Goal: Task Accomplishment & Management: Use online tool/utility

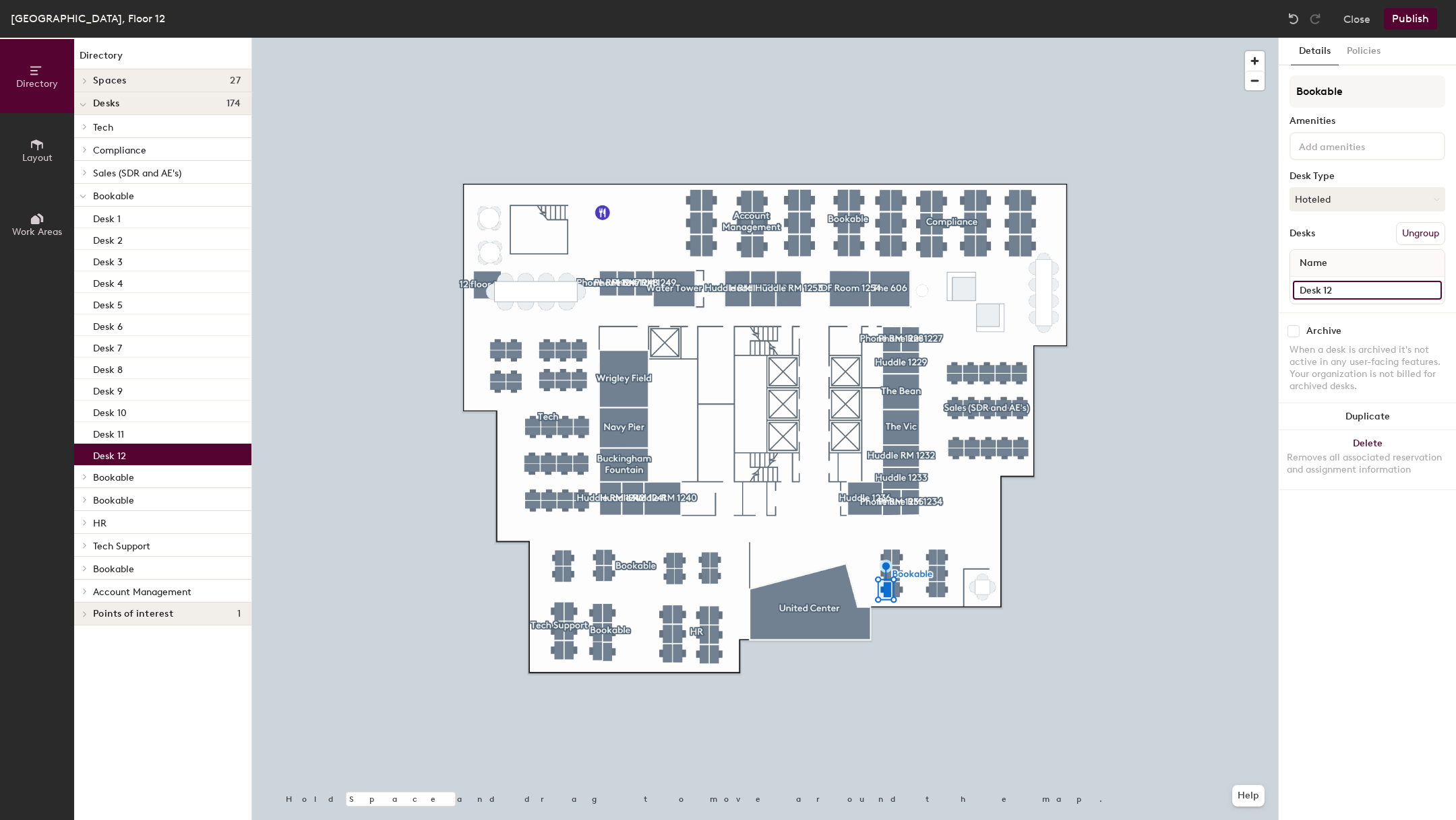
click at [1335, 290] on input "Desk 12" at bounding box center [1367, 290] width 149 height 19
type input "1206F"
click at [1349, 292] on input "Desk 11" at bounding box center [1367, 290] width 149 height 19
type input "1206E"
click at [1311, 285] on input "Desk 1" at bounding box center [1367, 290] width 149 height 19
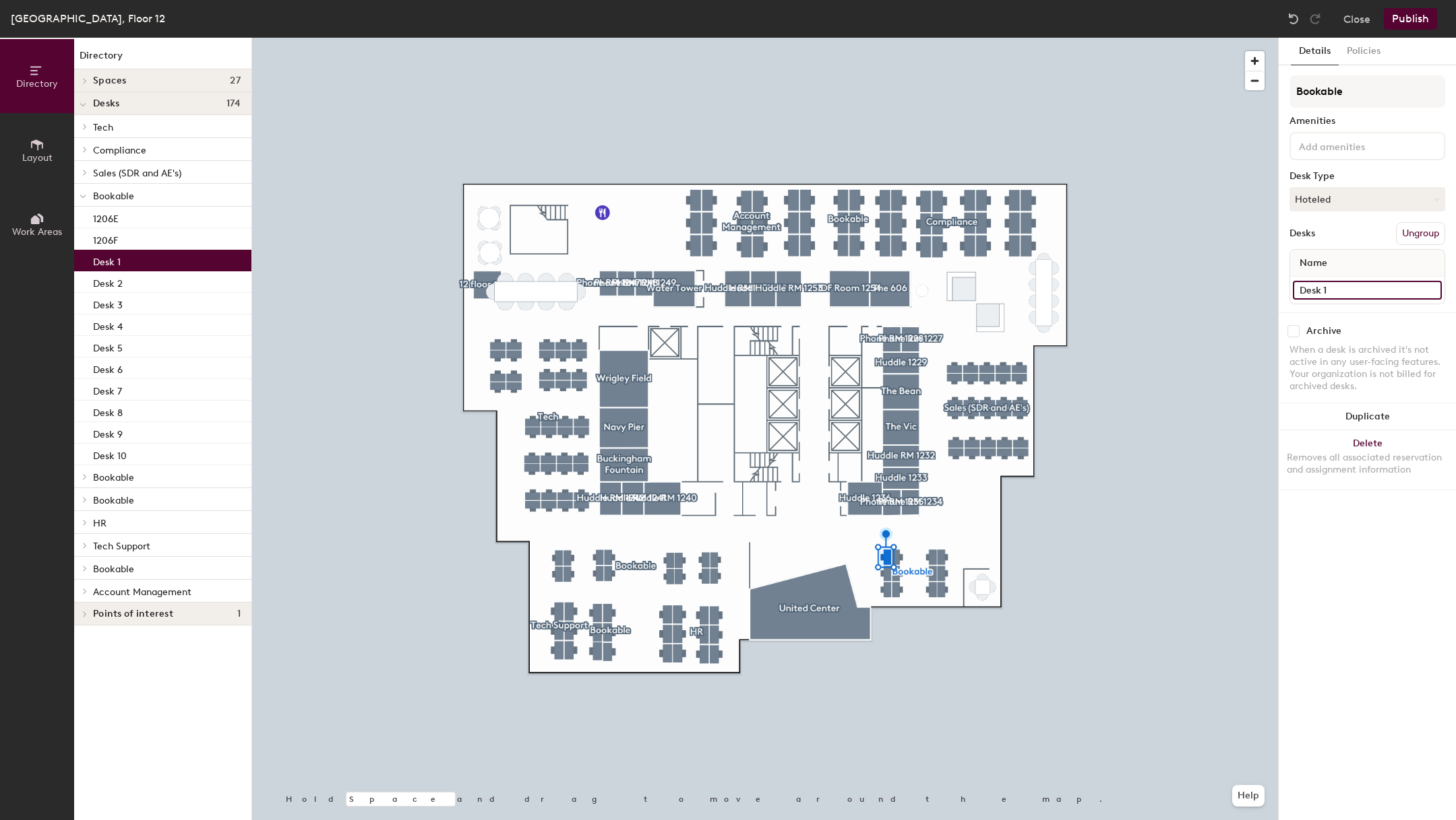
click at [1311, 285] on input "Desk 1" at bounding box center [1367, 290] width 149 height 19
type input "2"
type input "1206D"
click at [1344, 293] on input "Desk 2" at bounding box center [1367, 290] width 149 height 19
click at [1345, 293] on input "Desk 2" at bounding box center [1367, 290] width 149 height 19
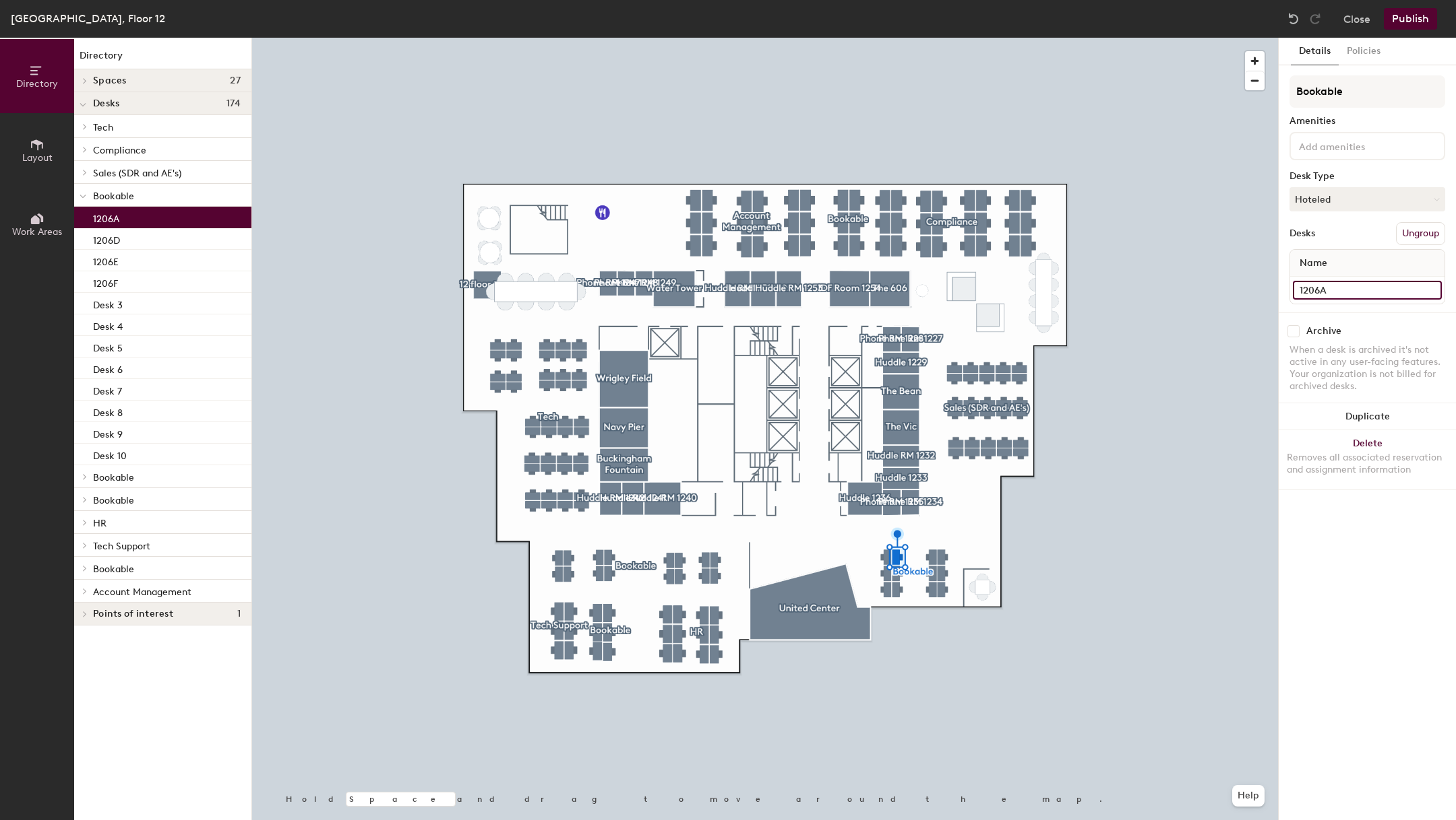
type input "1206A"
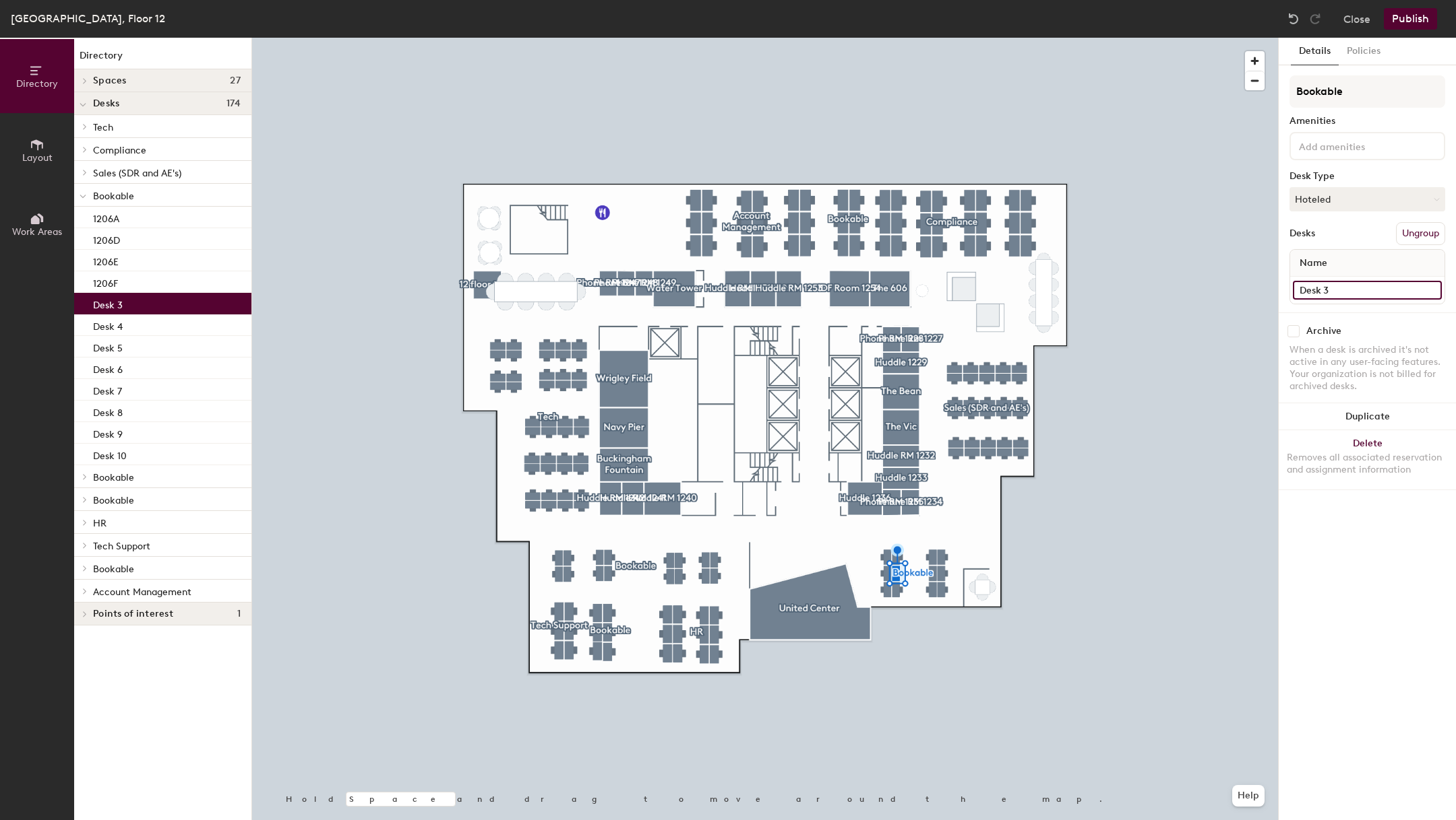
click at [1318, 285] on input "Desk 3" at bounding box center [1367, 290] width 149 height 19
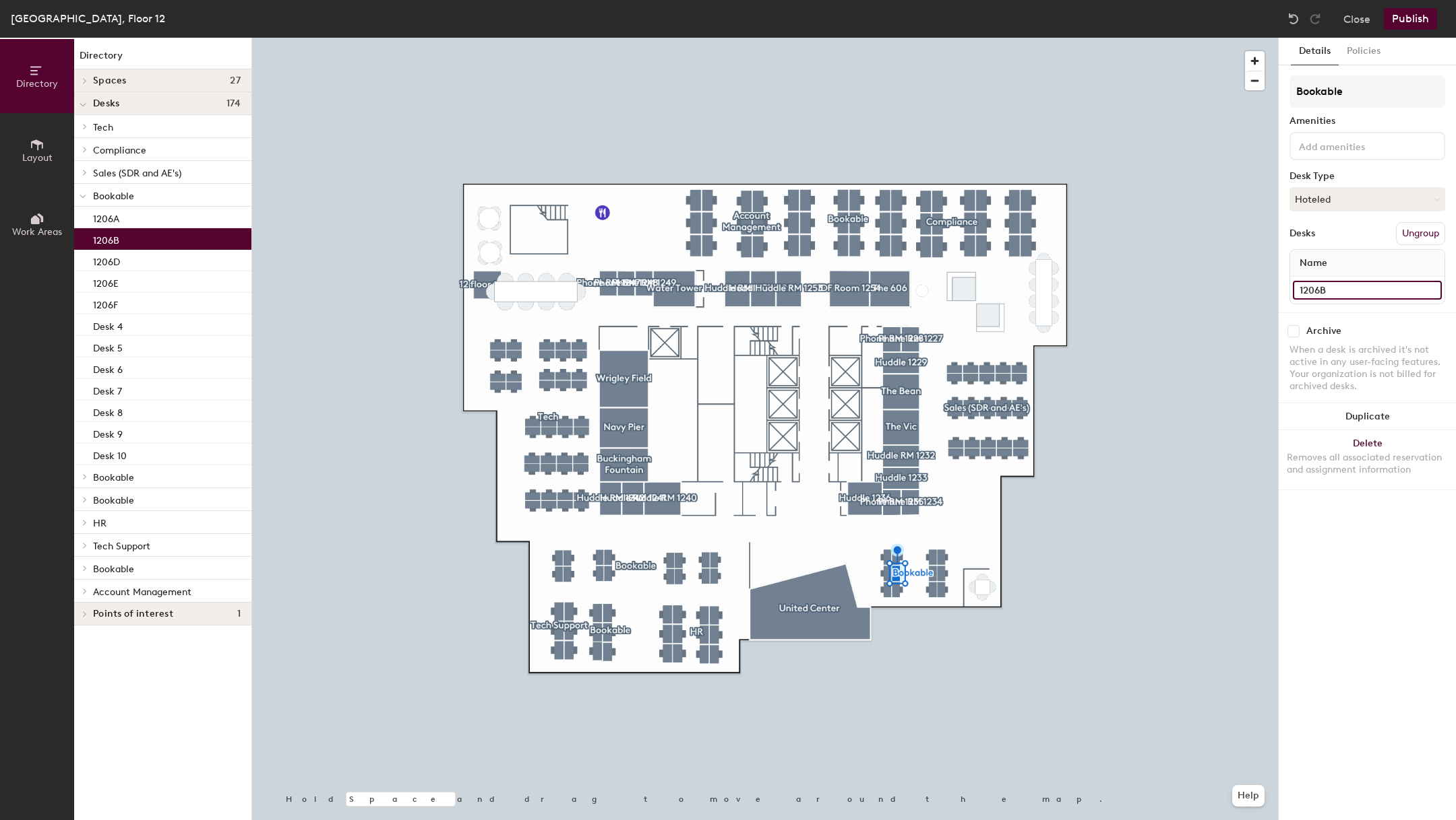
type input "1206B"
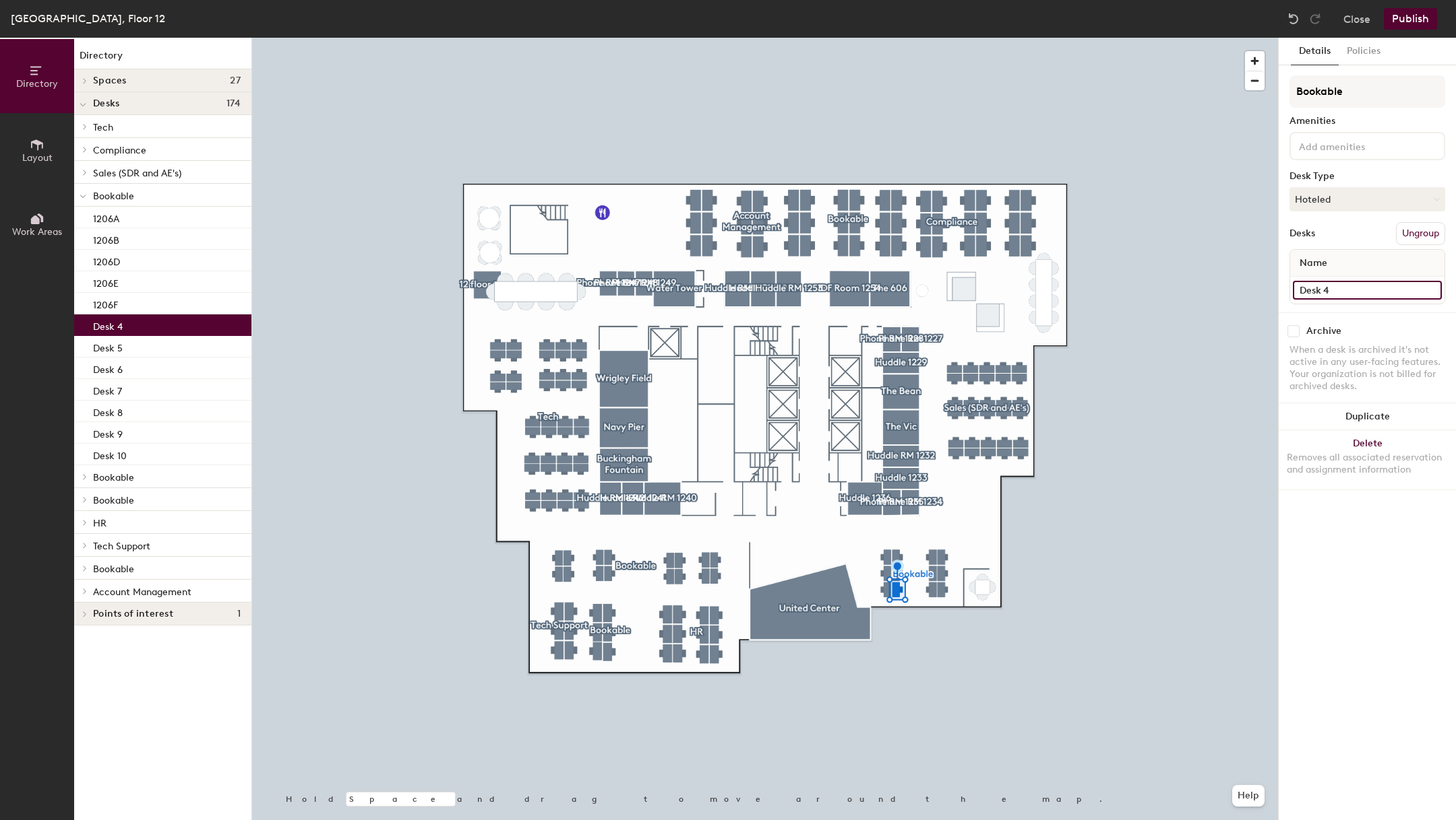
click at [1342, 293] on input "Desk 4" at bounding box center [1367, 290] width 149 height 19
type input "1206C"
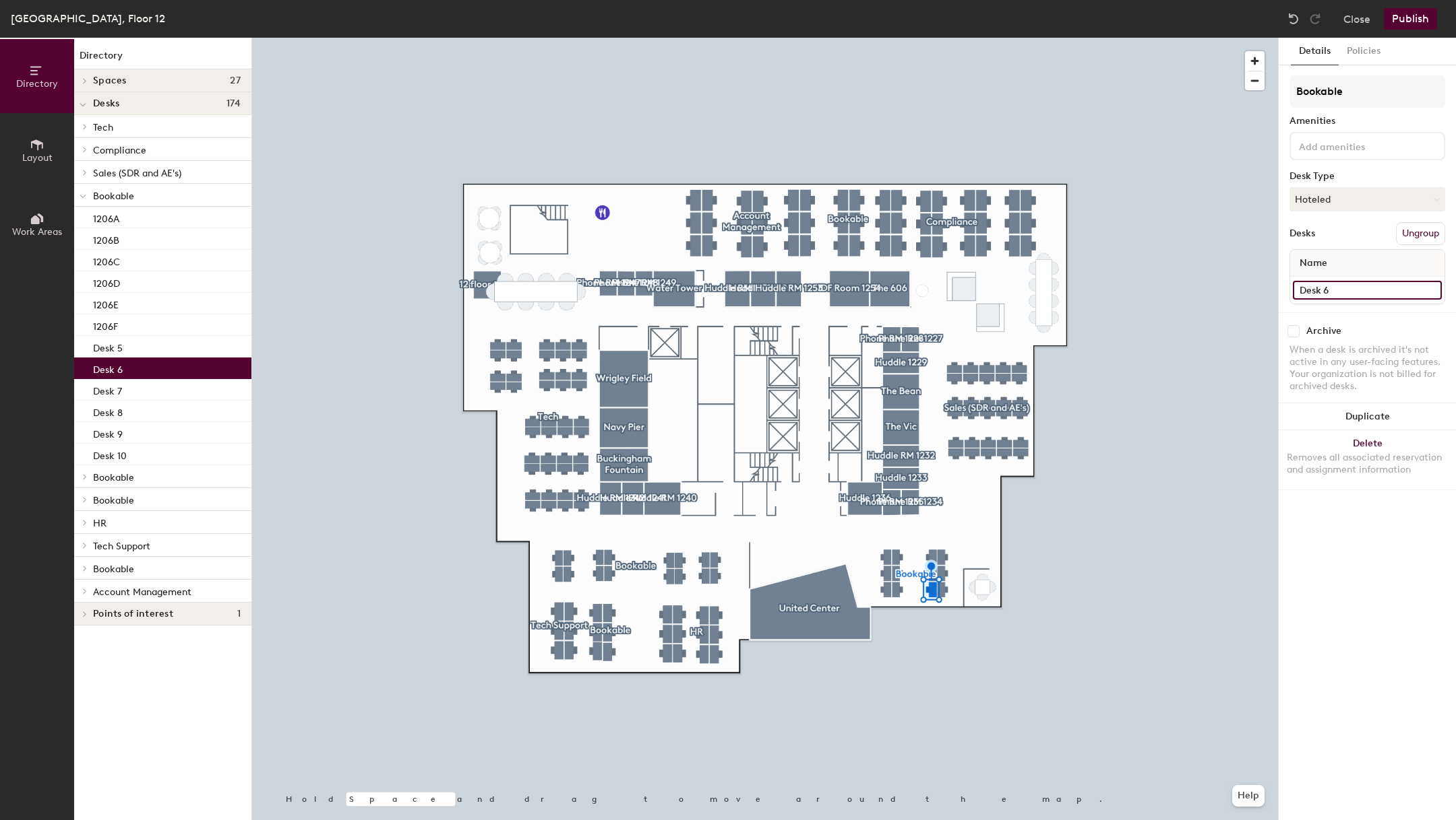
click at [1341, 285] on input "Desk 6" at bounding box center [1367, 290] width 149 height 19
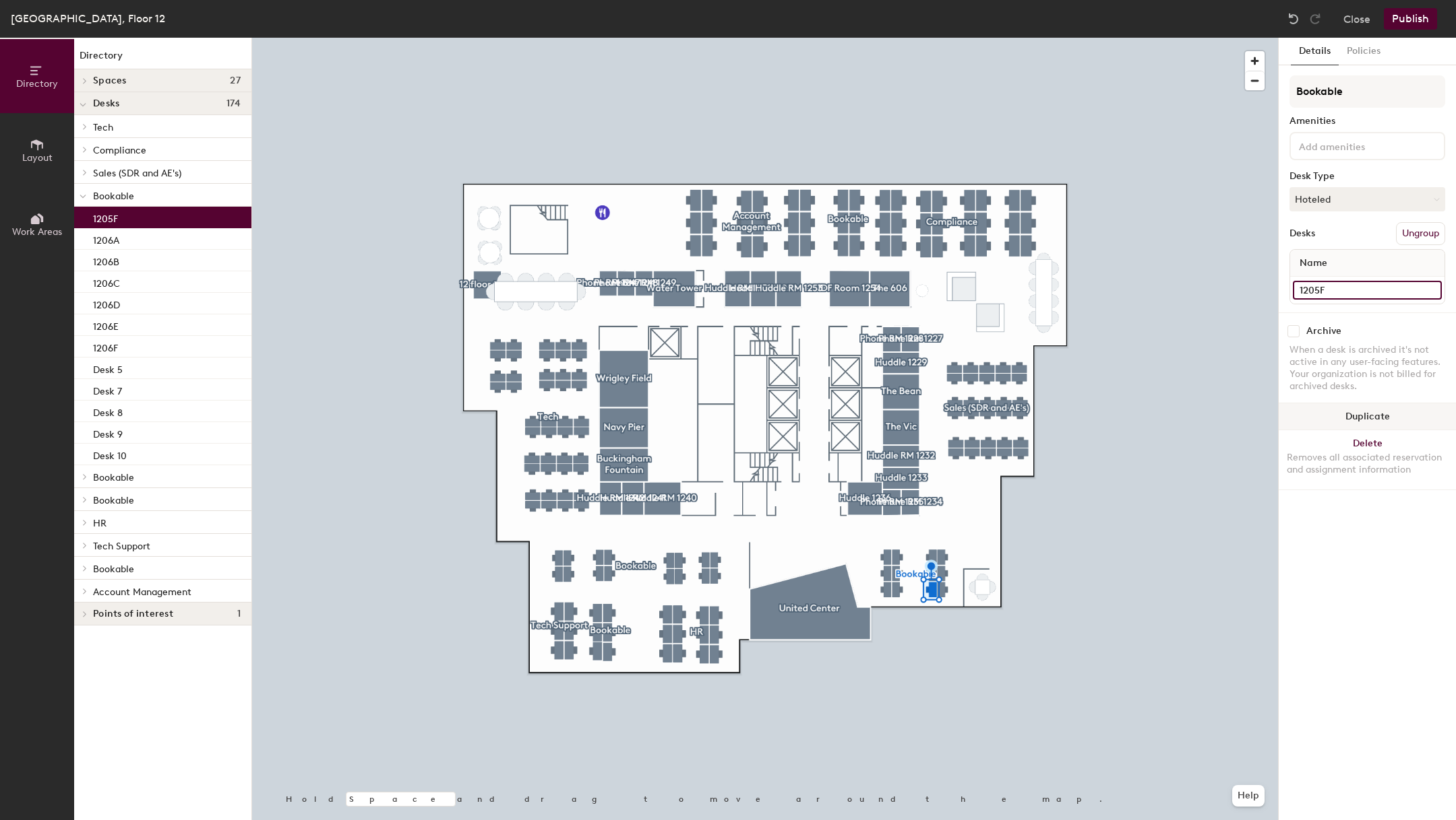
type input "1205F"
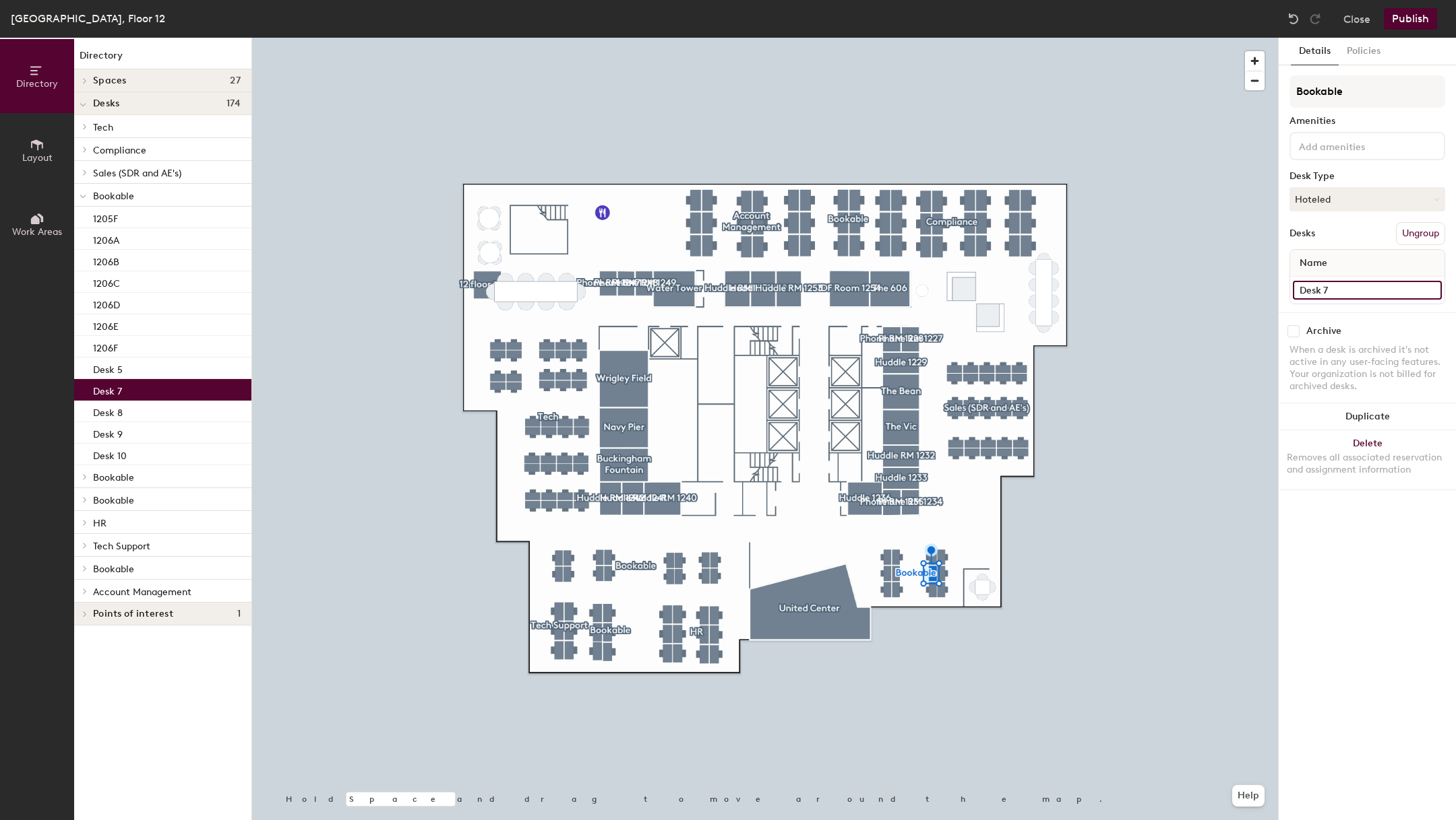
click at [1349, 284] on input "Desk 7" at bounding box center [1367, 290] width 149 height 19
type input "1205E"
click at [1363, 290] on input "Desk 8" at bounding box center [1367, 290] width 149 height 19
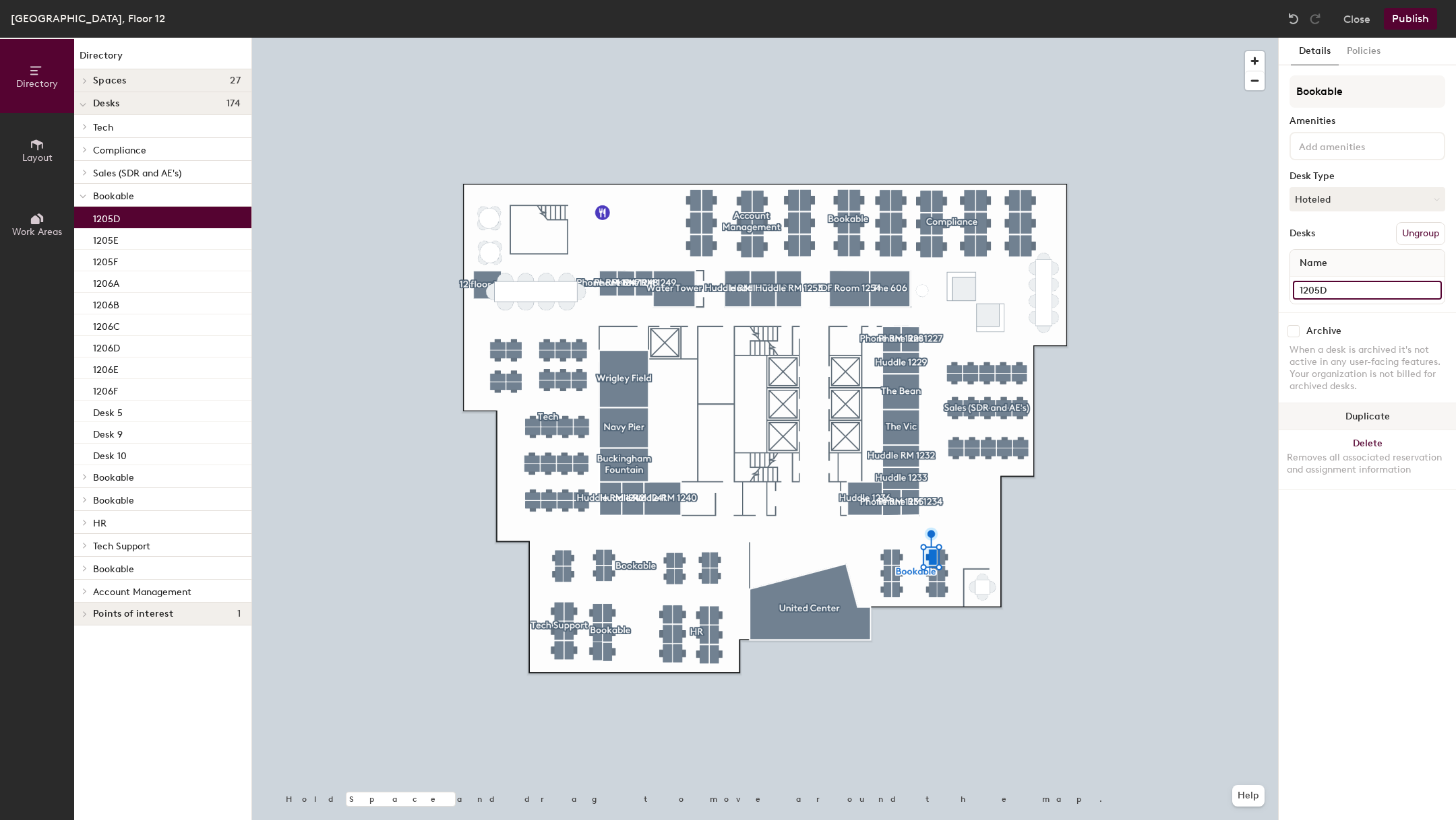
type input "1205D"
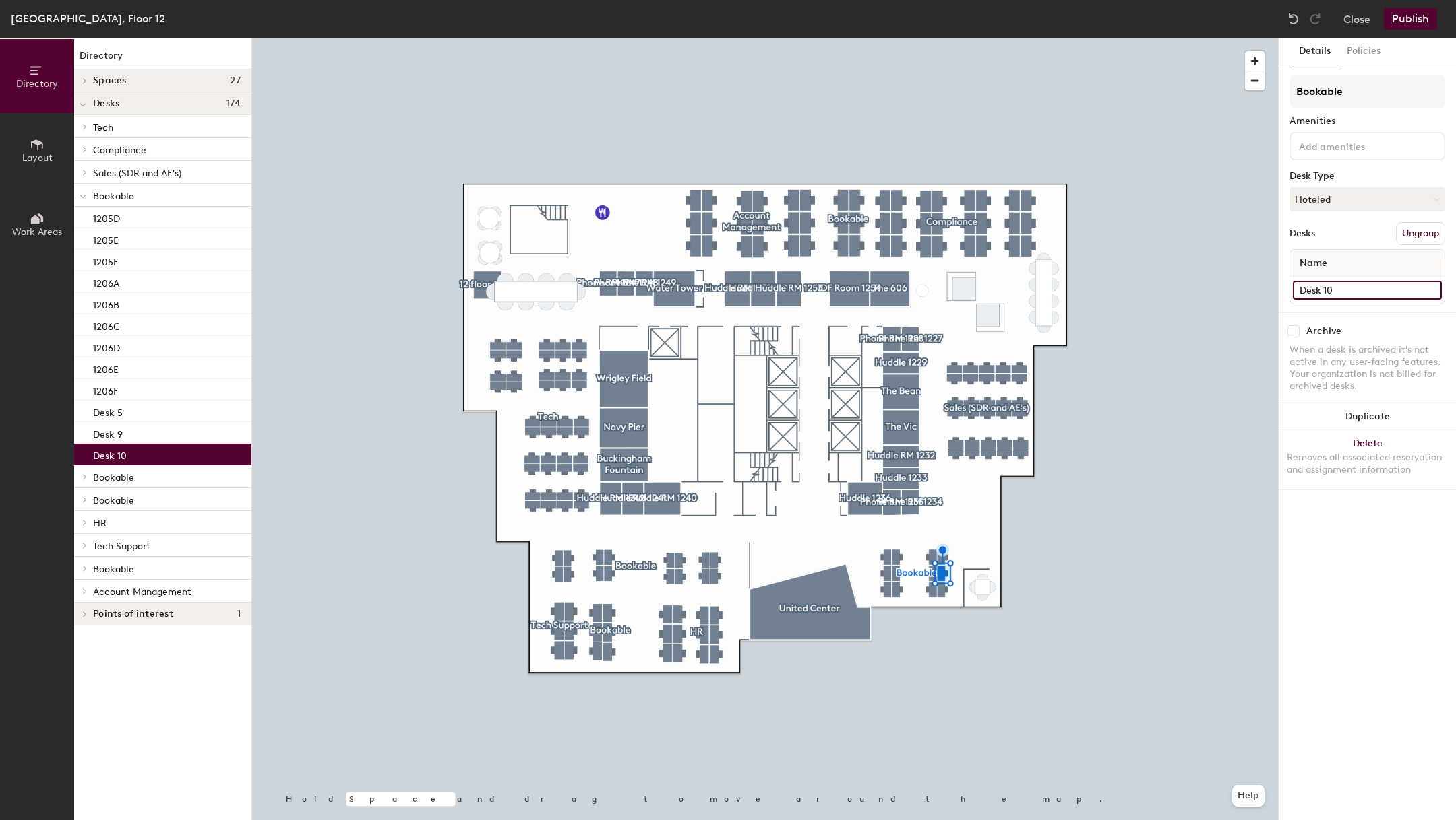
click at [1320, 285] on input "Desk 10" at bounding box center [1367, 290] width 149 height 19
type input "1205B"
click at [1391, 288] on input "Desk 5" at bounding box center [1367, 290] width 149 height 19
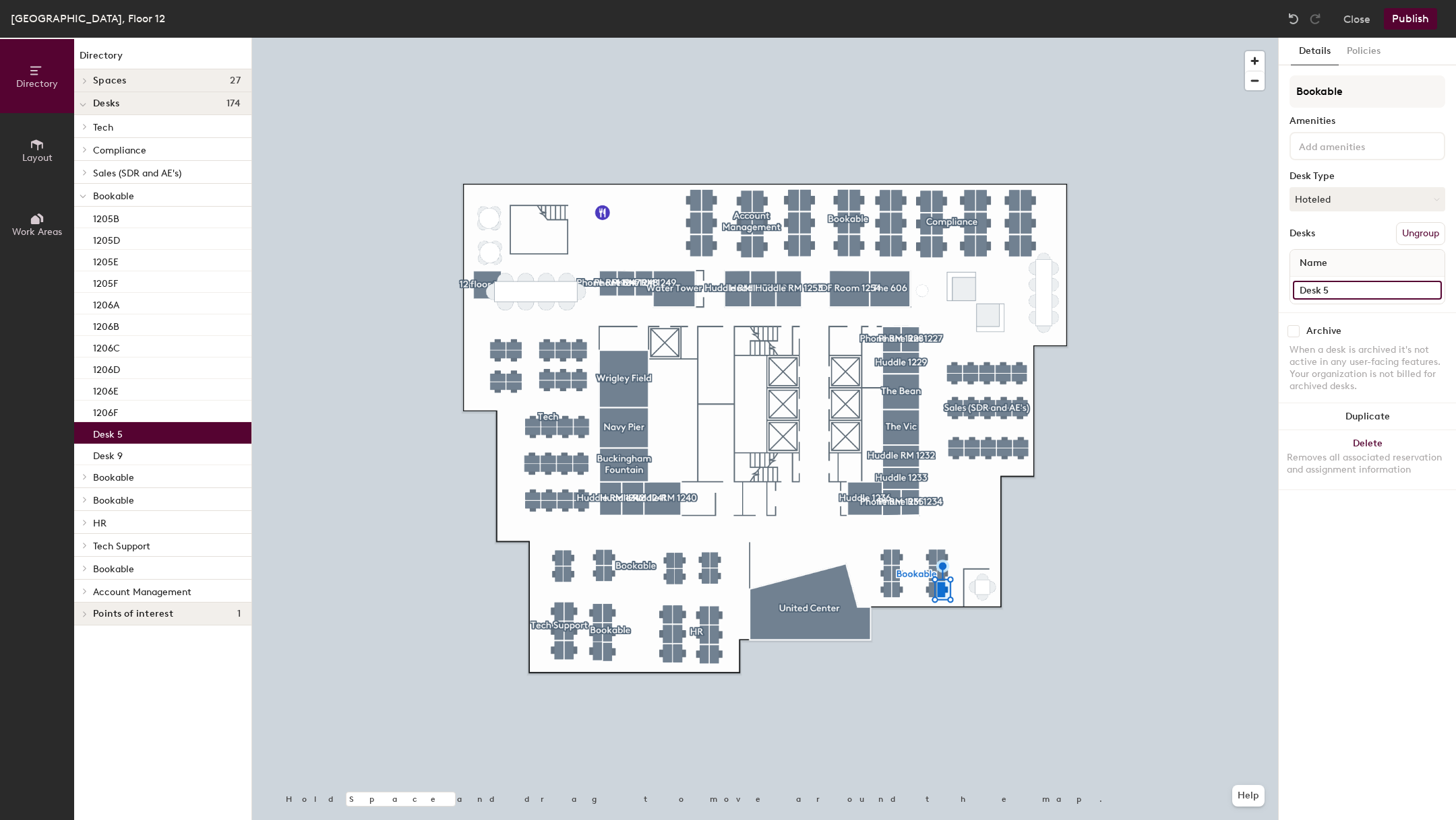
click at [1391, 288] on input "Desk 5" at bounding box center [1367, 290] width 149 height 19
type input "1205C"
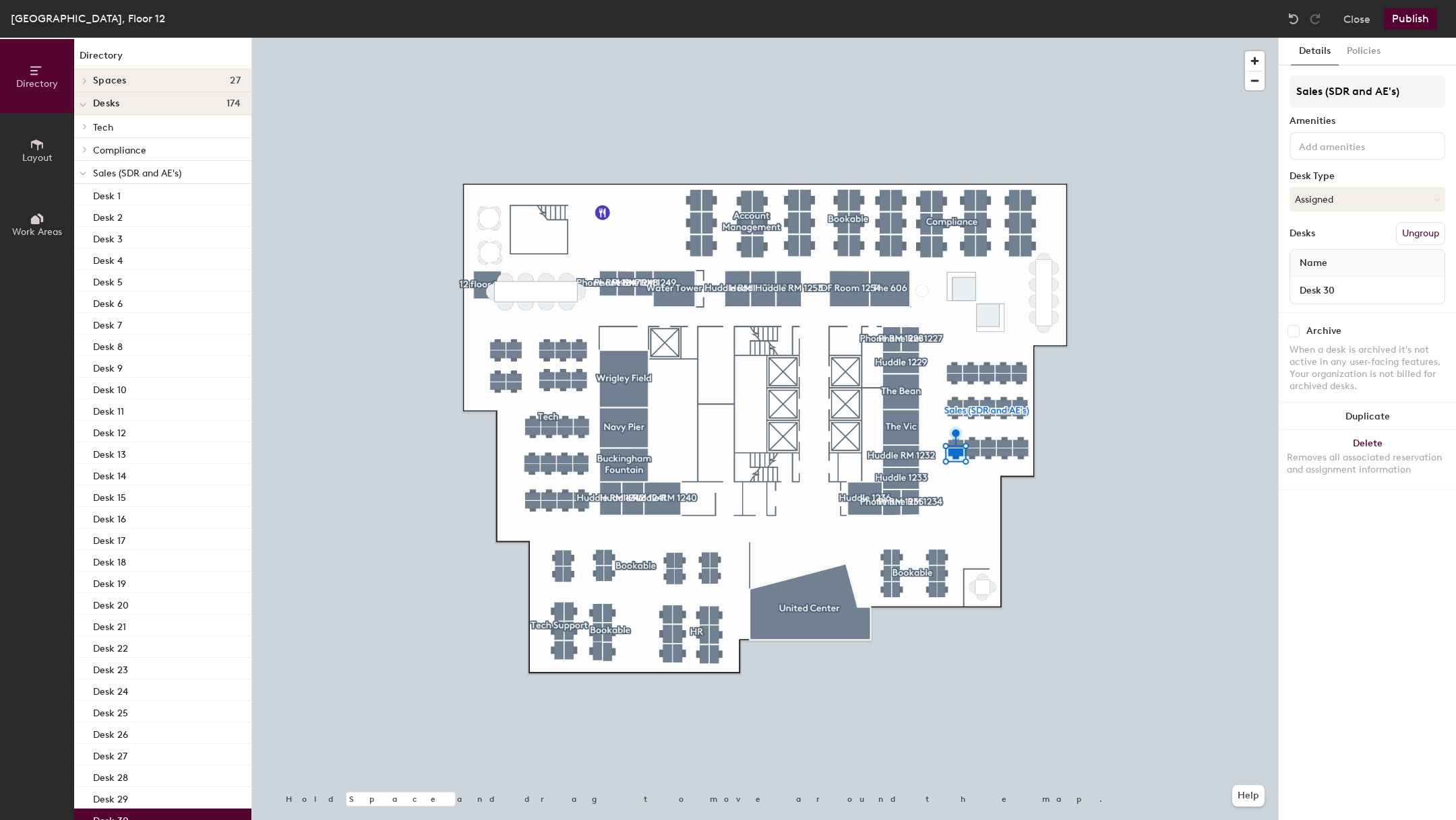
click at [1375, 298] on div "Desk 30" at bounding box center [1367, 290] width 154 height 27
click at [1372, 288] on input "Desk 30" at bounding box center [1367, 290] width 149 height 19
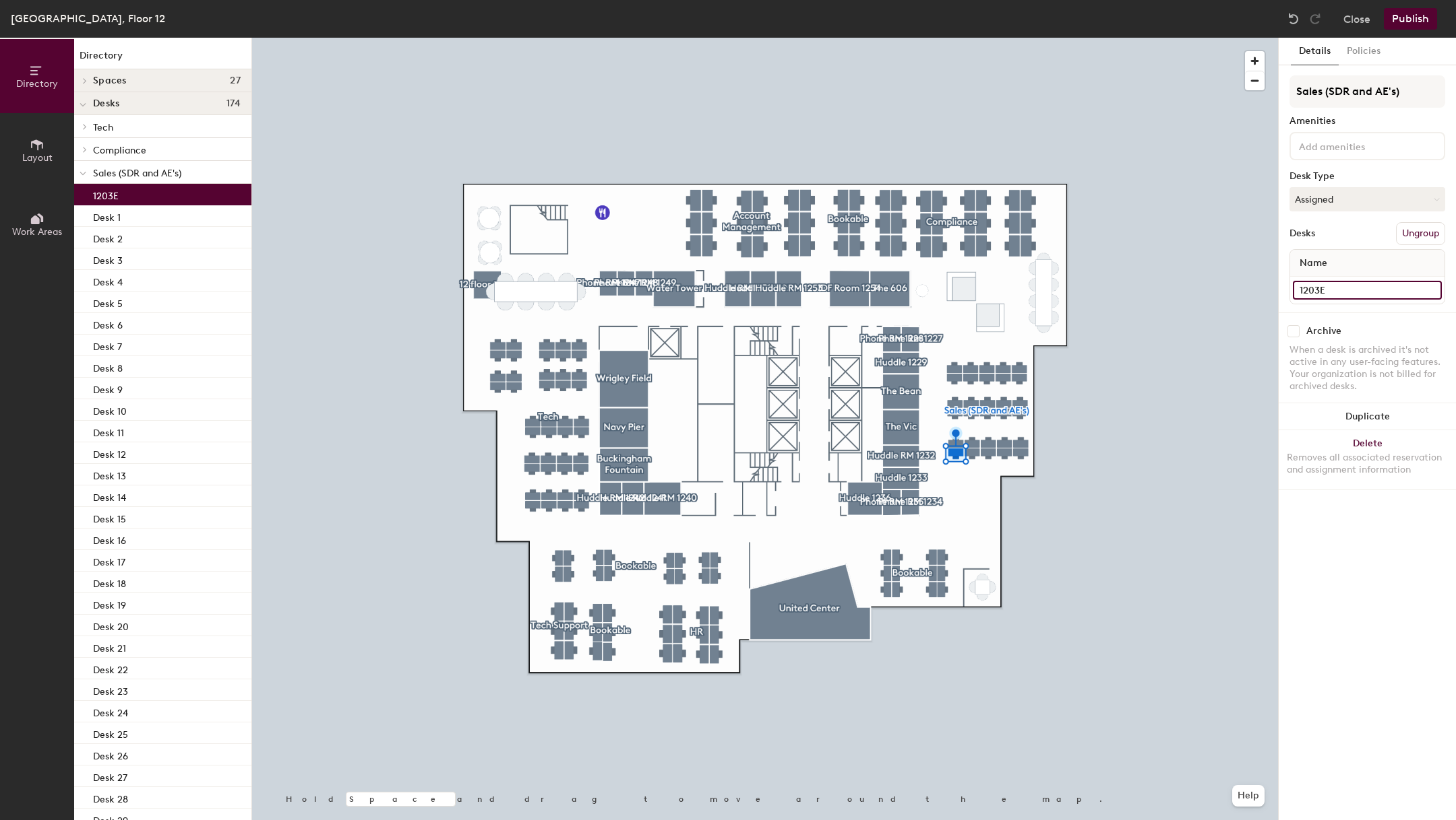
type input "1203E"
click at [1322, 290] on input "Desk 29" at bounding box center [1367, 290] width 149 height 19
type input "1203F"
click at [1355, 285] on input "Desk 28" at bounding box center [1367, 290] width 149 height 19
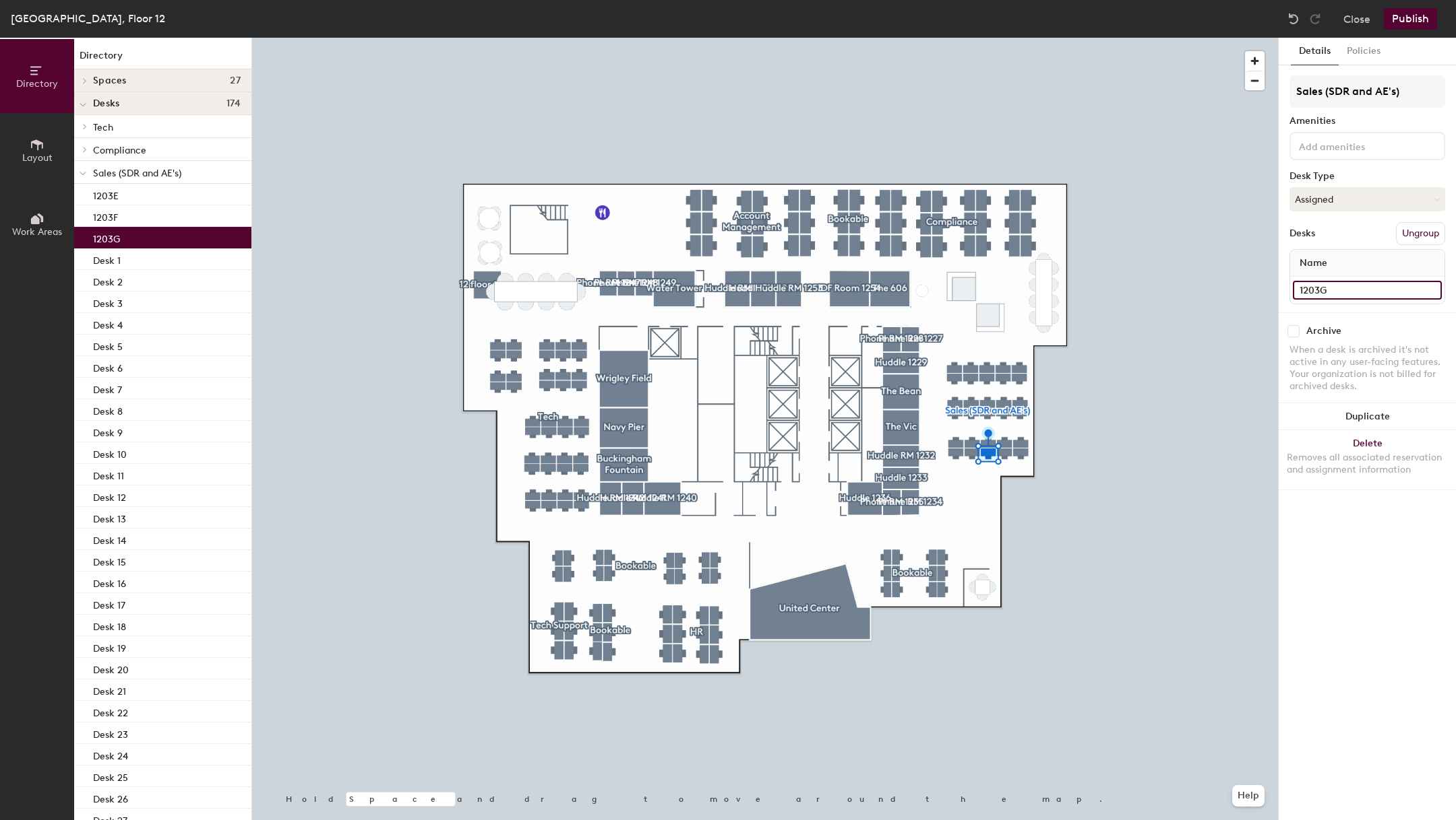
type input "1203G"
click at [1326, 286] on input "Desk 27" at bounding box center [1367, 290] width 149 height 19
type input "1203H"
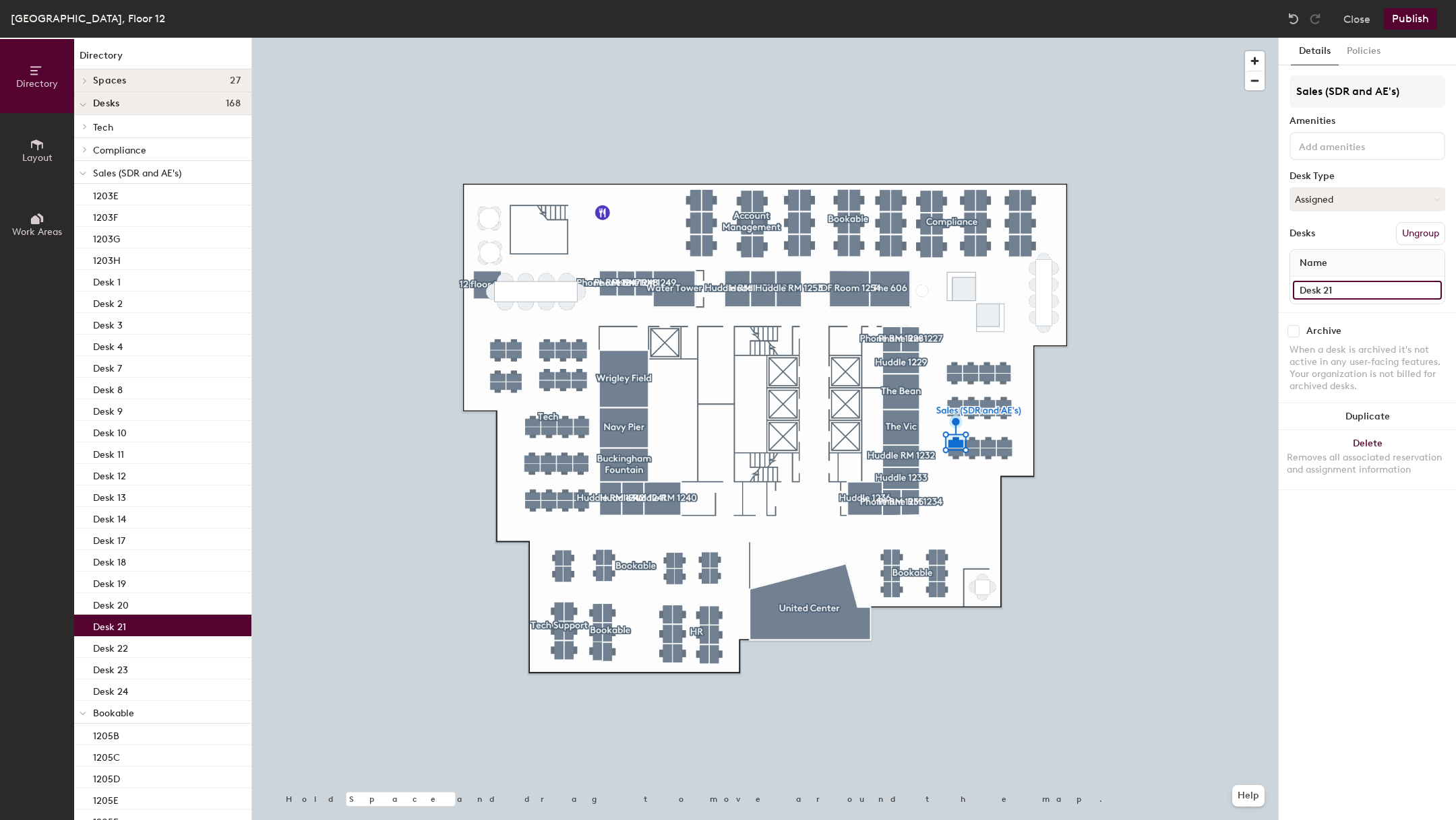
click at [1356, 290] on input "Desk 21" at bounding box center [1367, 290] width 149 height 19
type input "1203A"
click at [1322, 290] on input "Desk 22" at bounding box center [1367, 290] width 149 height 19
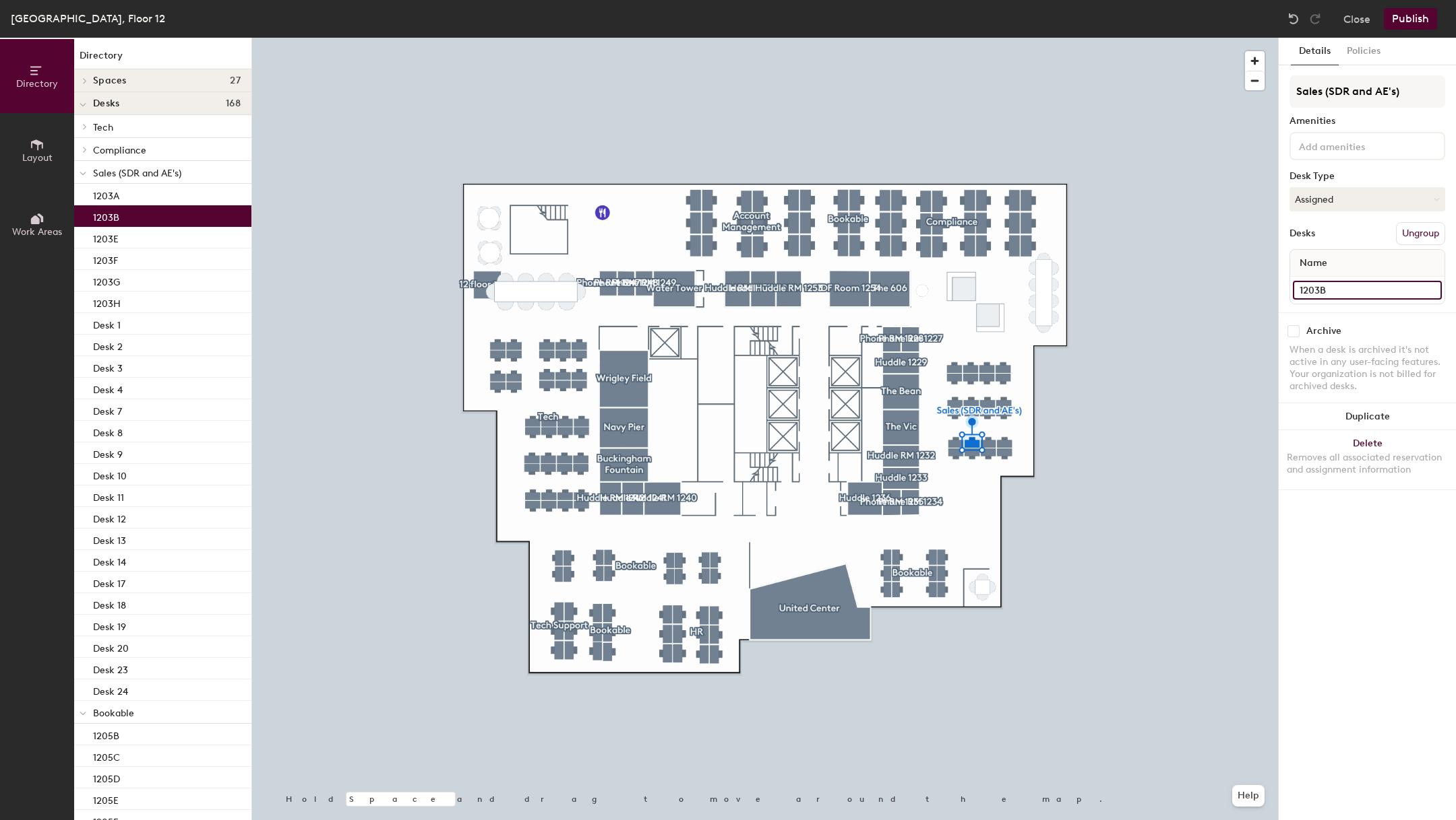
type input "1203B"
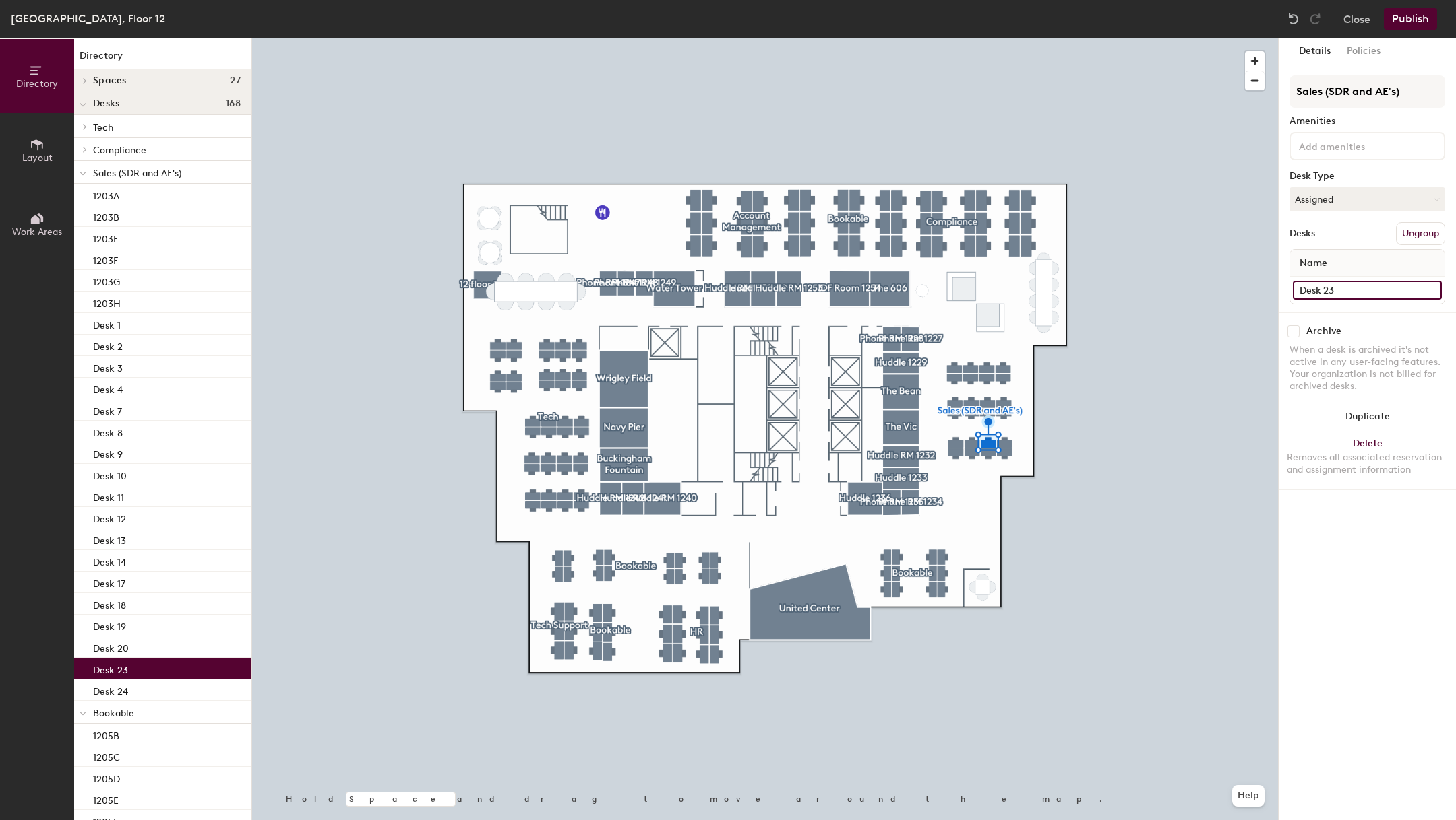
click at [1332, 285] on input "Desk 23" at bounding box center [1367, 290] width 149 height 19
type input "1203C"
click at [1329, 287] on input "Desk 24" at bounding box center [1367, 290] width 149 height 19
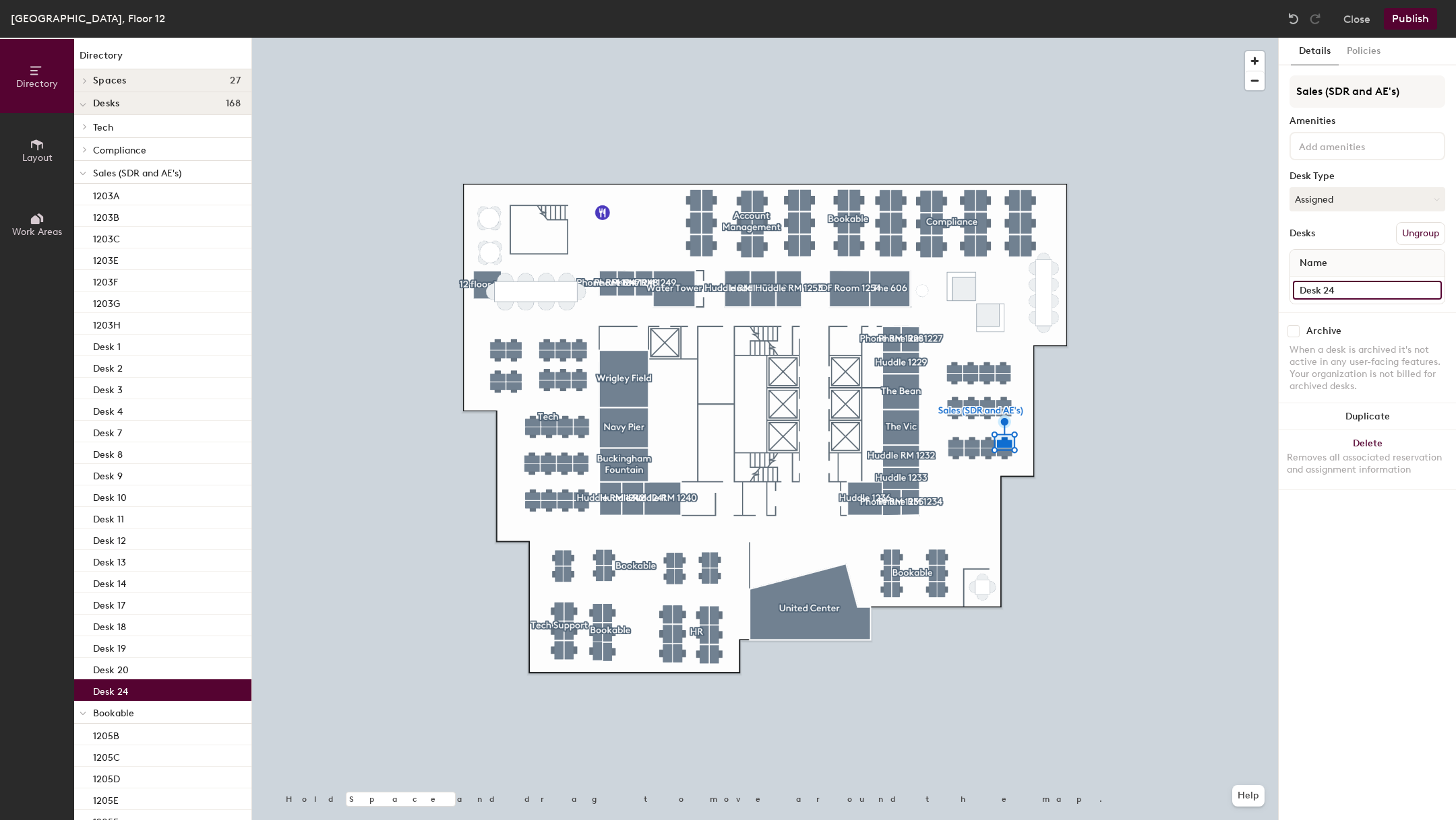
click at [1329, 287] on input "Desk 24" at bounding box center [1367, 290] width 149 height 19
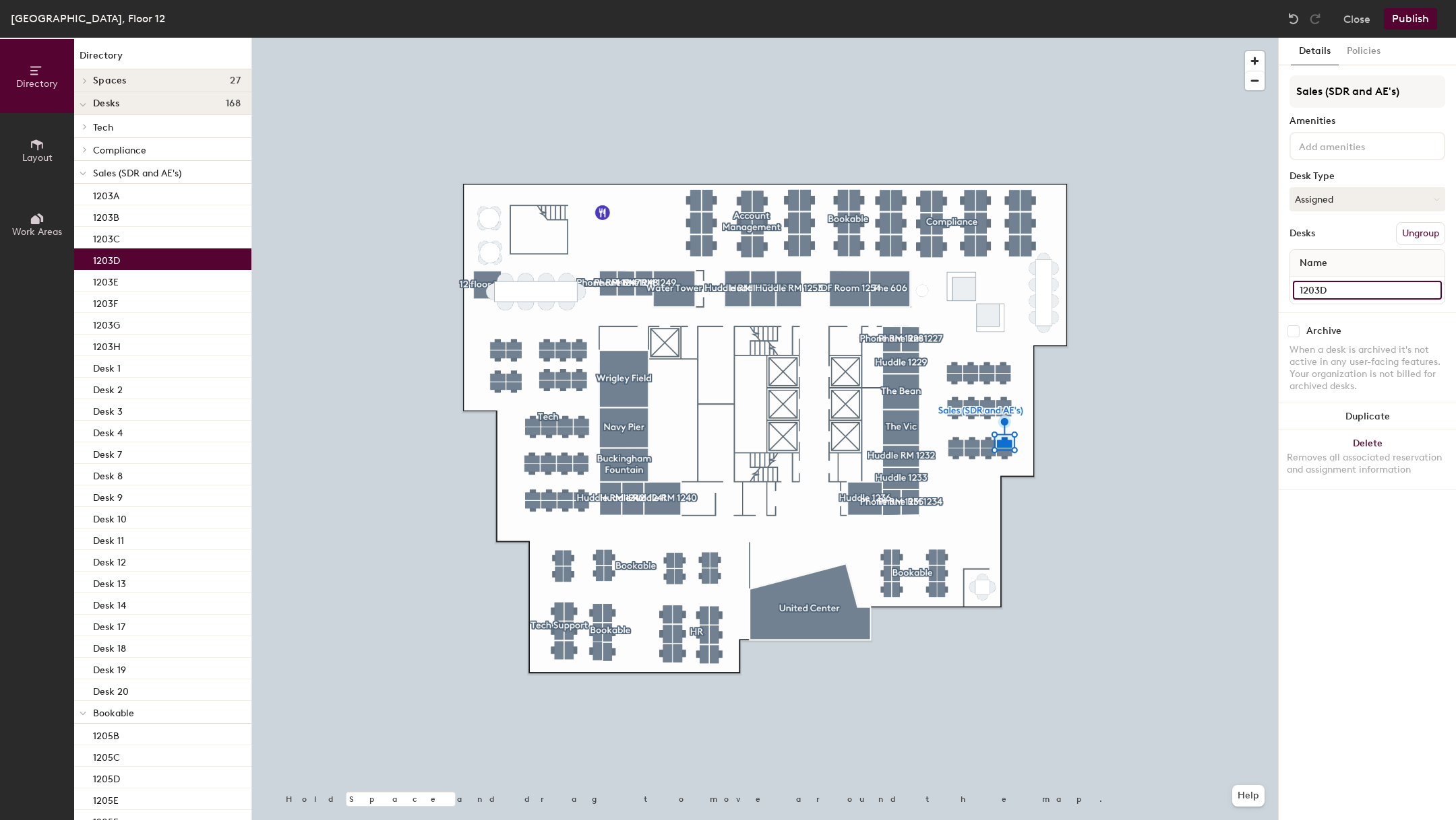
type input "1203D"
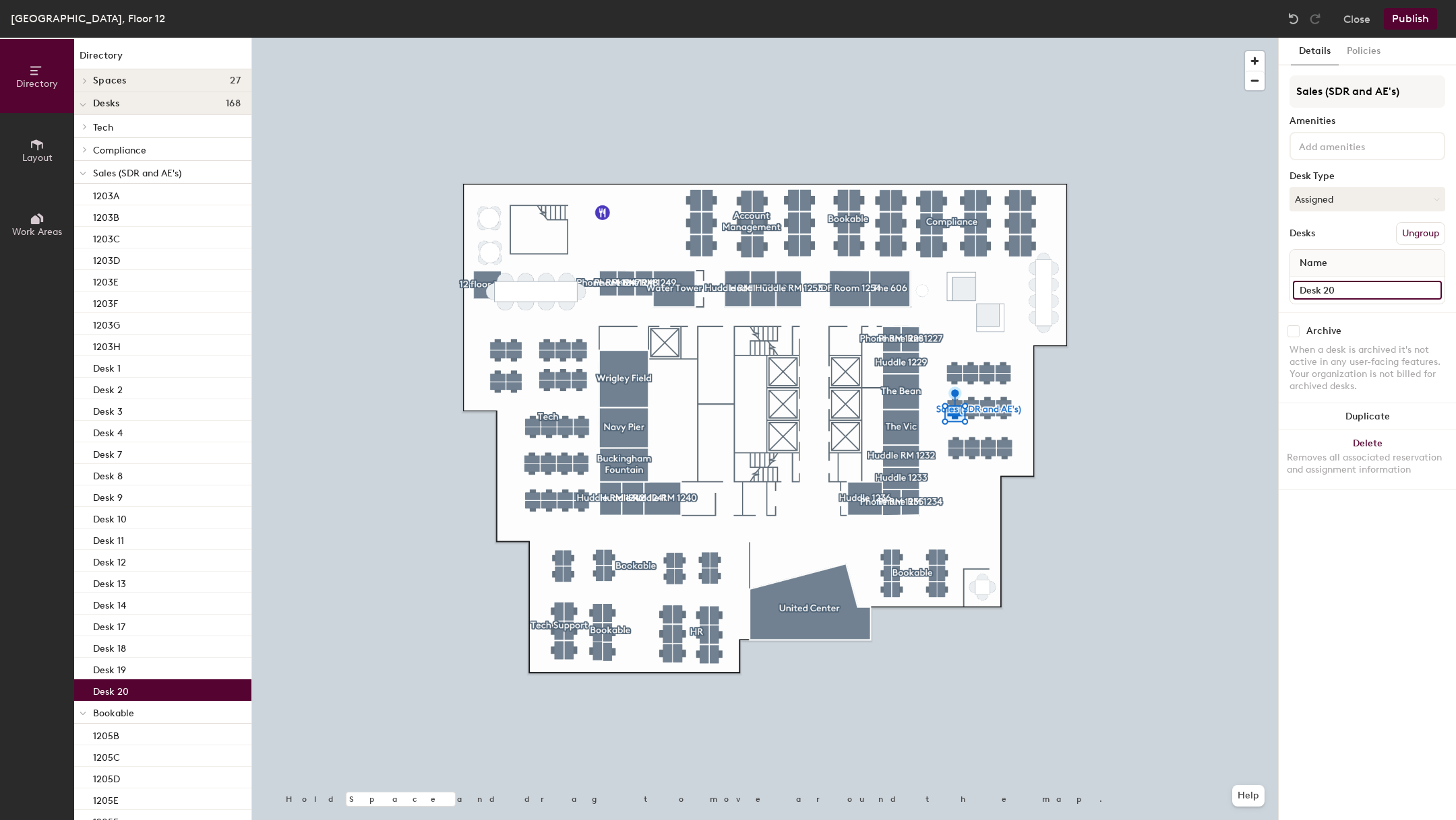
click at [1310, 293] on input "Desk 20" at bounding box center [1367, 290] width 149 height 19
type input "1202E"
click at [1327, 291] on input "Desk 19" at bounding box center [1367, 290] width 149 height 19
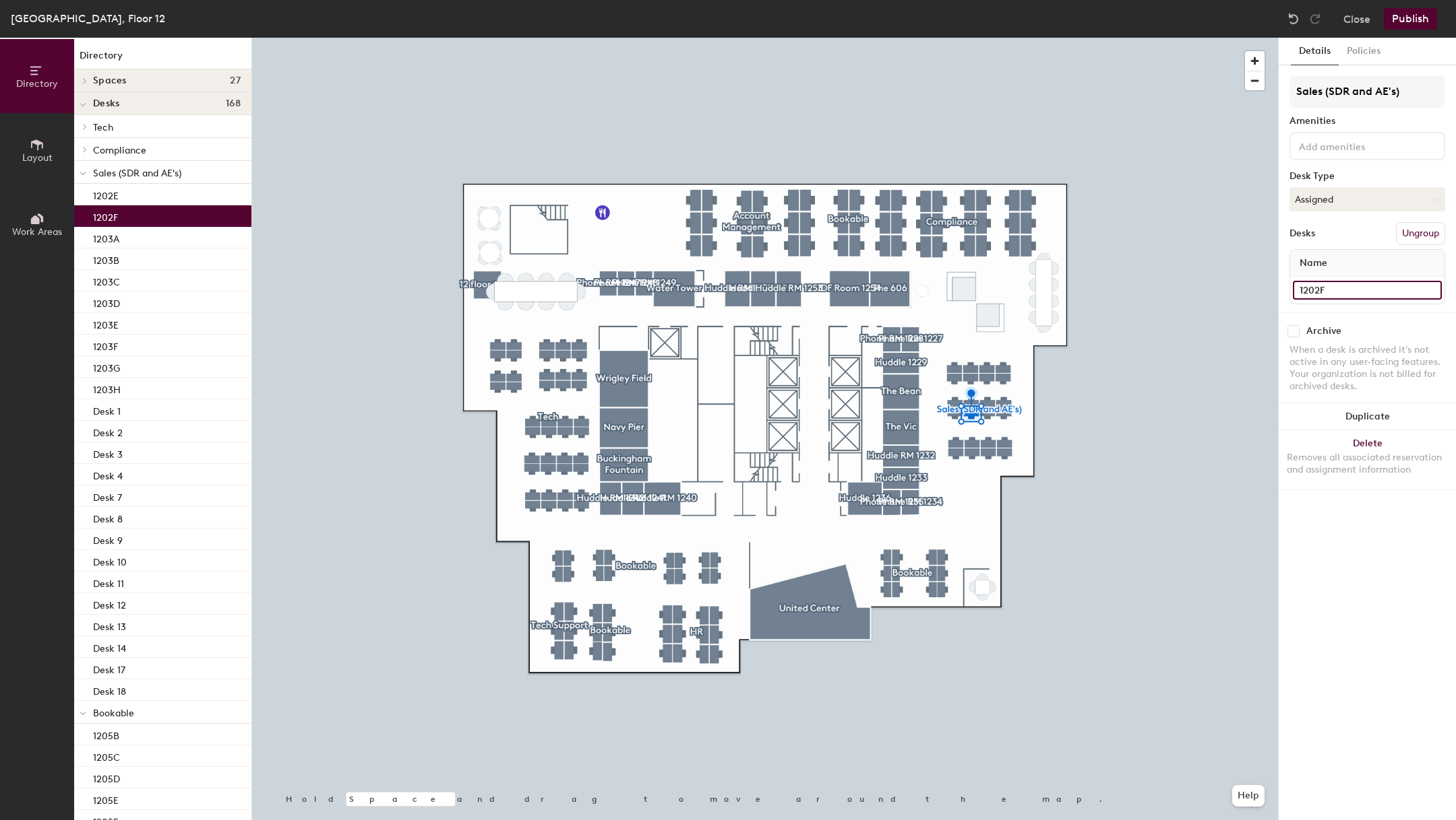
type input "1202F"
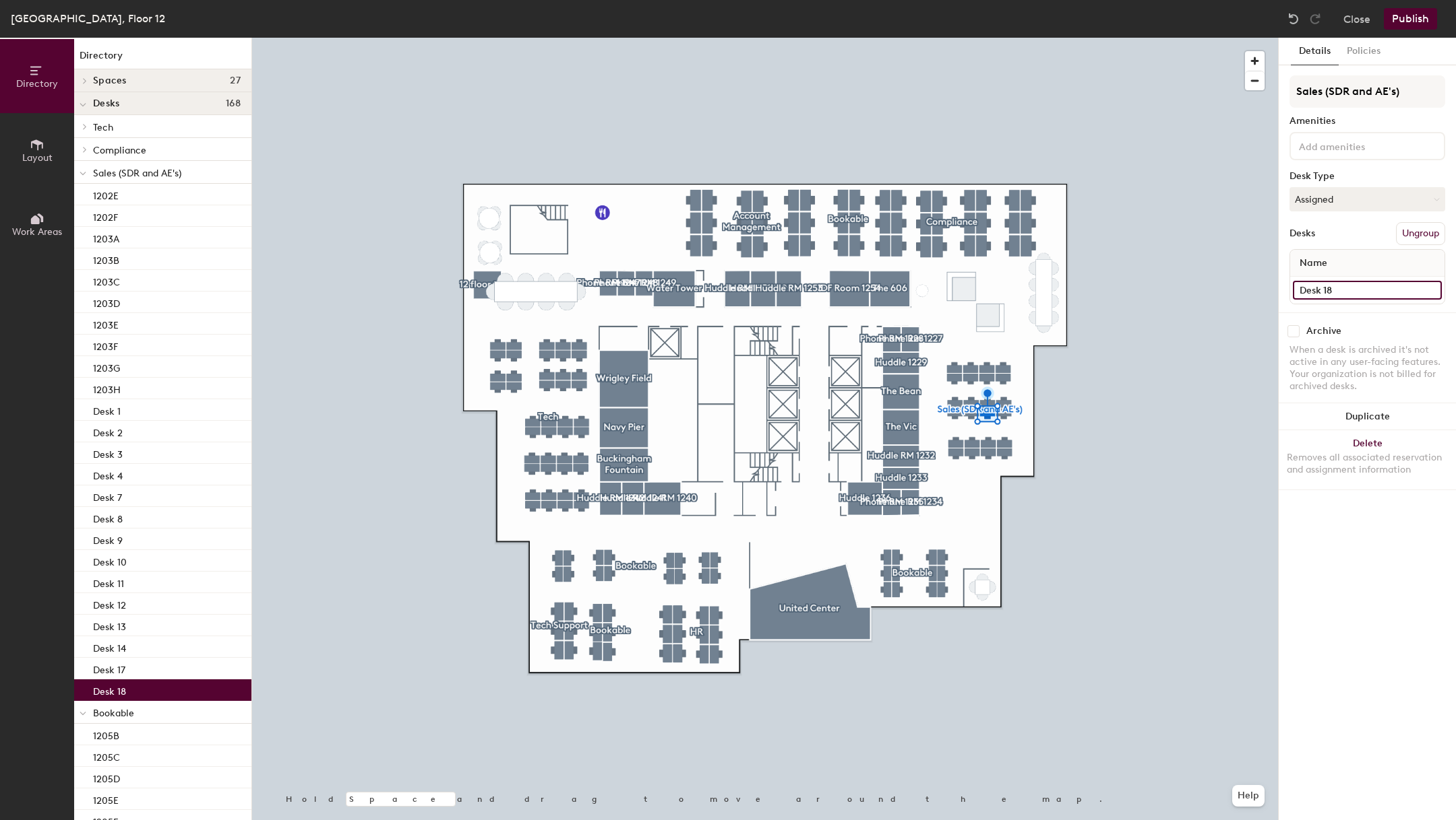
click at [1313, 287] on input "Desk 18" at bounding box center [1367, 290] width 149 height 19
type input "1202G"
click at [1325, 287] on input "Desk 17" at bounding box center [1367, 290] width 149 height 19
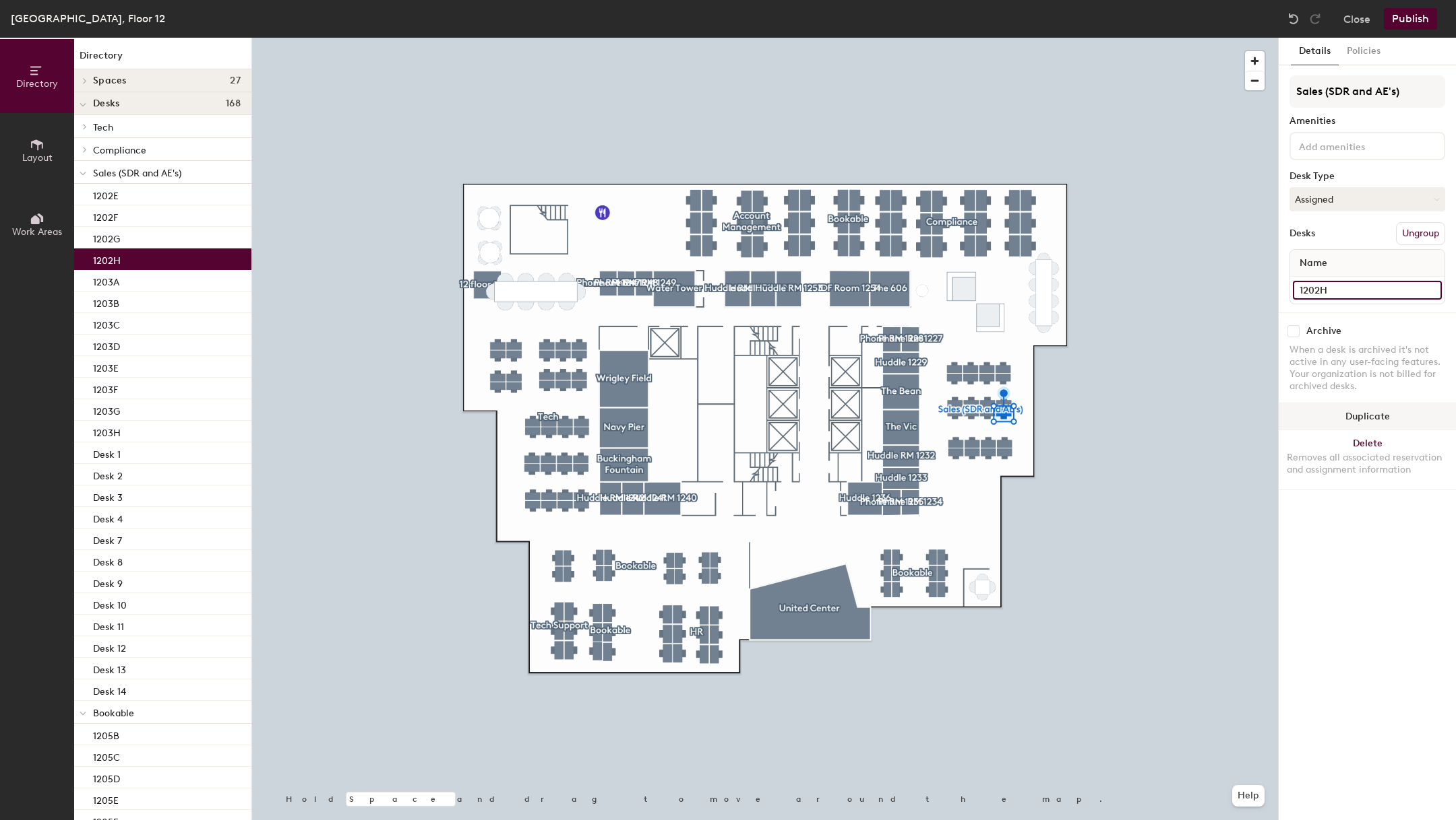
type input "1202H"
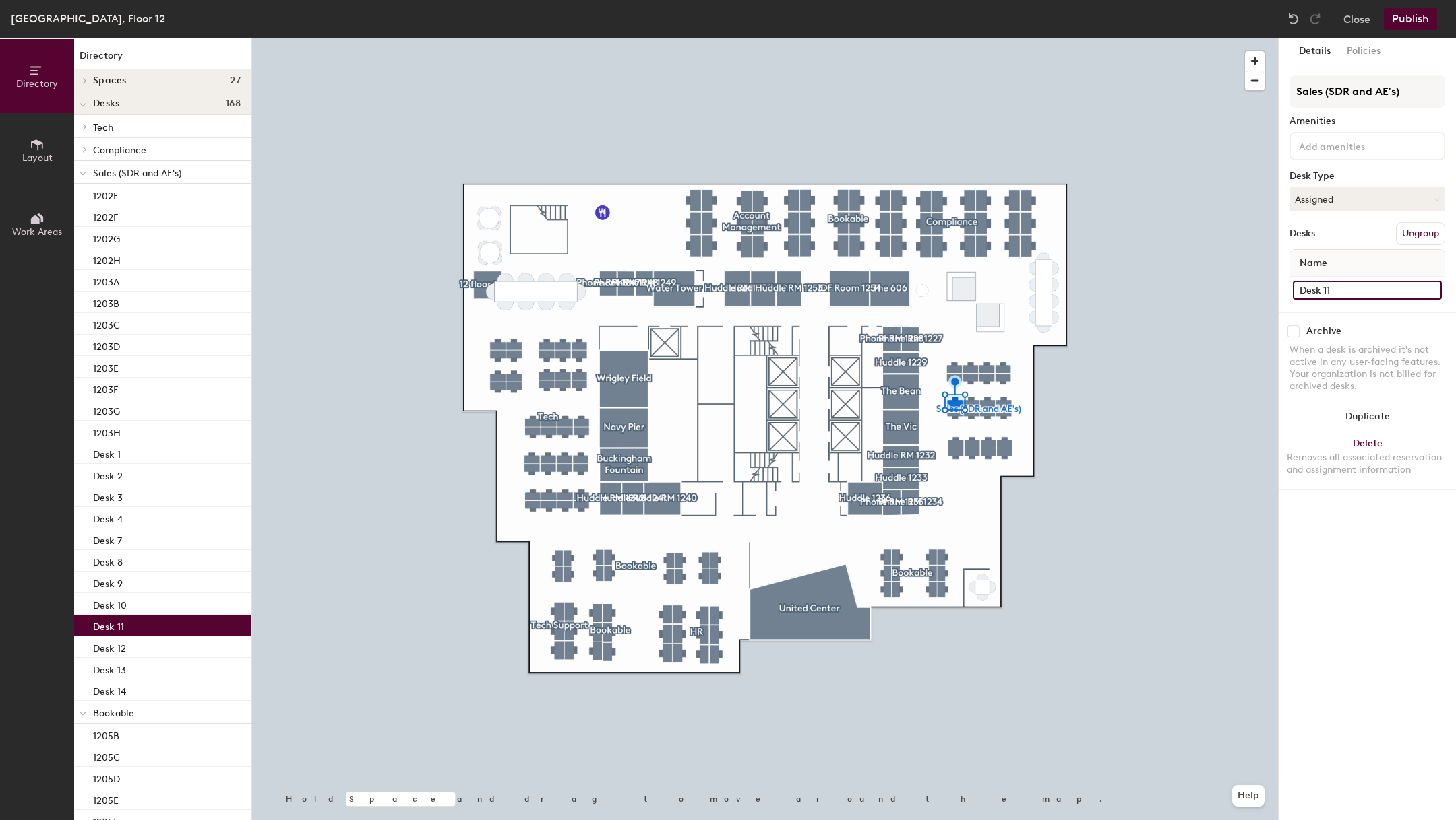
click at [1330, 290] on input "Desk 11" at bounding box center [1367, 290] width 149 height 19
type input "1202A"
click at [1350, 291] on input "Desk 12" at bounding box center [1367, 290] width 149 height 19
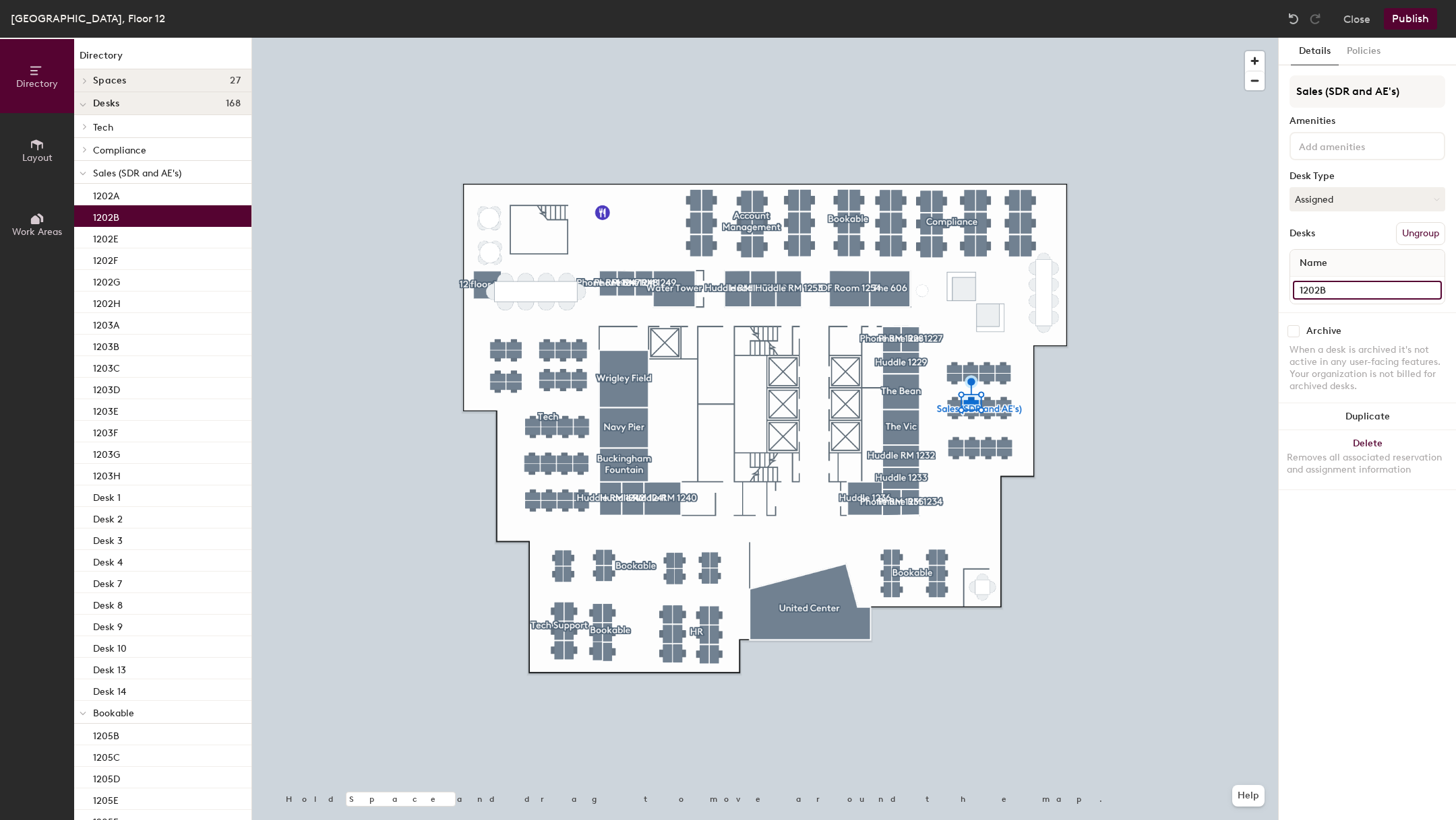
type input "1202B"
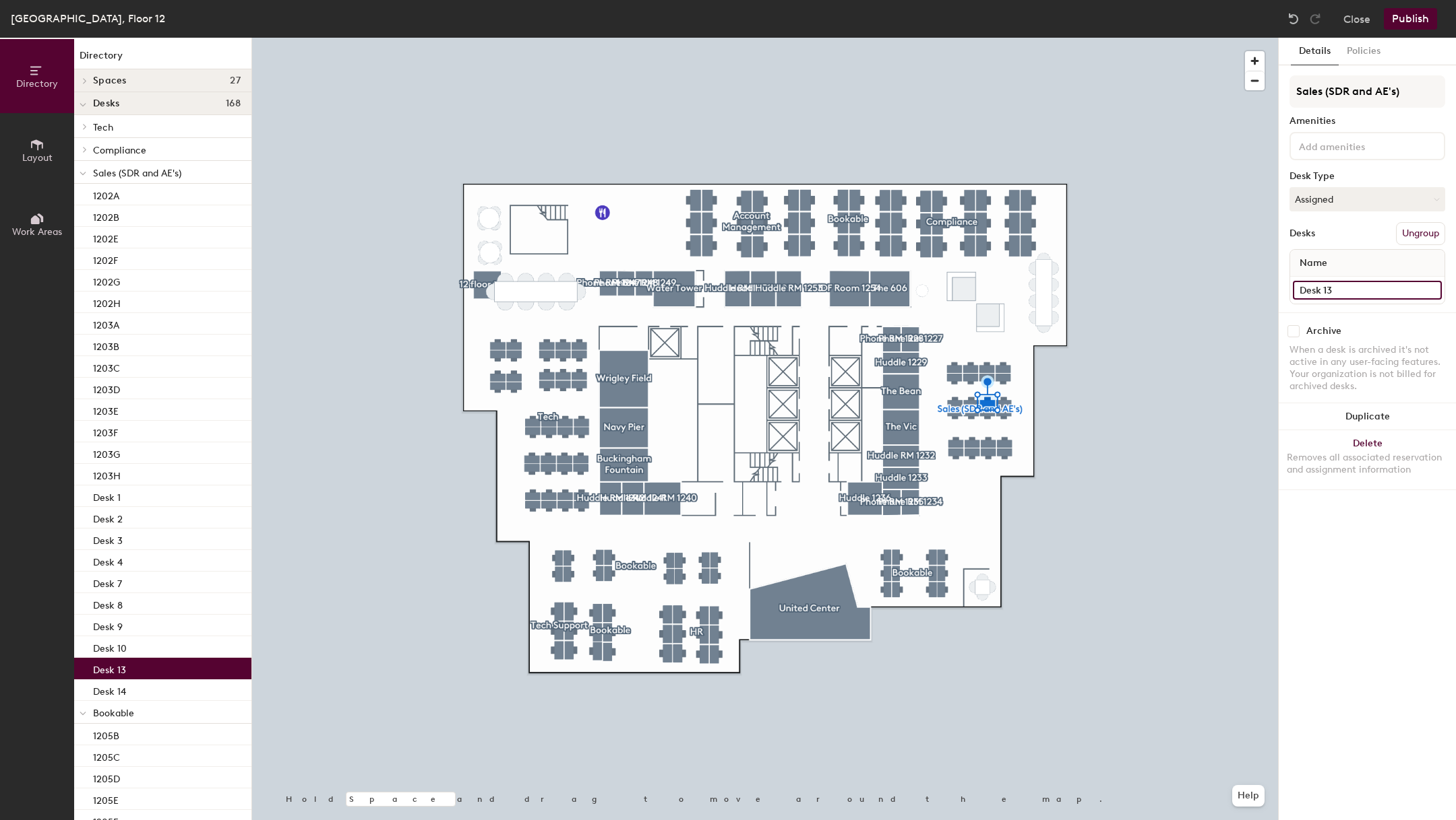
click at [1345, 284] on input "Desk 13" at bounding box center [1367, 290] width 149 height 19
type input "1202C"
click at [1366, 285] on input "Desk 14" at bounding box center [1367, 290] width 149 height 19
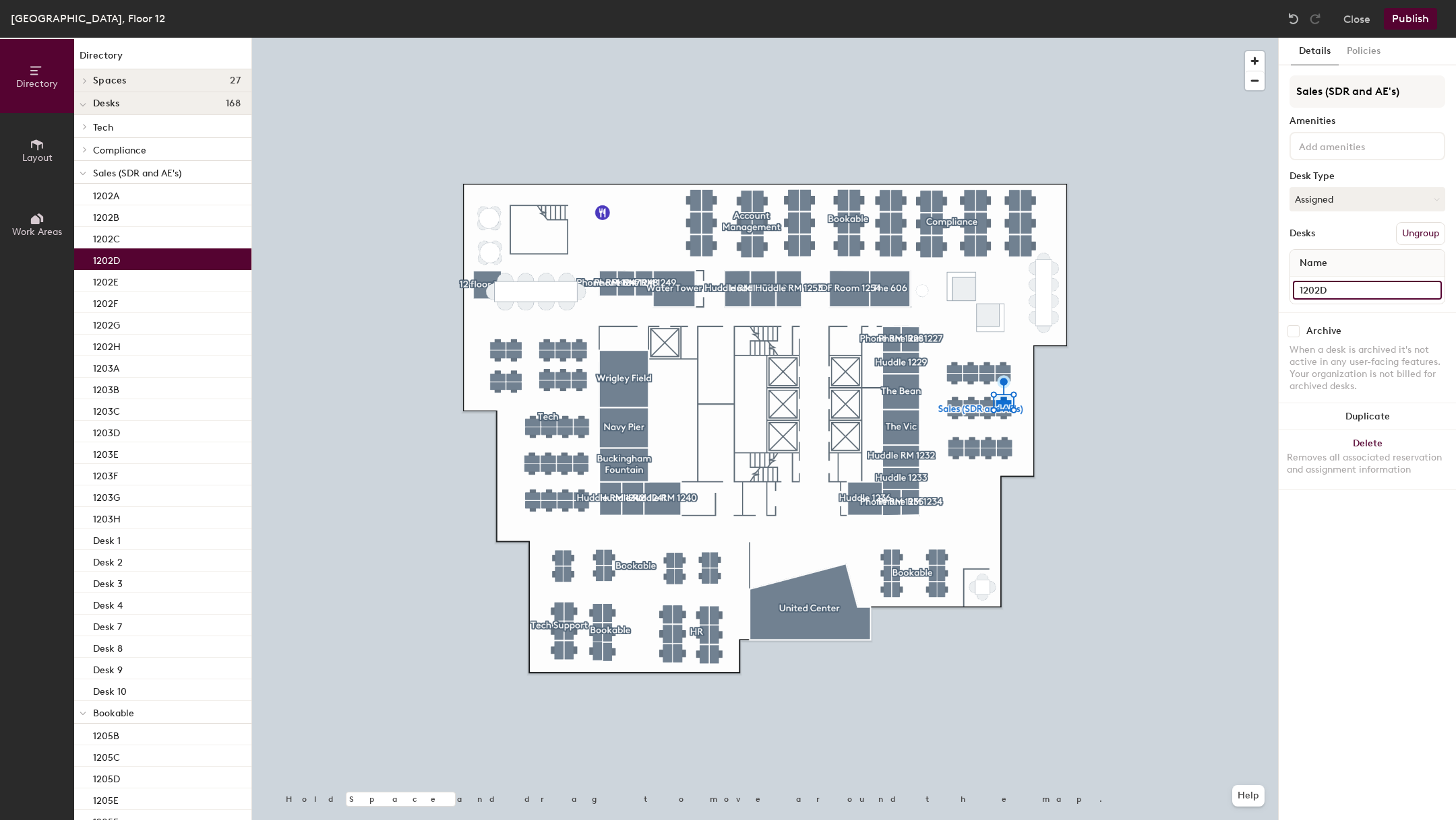
type input "1202D"
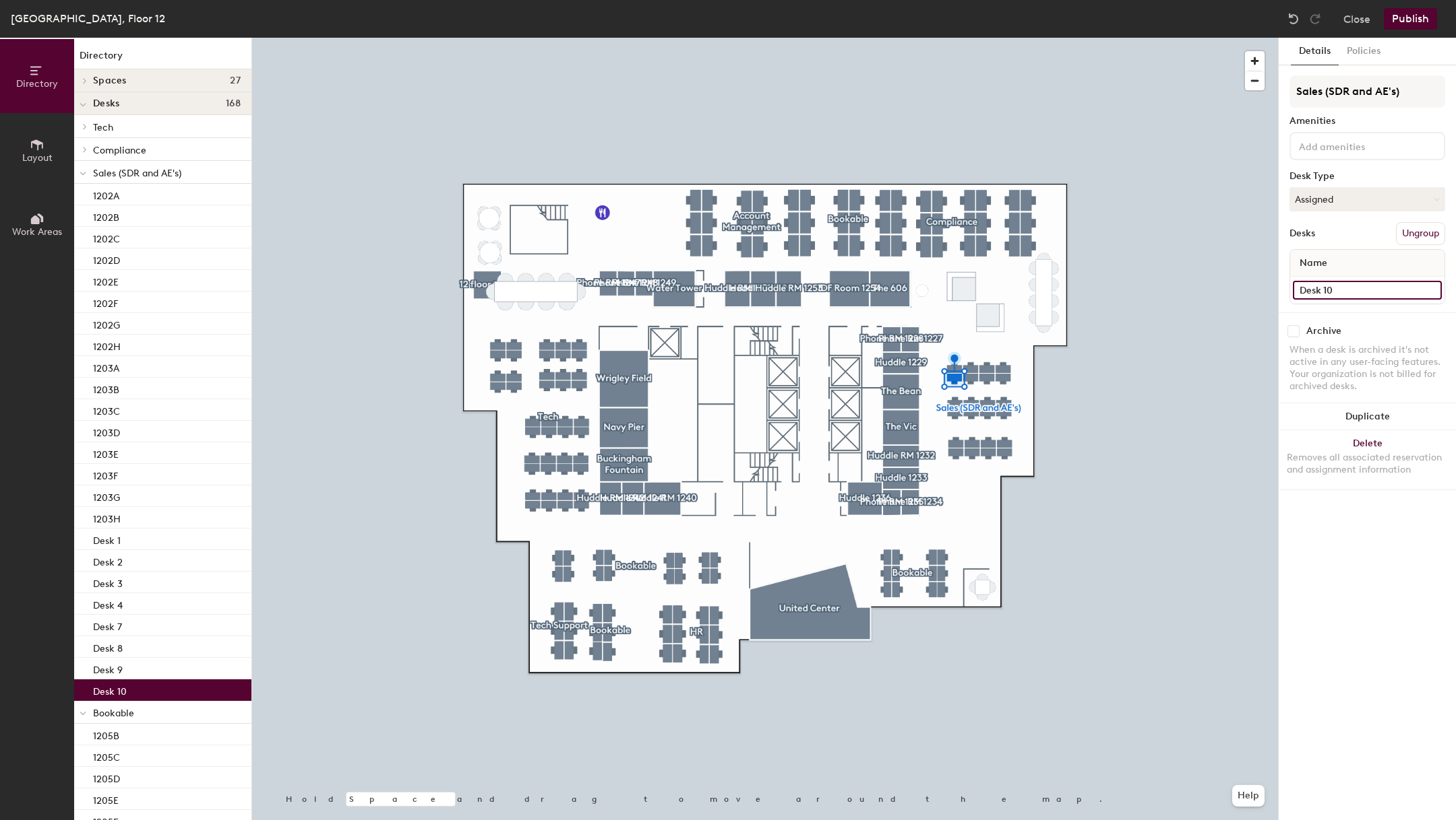
click at [1321, 293] on input "Desk 10" at bounding box center [1367, 290] width 149 height 19
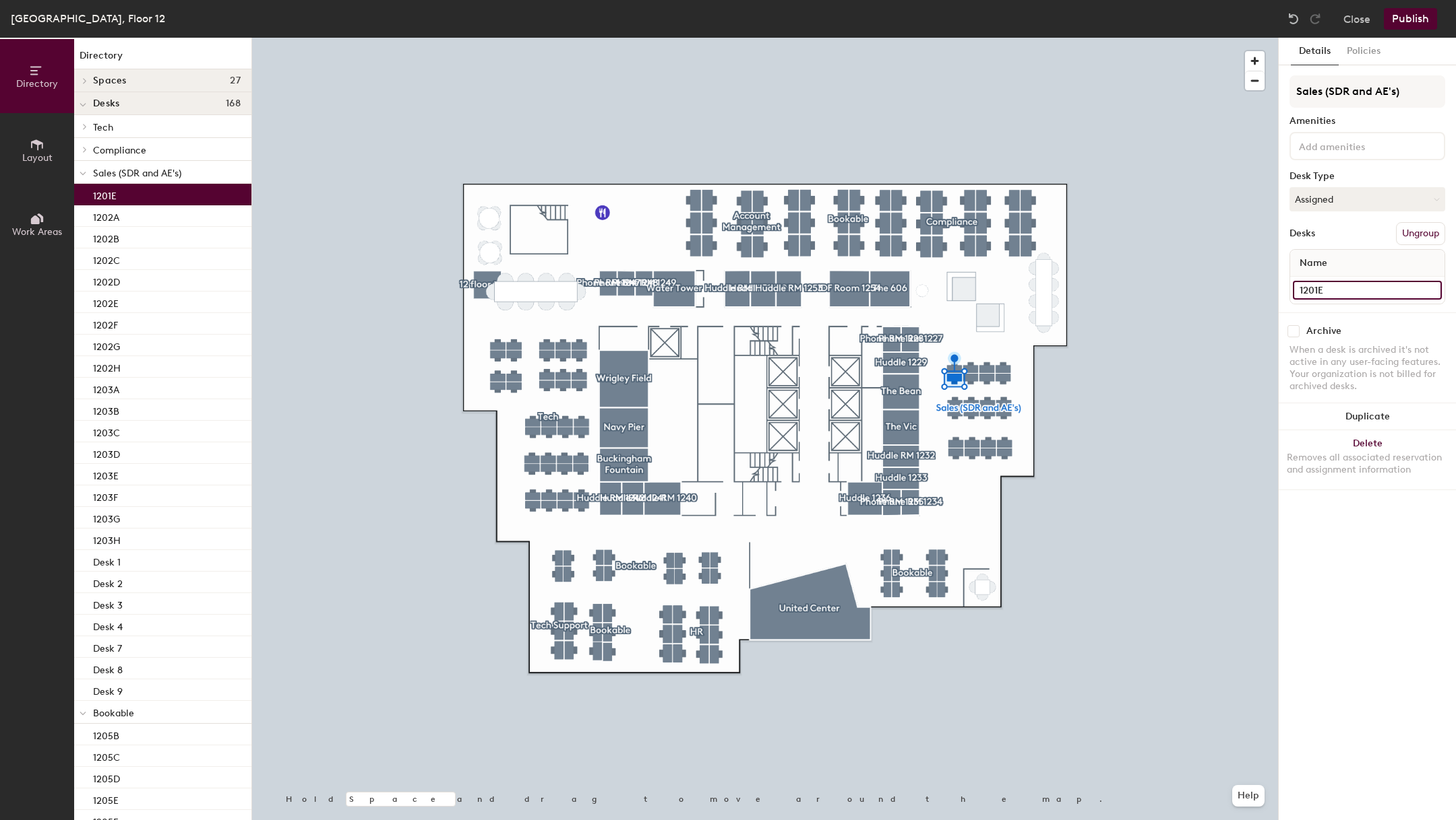
type input "1201E"
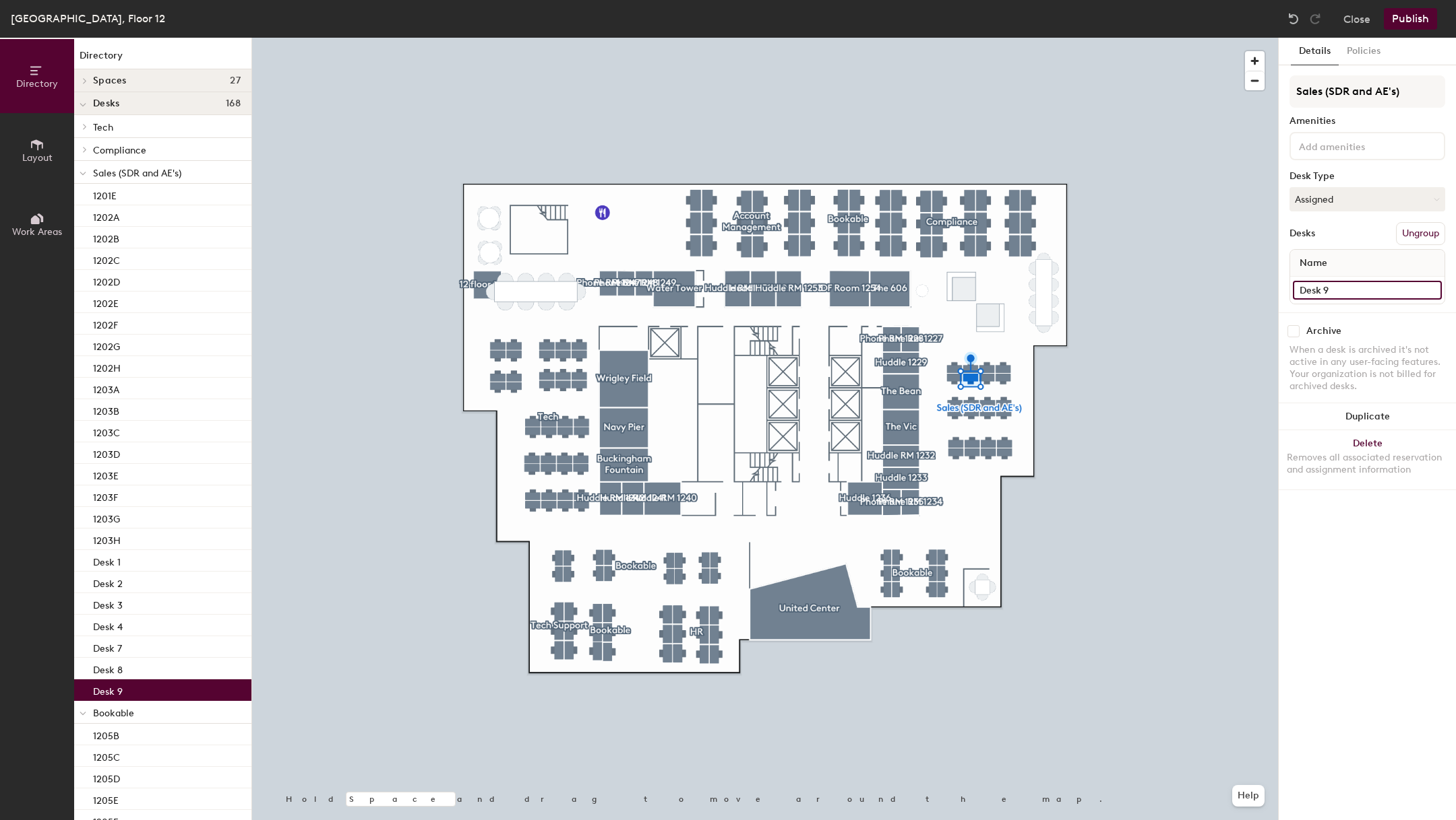
click at [1338, 288] on input "Desk 9" at bounding box center [1367, 290] width 149 height 19
type input "1201F"
click at [1348, 288] on input "Desk 8" at bounding box center [1367, 290] width 149 height 19
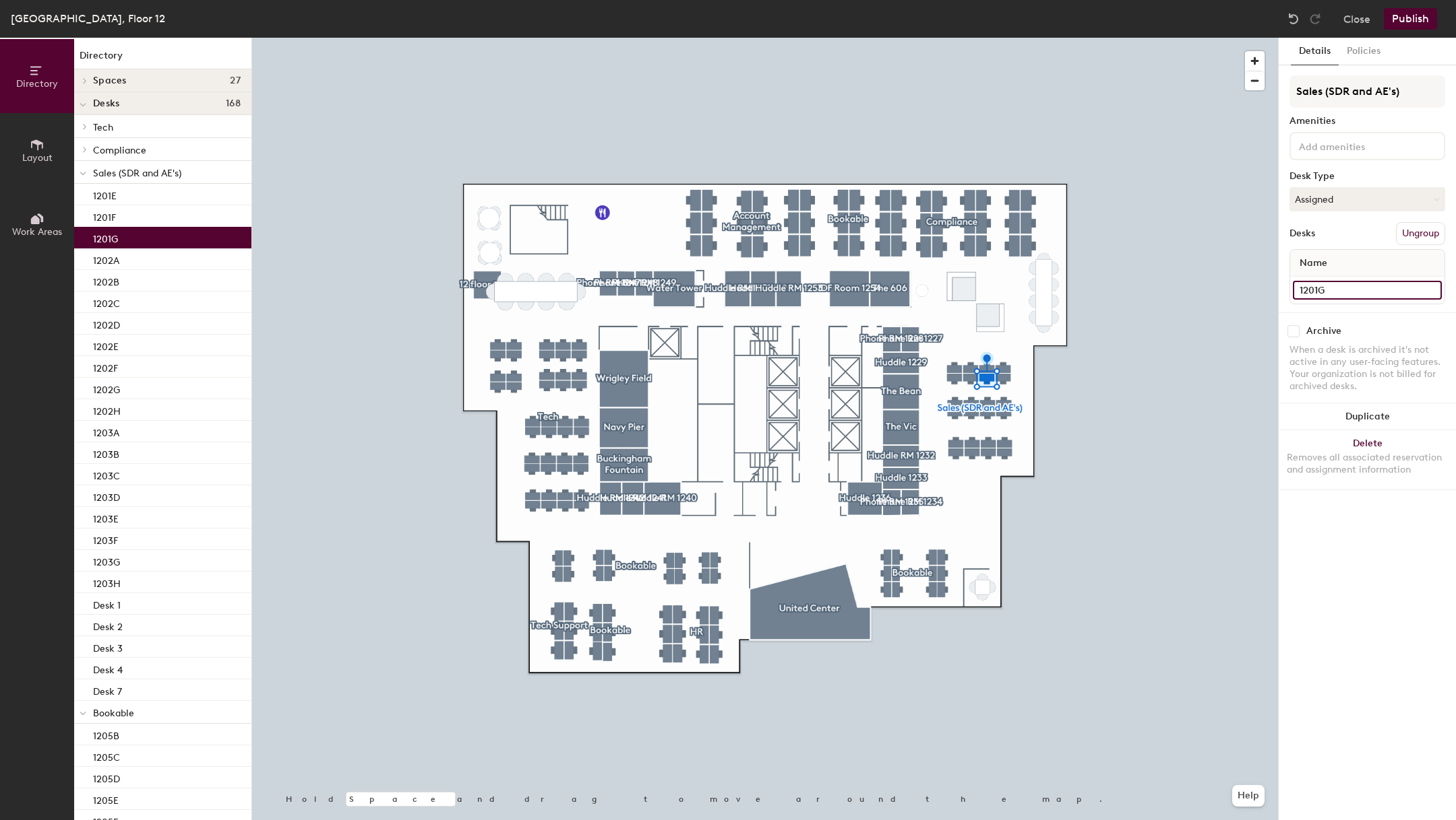
type input "1201G"
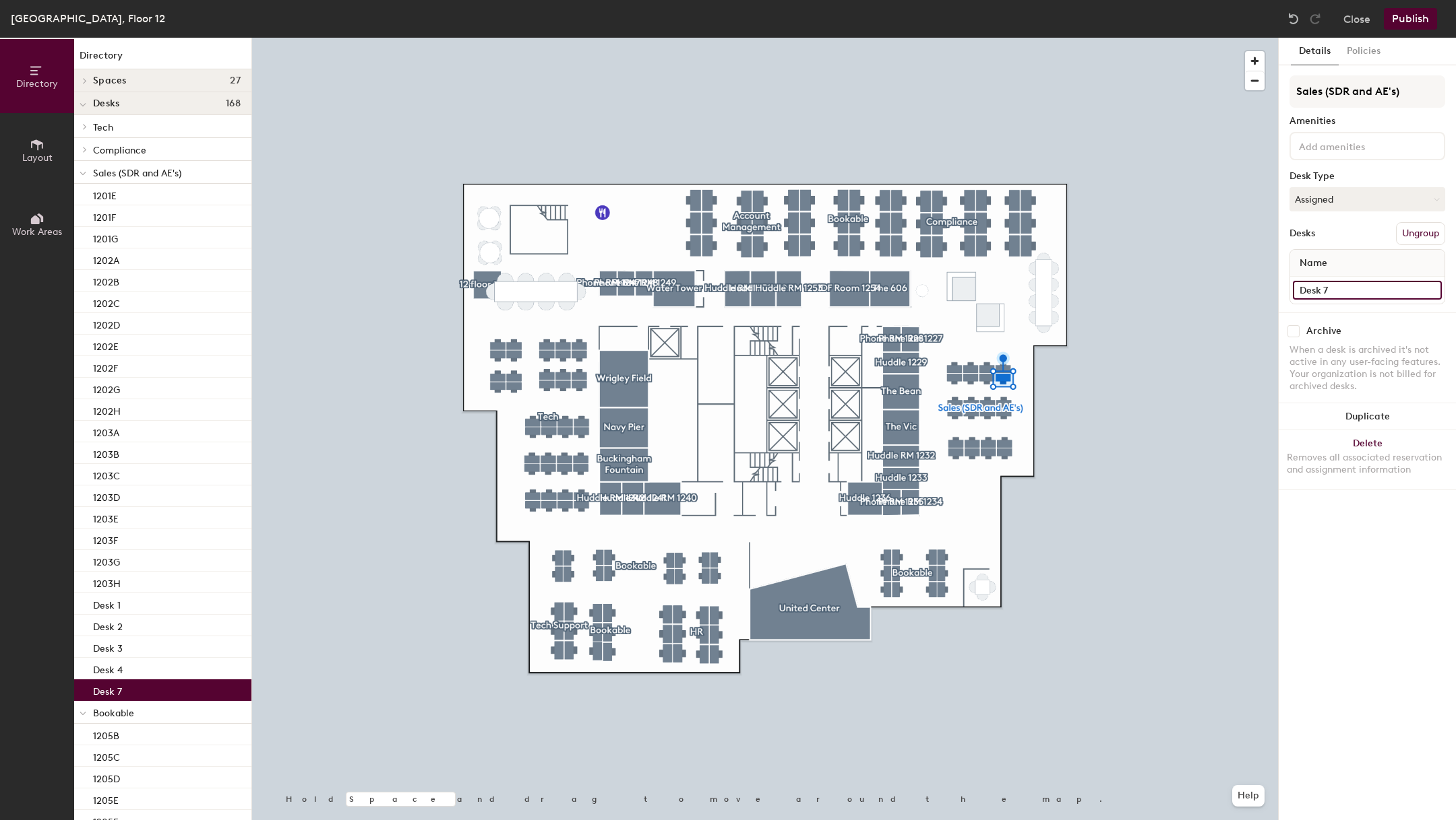
click at [1381, 289] on input "Desk 7" at bounding box center [1367, 290] width 149 height 19
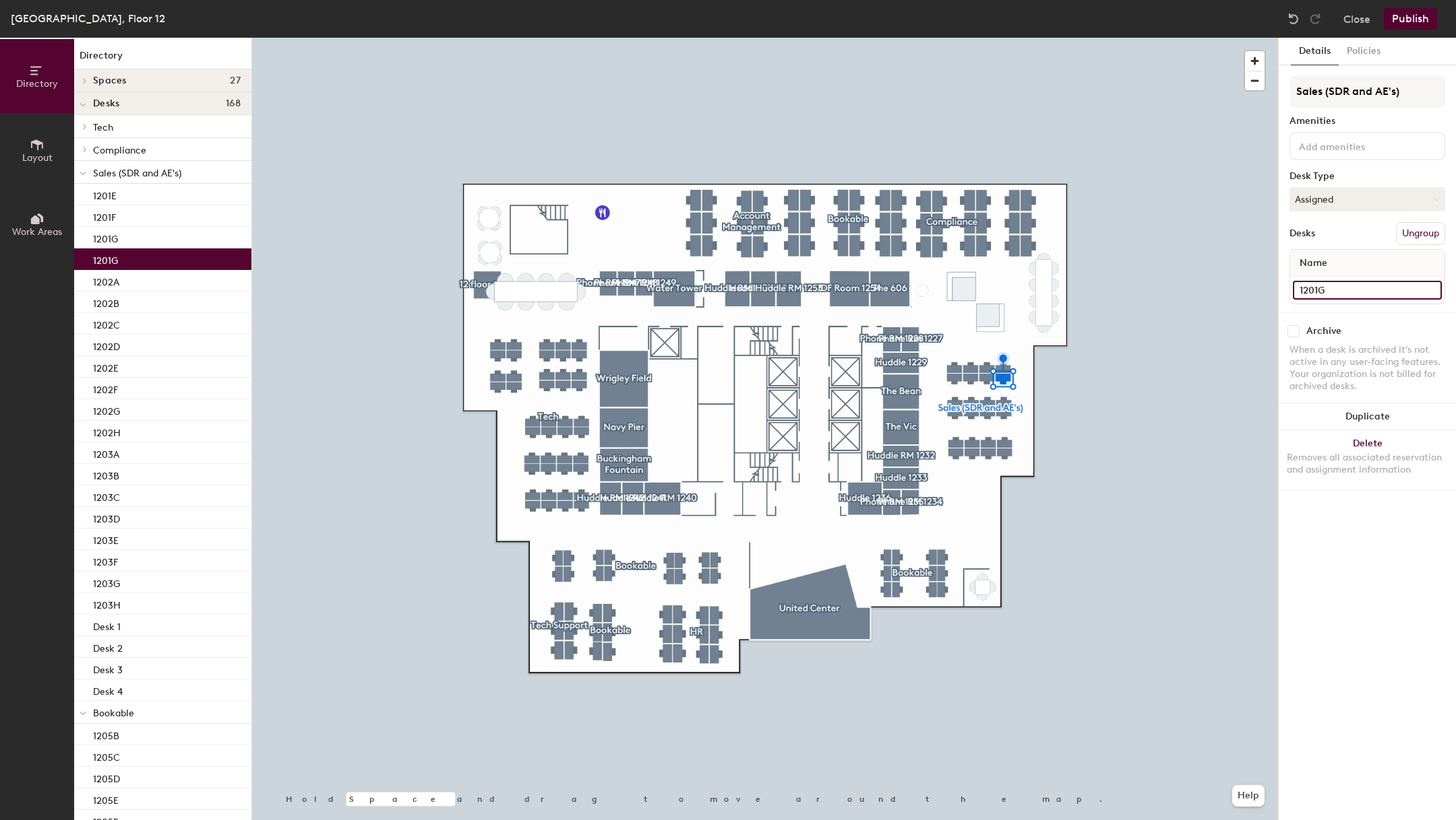
type input "1201G"
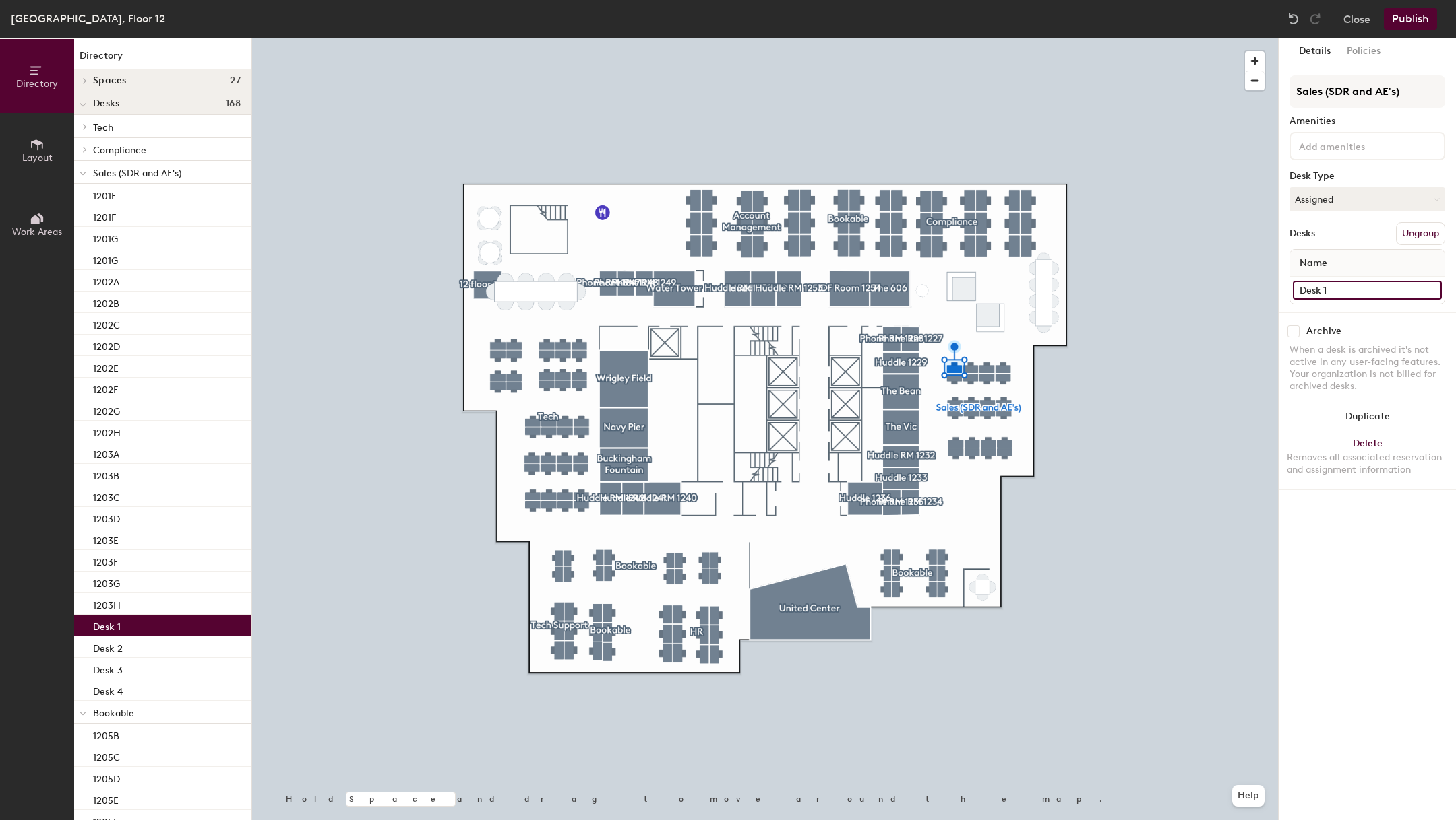
click at [1341, 290] on input "Desk 1" at bounding box center [1367, 290] width 149 height 19
type input "1201A"
click at [1347, 285] on input "Desk 2" at bounding box center [1367, 290] width 149 height 19
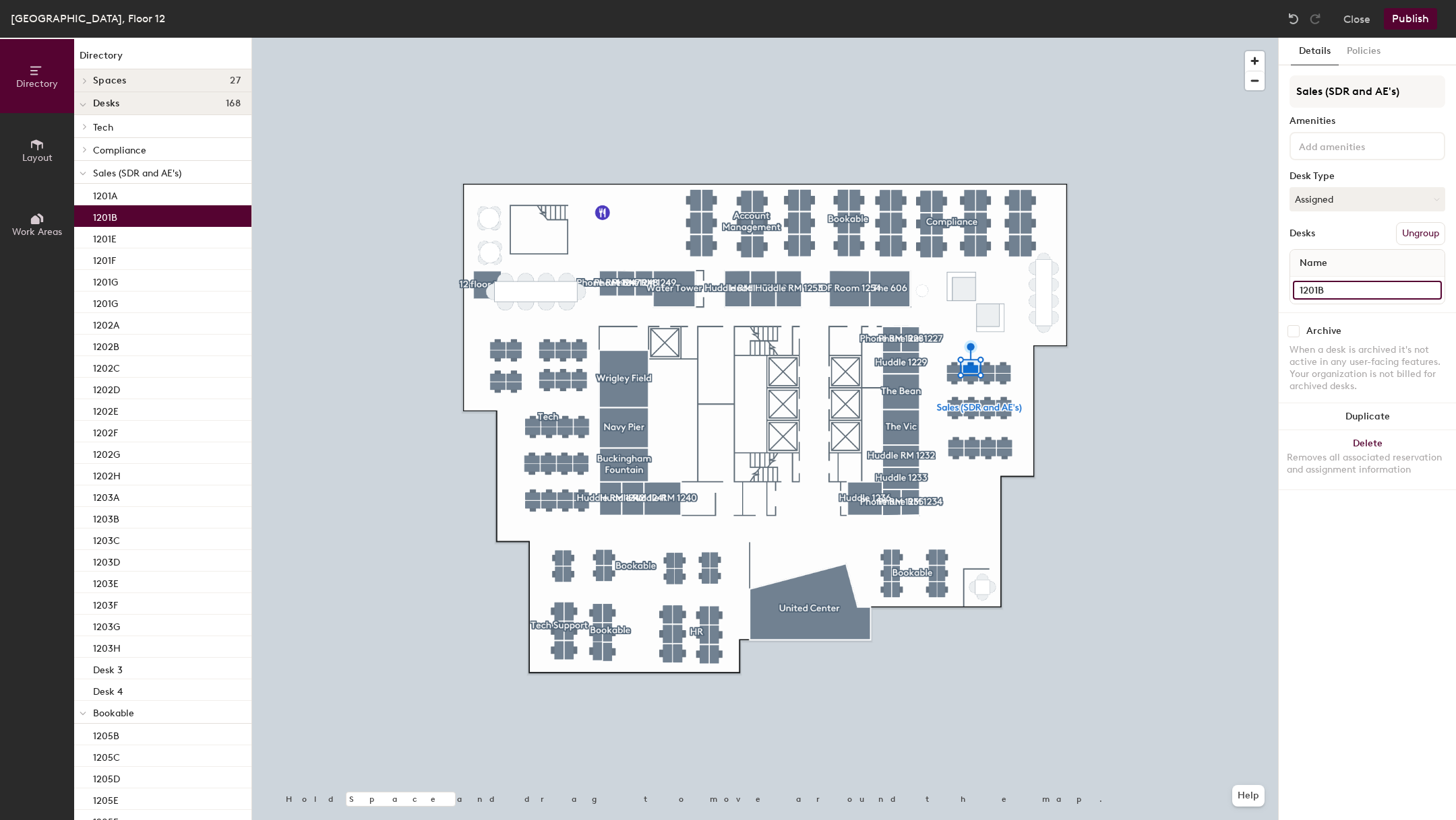
type input "1201B"
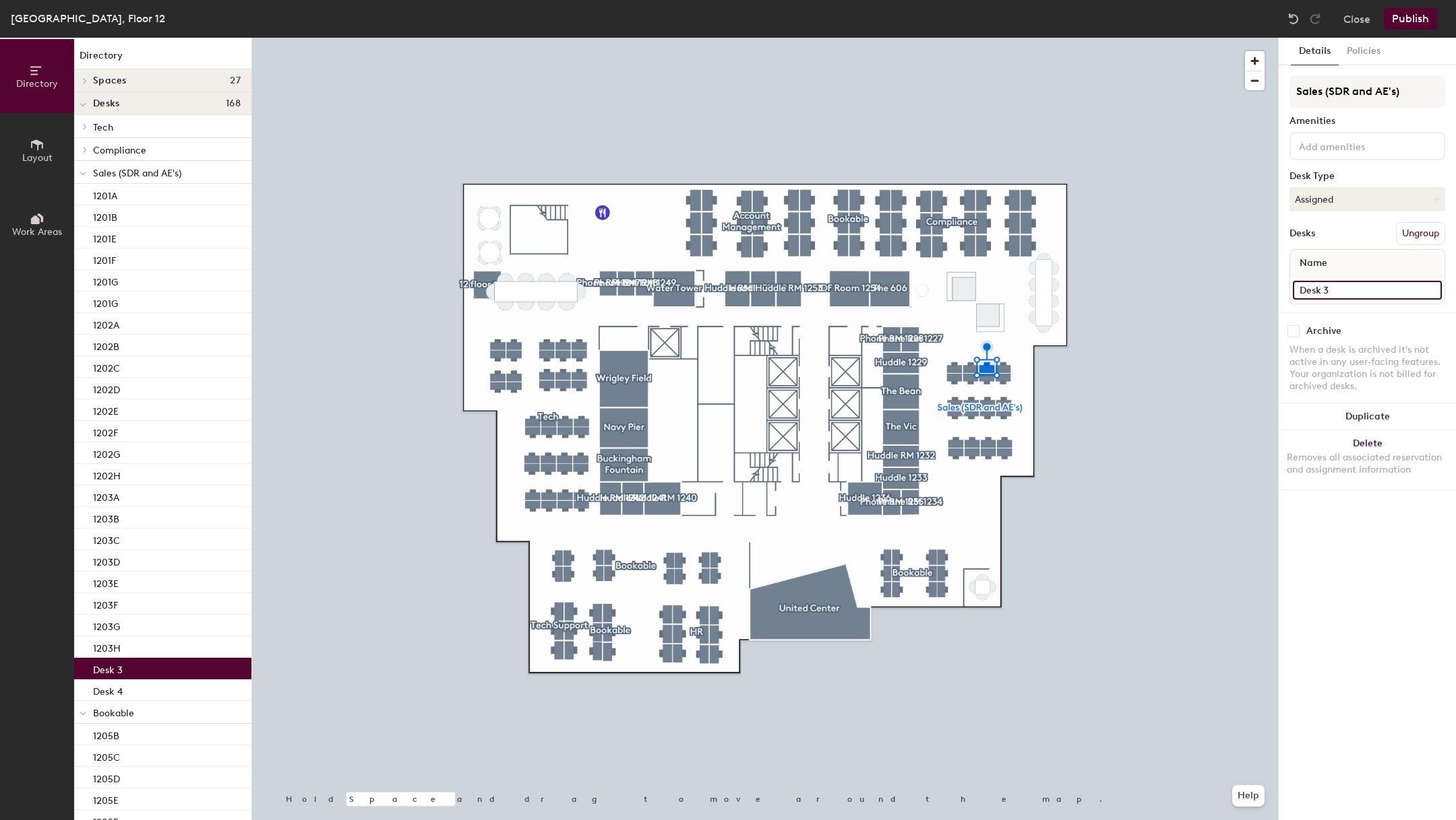
click at [1322, 281] on input "Desk 3" at bounding box center [1367, 290] width 149 height 19
type input "1201C"
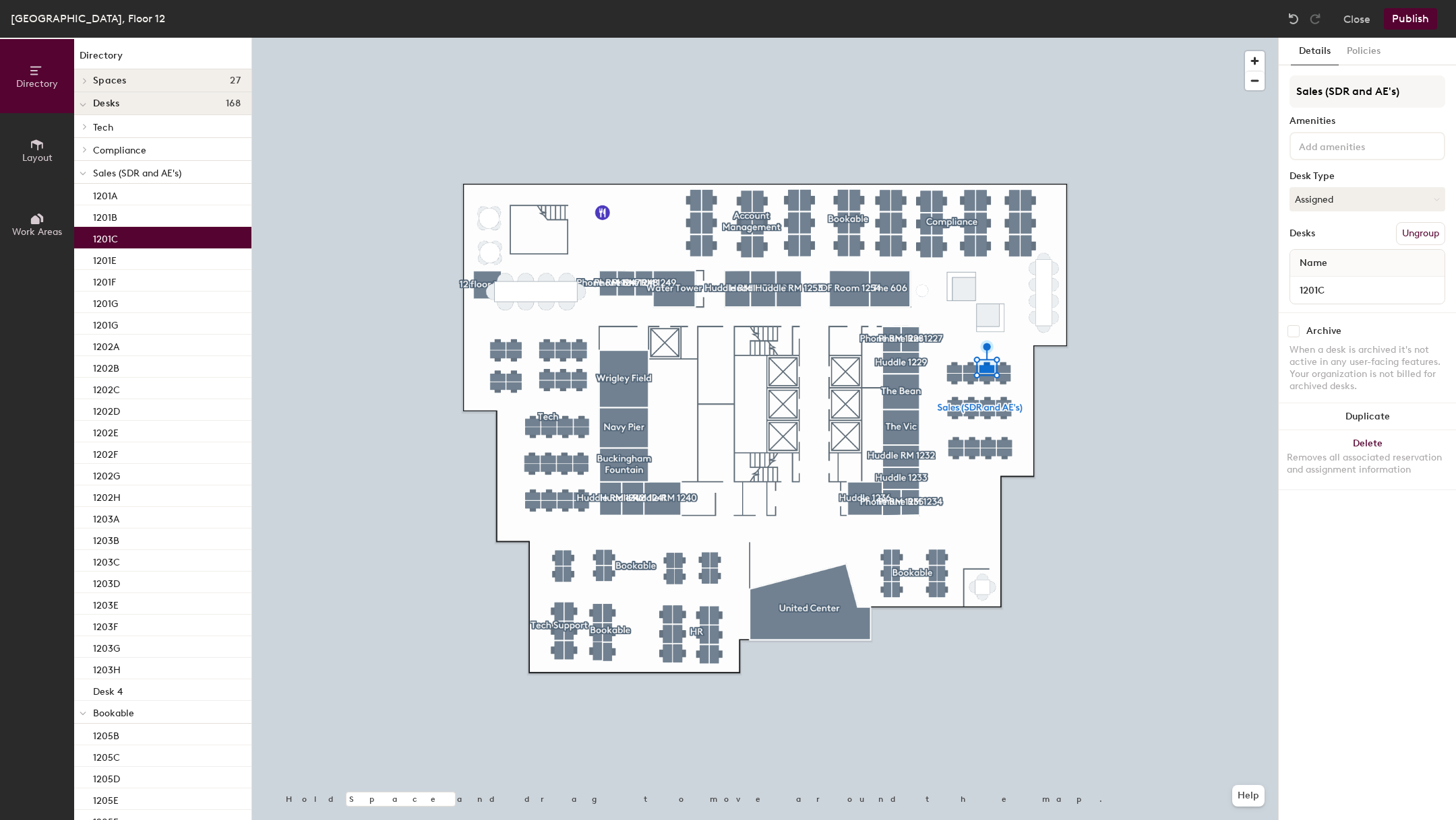
type input "1201C"
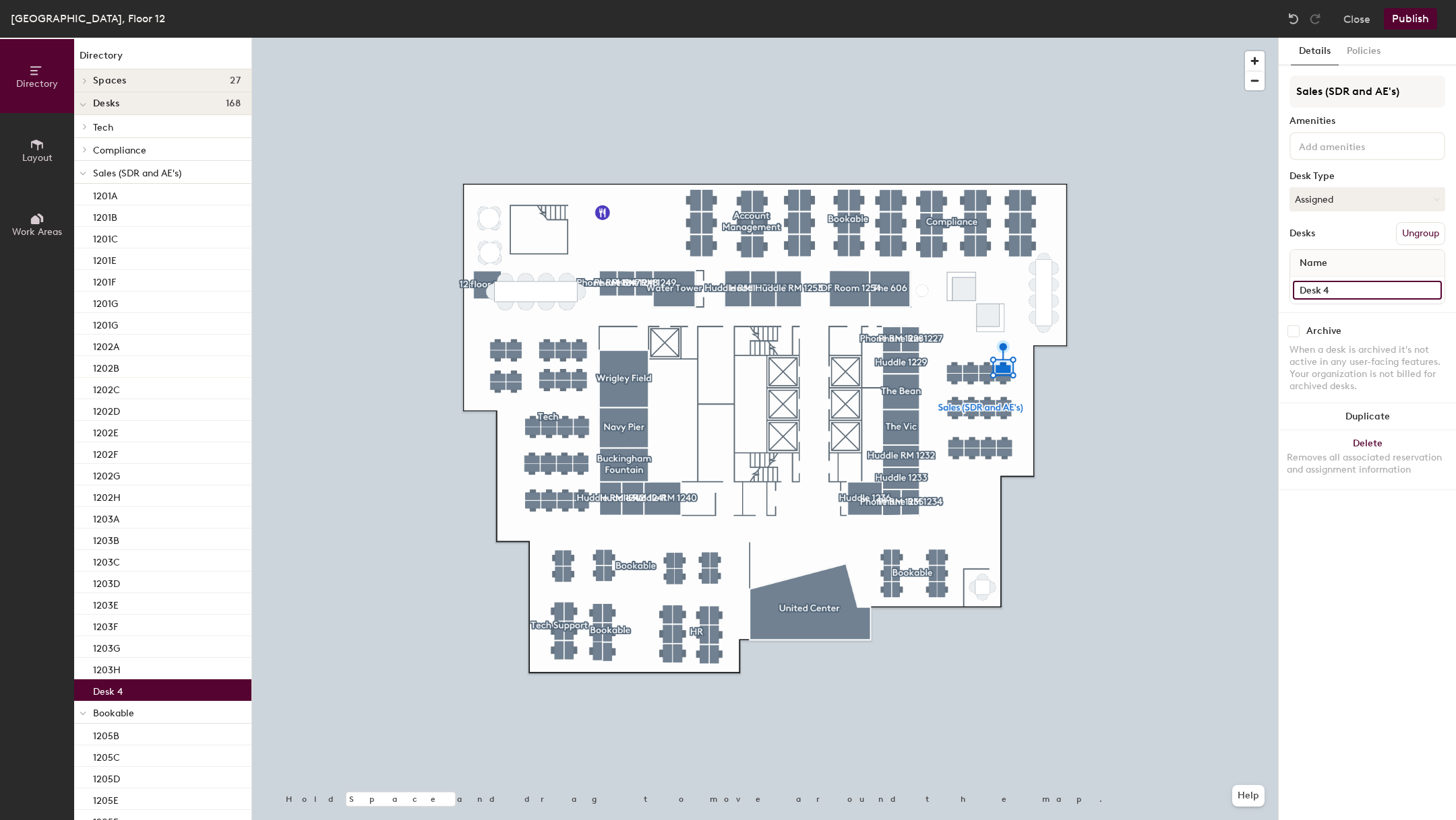
click at [1337, 296] on input "Desk 4" at bounding box center [1367, 290] width 149 height 19
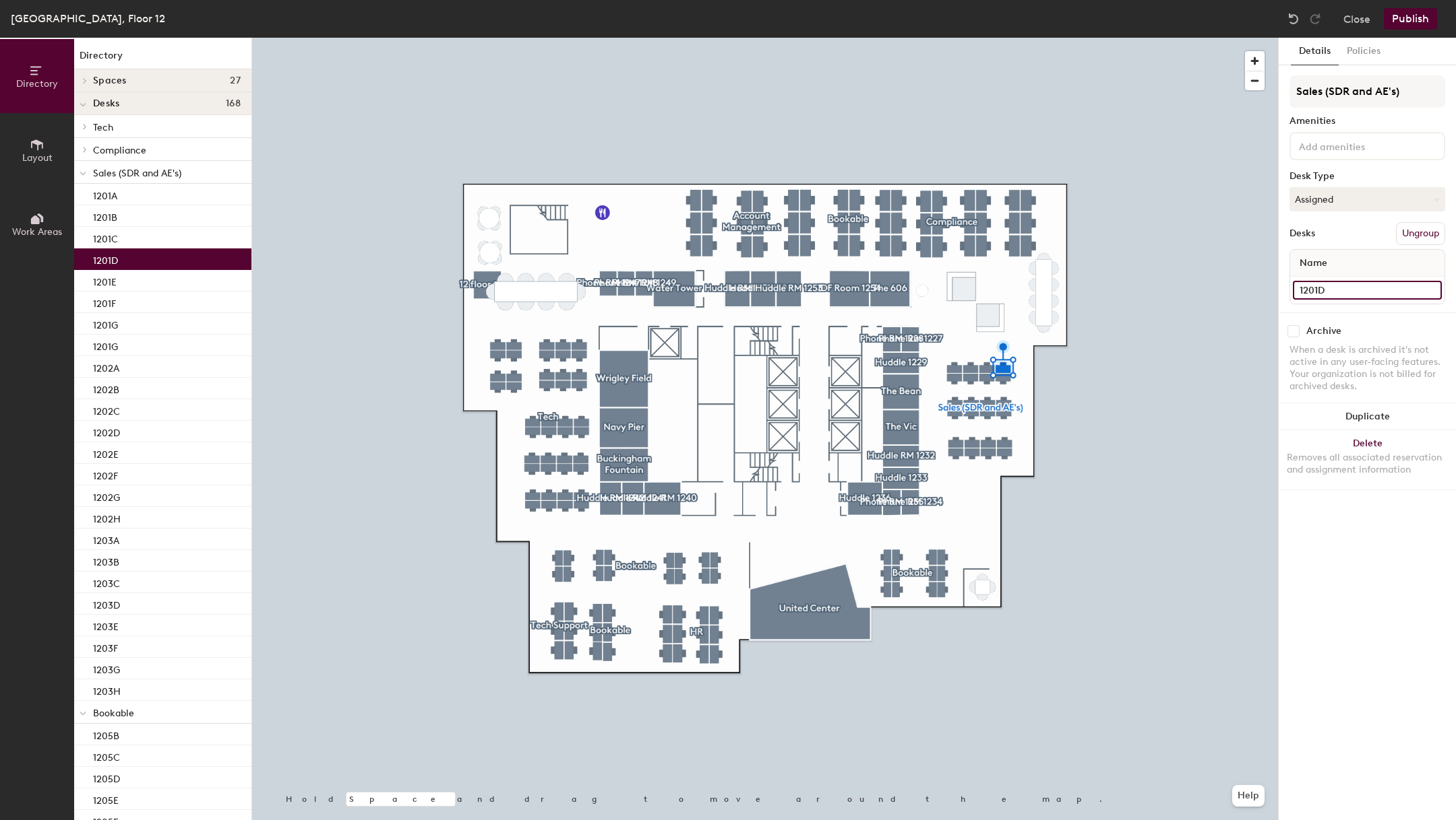
type input "1201D"
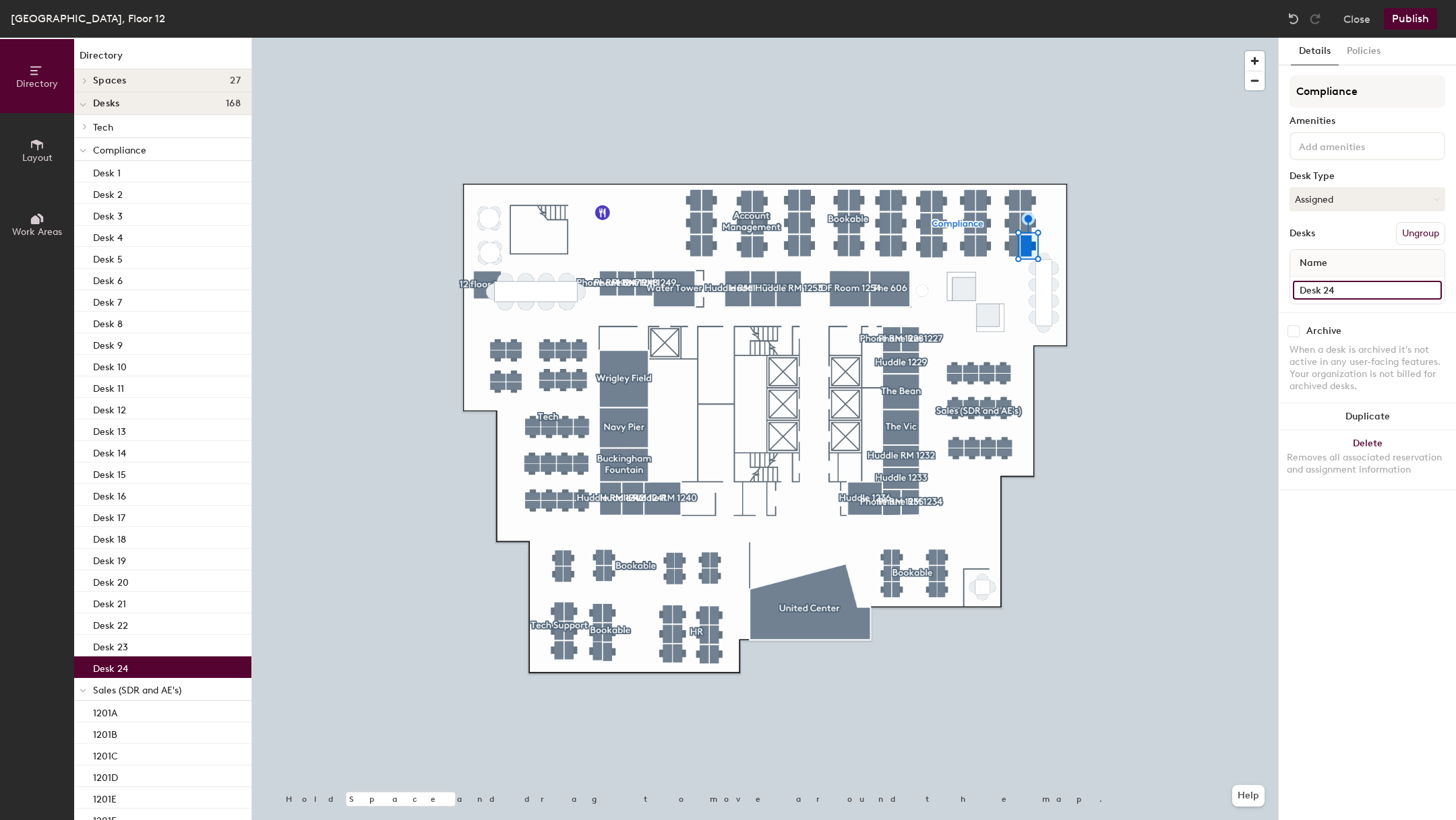
click at [1349, 288] on input "Desk 24" at bounding box center [1367, 290] width 149 height 19
type input "1226D"
click at [1321, 297] on input "Desk 23" at bounding box center [1367, 290] width 149 height 19
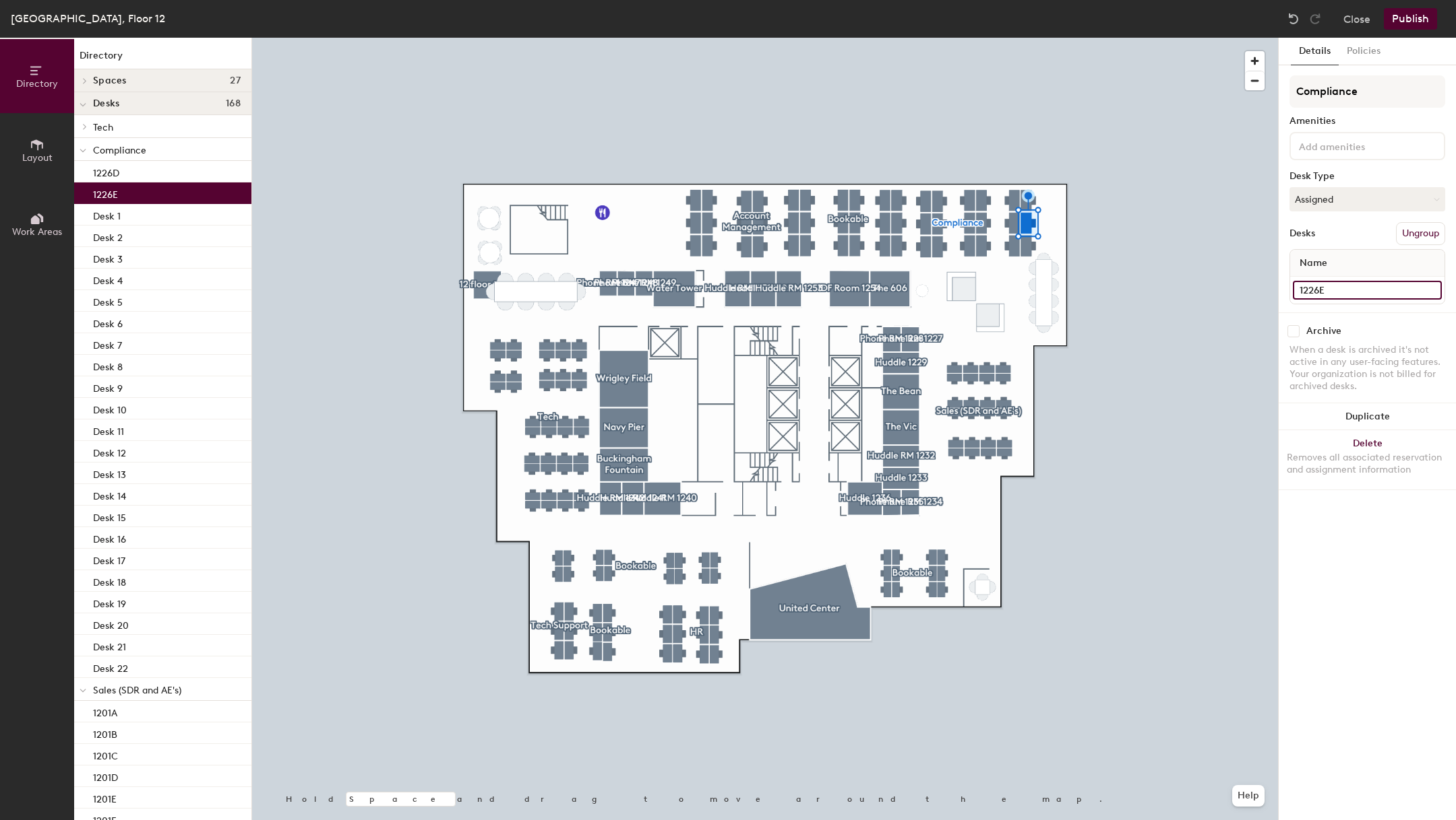
type input "1226E"
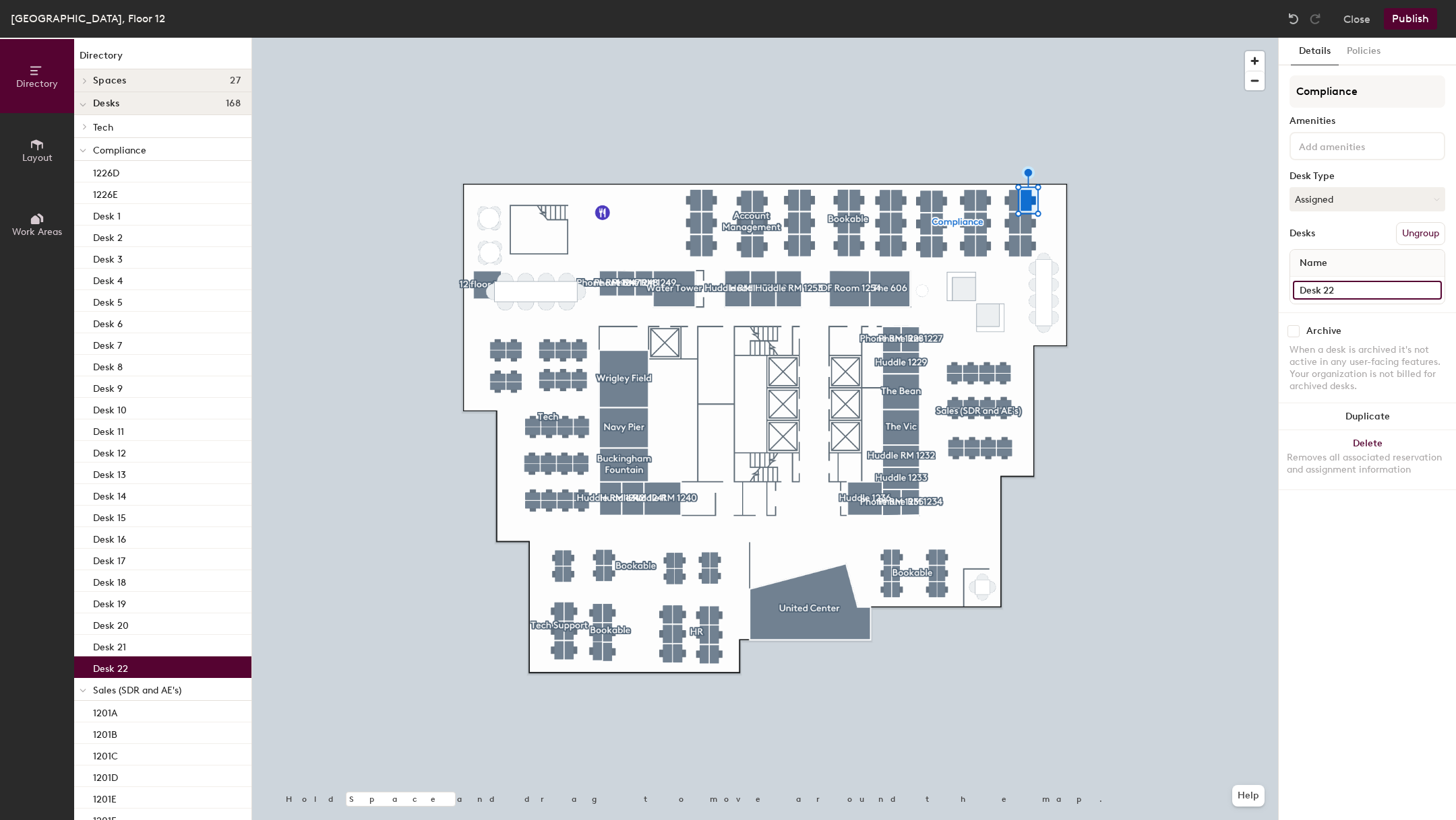
click at [1316, 293] on input "Desk 22" at bounding box center [1367, 290] width 149 height 19
type input "1226F"
click at [1365, 285] on input "Desk 19" at bounding box center [1367, 290] width 149 height 19
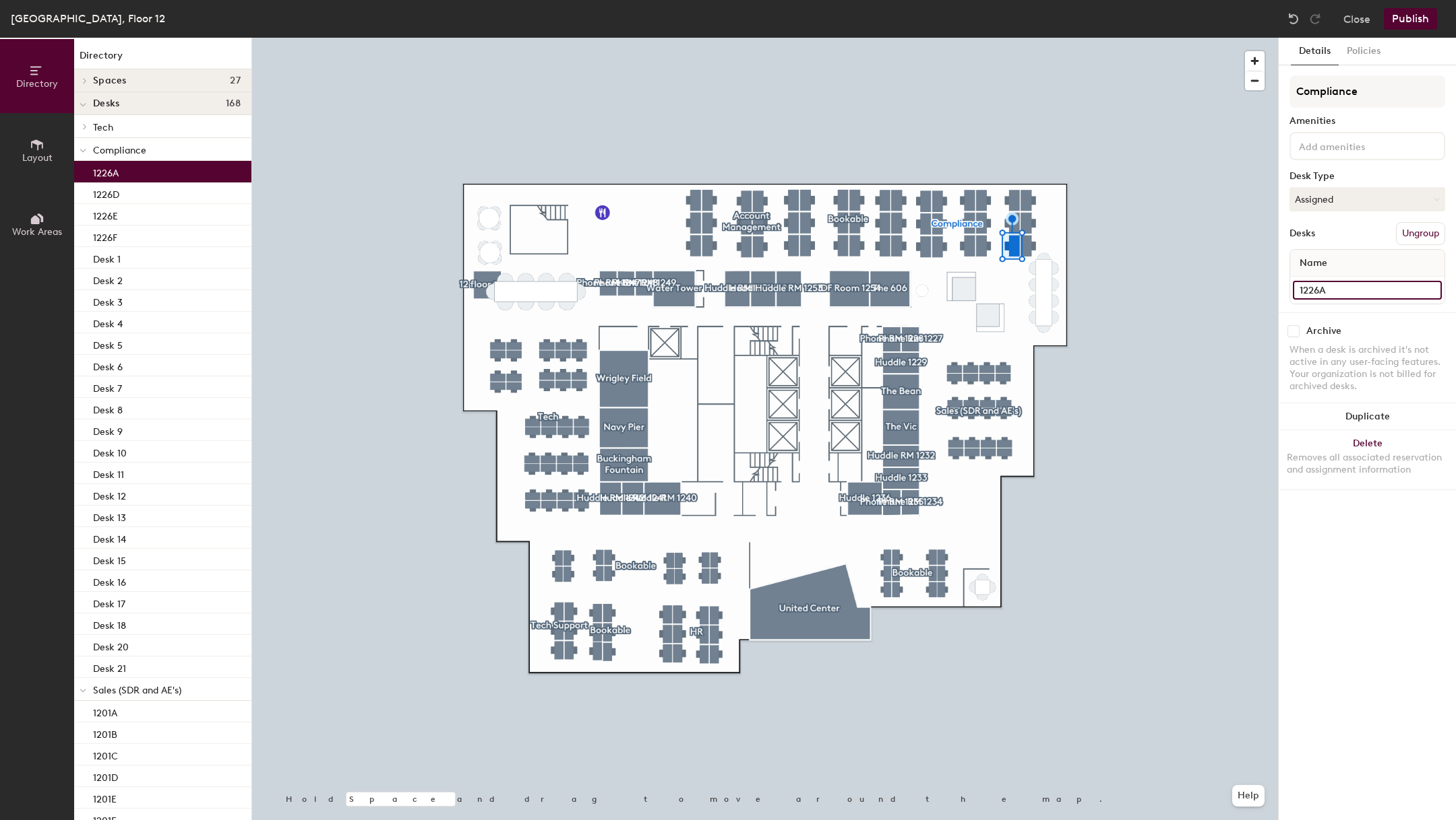
type input "1226A"
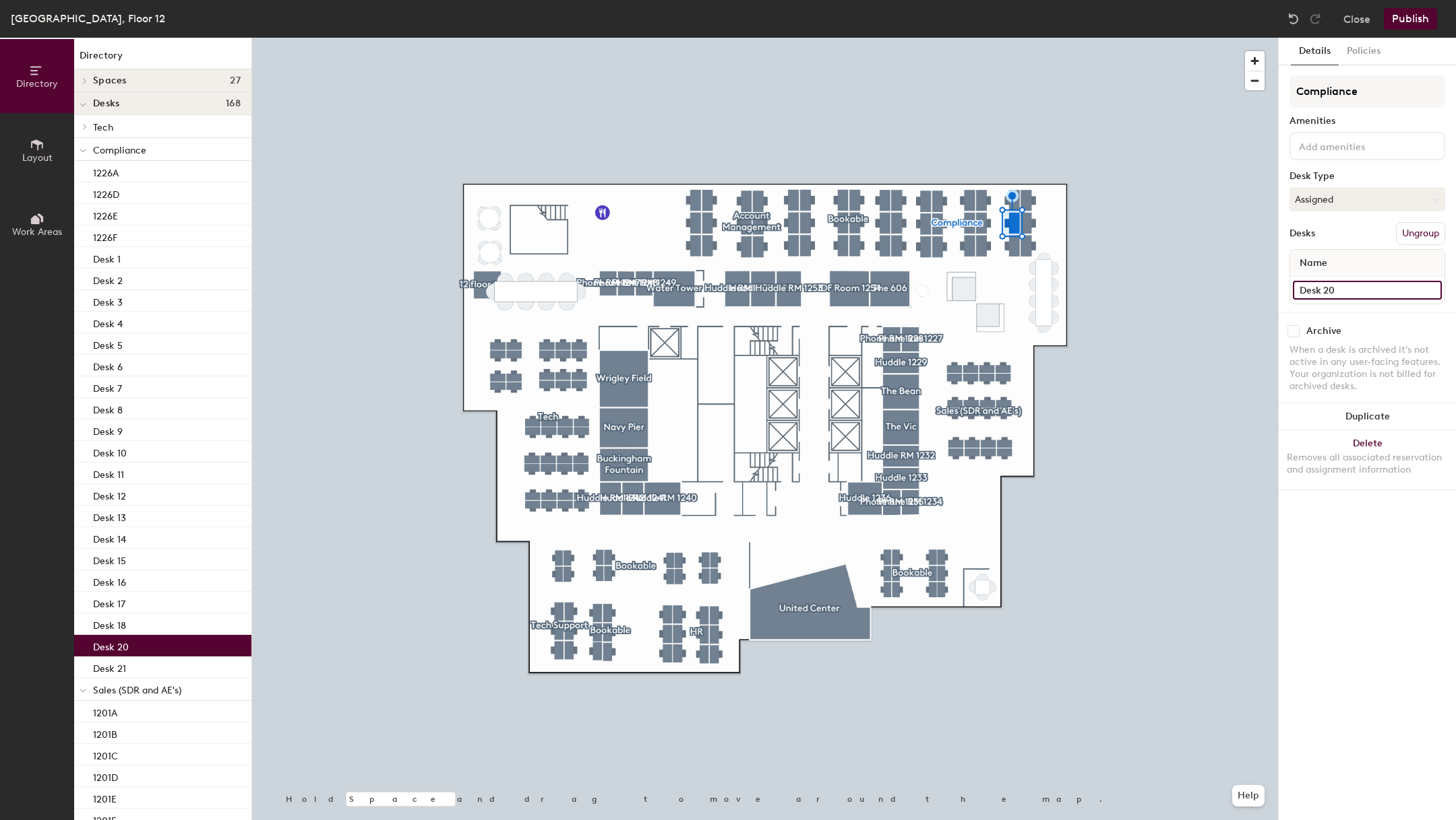
click at [1353, 292] on input "Desk 20" at bounding box center [1367, 290] width 149 height 19
type input "1226B"
click at [1354, 288] on input "Desk 18" at bounding box center [1367, 290] width 149 height 19
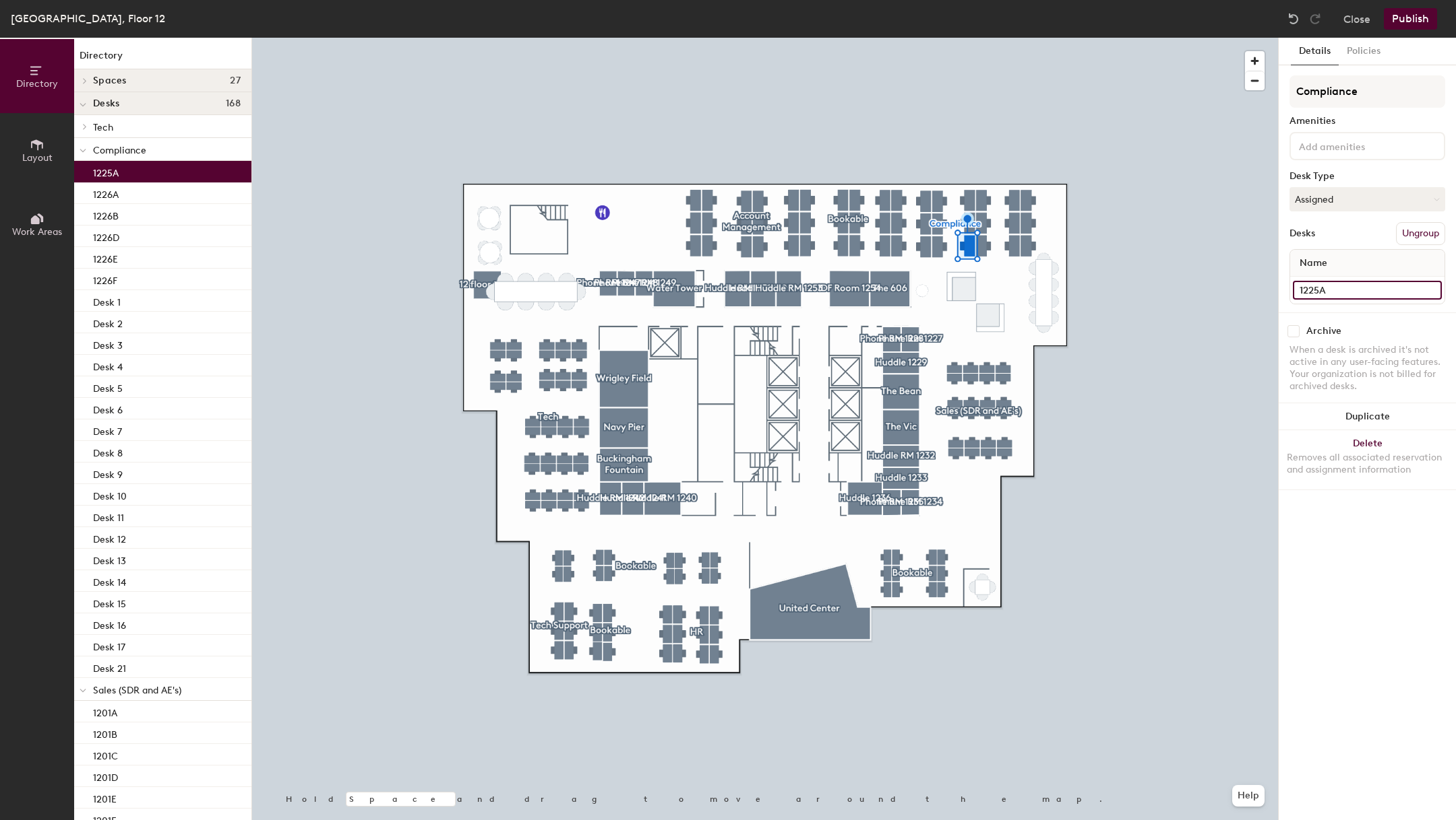
type input "1225A"
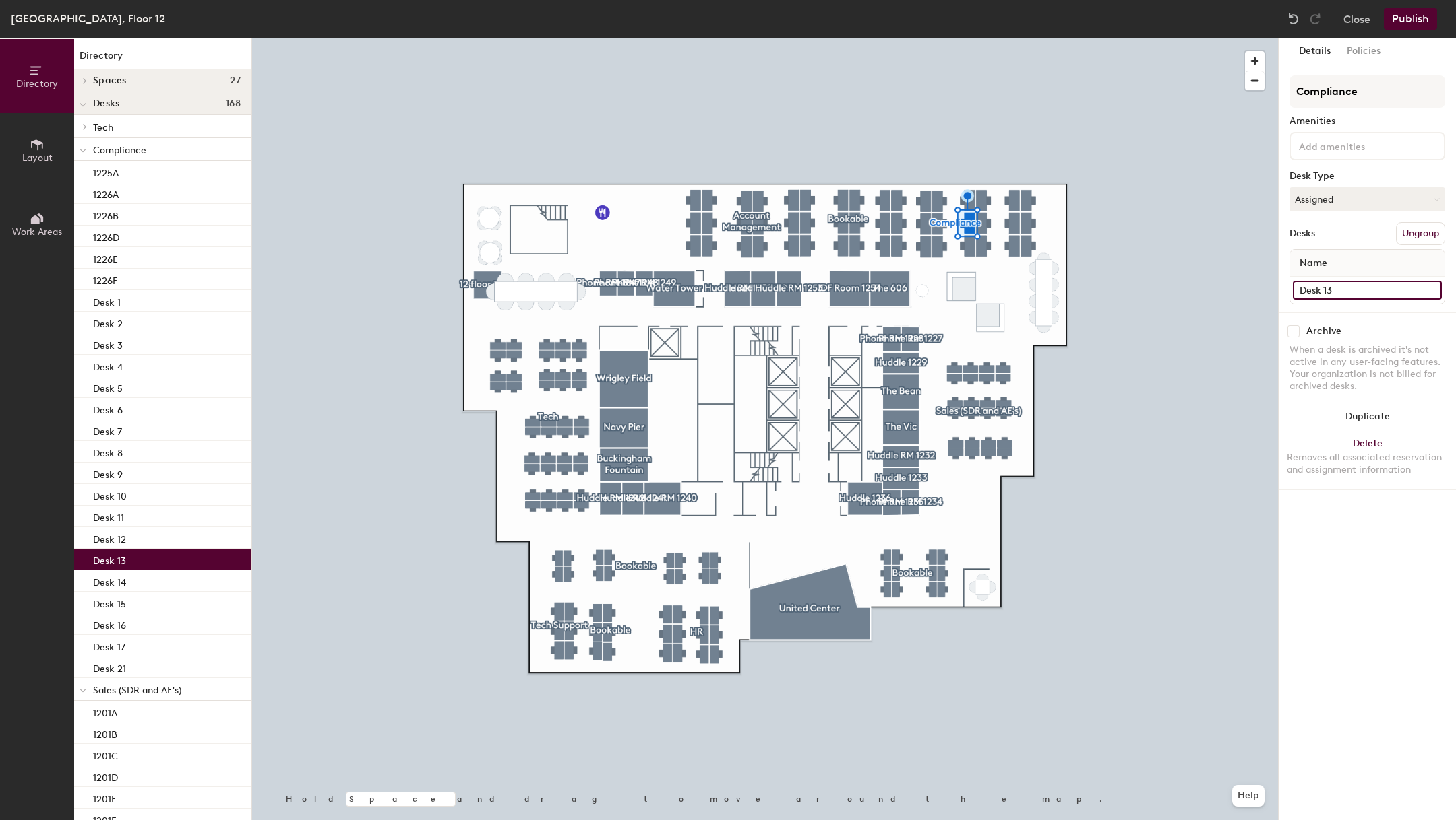
click at [1327, 286] on input "Desk 13" at bounding box center [1367, 290] width 149 height 19
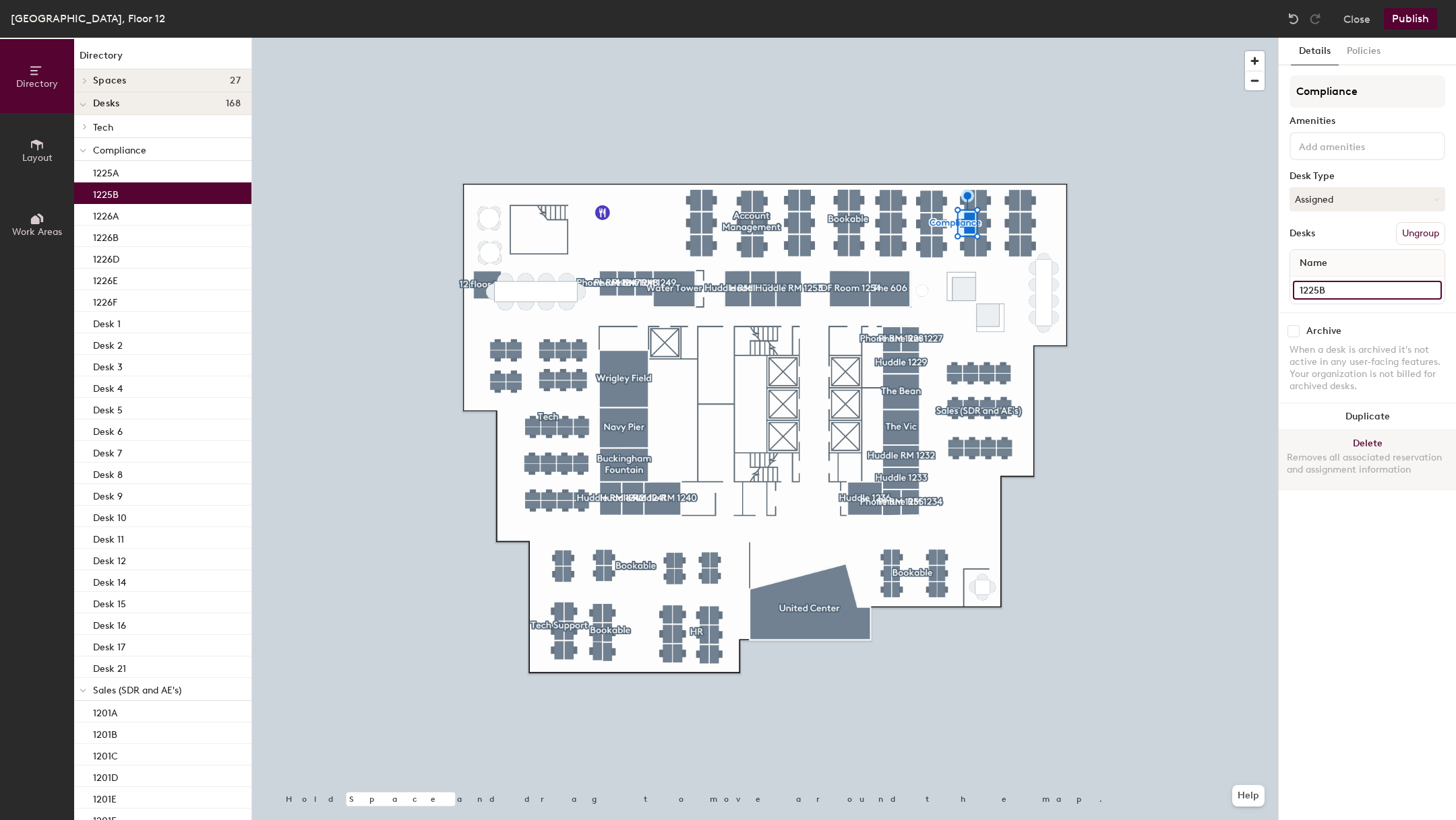
type input "1225B"
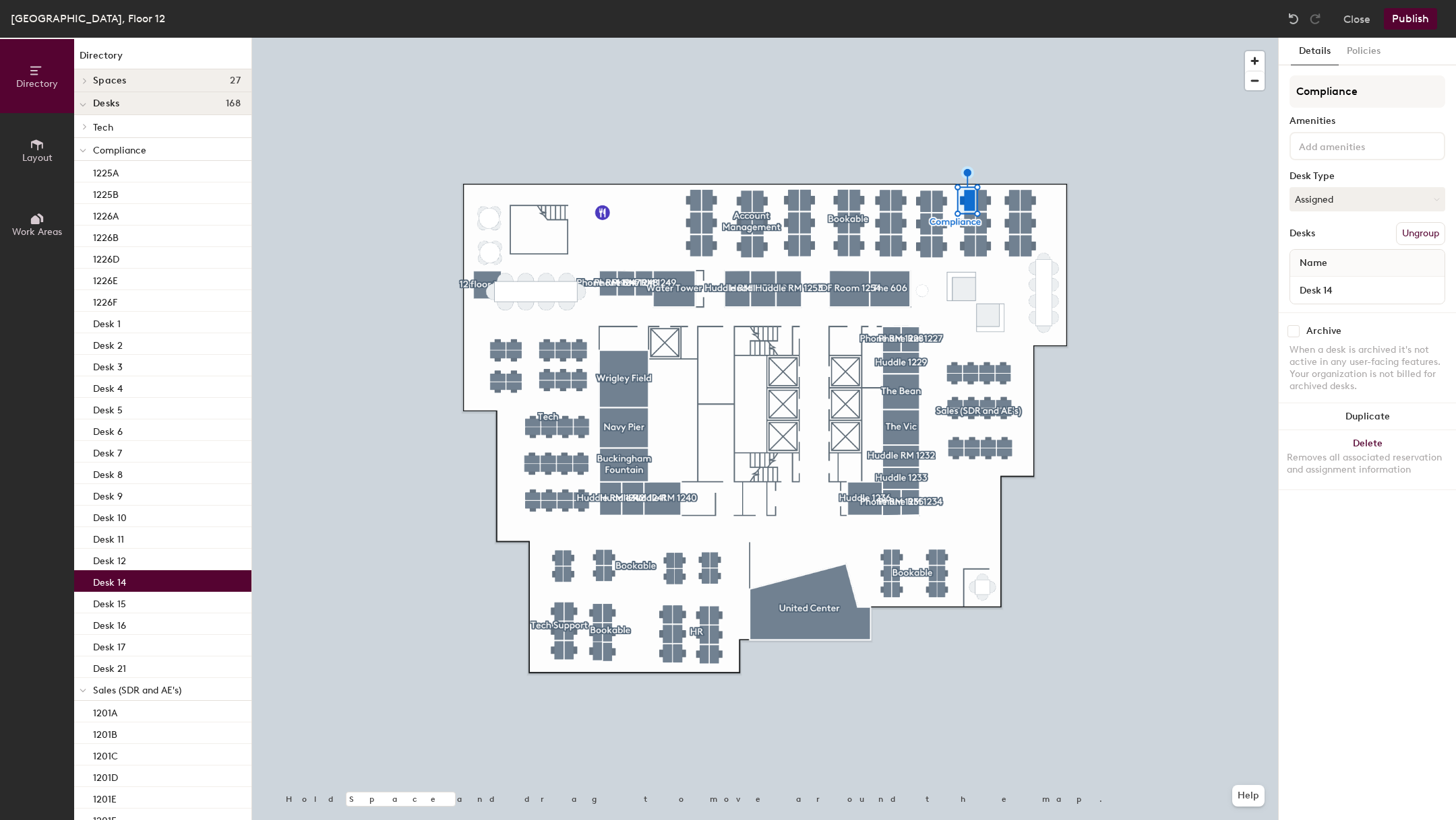
click at [1360, 278] on div "Desk 14" at bounding box center [1367, 290] width 154 height 27
click at [1359, 287] on input "Desk 14" at bounding box center [1367, 290] width 149 height 19
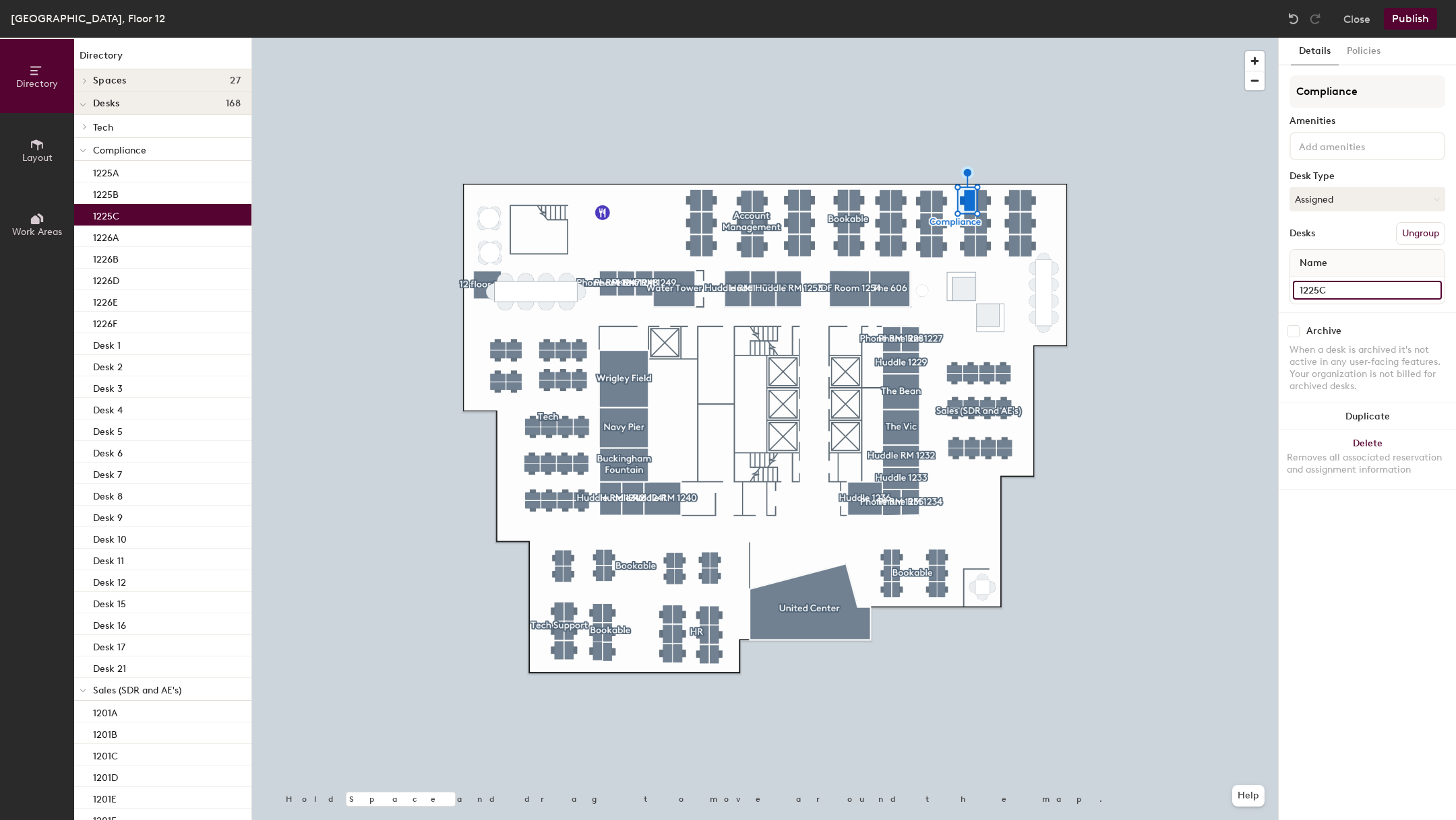
type input "1225C"
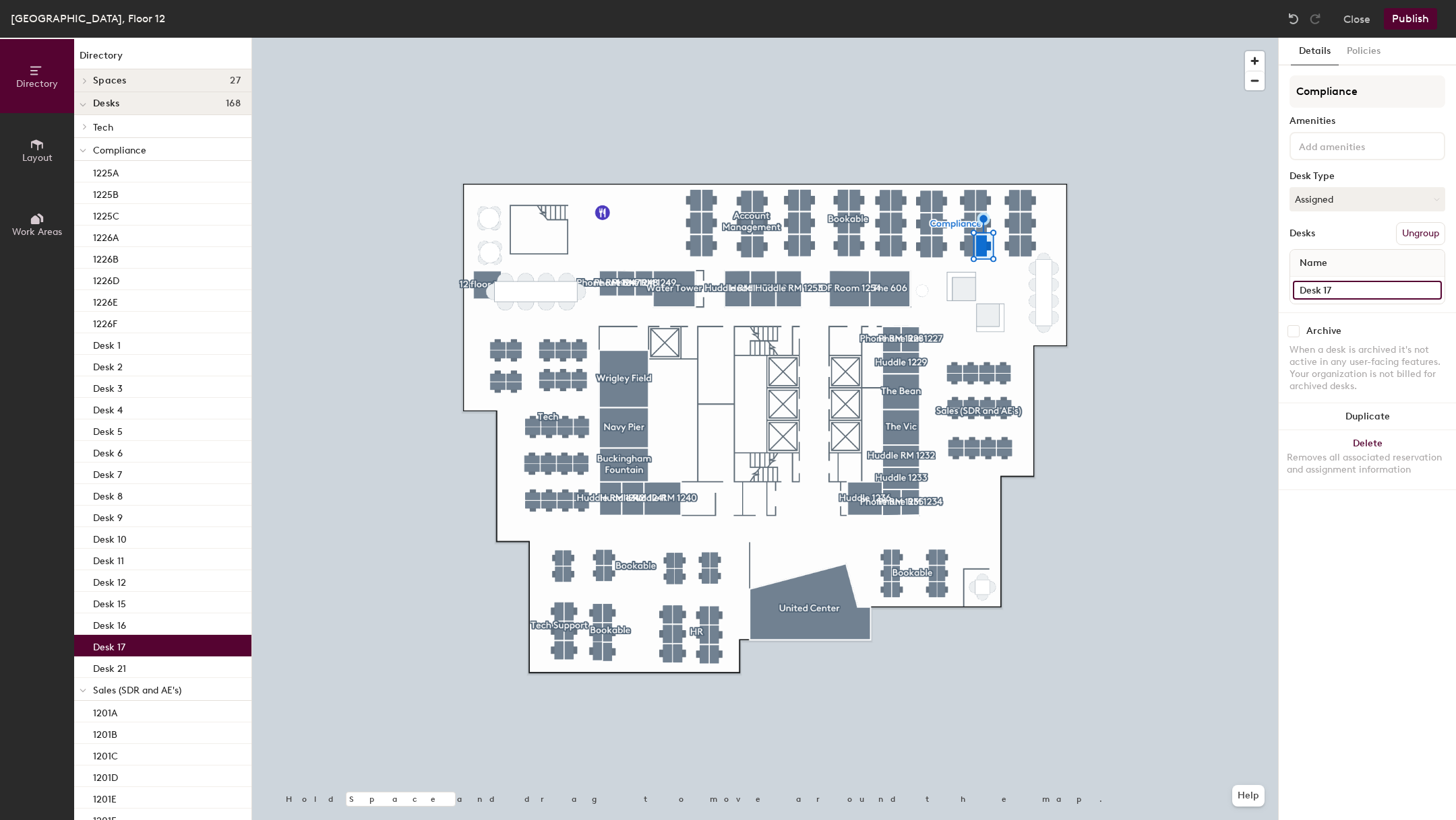
click at [1341, 284] on input "Desk 17" at bounding box center [1367, 290] width 149 height 19
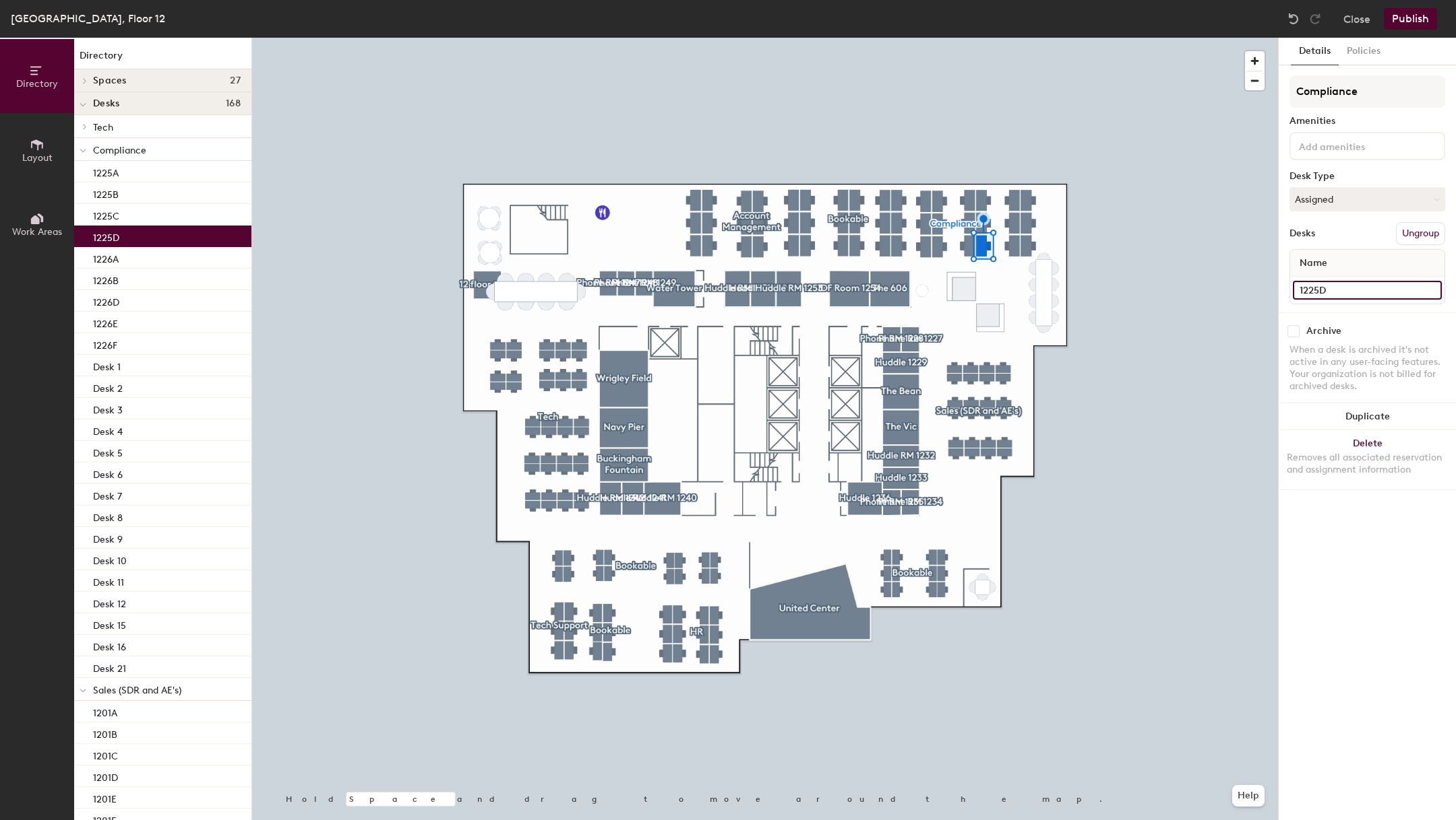
type input "1225D"
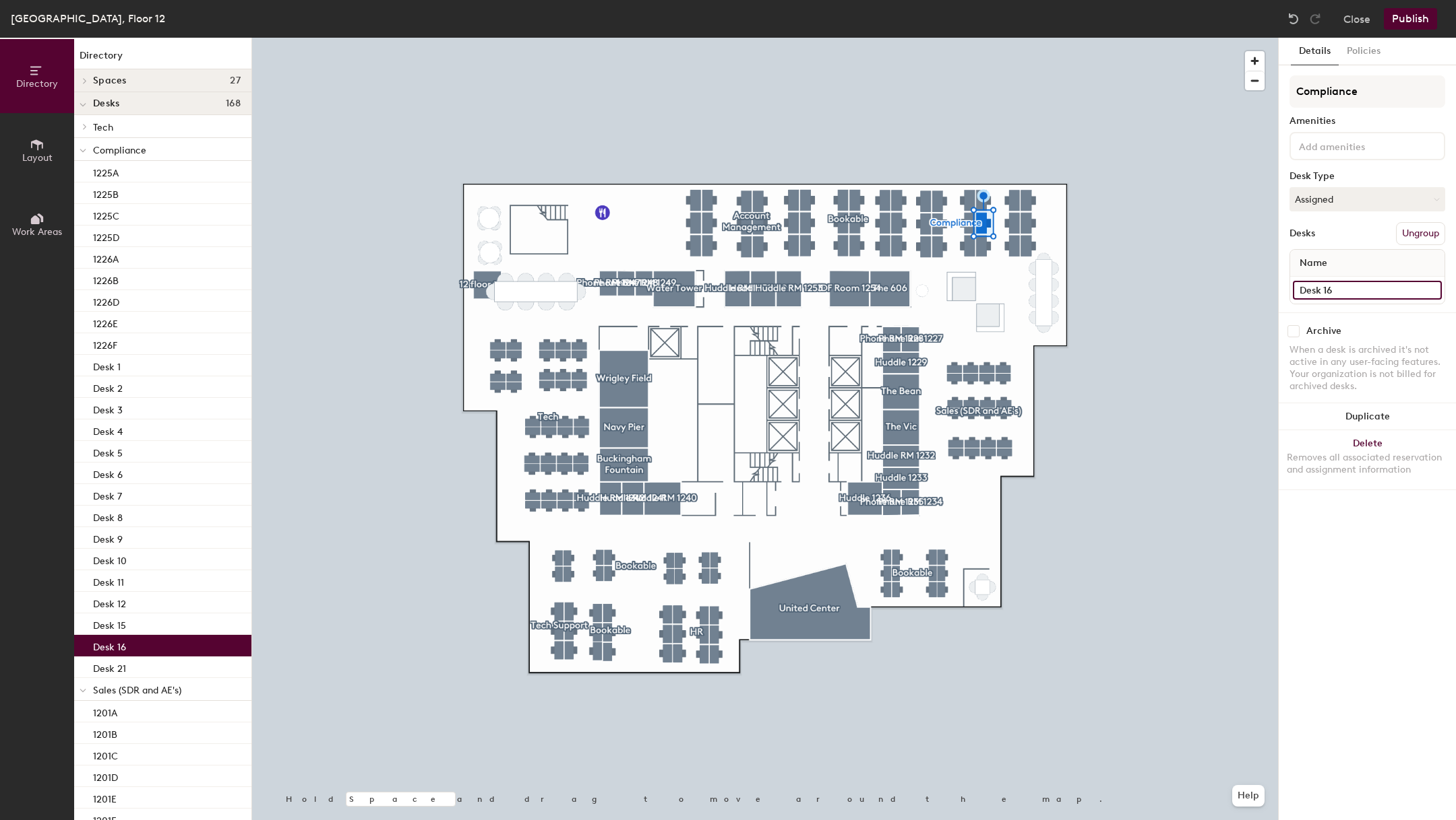
click at [1309, 283] on input "Desk 16" at bounding box center [1367, 290] width 149 height 19
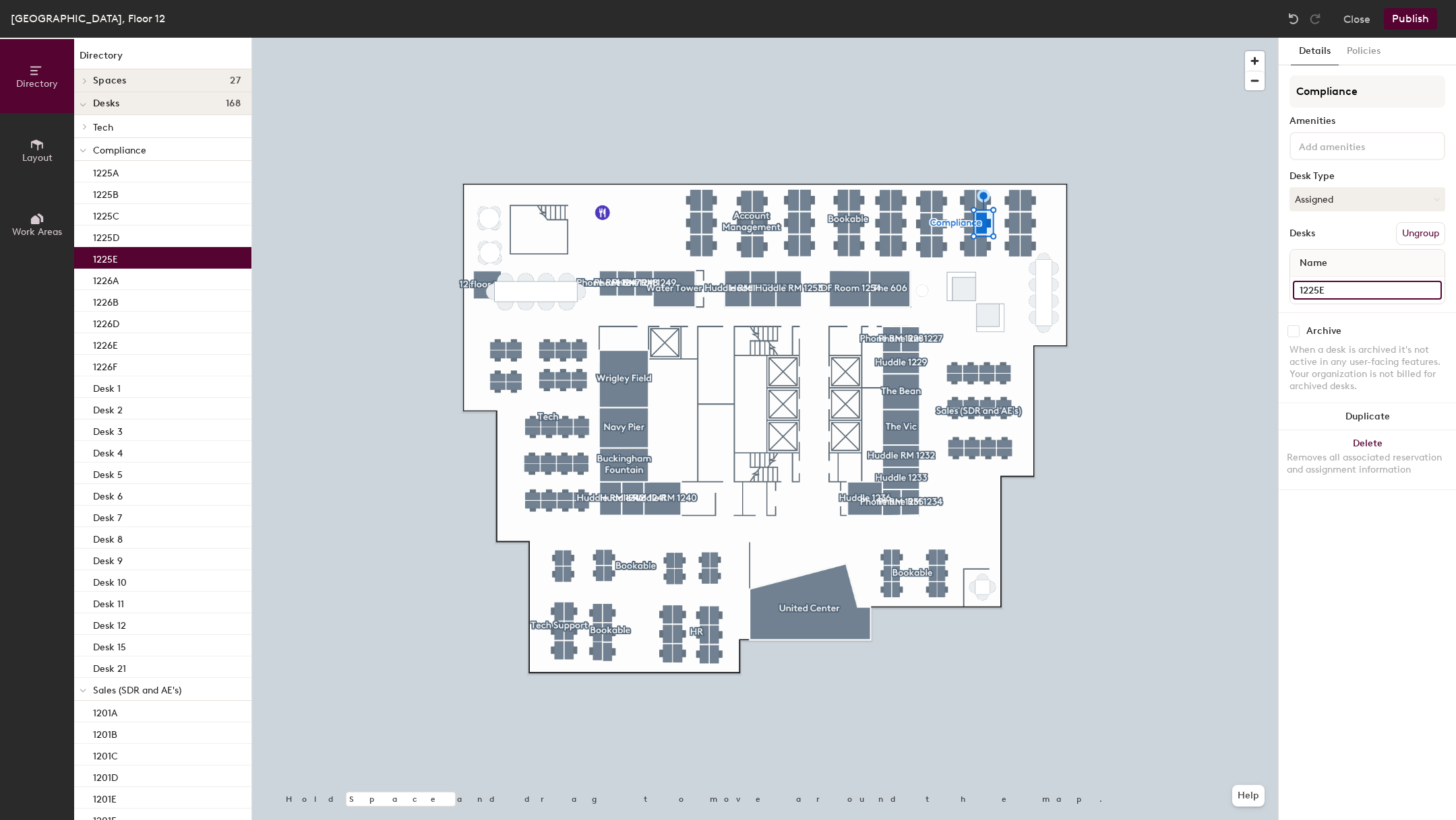
type input "1225E"
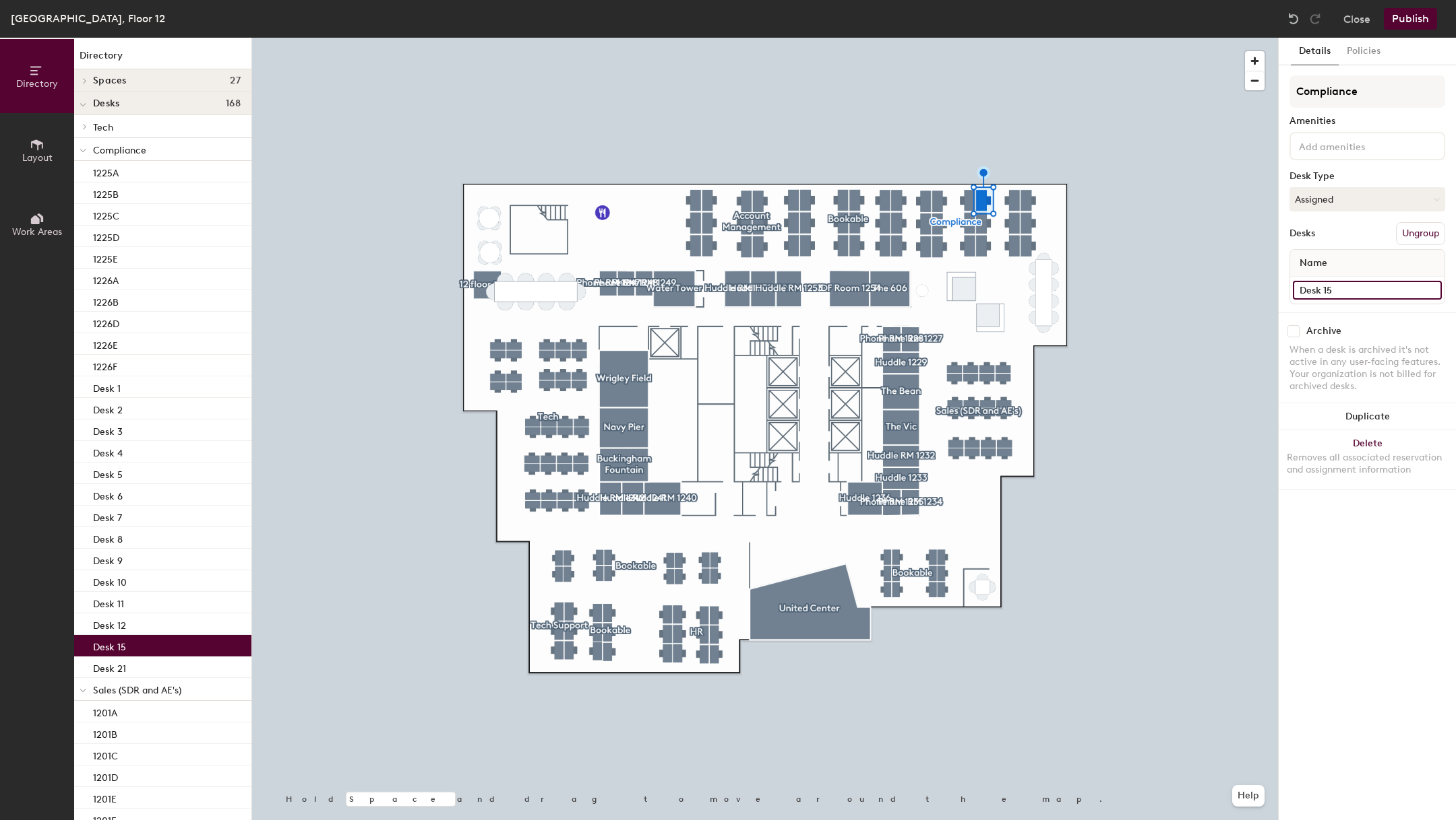
click at [1354, 292] on input "Desk 15" at bounding box center [1367, 290] width 149 height 19
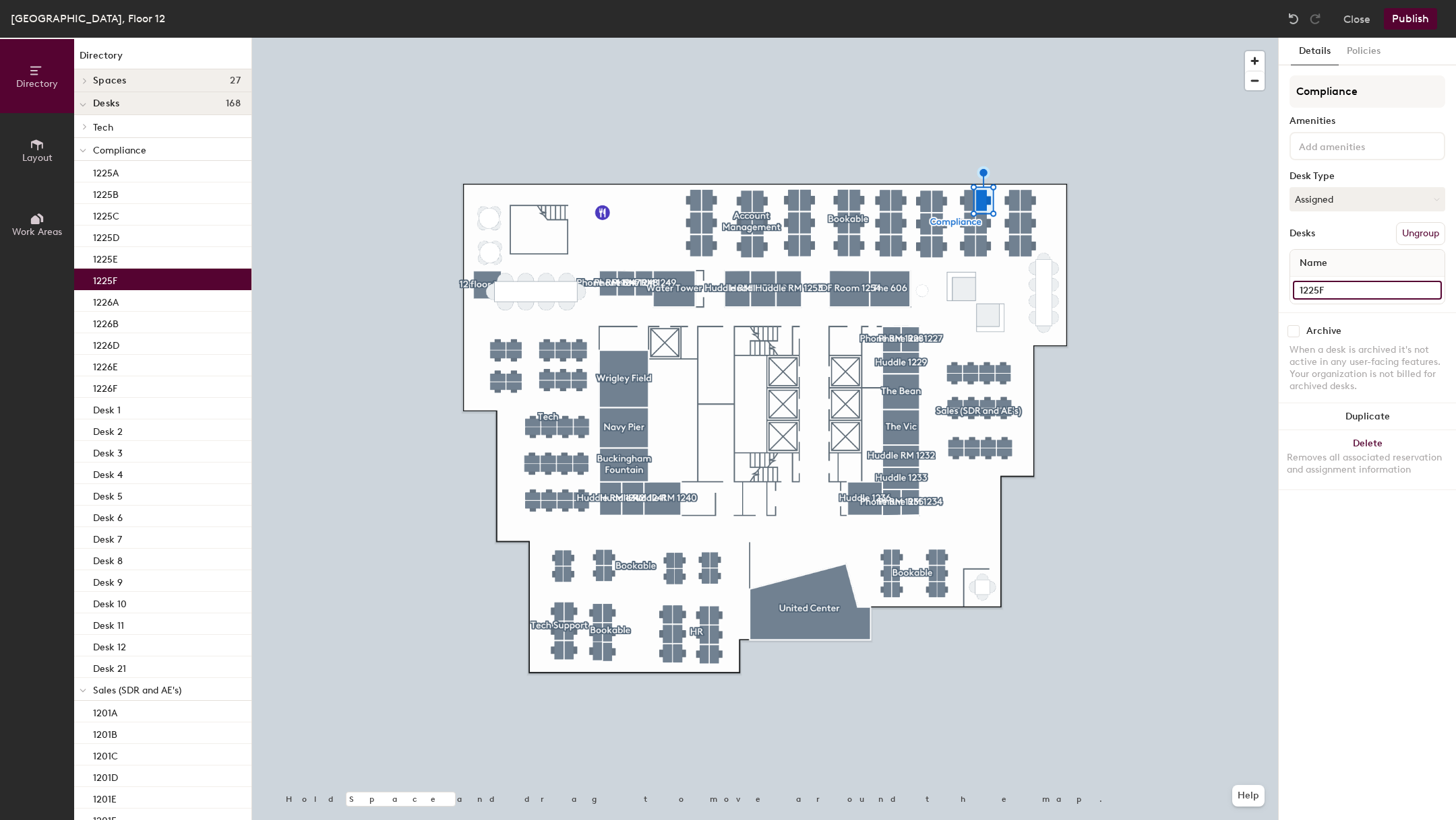
type input "1225F"
click at [1216, 38] on div at bounding box center [765, 38] width 1026 height 0
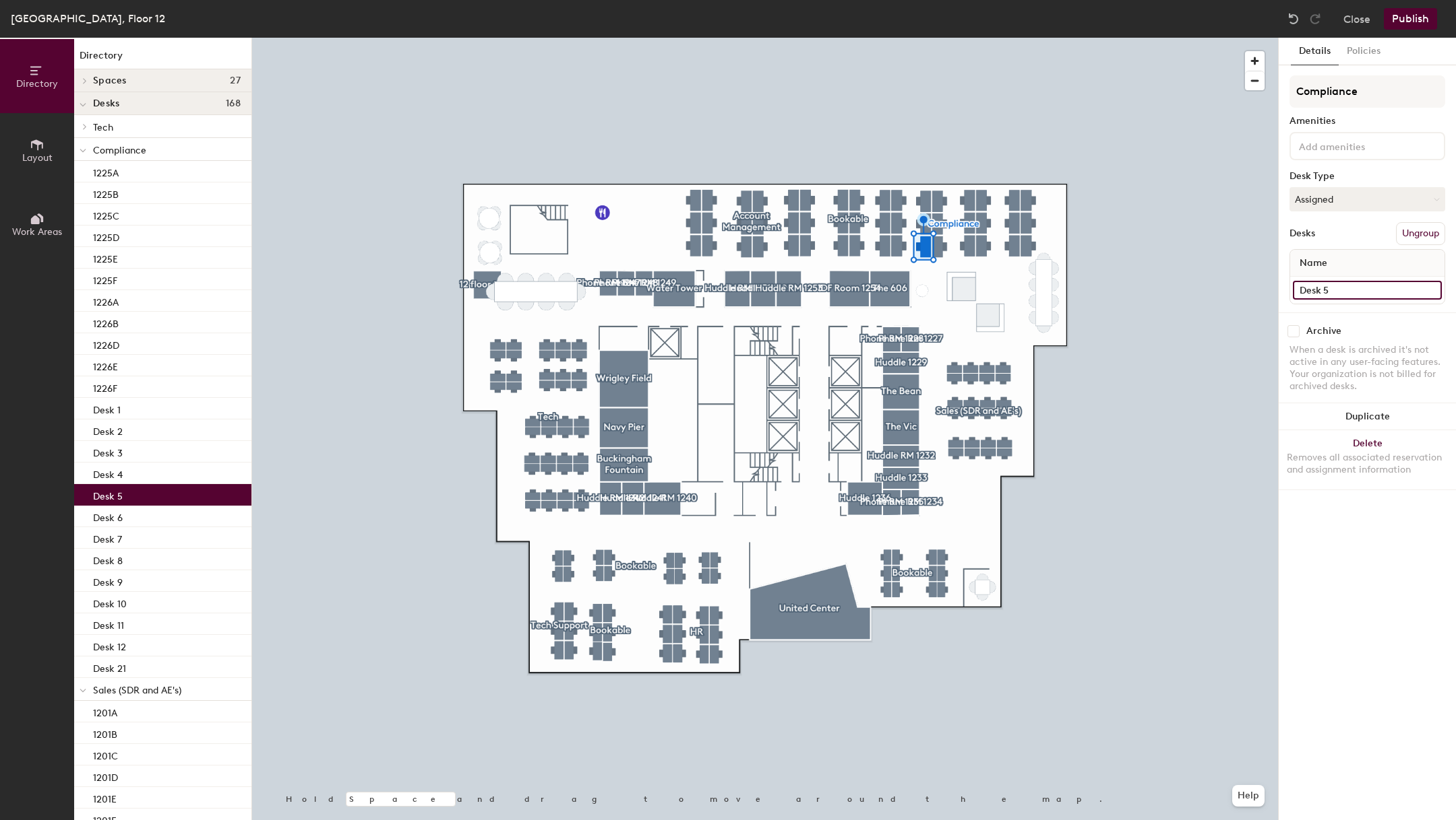
click at [1354, 289] on input "Desk 5" at bounding box center [1367, 290] width 149 height 19
type input "1224A"
click at [1310, 282] on input "Desk 6" at bounding box center [1367, 290] width 149 height 19
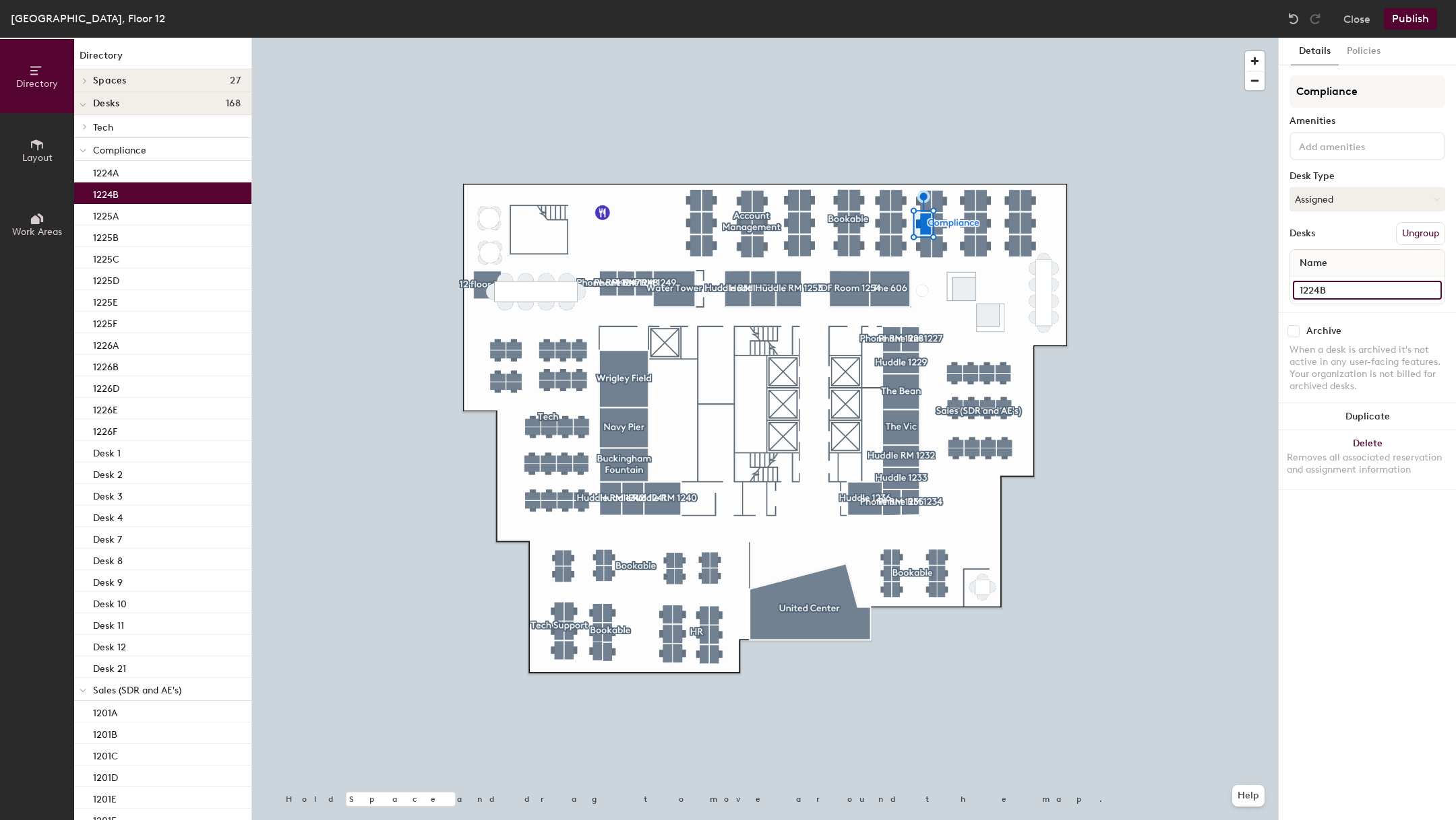
type input "1224B"
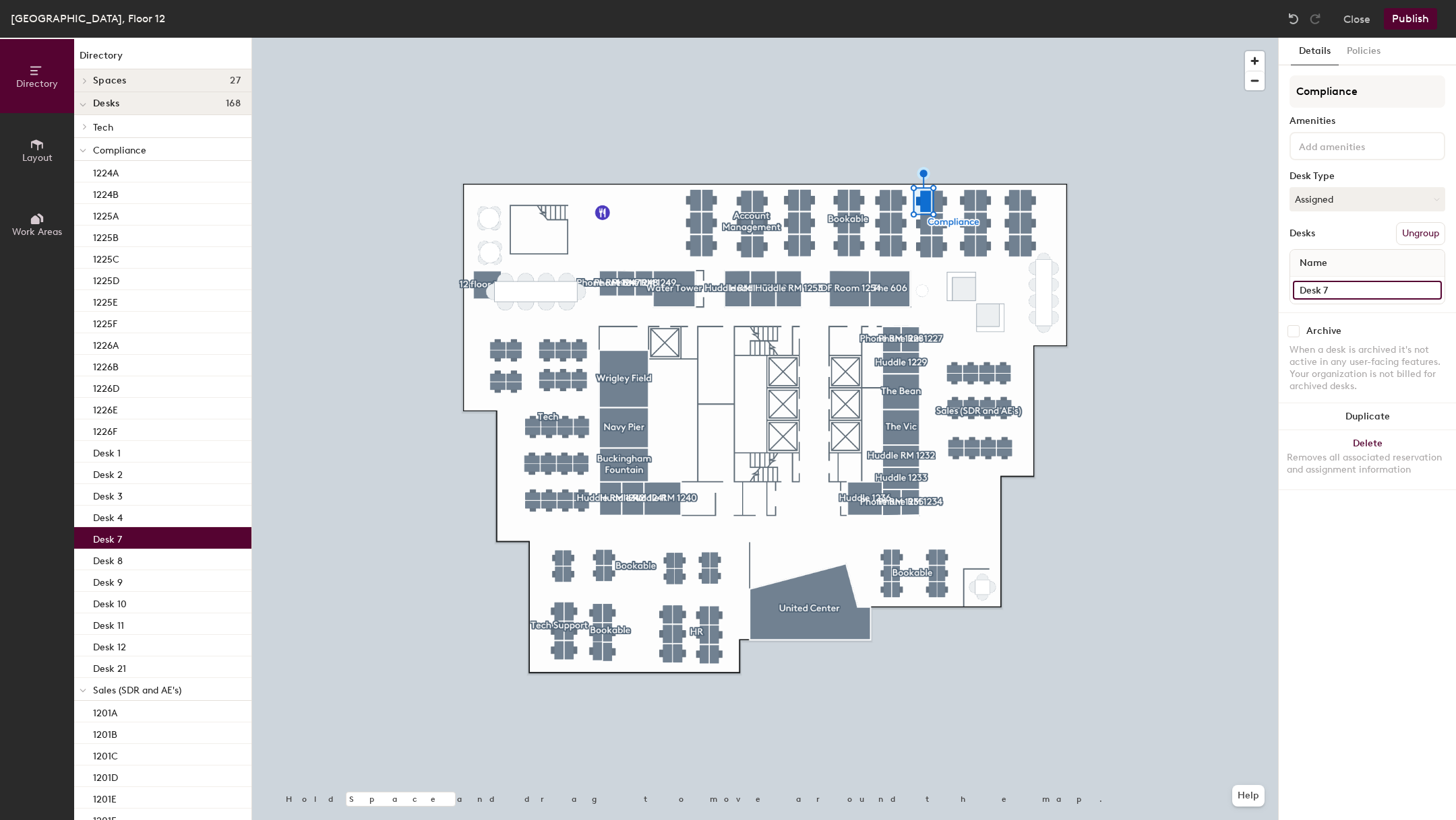
click at [1340, 281] on input "Desk 7" at bounding box center [1367, 290] width 149 height 19
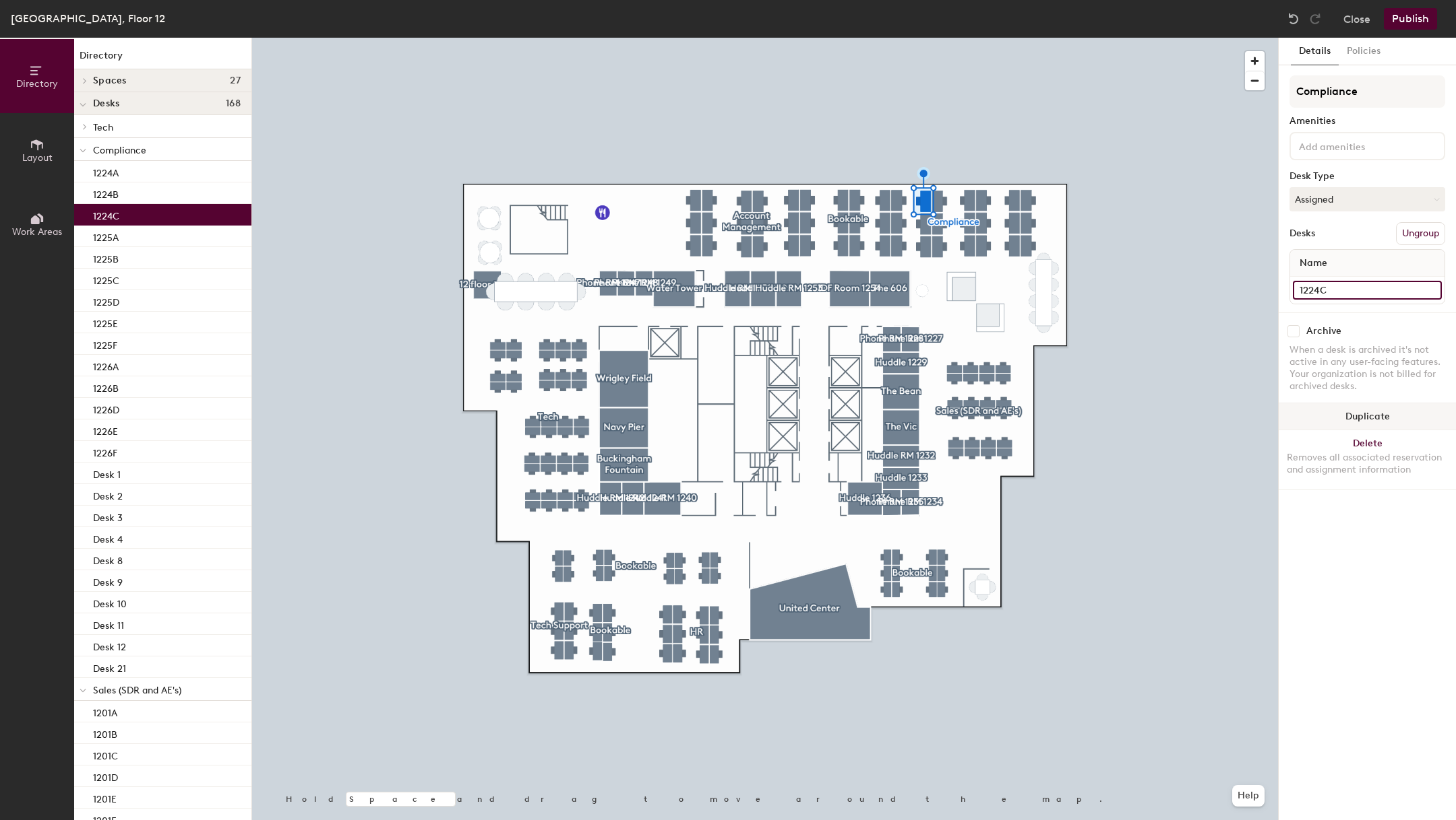
type input "1224C"
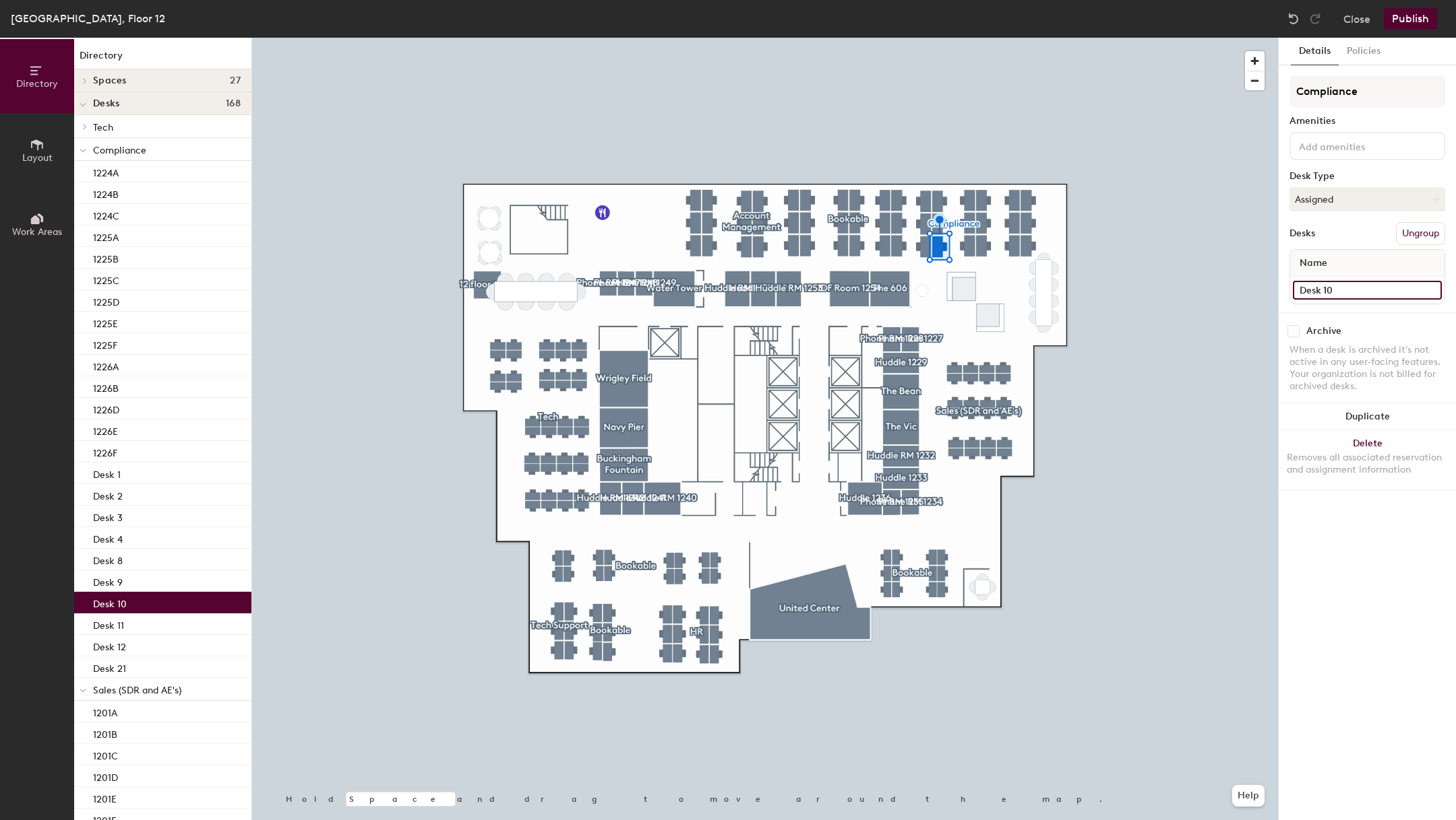
click at [1361, 288] on input "Desk 10" at bounding box center [1367, 290] width 149 height 19
type input "1224D"
click at [1310, 297] on div "Desk 9" at bounding box center [1367, 290] width 154 height 27
click at [1310, 292] on input "Desk 9" at bounding box center [1367, 290] width 149 height 19
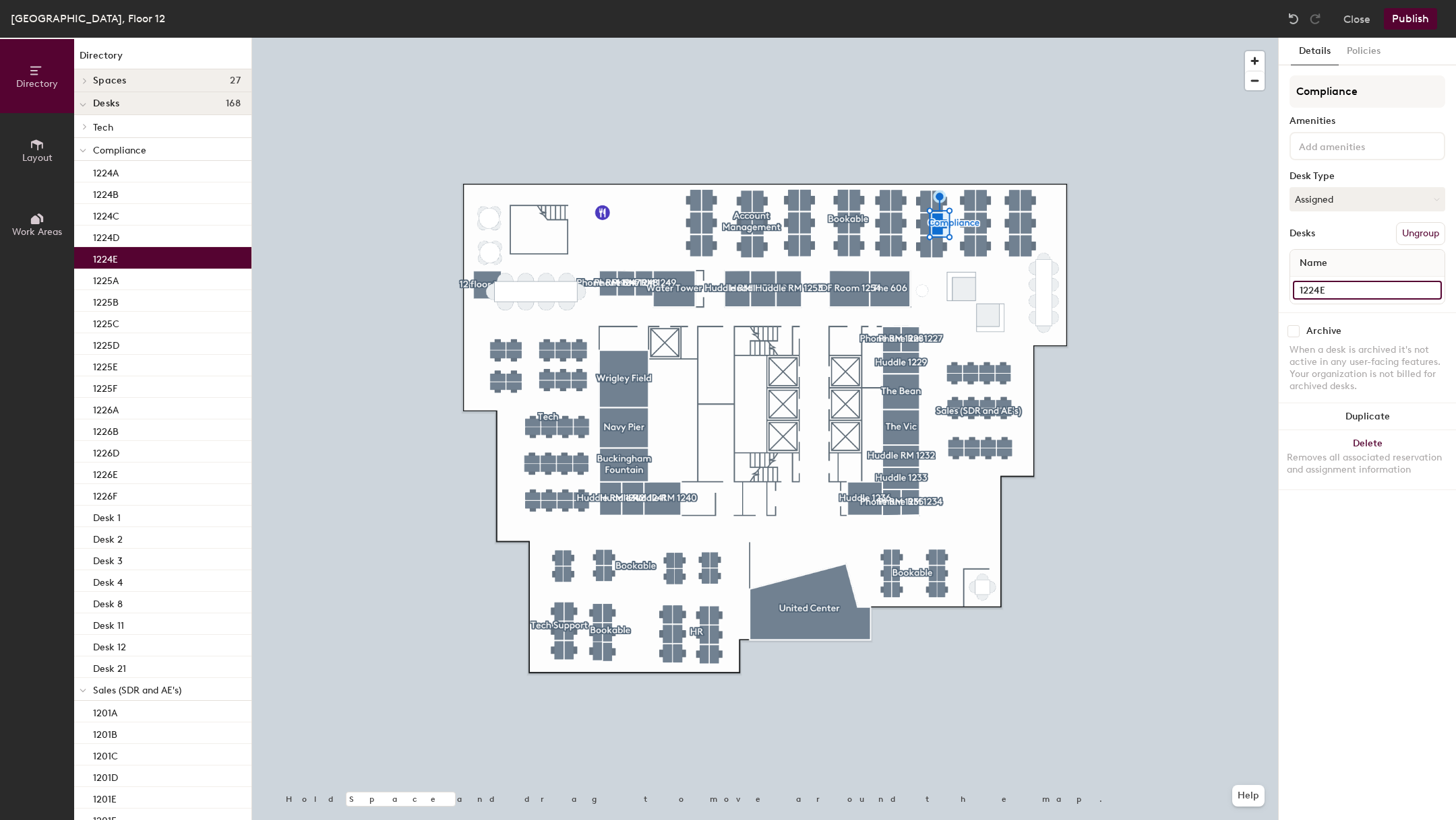
type input "1224E"
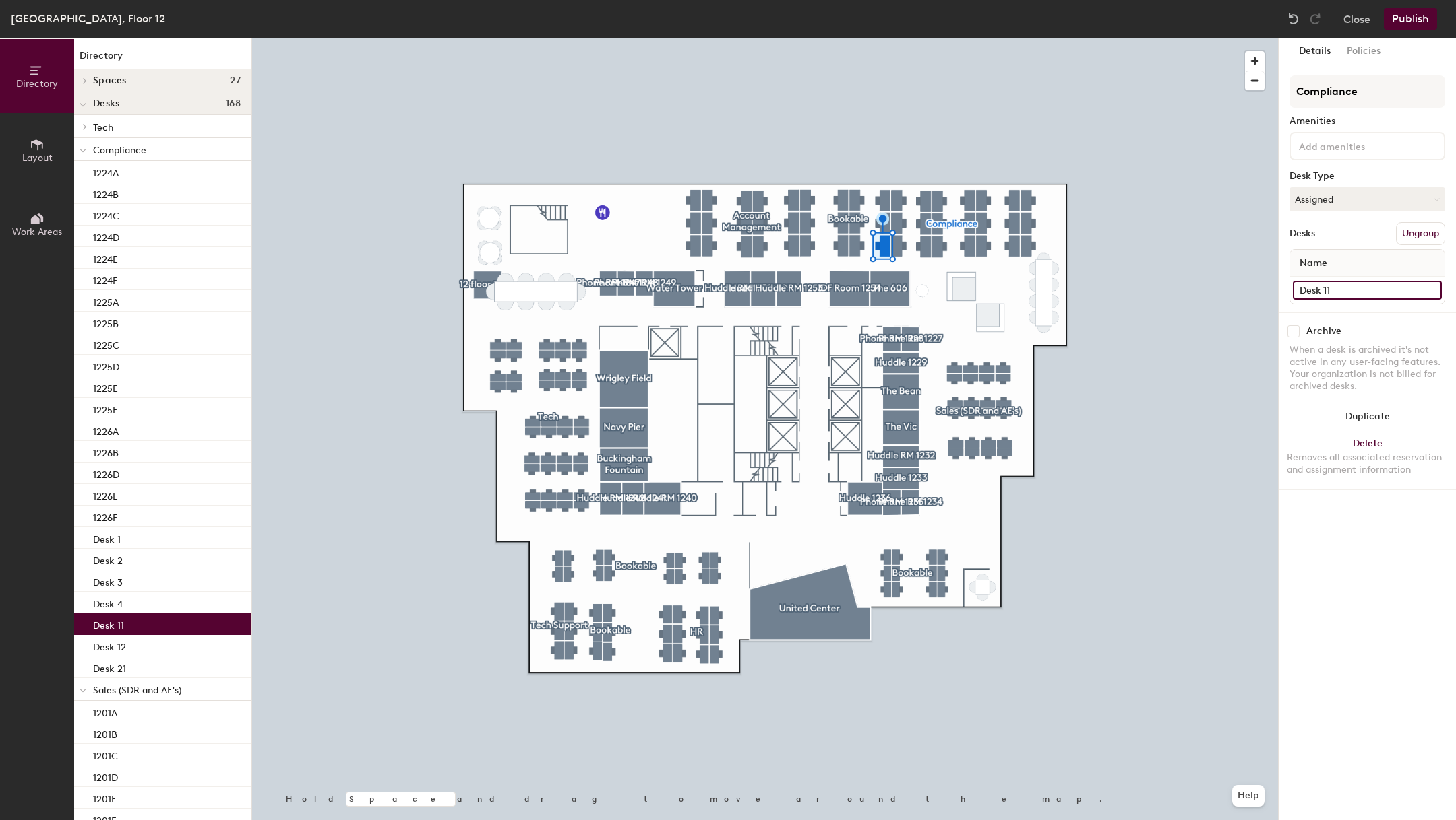
click at [1356, 290] on input "Desk 11" at bounding box center [1367, 290] width 149 height 19
type input "1223A"
click at [1356, 295] on input "Desk 12" at bounding box center [1367, 290] width 149 height 19
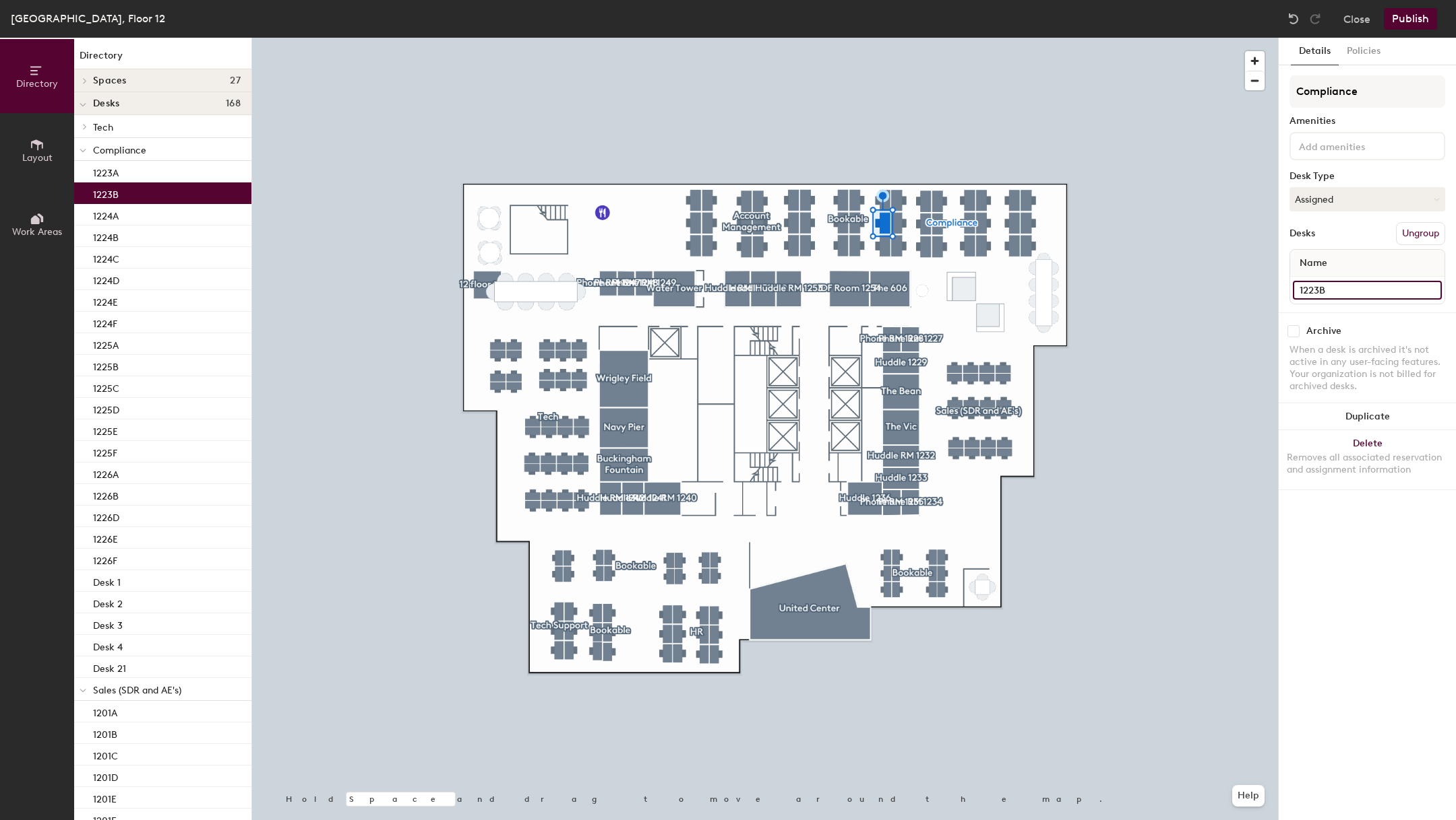
type input "1223B"
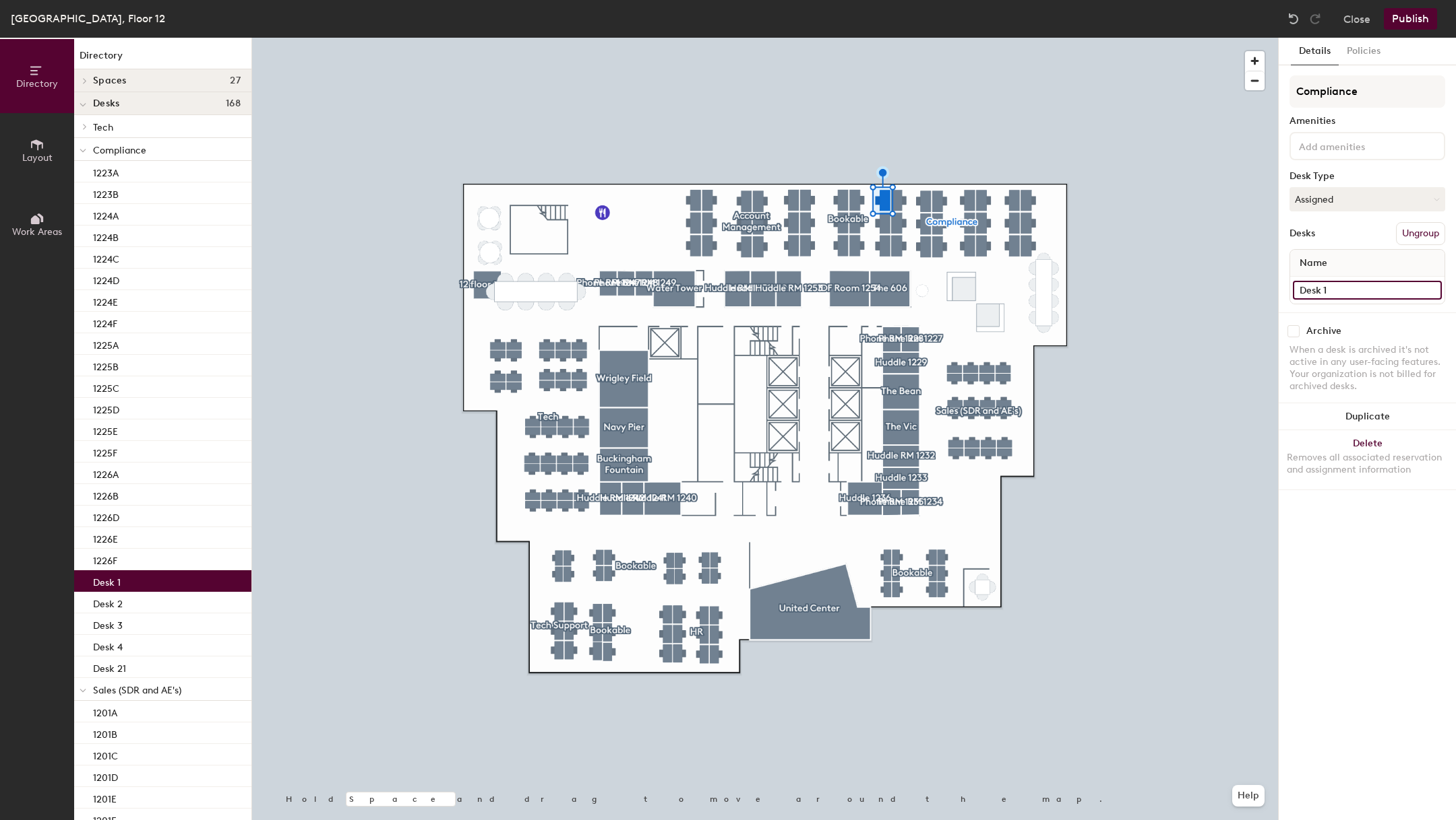
click at [1343, 281] on input "Desk 1" at bounding box center [1367, 290] width 149 height 19
type input "1223C"
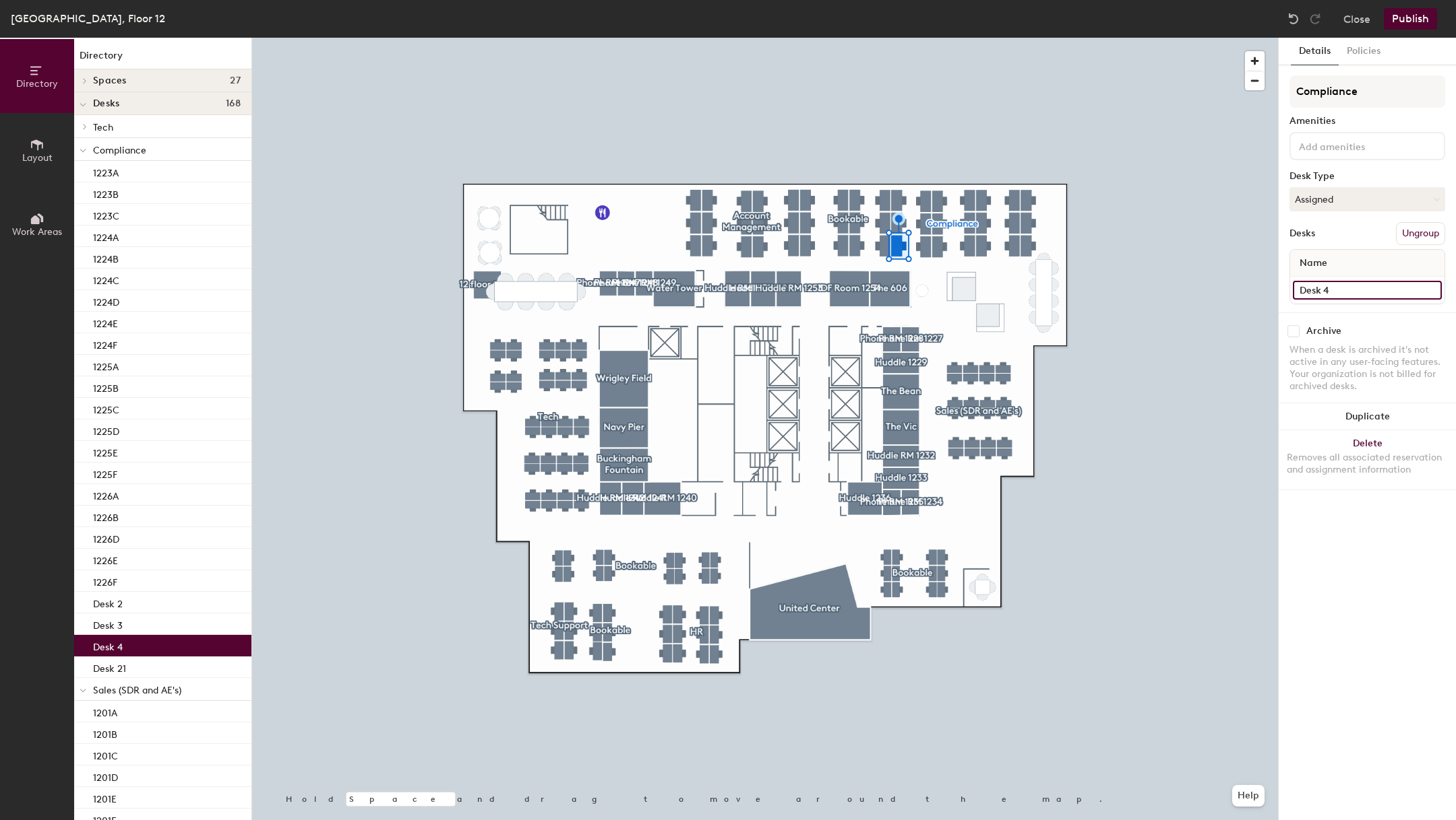
click at [1391, 292] on input "Desk 4" at bounding box center [1367, 290] width 149 height 19
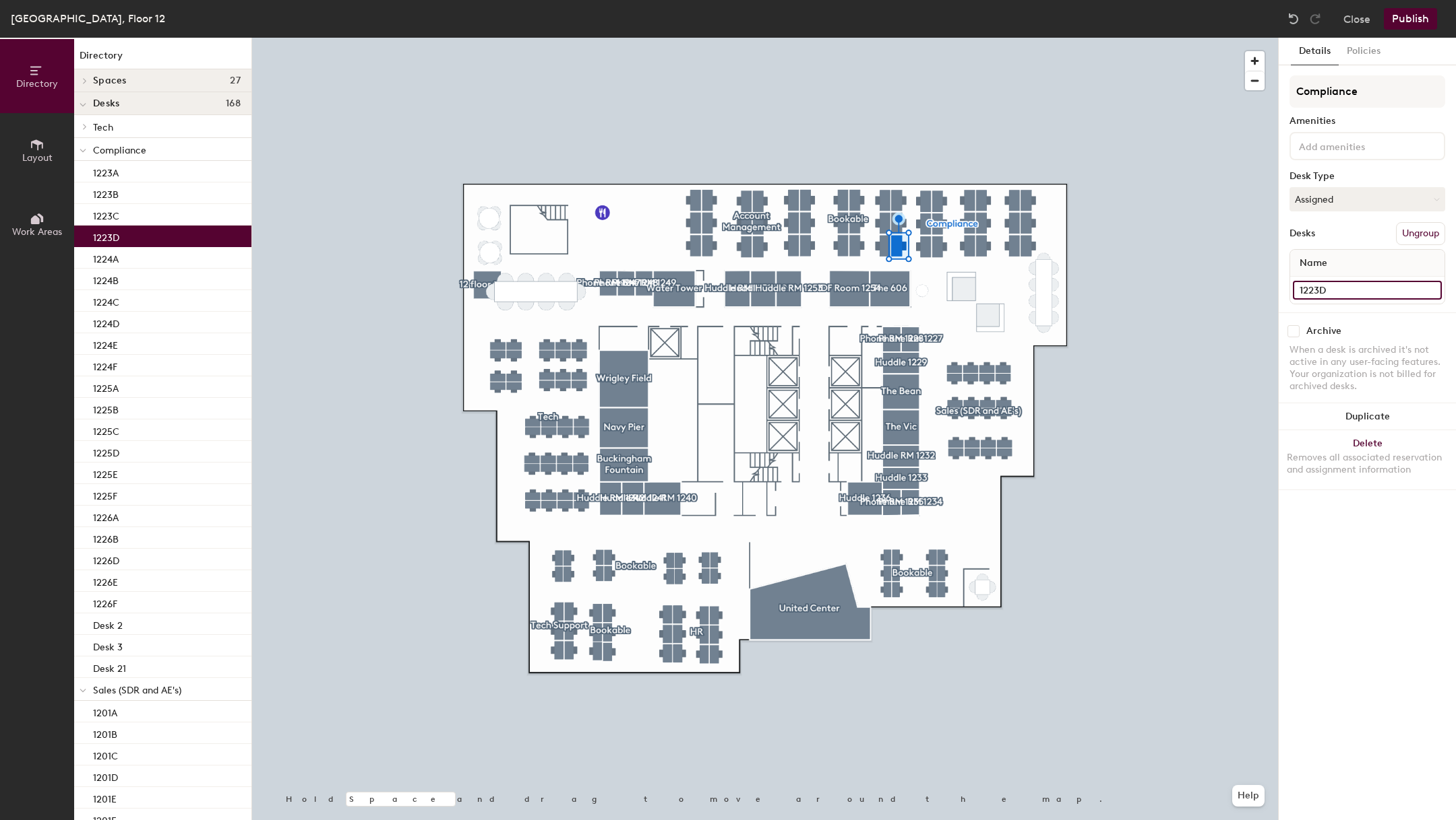
type input "1223D"
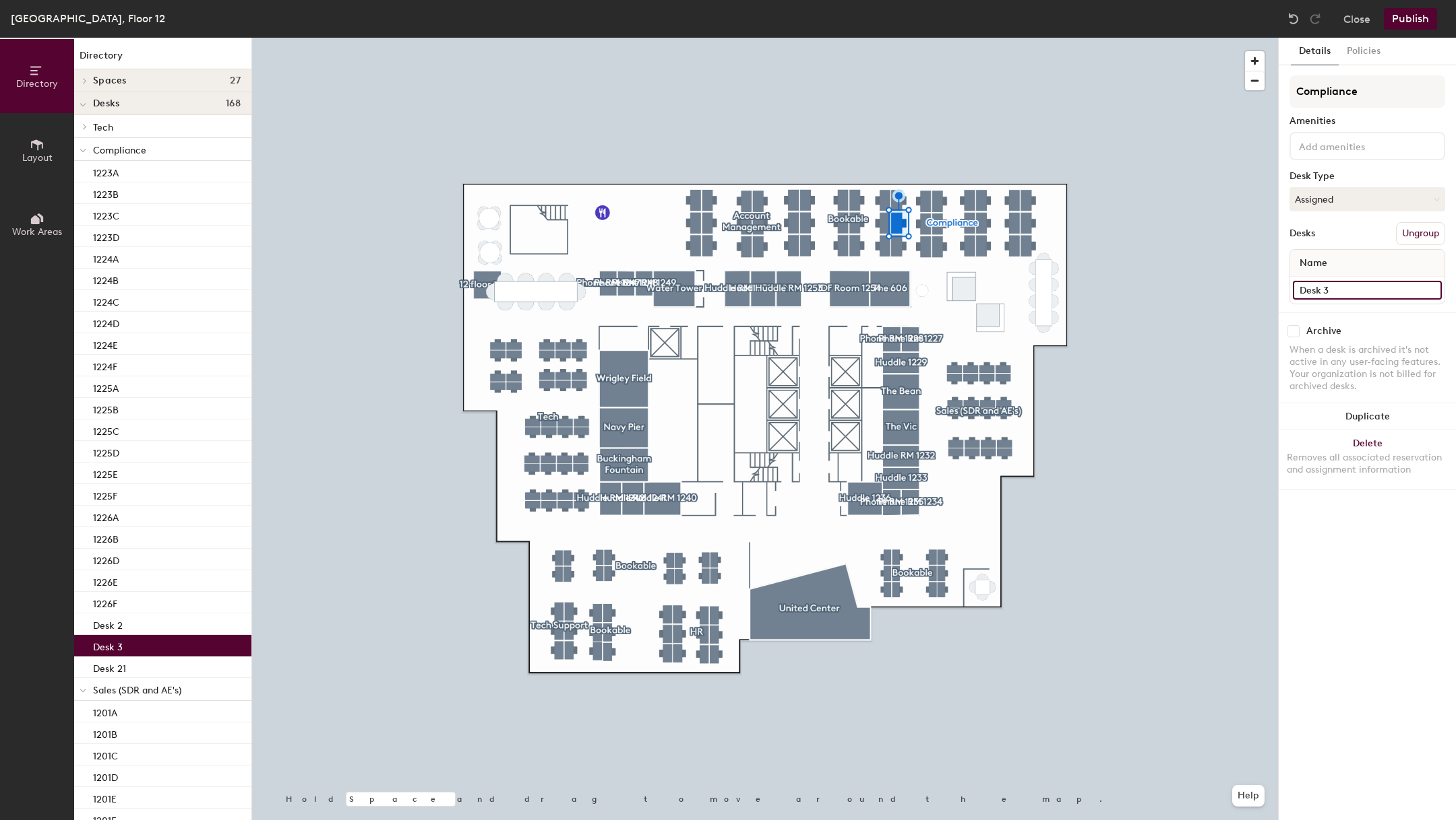
click at [1326, 290] on input "Desk 3" at bounding box center [1367, 290] width 149 height 19
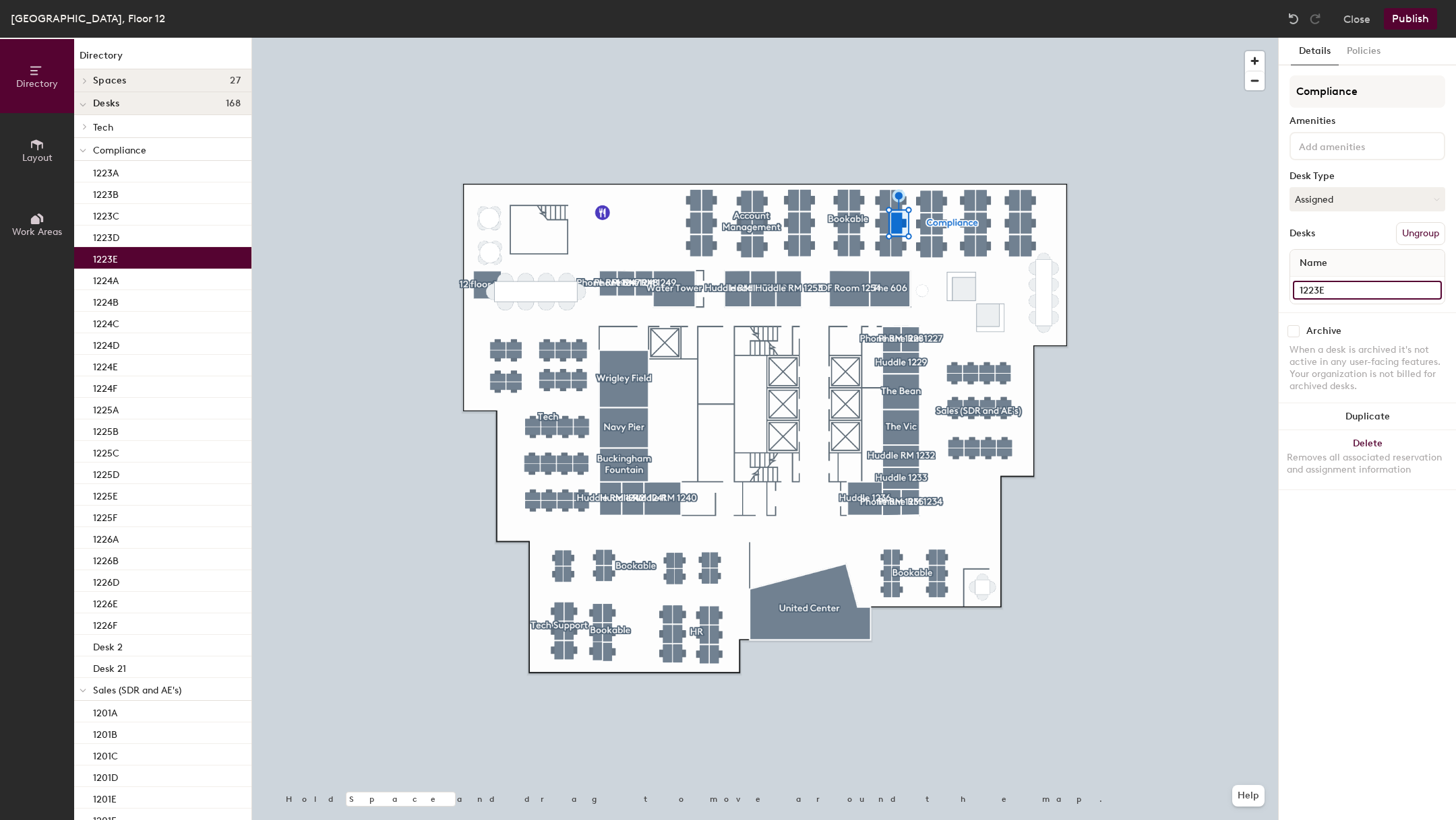
type input "1223E"
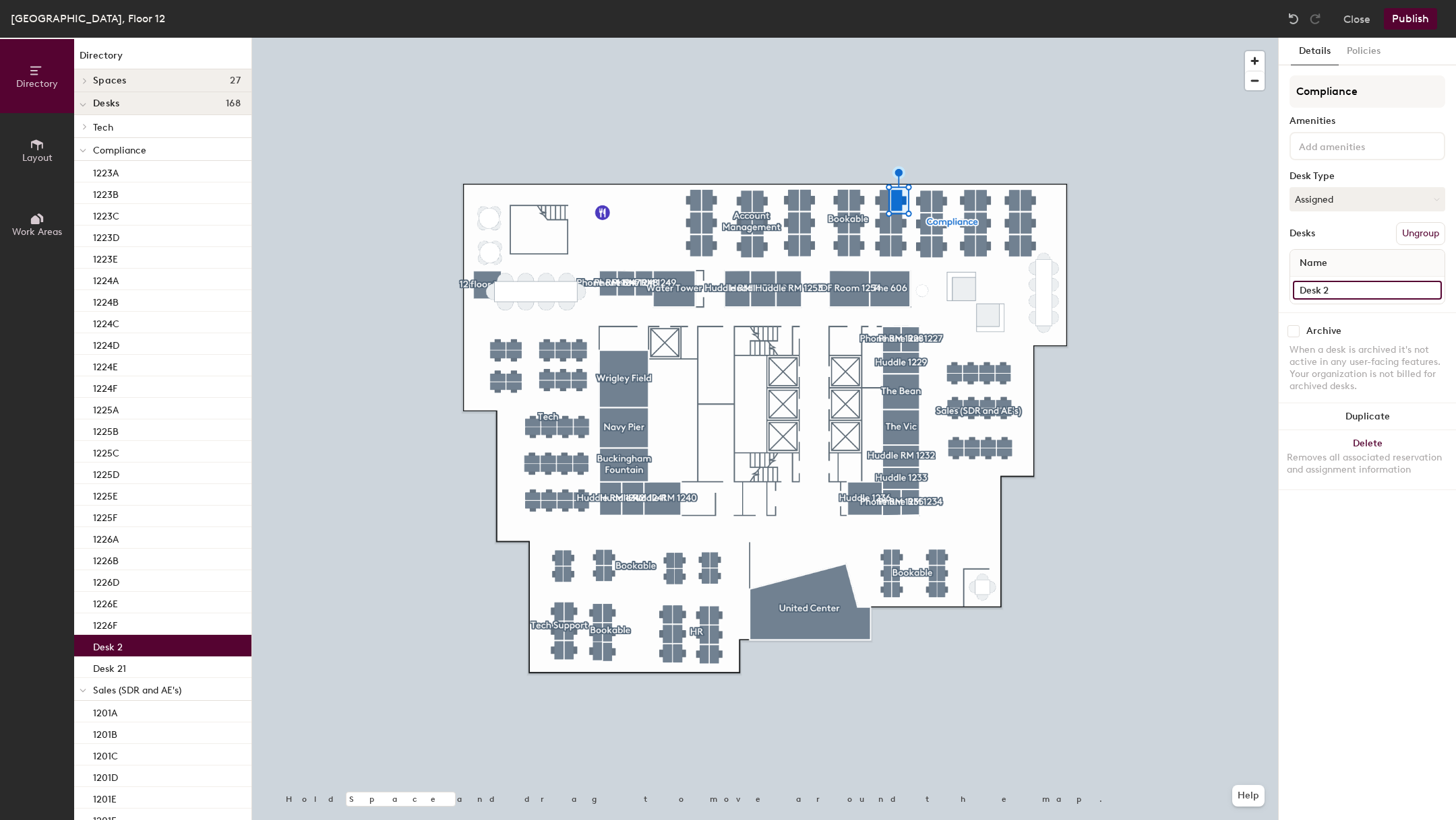
click at [1351, 289] on input "Desk 2" at bounding box center [1367, 290] width 149 height 19
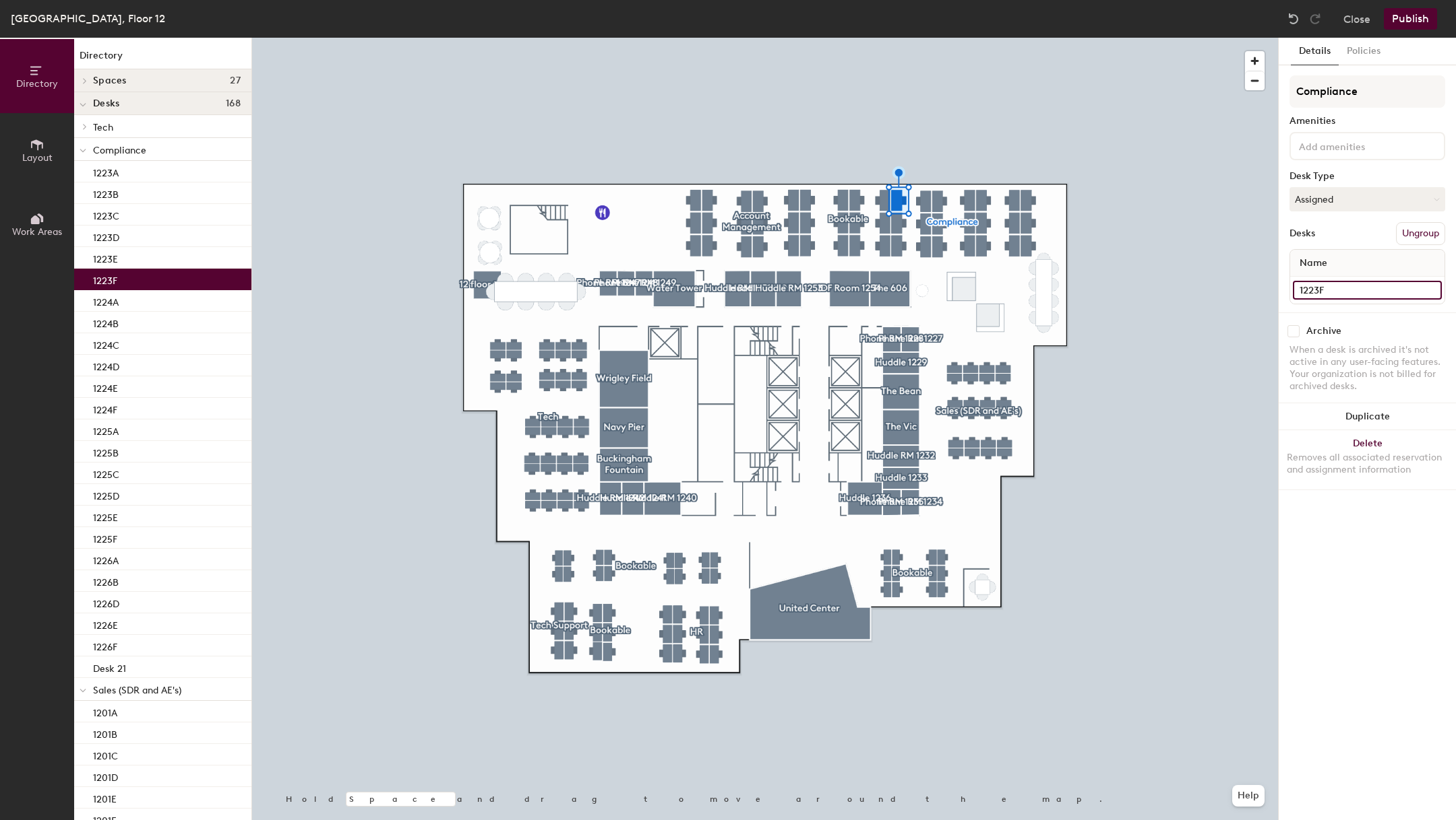
type input "1223F"
click at [1320, 285] on input "Desk 6" at bounding box center [1367, 290] width 149 height 19
type input "1222A"
click at [1320, 293] on input "Desk 7" at bounding box center [1367, 290] width 149 height 19
type input "1222B"
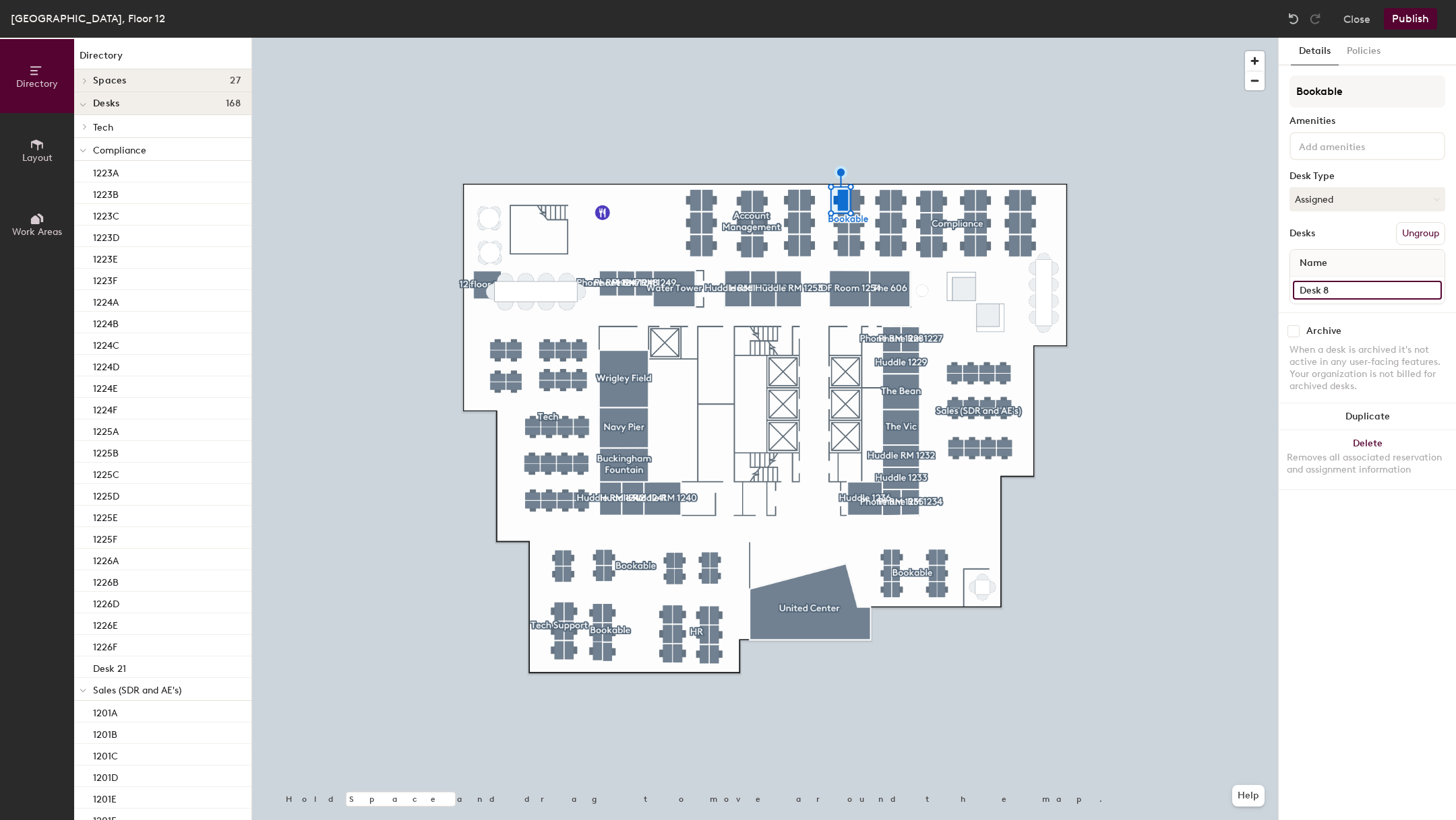
click at [1374, 291] on input "Desk 8" at bounding box center [1367, 290] width 149 height 19
type input "1222C"
click at [1352, 299] on div "Desk 5" at bounding box center [1367, 290] width 154 height 27
click at [1351, 295] on input "Desk 5" at bounding box center [1367, 290] width 149 height 19
type input "1222D"
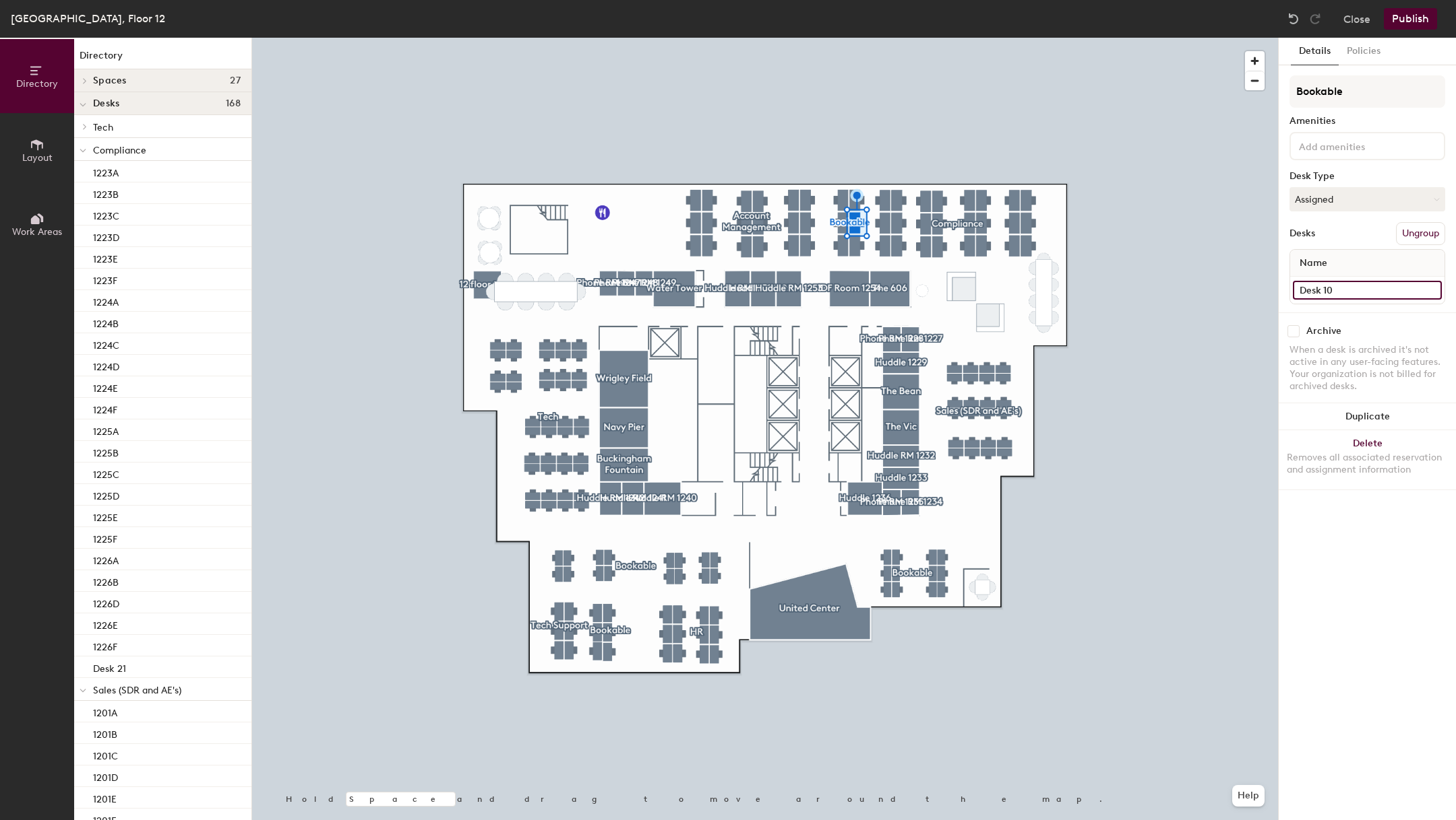
click at [1339, 287] on input "Desk 10" at bounding box center [1367, 290] width 149 height 19
type input "1222E"
click at [1341, 290] on input "Desk 9" at bounding box center [1367, 290] width 149 height 19
type input "1222F"
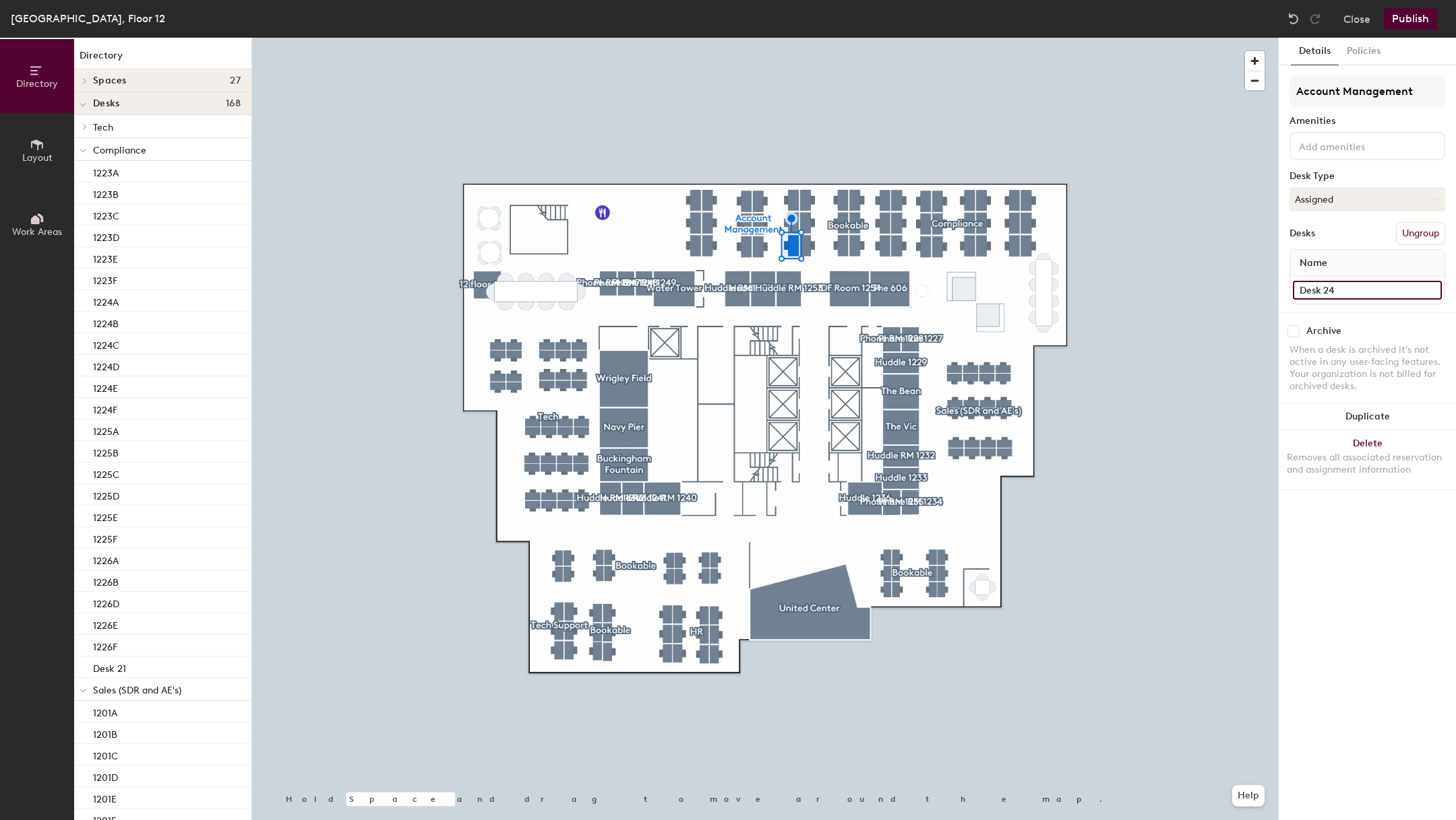
click at [1335, 289] on input "Desk 24" at bounding box center [1367, 290] width 149 height 19
type input "1221A"
click at [1316, 291] on input "Desk 11" at bounding box center [1367, 290] width 149 height 19
type input "1221B"
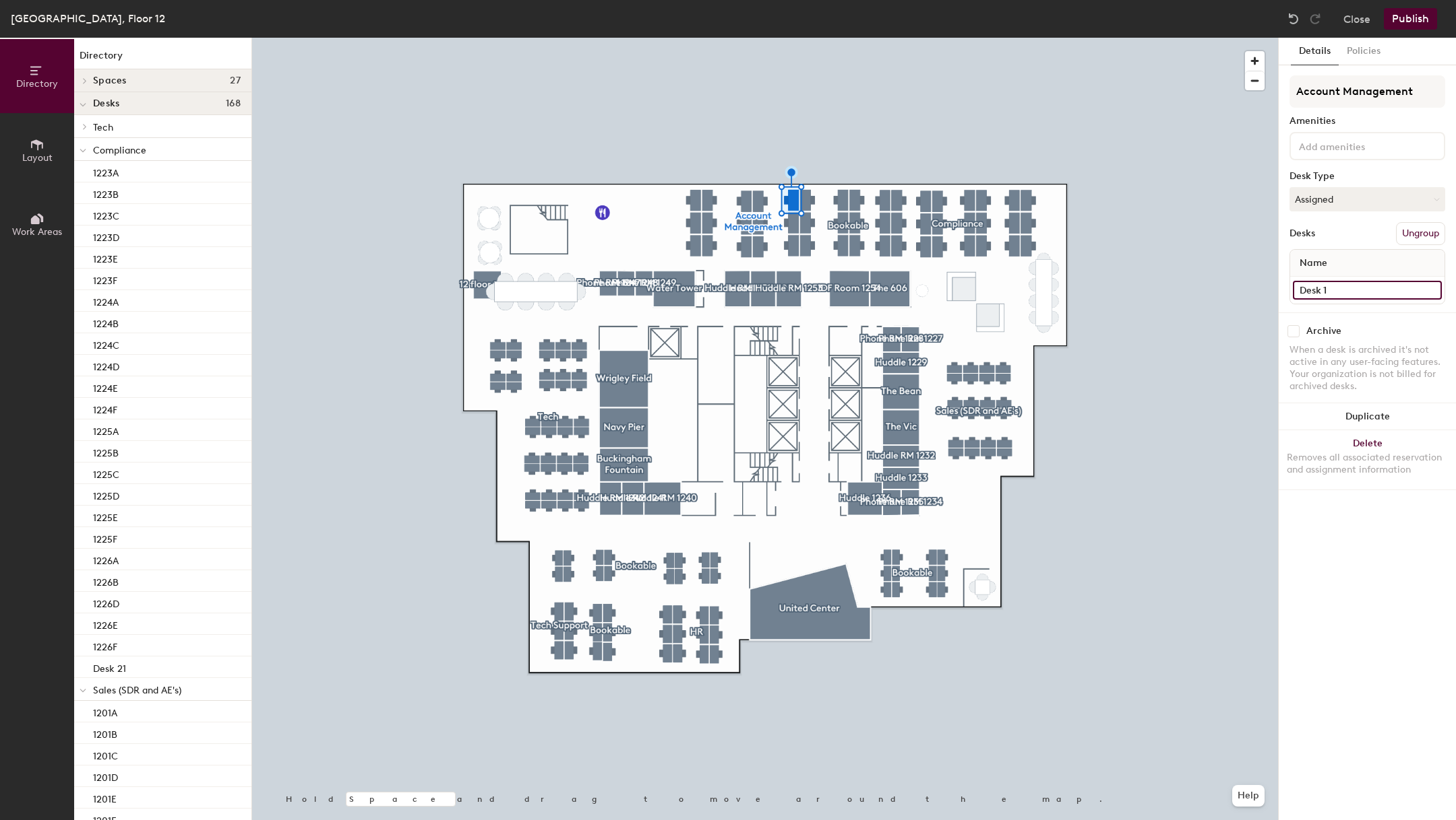
click at [1319, 288] on input "Desk 1" at bounding box center [1367, 290] width 149 height 19
type input "1221C"
click at [1326, 286] on input "Desk 4" at bounding box center [1367, 290] width 149 height 19
type input "1221D"
click at [1336, 288] on input "Desk 3" at bounding box center [1367, 290] width 149 height 19
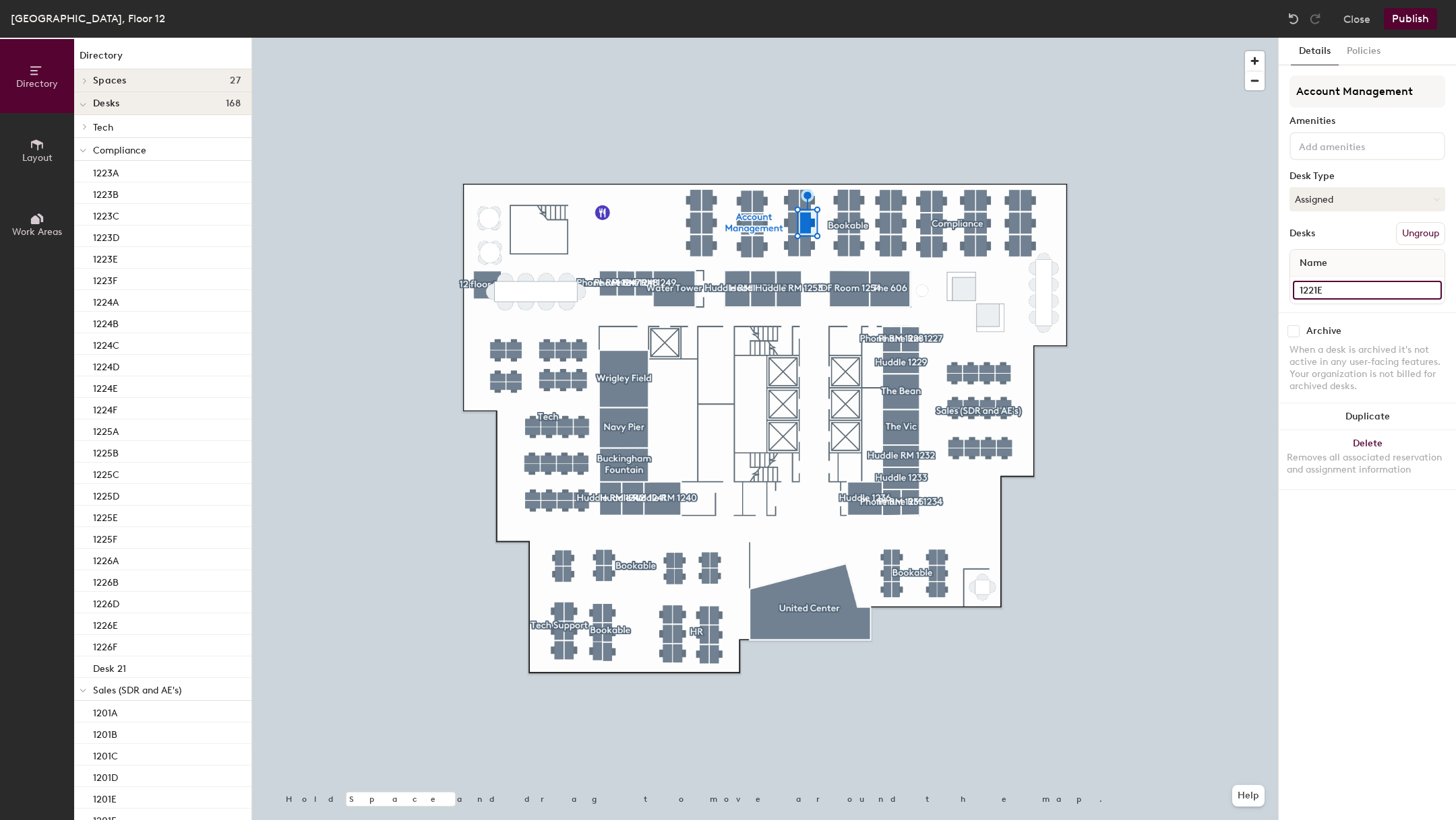
type input "1221E"
click at [1320, 287] on input "Desk 2" at bounding box center [1367, 290] width 149 height 19
type input "1221F"
click at [1303, 283] on input "Desk 13" at bounding box center [1367, 290] width 149 height 19
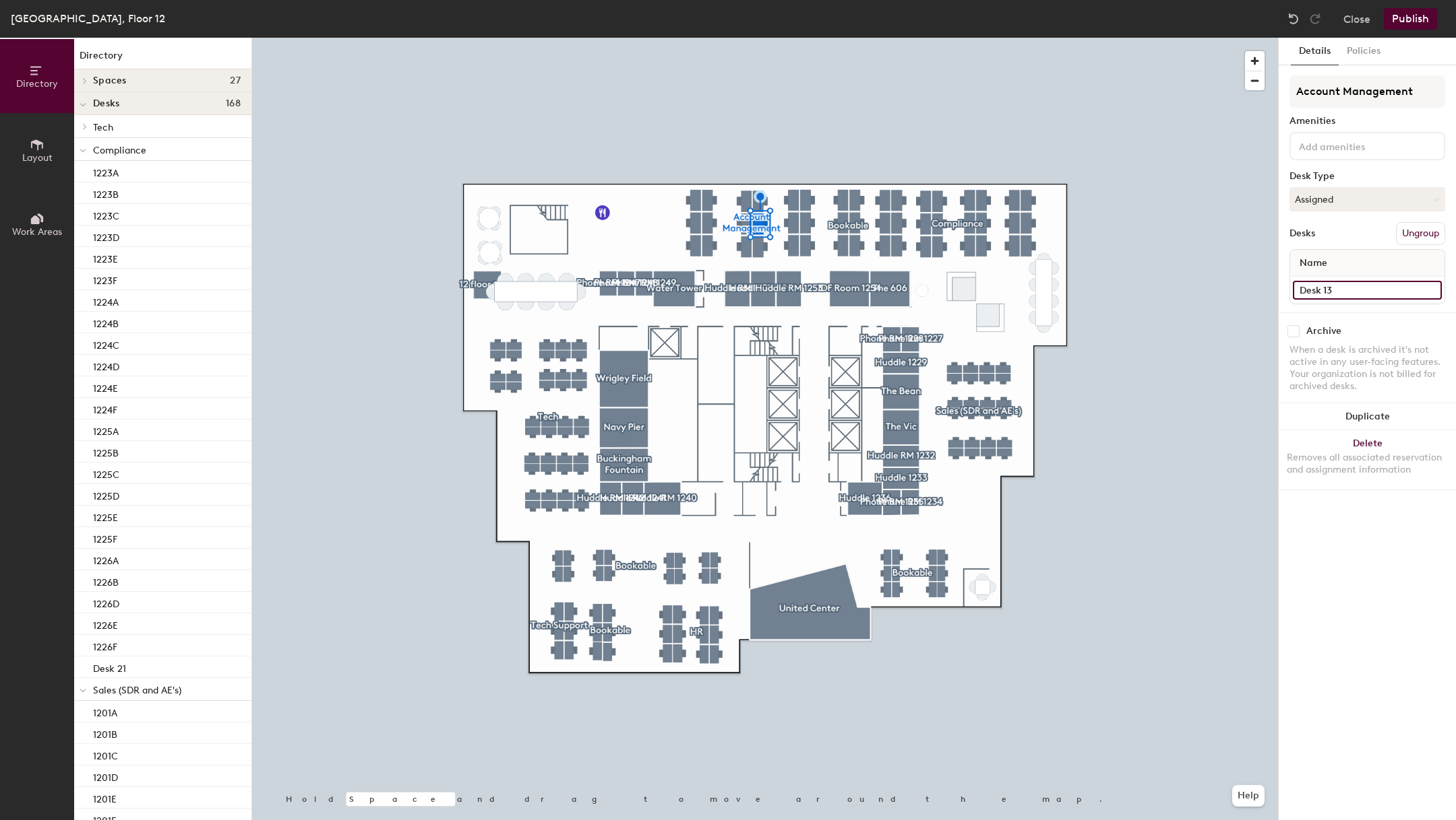
click at [1303, 283] on input "Desk 13" at bounding box center [1367, 290] width 149 height 19
type input "1221E"
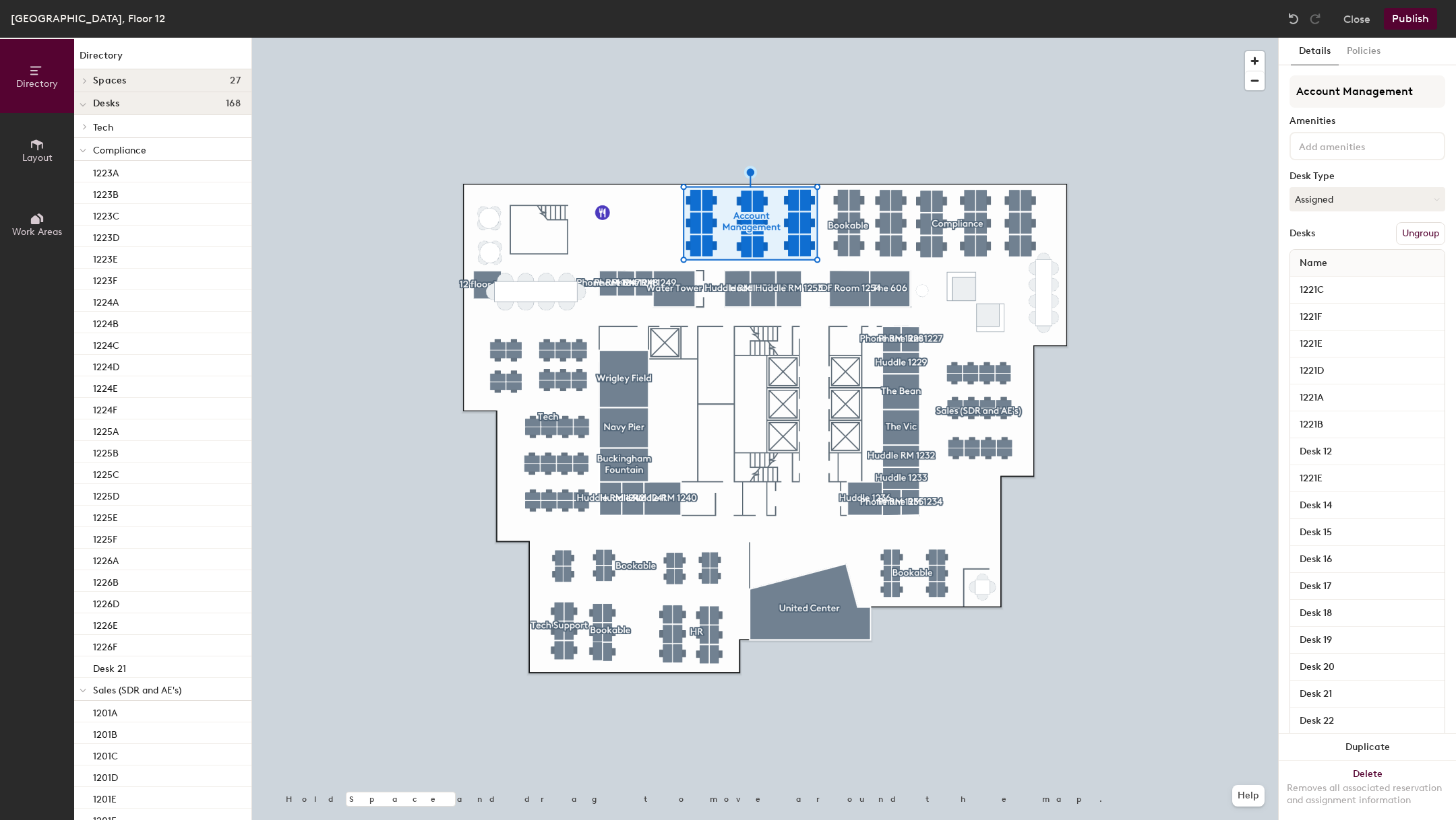
click at [820, 38] on div at bounding box center [765, 38] width 1026 height 0
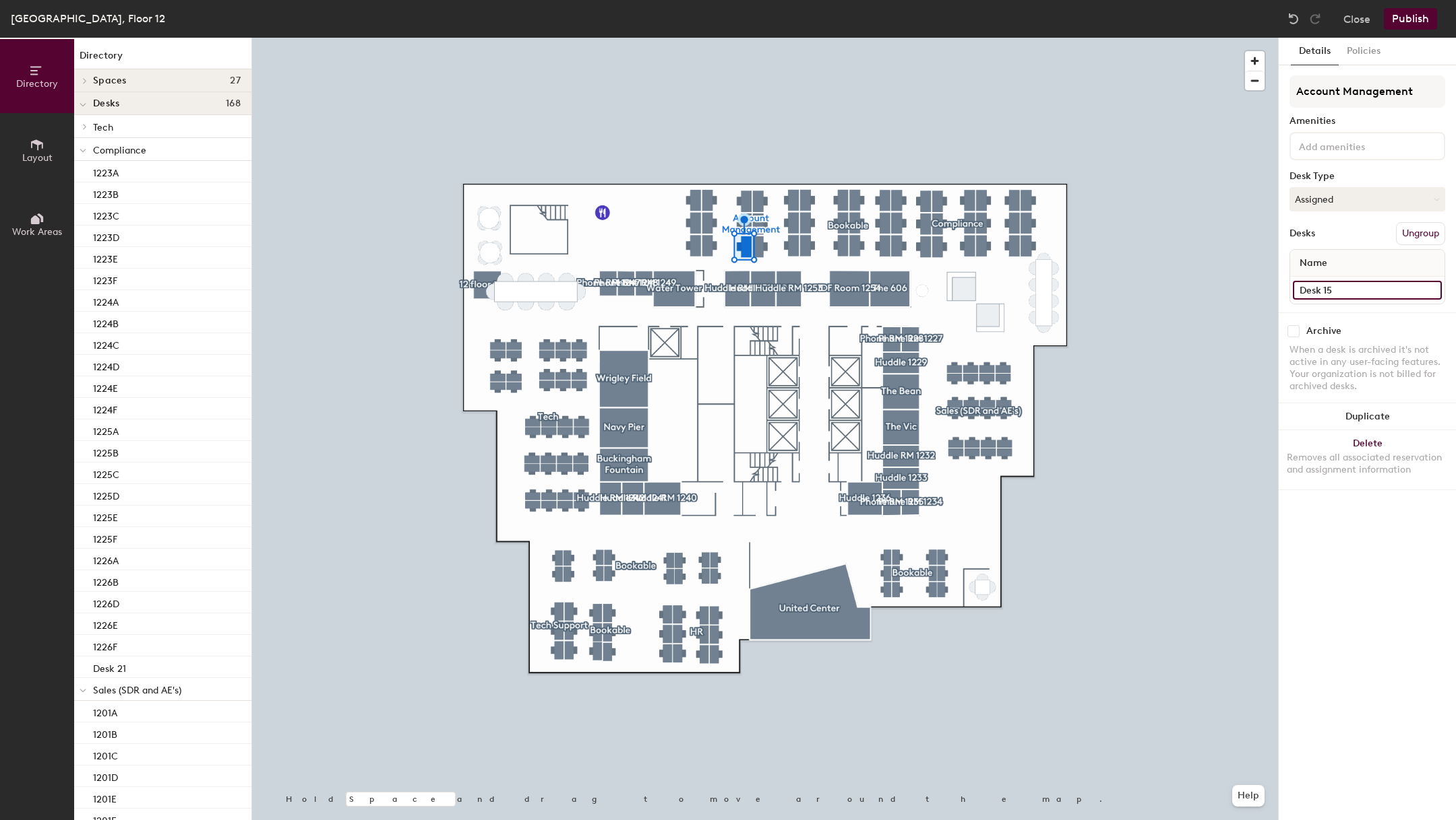
click at [1313, 292] on input "Desk 15" at bounding box center [1367, 290] width 149 height 19
type input "1220A"
click at [1305, 288] on input "Desk 16" at bounding box center [1367, 290] width 149 height 19
type input "1220B"
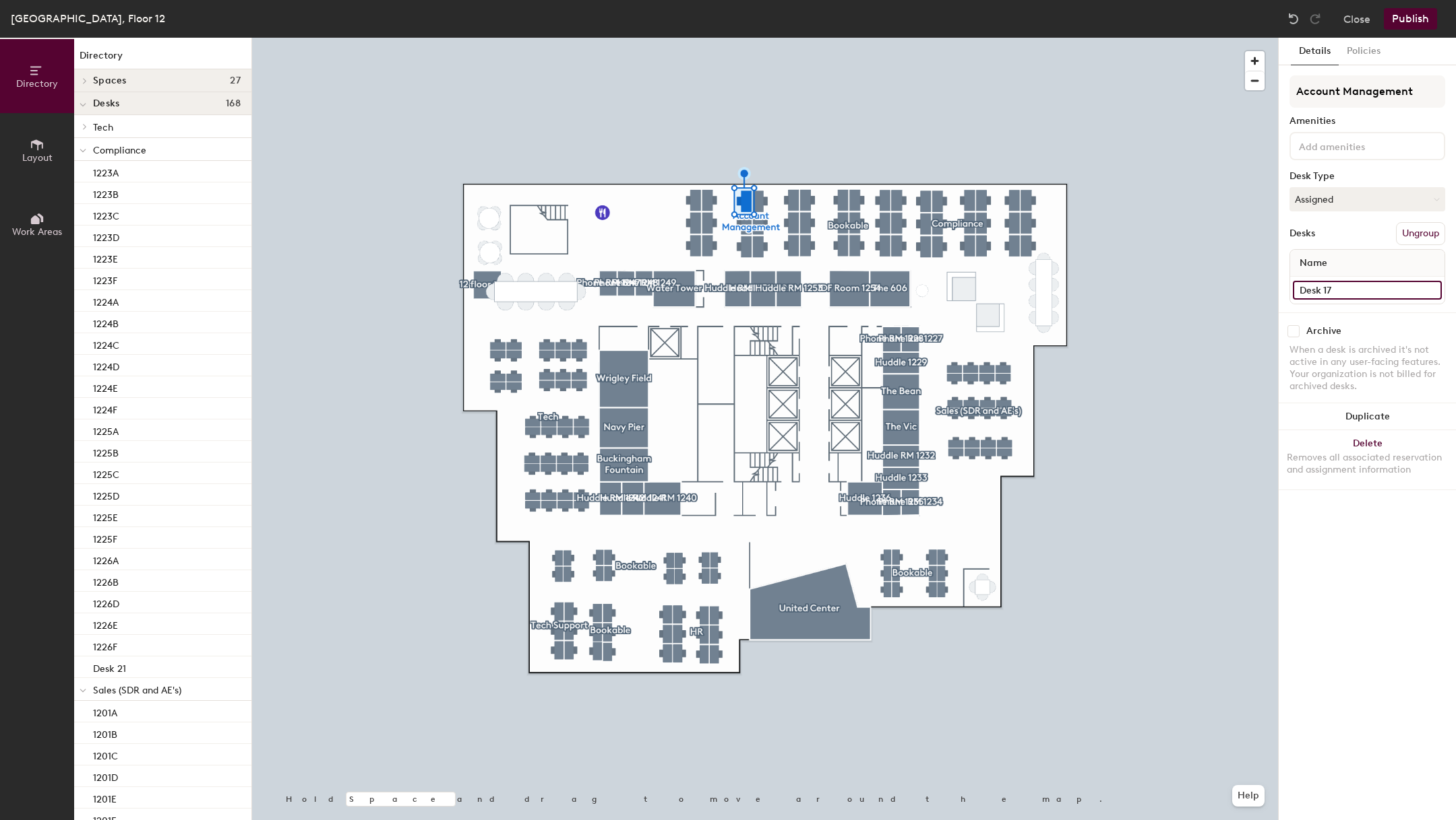
click at [1382, 293] on input "Desk 17" at bounding box center [1367, 290] width 149 height 19
type input "1220C"
click at [1336, 288] on input "Desk 14" at bounding box center [1367, 290] width 149 height 19
type input "1220D"
click at [1311, 291] on input "1221E" at bounding box center [1367, 290] width 149 height 19
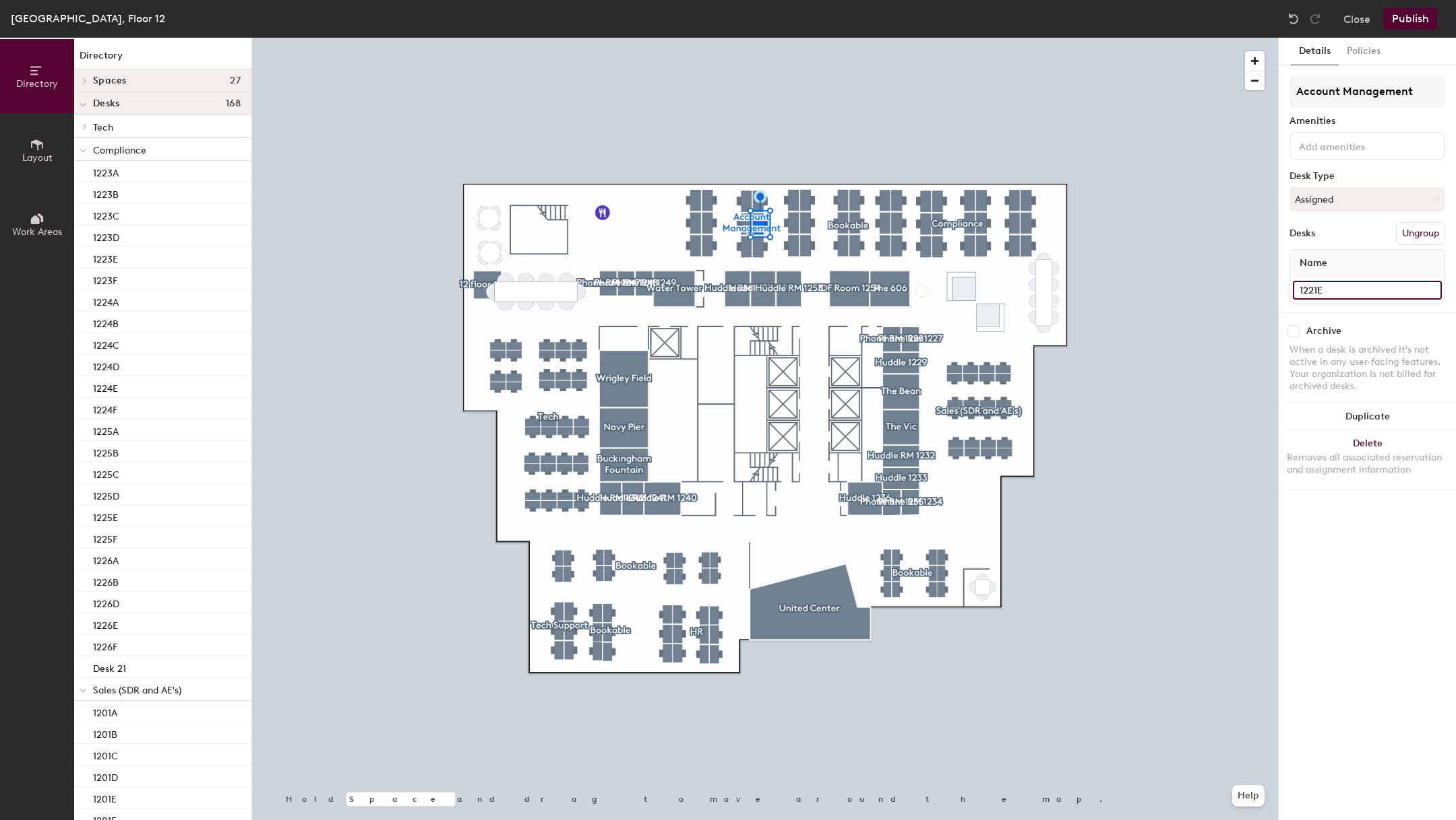
click at [1311, 291] on input "1221E" at bounding box center [1367, 290] width 149 height 19
type input "1220E"
click at [1358, 297] on div "Desk 12" at bounding box center [1367, 290] width 154 height 27
click at [1358, 298] on div "Desk 12" at bounding box center [1367, 290] width 154 height 27
click at [1344, 292] on input "Desk 12" at bounding box center [1367, 290] width 149 height 19
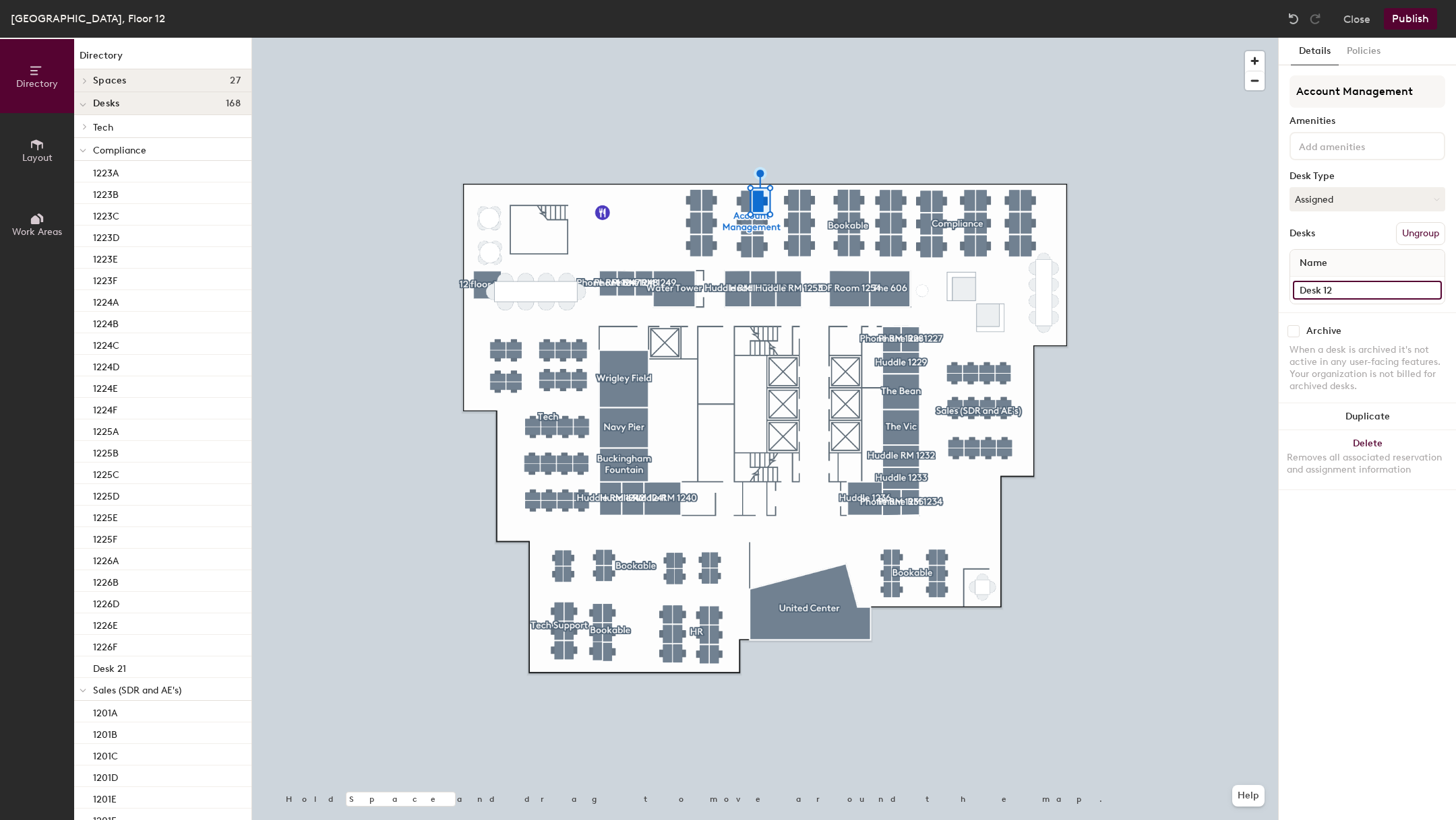
click at [1344, 292] on input "Desk 12" at bounding box center [1367, 290] width 149 height 19
type input "1220F"
click at [1356, 283] on input "Desk 21" at bounding box center [1367, 290] width 149 height 19
type input "1219A"
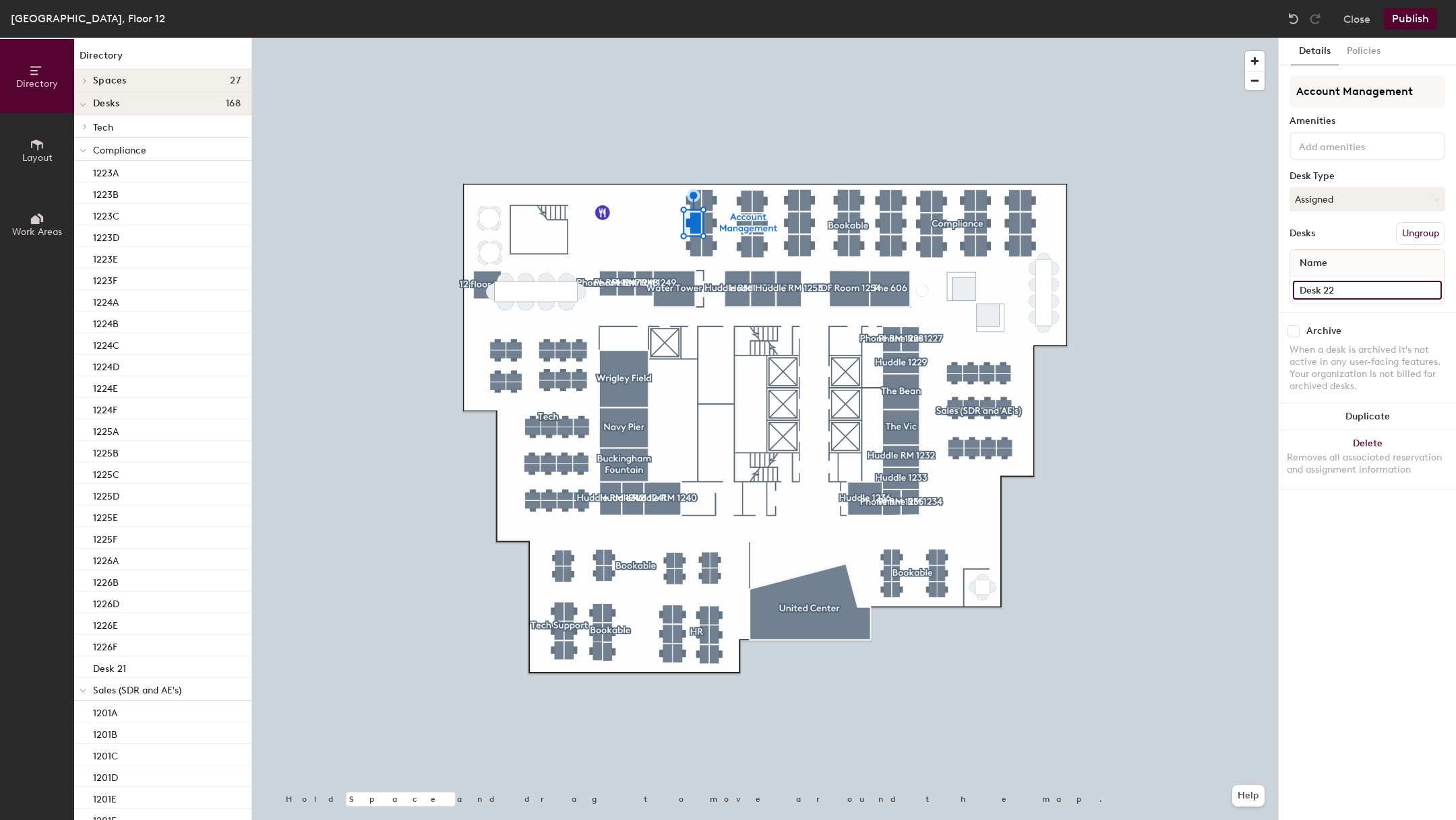
click at [1333, 289] on input "Desk 22" at bounding box center [1367, 290] width 149 height 19
type input "1219B"
click at [1318, 295] on input "Desk 23" at bounding box center [1367, 290] width 149 height 19
type input "1219C"
click at [1299, 288] on input "Desk 20" at bounding box center [1367, 290] width 149 height 19
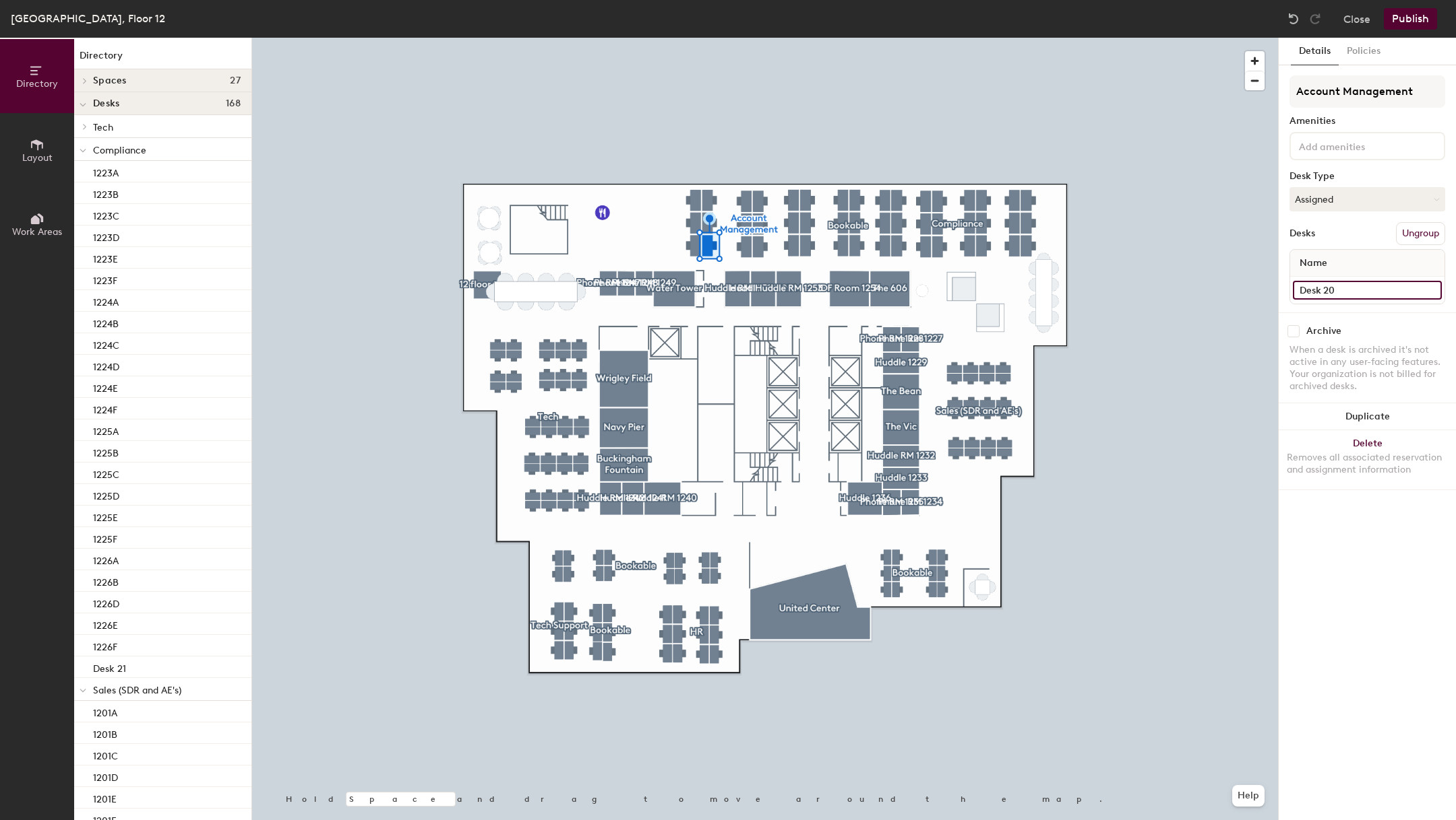
click at [1299, 288] on input "Desk 20" at bounding box center [1367, 290] width 149 height 19
type input "1219D"
click at [1327, 287] on input "Desk 19" at bounding box center [1367, 290] width 149 height 19
type input "1219E"
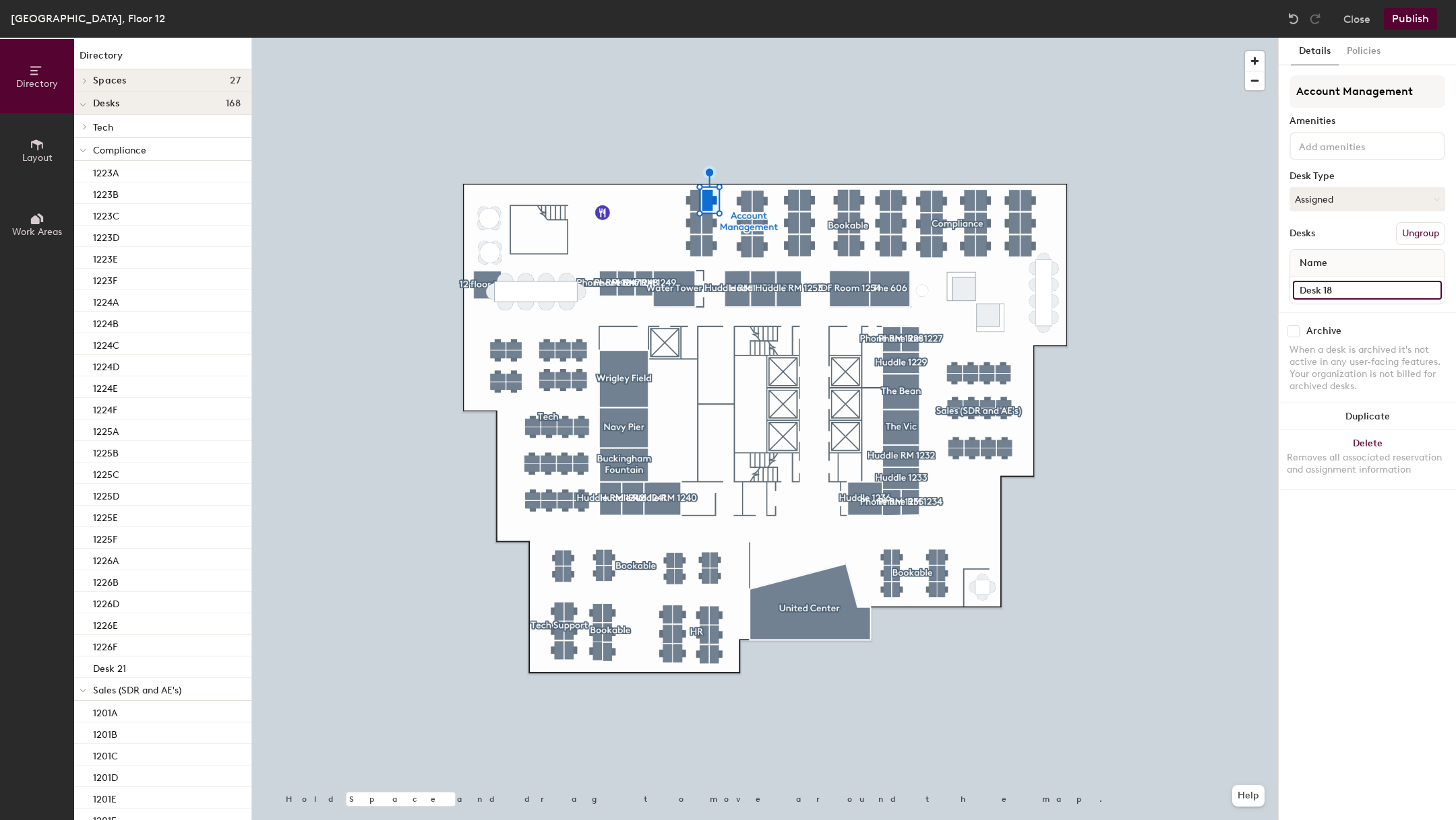
click at [1335, 285] on input "Desk 18" at bounding box center [1367, 290] width 149 height 19
type input "1219F"
click at [1318, 293] on input "Desk 41" at bounding box center [1367, 290] width 149 height 19
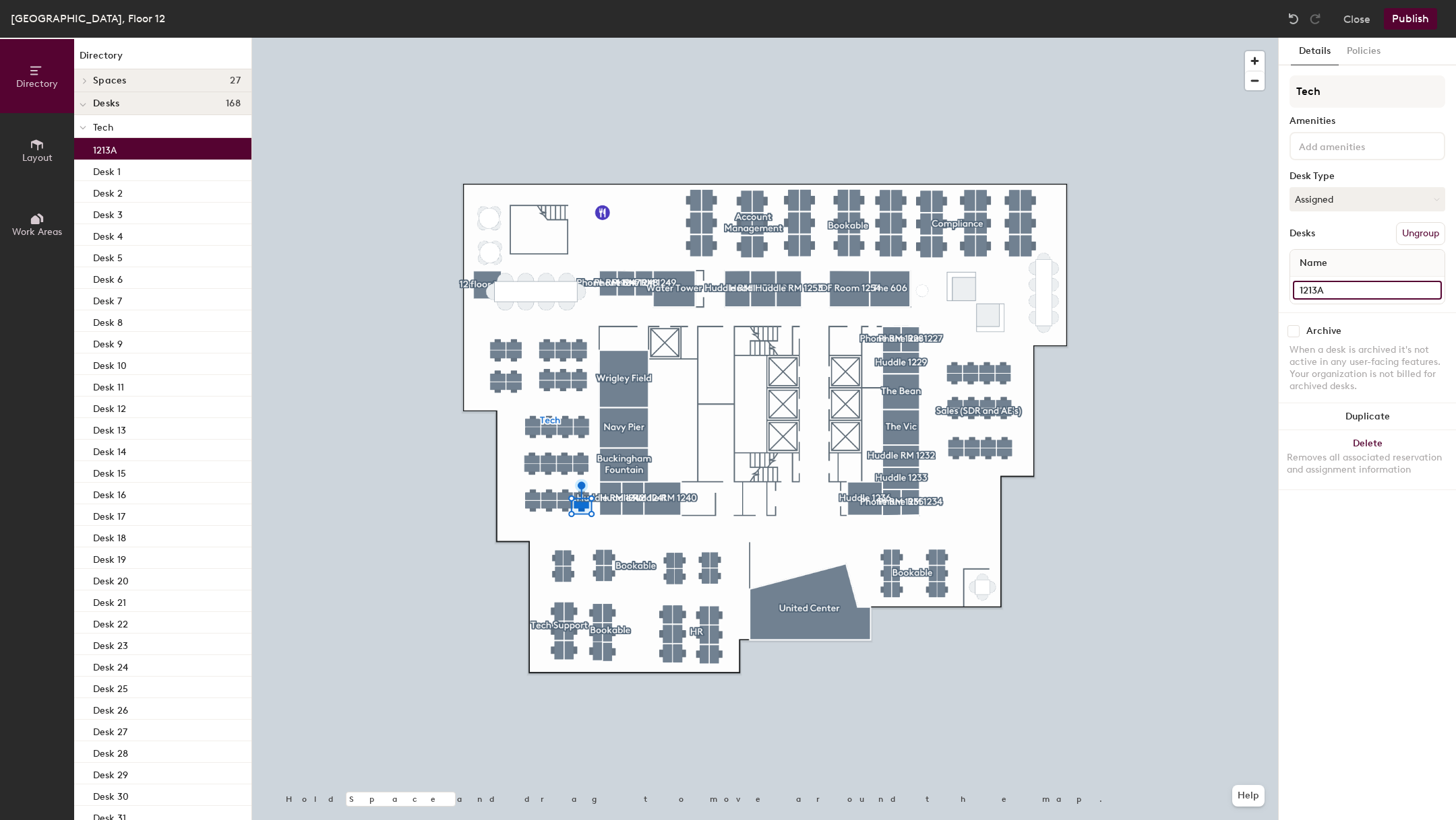
type input "1213A"
click at [1343, 288] on input "Desk 42" at bounding box center [1367, 290] width 149 height 19
type input "1213B"
click at [1335, 291] on input "Desk 43" at bounding box center [1367, 290] width 149 height 19
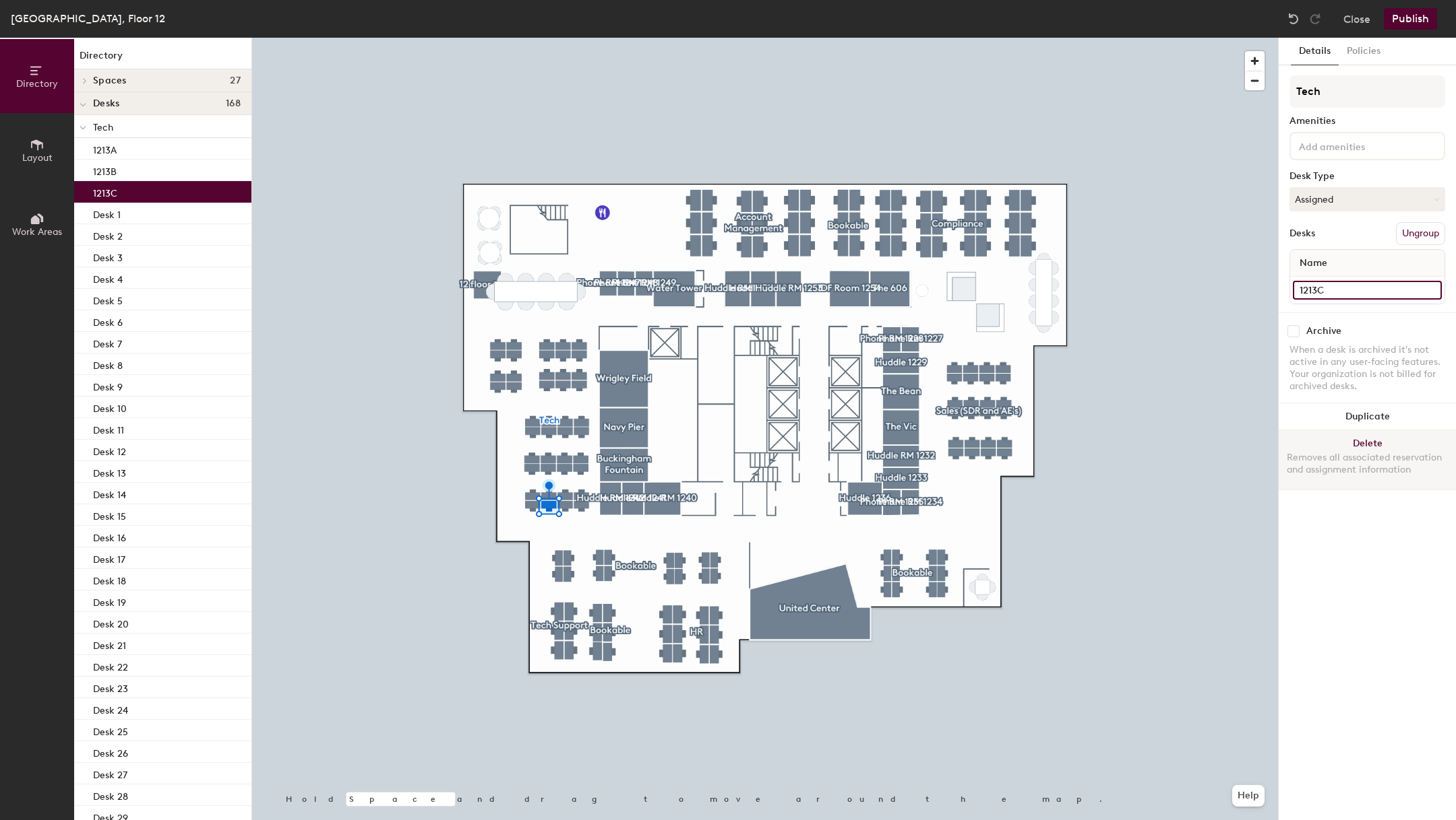
type input "1213C"
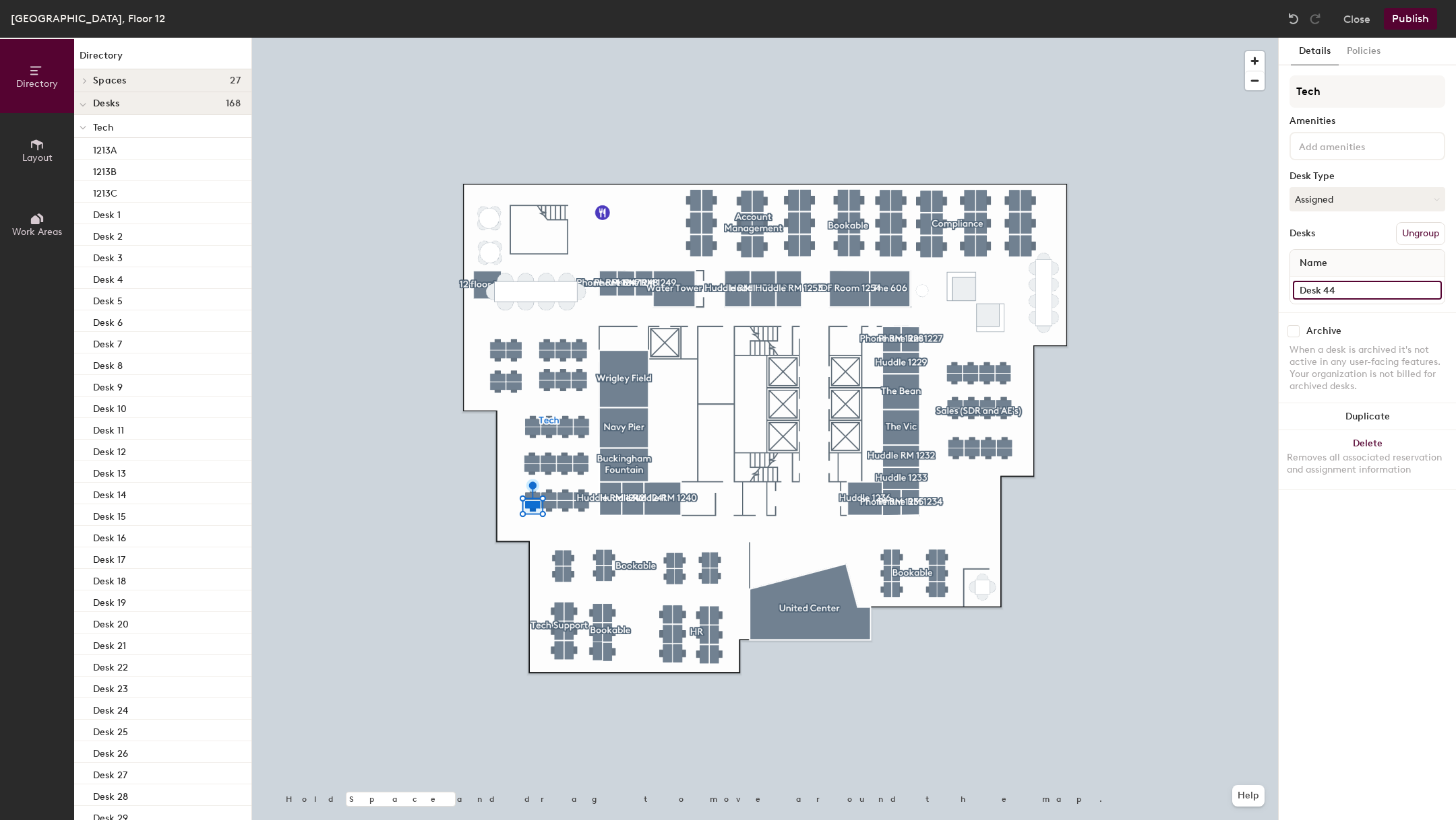
click at [1325, 290] on input "Desk 44" at bounding box center [1367, 290] width 149 height 19
type input "1213D"
click at [1340, 292] on input "Desk 40" at bounding box center [1367, 290] width 149 height 19
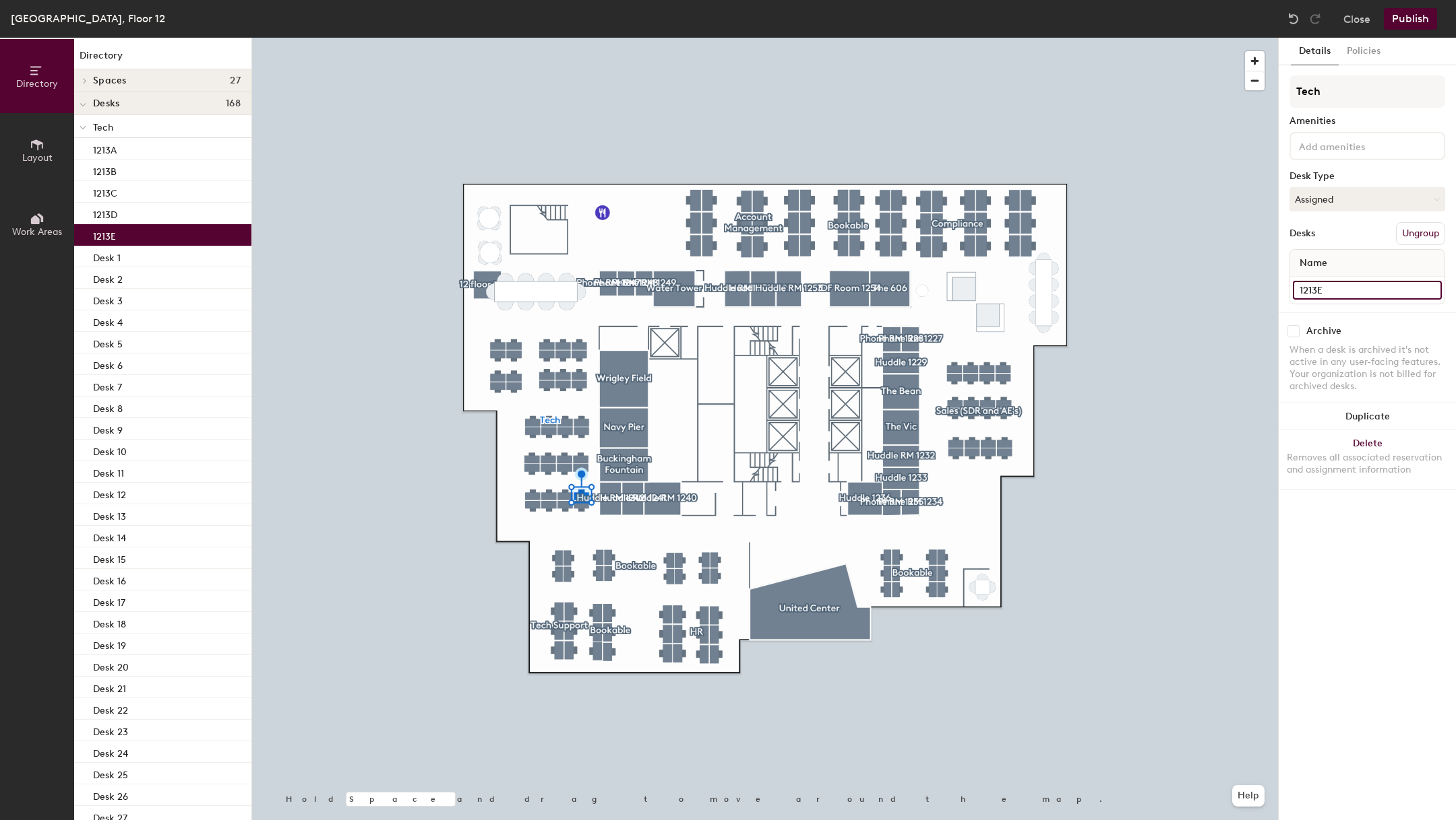
type input "1213E"
click at [1320, 281] on input "Desk 39" at bounding box center [1367, 290] width 149 height 19
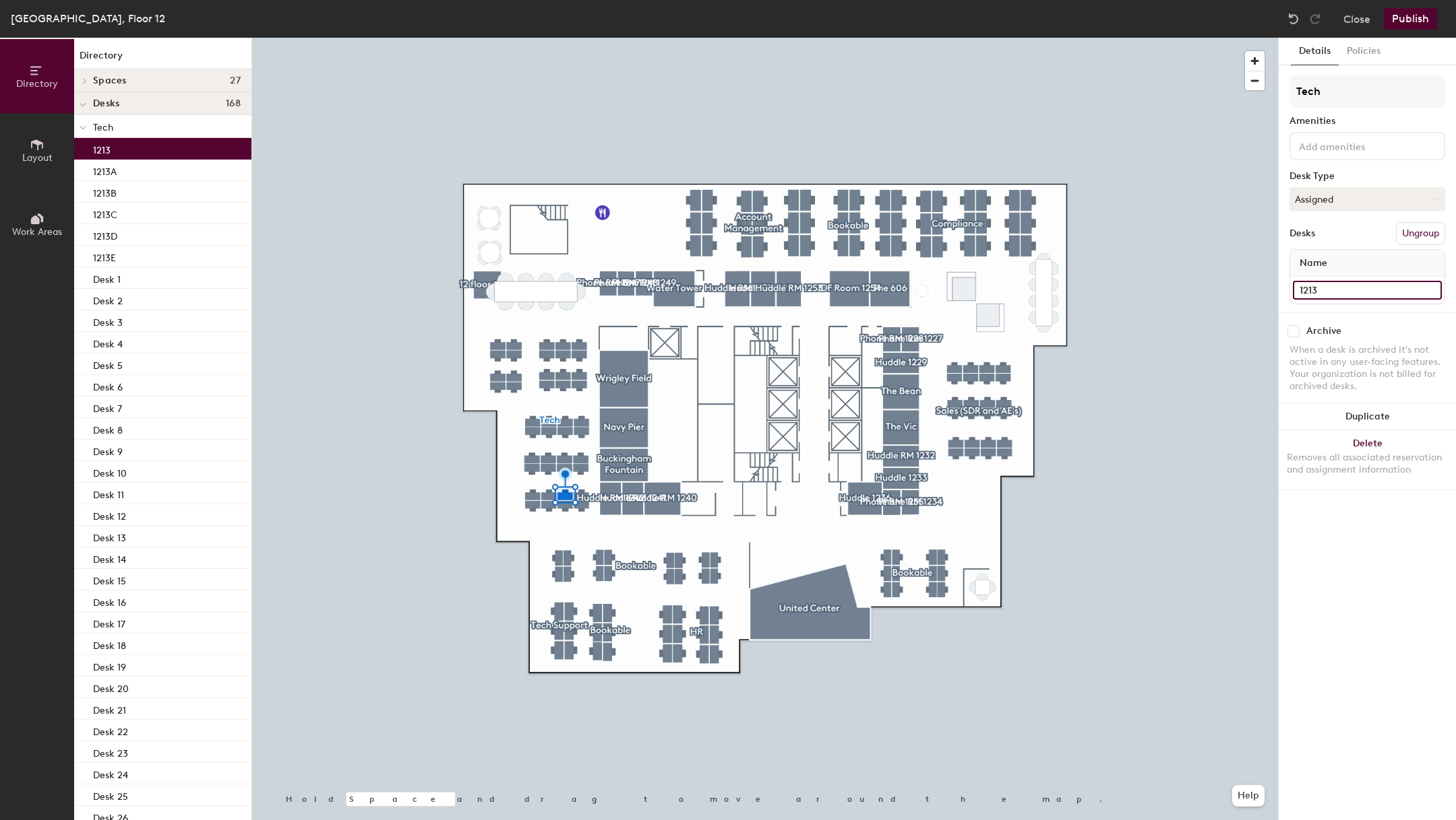
type input "1213F"
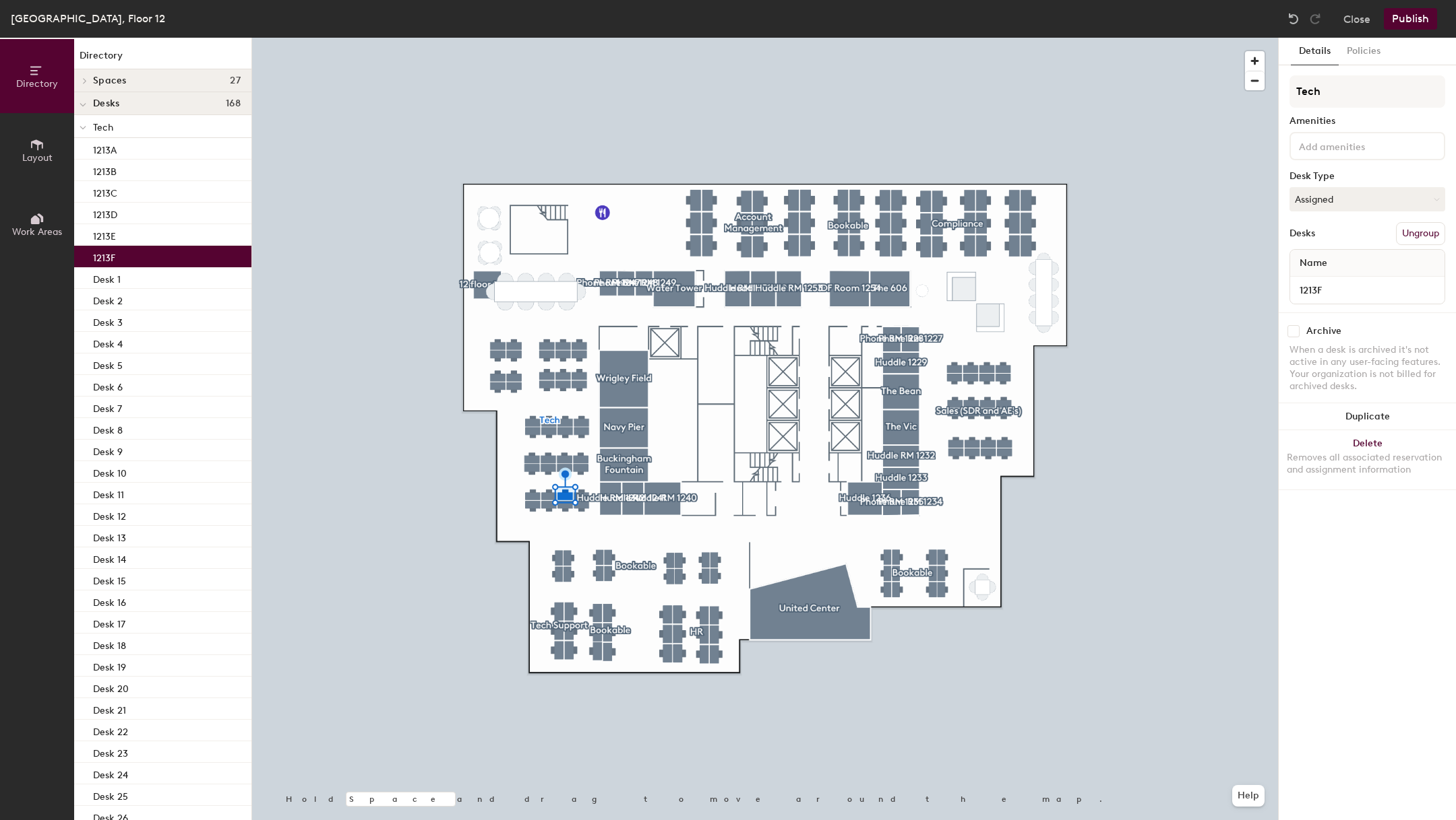
type input "1213F"
click at [1315, 282] on input "Desk 38" at bounding box center [1367, 290] width 149 height 19
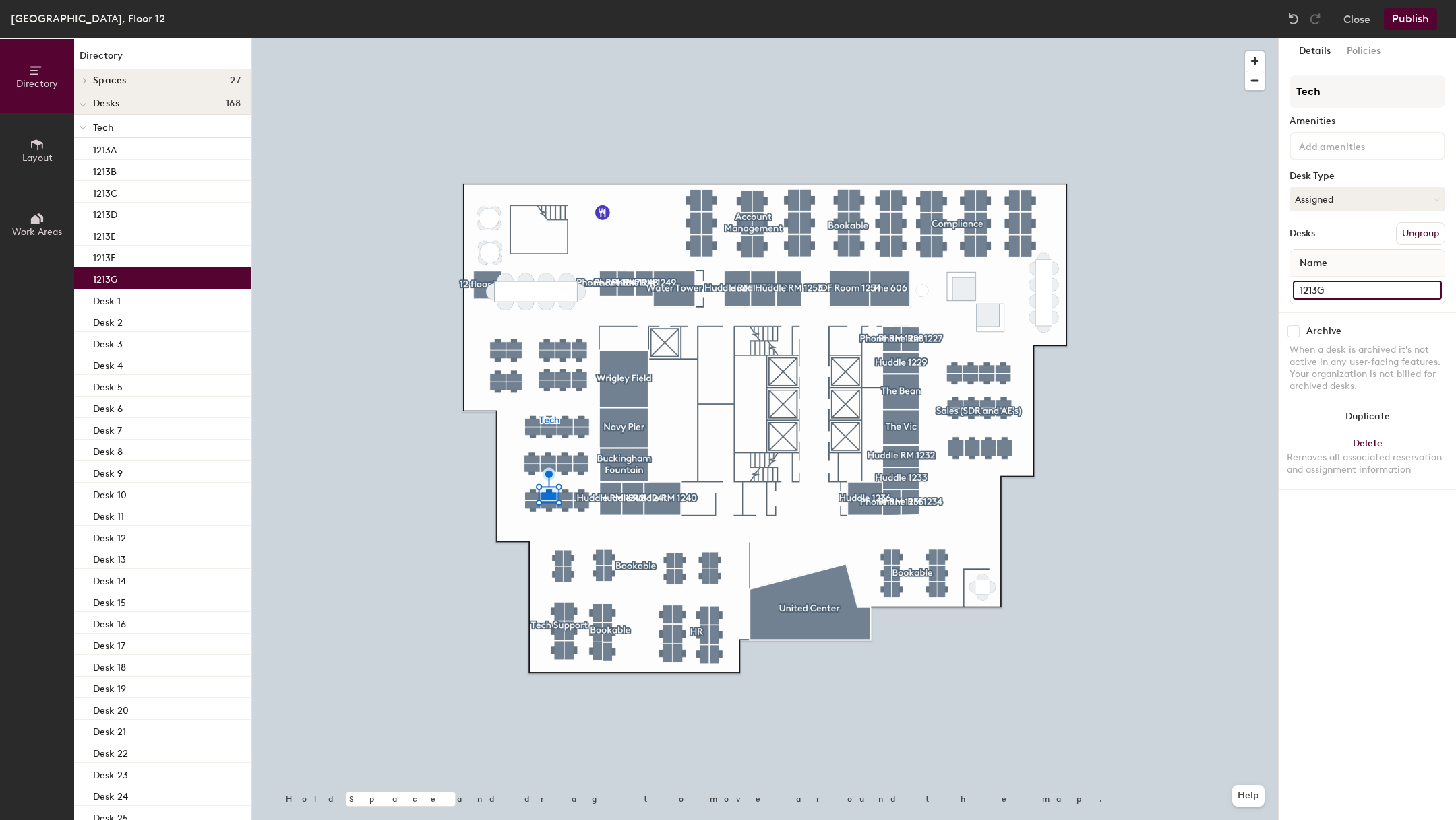
type input "1213G"
click at [1360, 277] on div "Desk 37" at bounding box center [1367, 290] width 154 height 27
click at [1356, 284] on input "Desk 37" at bounding box center [1367, 290] width 149 height 19
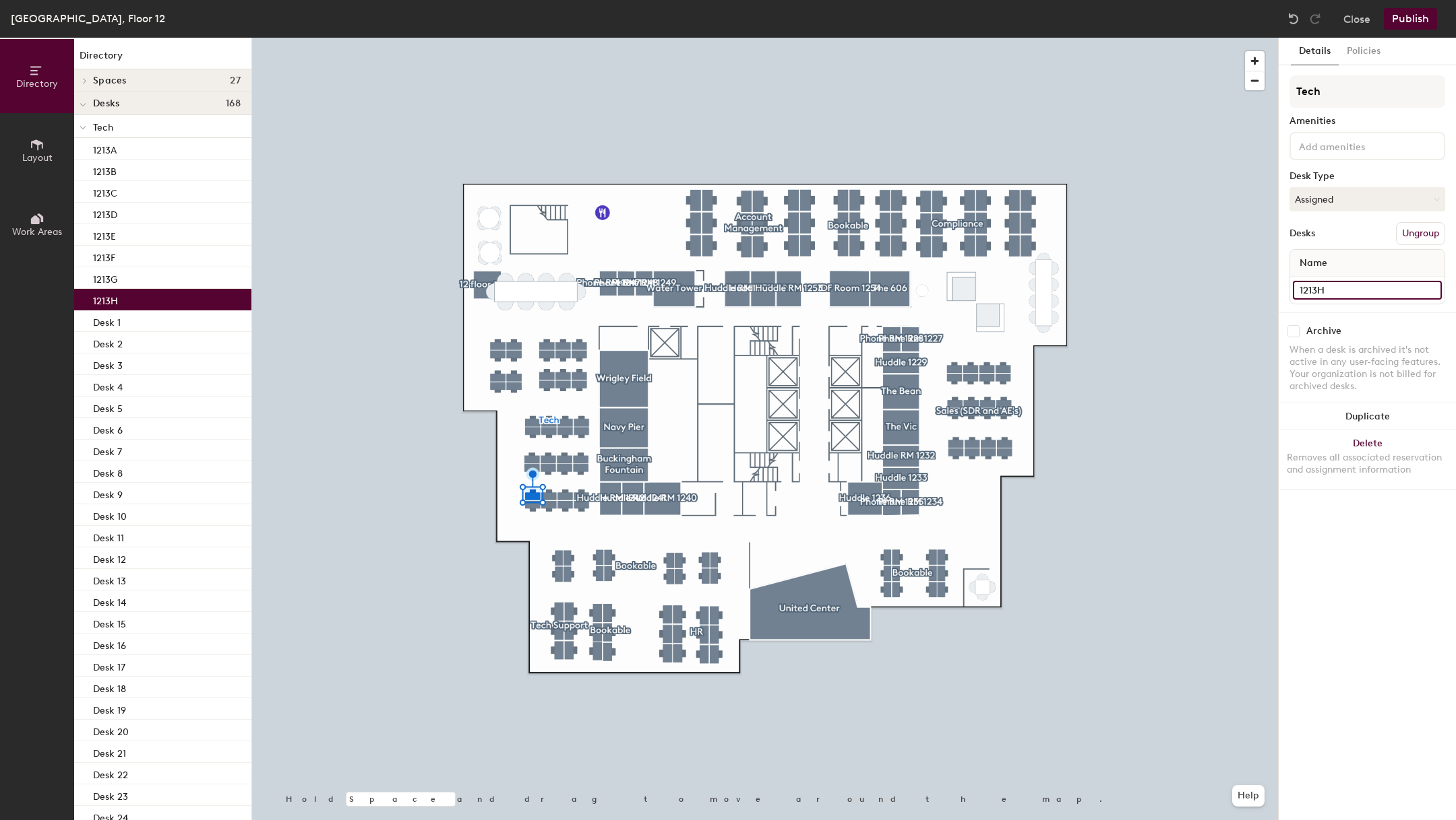
type input "1213H"
click at [1310, 285] on input "Desk 33" at bounding box center [1367, 290] width 149 height 19
type input "1214A"
click at [1334, 291] on input "Desk 34" at bounding box center [1367, 290] width 149 height 19
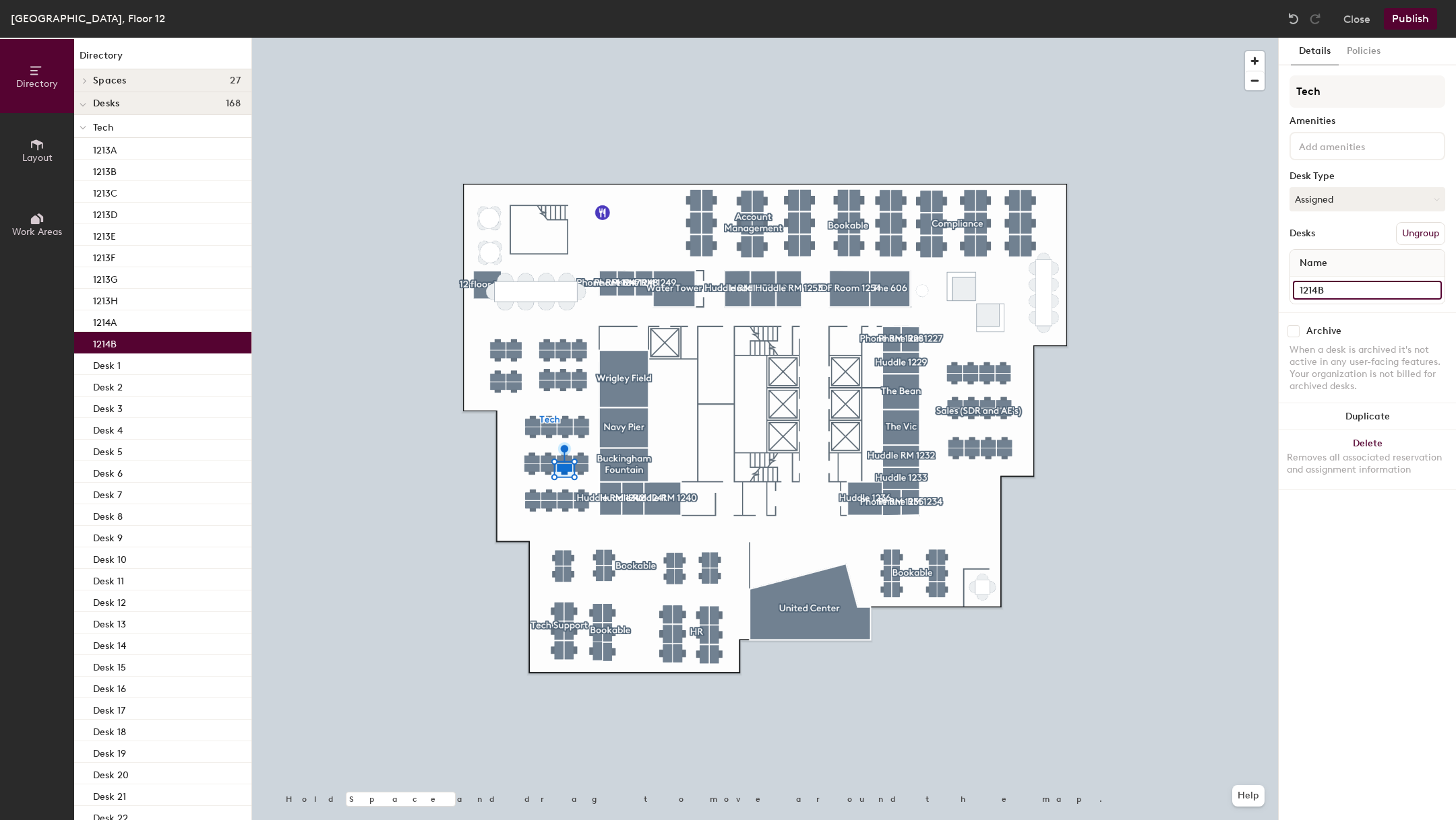
type input "1214B"
click at [579, 38] on div at bounding box center [765, 38] width 1026 height 0
click at [1316, 284] on input "Desk 35" at bounding box center [1367, 290] width 149 height 19
type input "1214C"
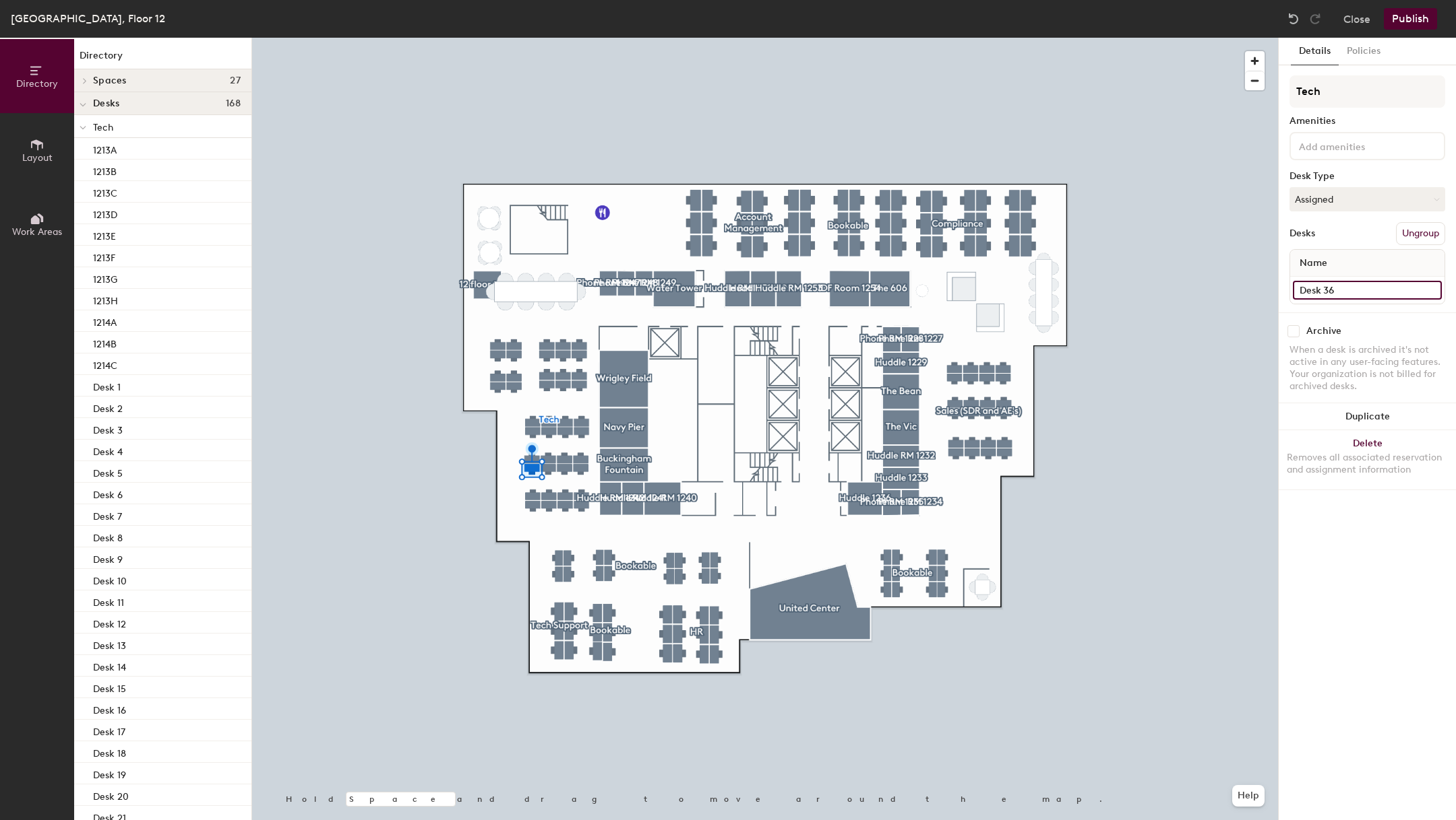
click at [1355, 290] on input "Desk 36" at bounding box center [1367, 290] width 149 height 19
type input "1214D"
click at [1340, 288] on input "Desk 32" at bounding box center [1367, 290] width 149 height 19
type input "1214E"
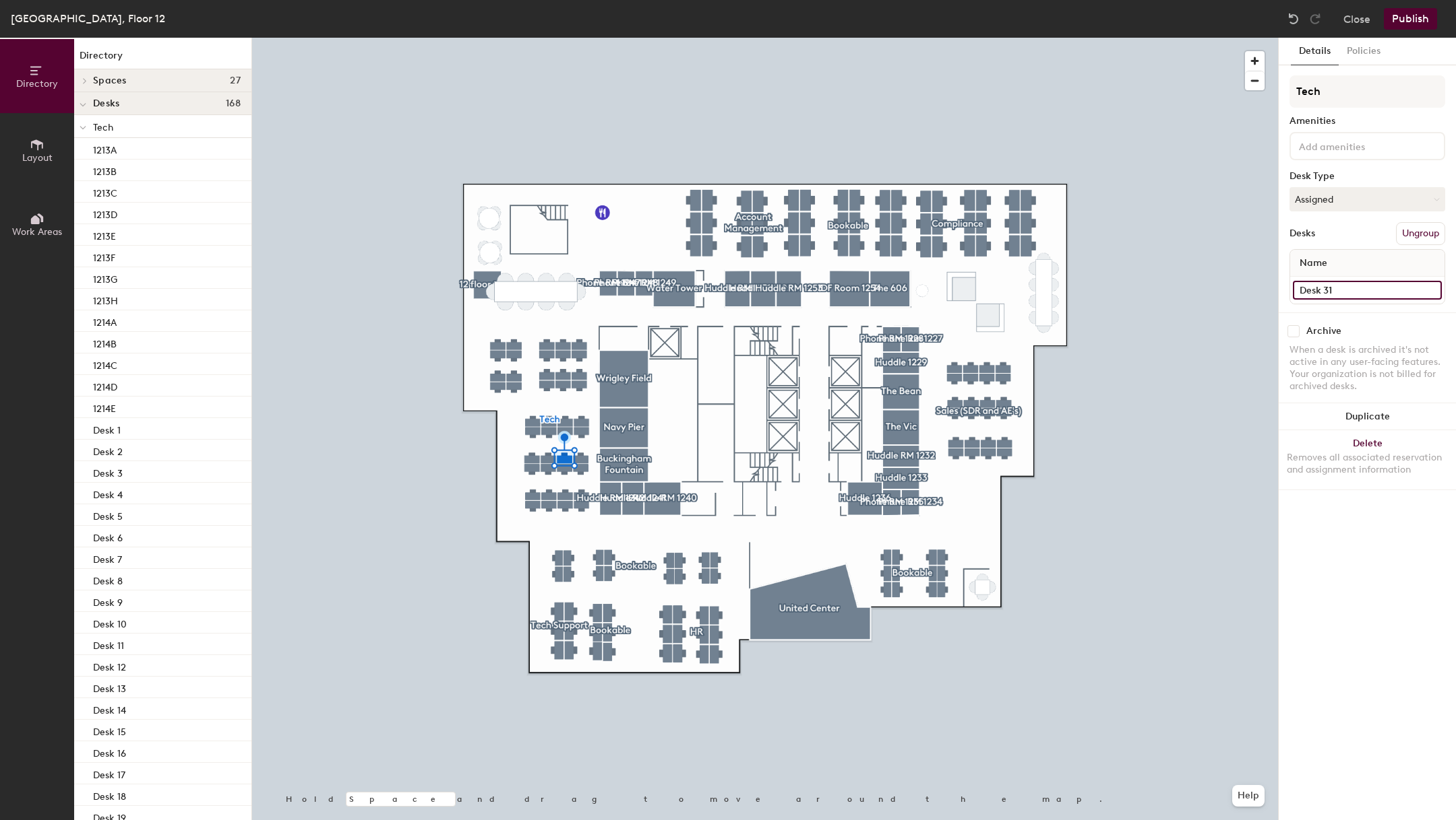
click at [1347, 293] on input "Desk 31" at bounding box center [1367, 290] width 149 height 19
type input "1214F"
click at [1309, 297] on input "Desk 30" at bounding box center [1367, 290] width 149 height 19
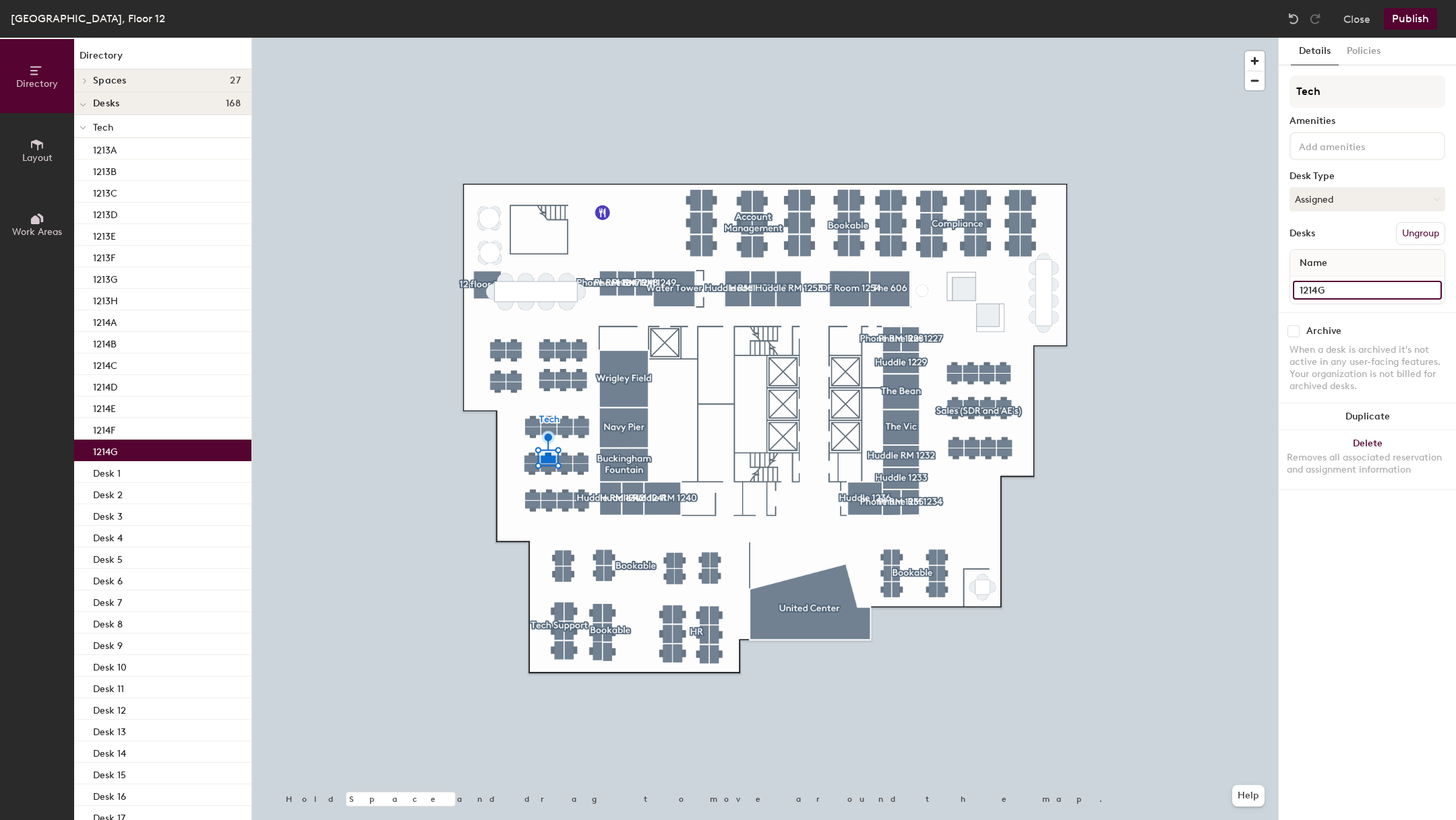
type input "1214G"
click at [1320, 291] on input "Desk 29" at bounding box center [1367, 290] width 149 height 19
type input "1214H"
click at [1325, 291] on input "Desk 25" at bounding box center [1367, 290] width 149 height 19
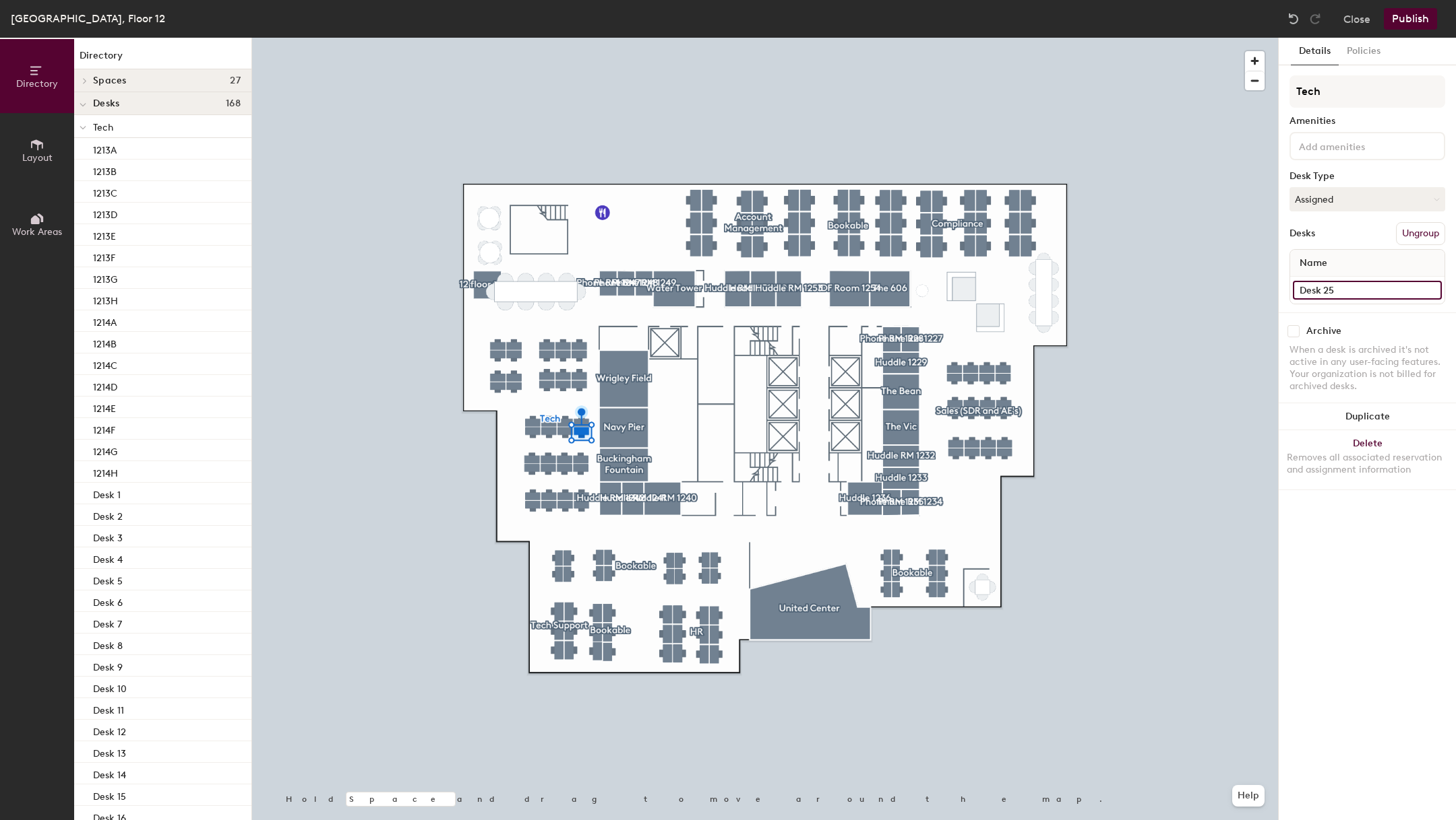
click at [1325, 291] on input "Desk 25" at bounding box center [1367, 290] width 149 height 19
type input "1215A"
click at [1340, 288] on input "Desk 26" at bounding box center [1367, 290] width 149 height 19
type input "1215B"
click at [1335, 281] on input "Desk 27" at bounding box center [1367, 290] width 149 height 19
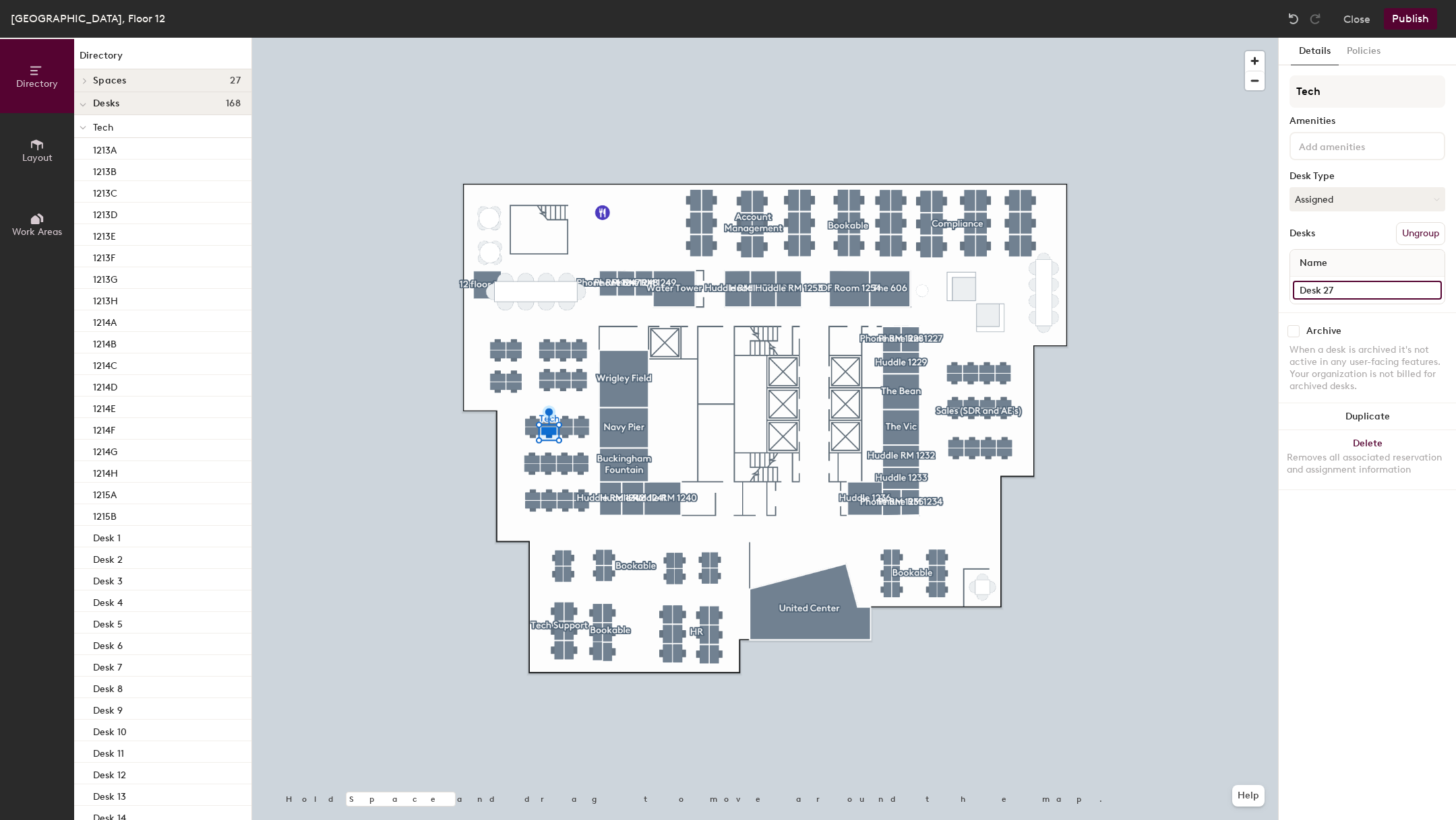
click at [1335, 281] on input "Desk 27" at bounding box center [1367, 290] width 149 height 19
type input "1215C"
click at [1359, 287] on input "Desk 28" at bounding box center [1367, 290] width 149 height 19
type input "1215D"
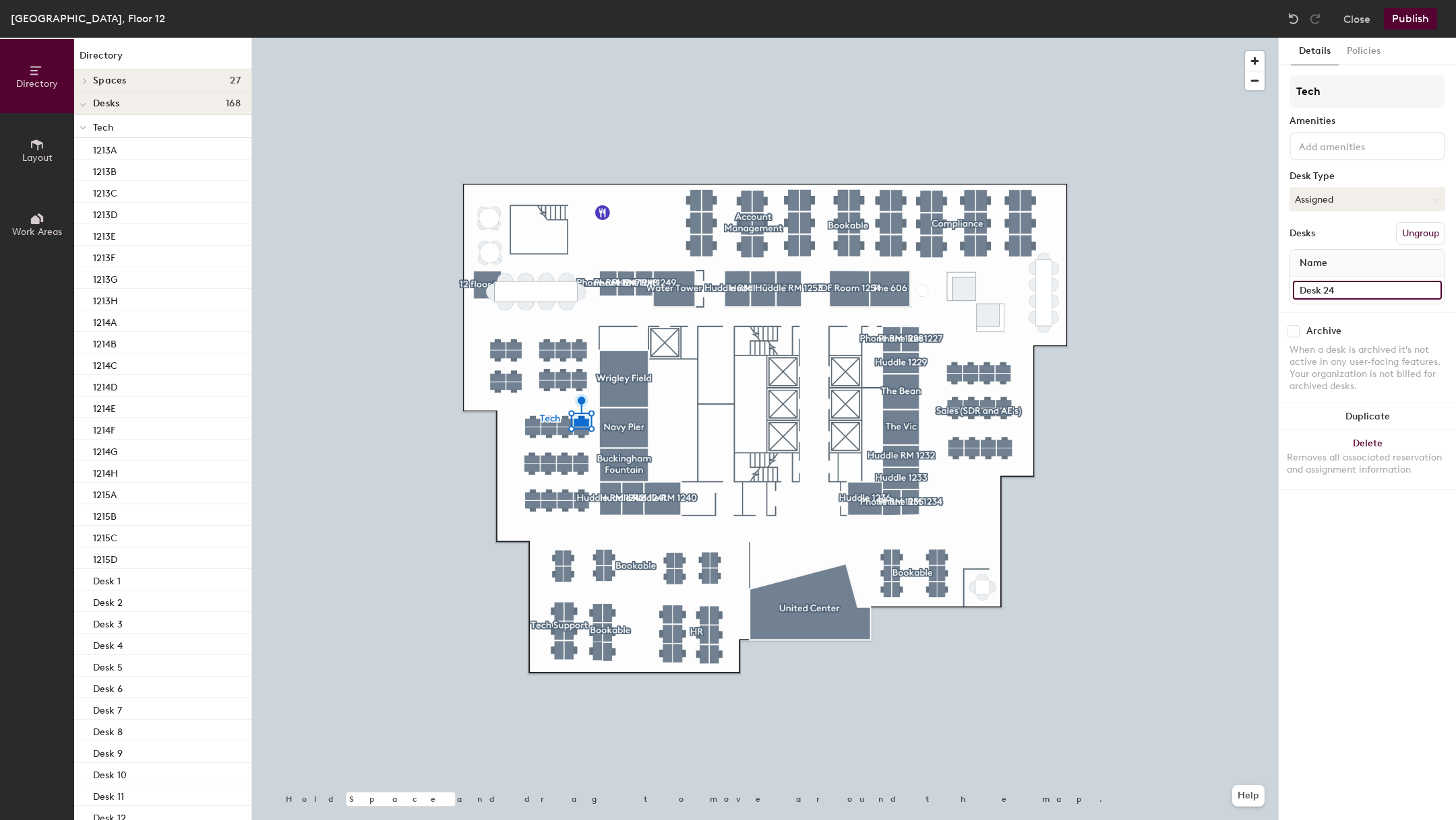
click at [1315, 291] on input "Desk 24" at bounding box center [1367, 290] width 149 height 19
type input "1215E"
click at [1346, 285] on input "Desk 23" at bounding box center [1367, 290] width 149 height 19
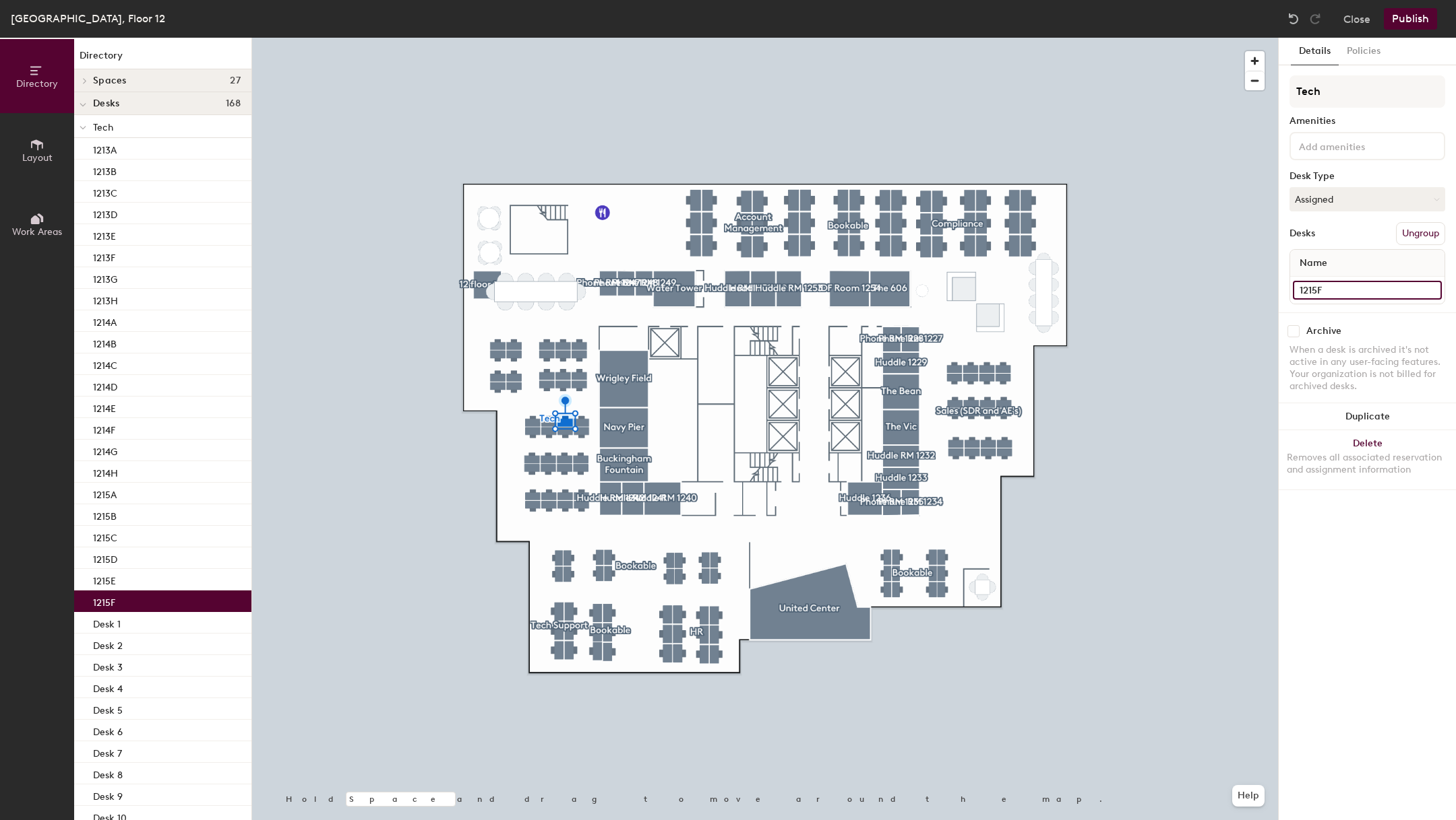
type input "1215F"
click at [1328, 291] on input "Desk 22" at bounding box center [1367, 290] width 149 height 19
type input "1215G"
click at [1364, 290] on input "Desk 21" at bounding box center [1367, 290] width 149 height 19
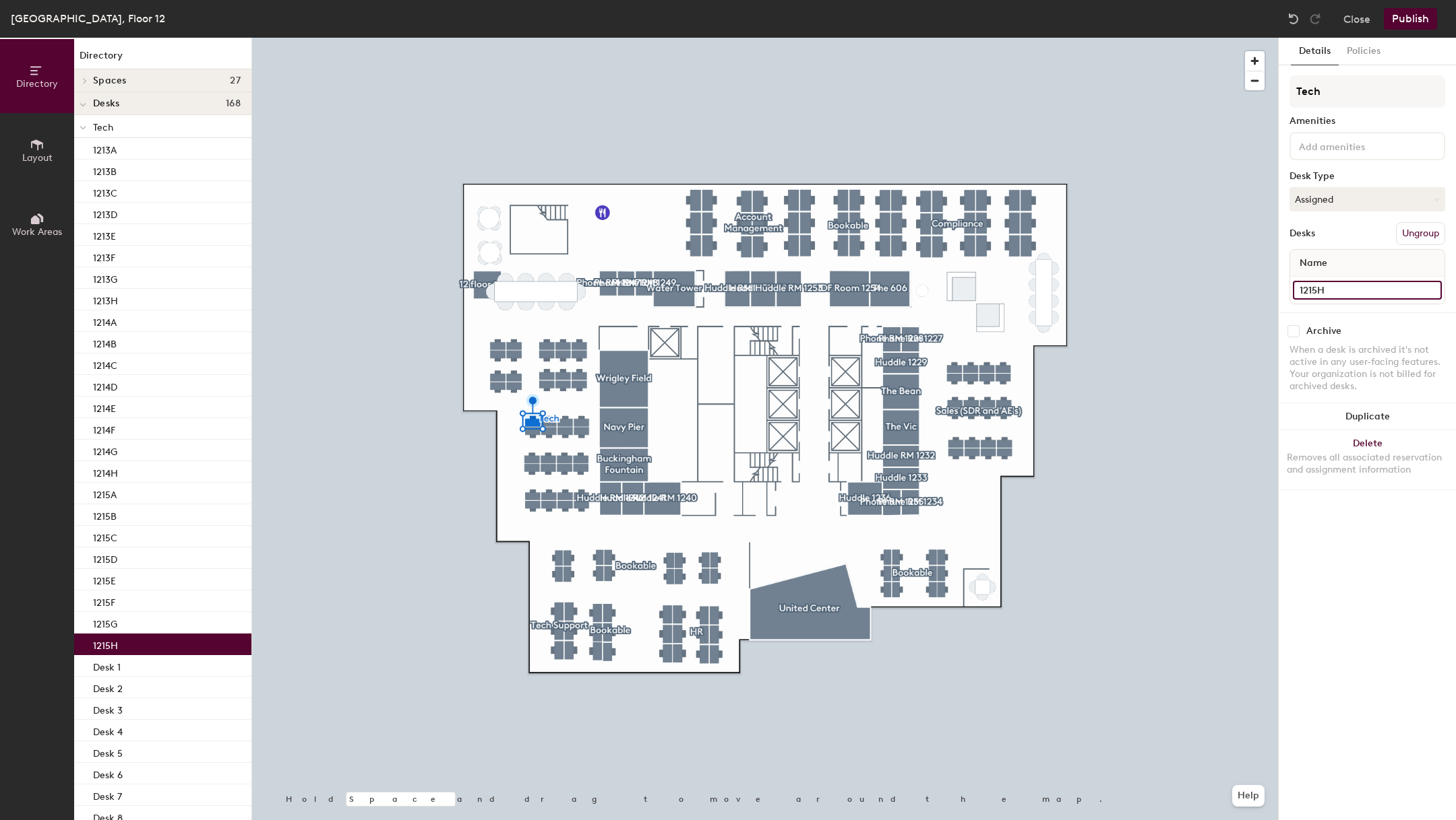
type input "1215H"
click at [1327, 292] on input "Desk 16" at bounding box center [1367, 290] width 149 height 19
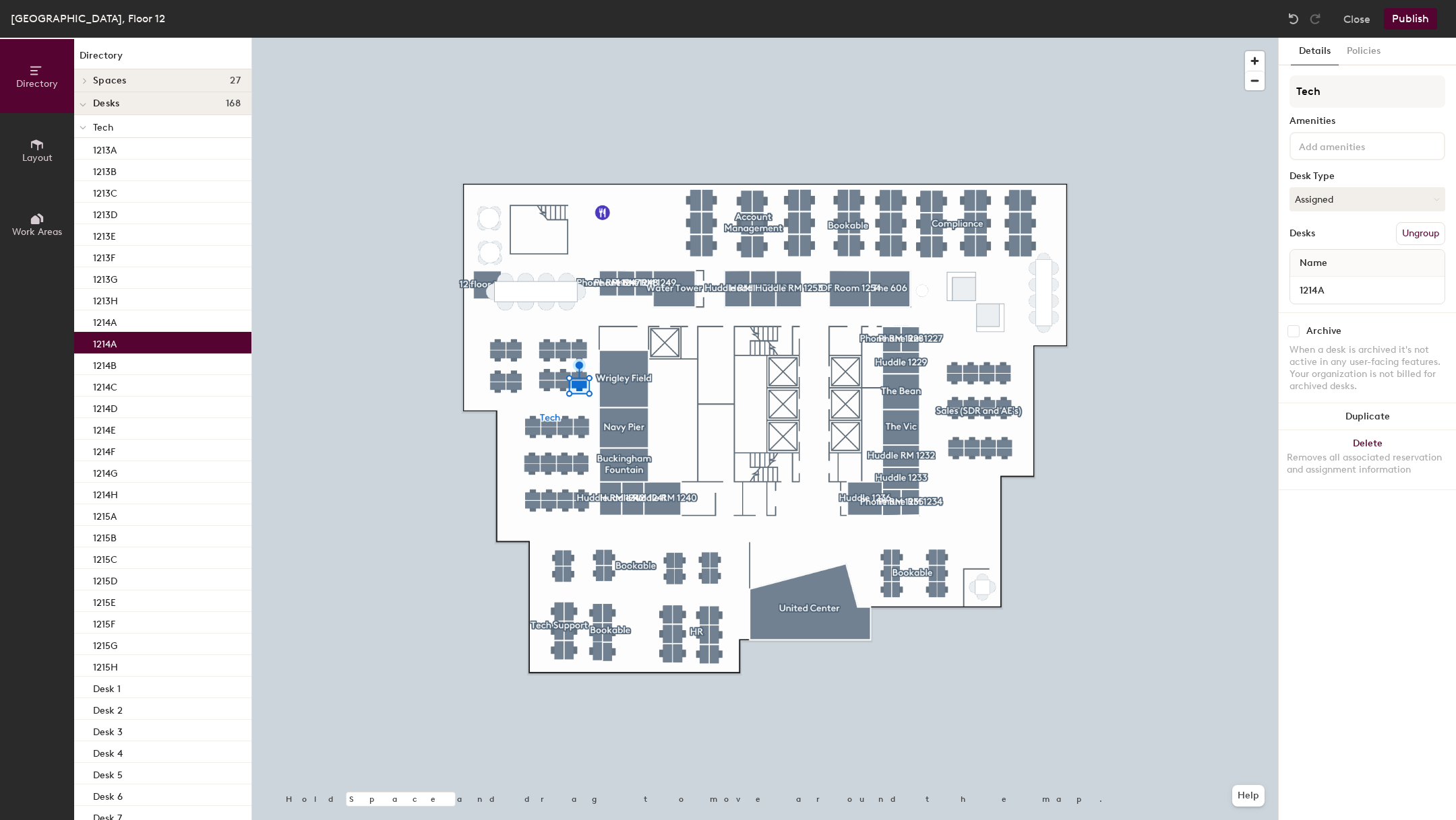
type input "1214A"
click at [1307, 285] on input "Desk 17" at bounding box center [1367, 290] width 149 height 19
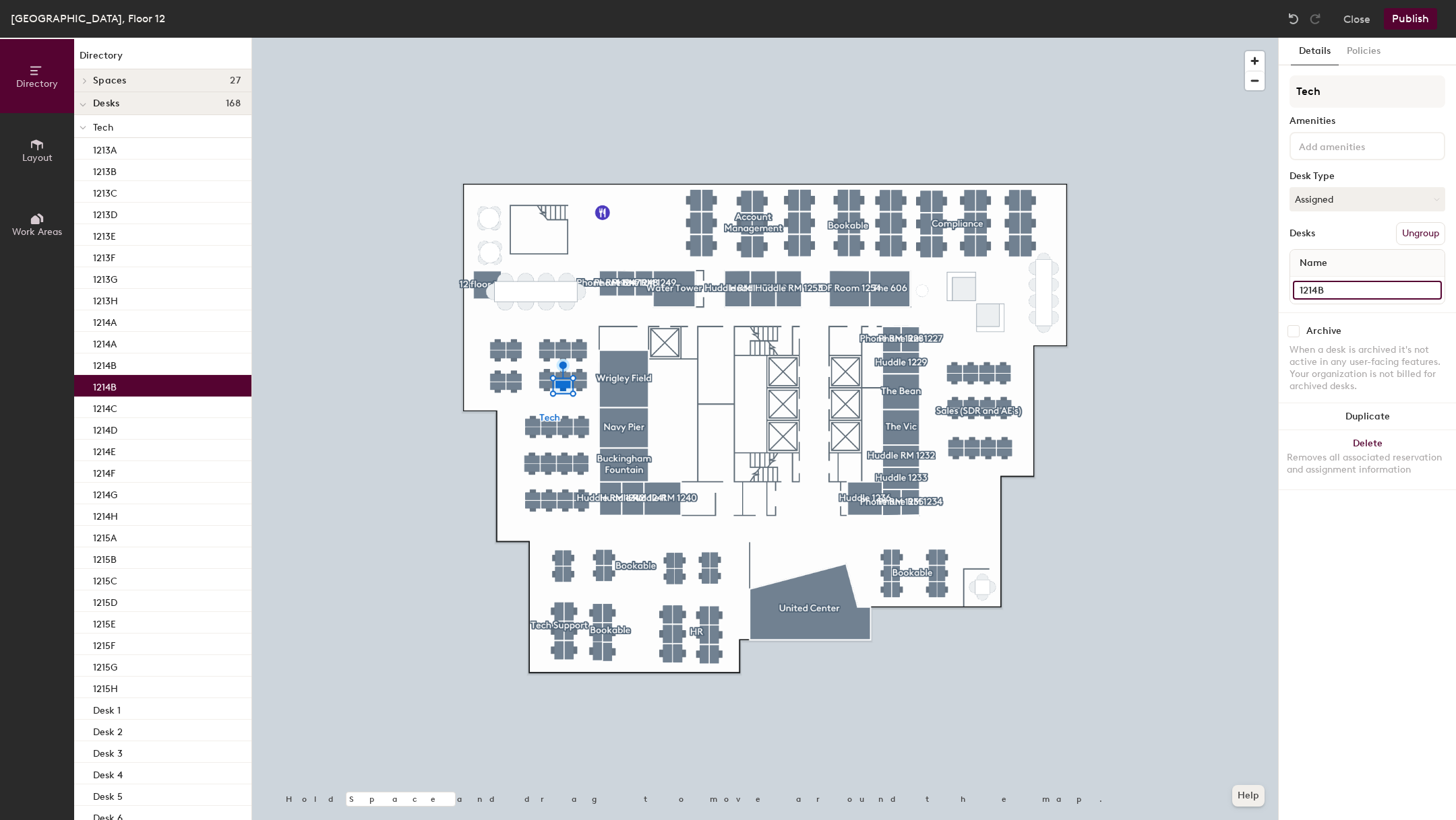
type input "1214B"
click at [1354, 284] on input "Desk 18" at bounding box center [1367, 290] width 149 height 19
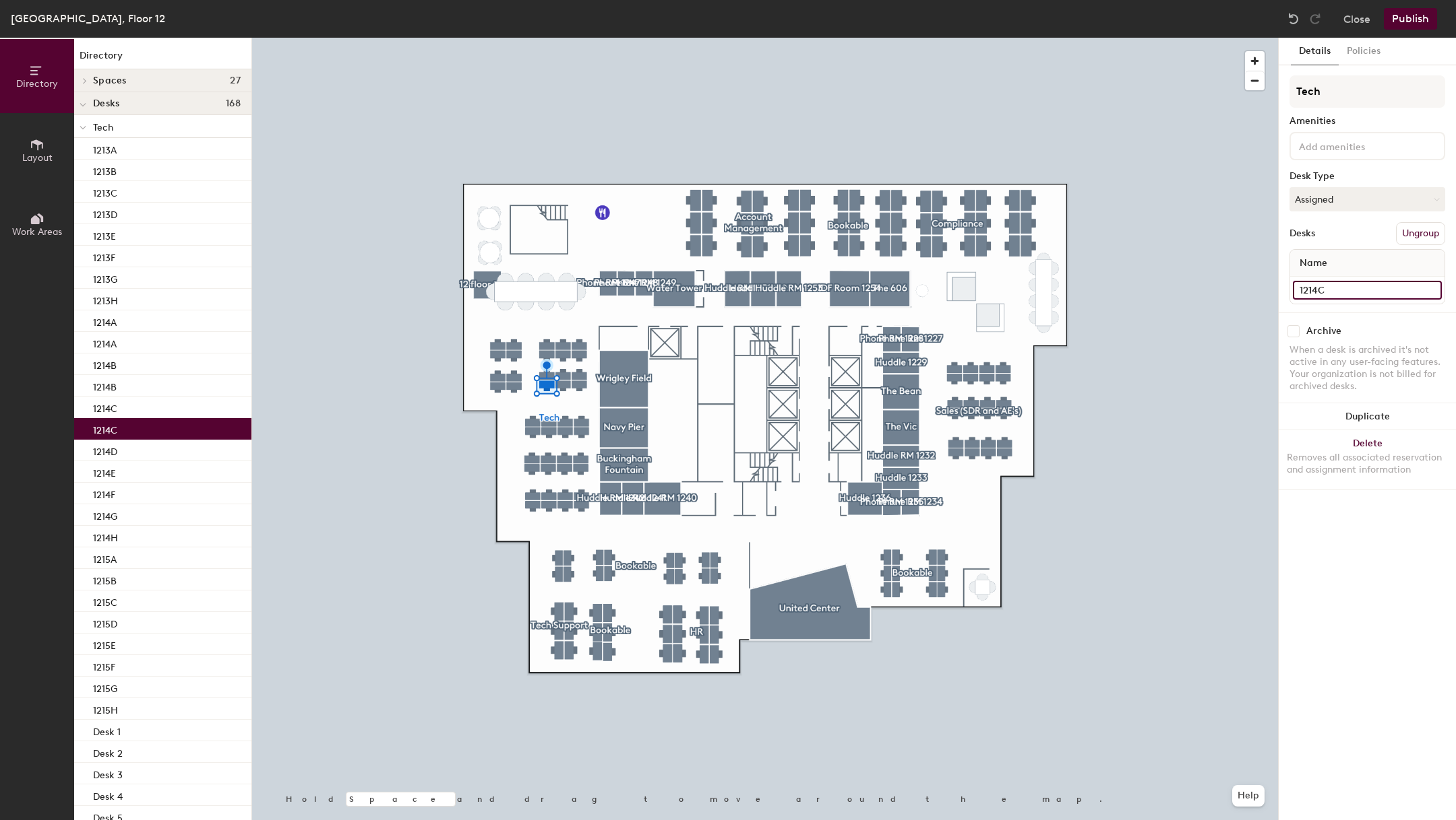
type input "1214C"
click at [1312, 281] on input "Desk 19" at bounding box center [1367, 290] width 149 height 19
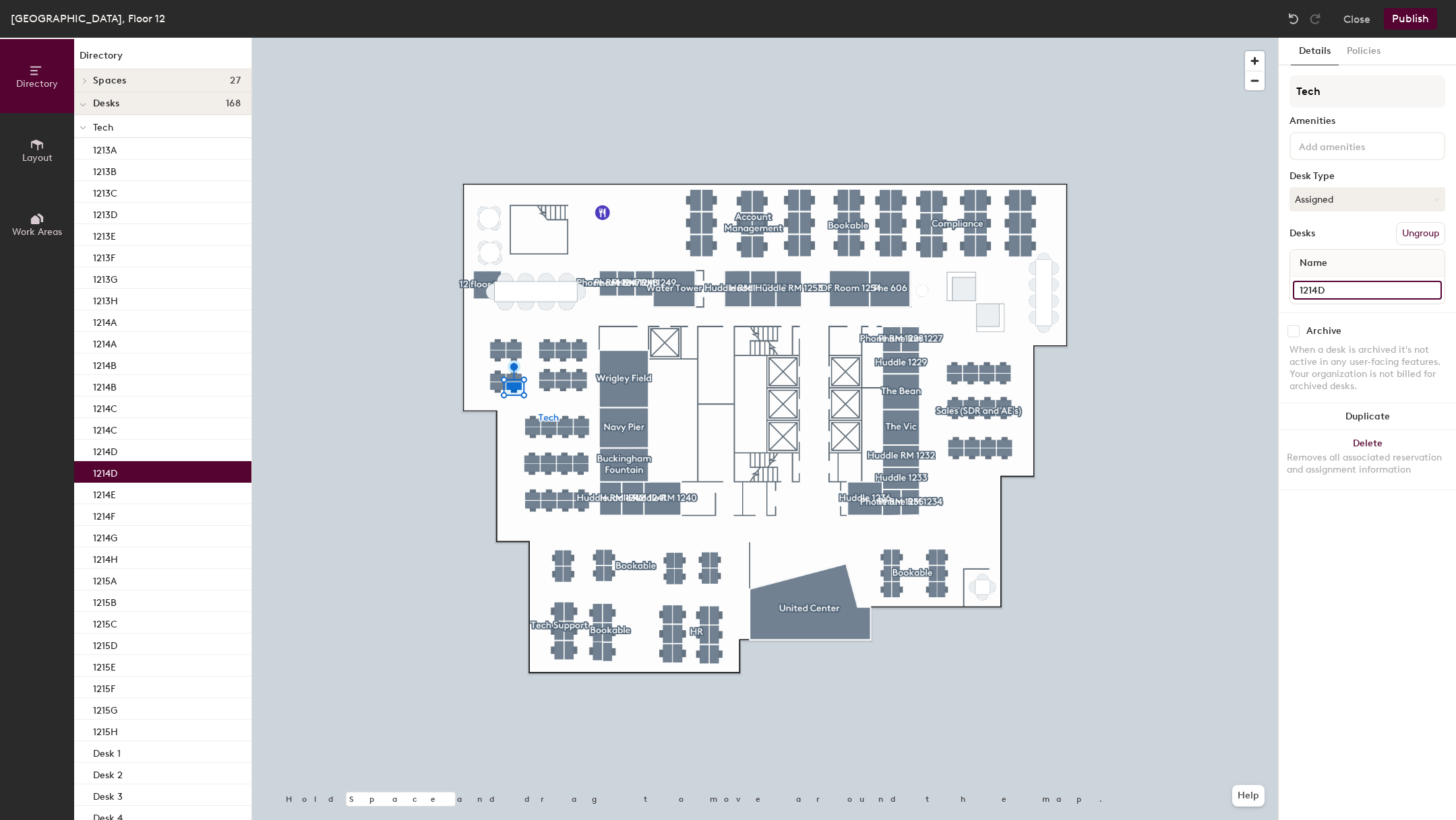
type input "1214D"
click at [1329, 293] on input "Desk 20" at bounding box center [1367, 290] width 149 height 19
type input "1214E"
click at [1321, 283] on input "Desk 15" at bounding box center [1367, 290] width 149 height 19
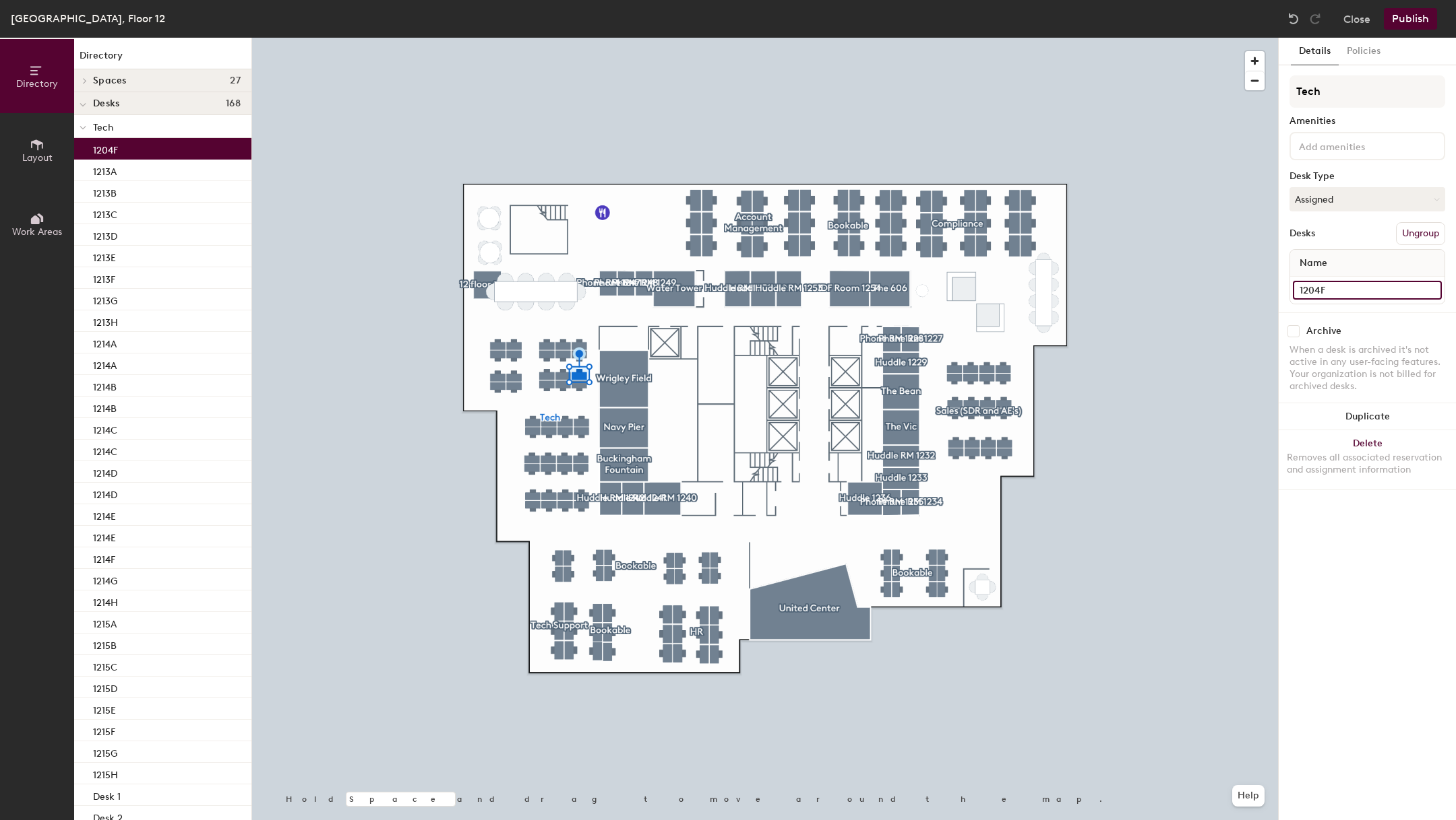
type input "1204F"
click at [1304, 288] on input "Desk 14" at bounding box center [1367, 290] width 149 height 19
click at [1304, 289] on input "Desk 14" at bounding box center [1367, 290] width 149 height 19
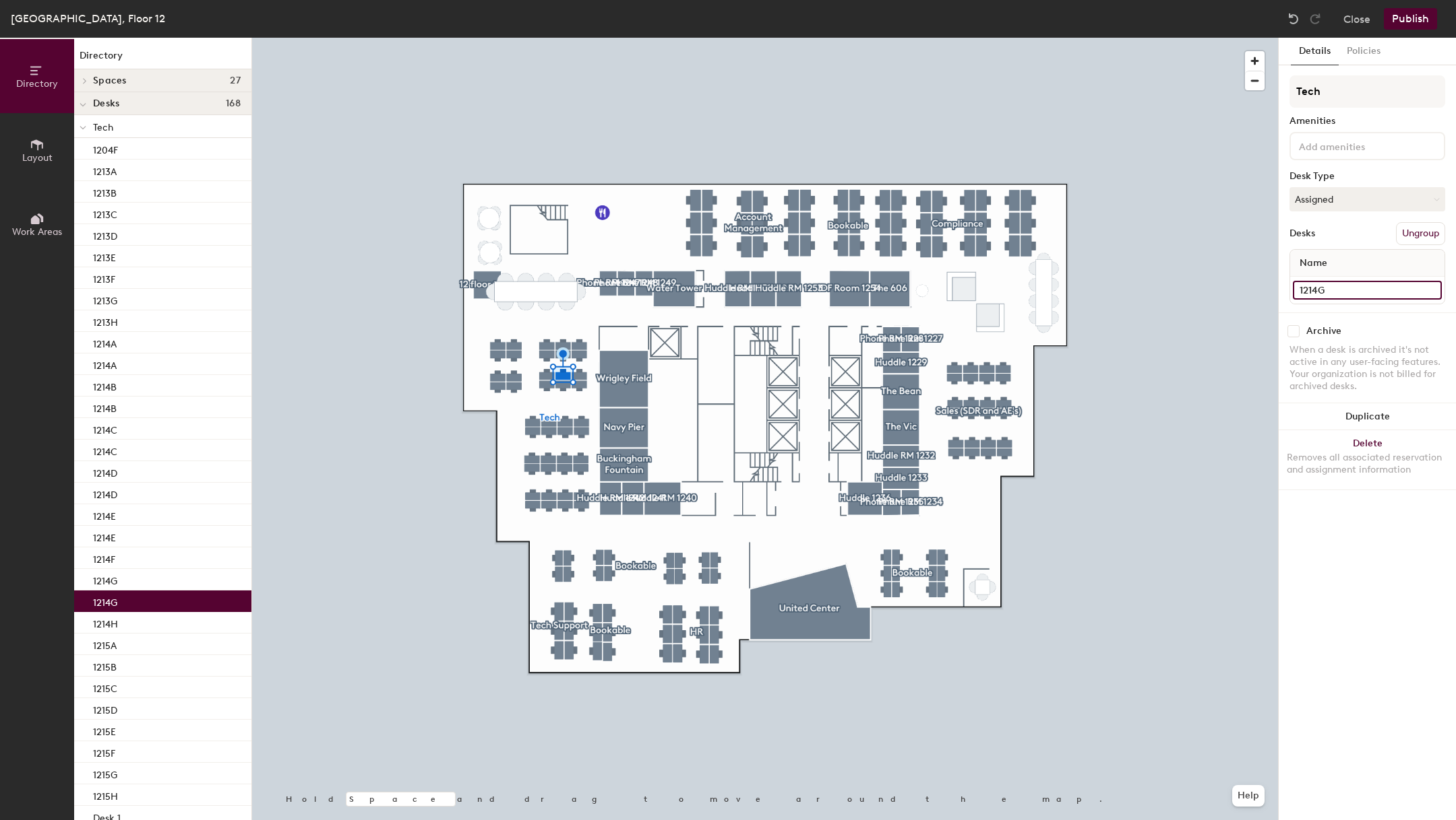
type input "1214G"
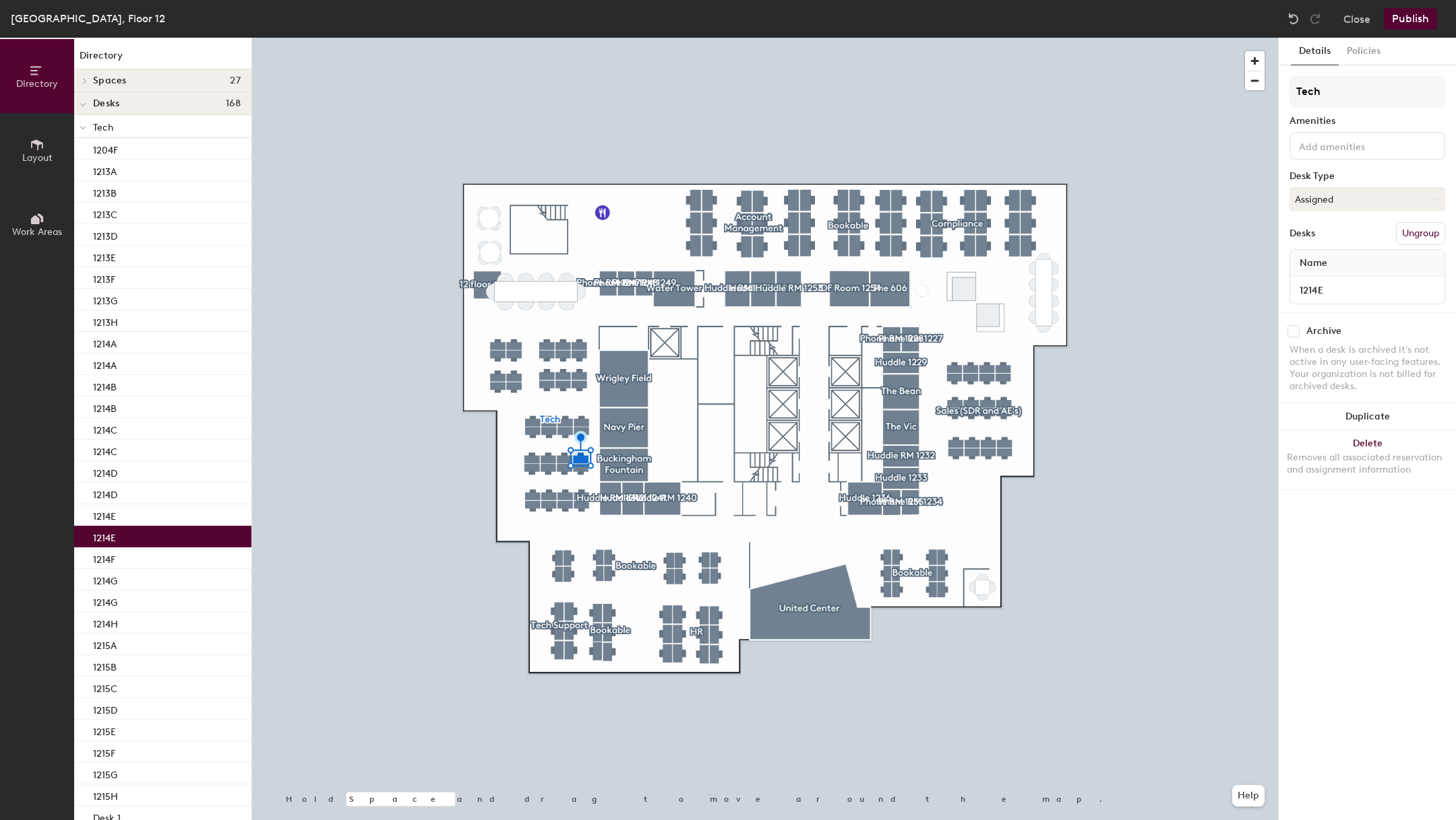
click at [581, 38] on div at bounding box center [765, 38] width 1026 height 0
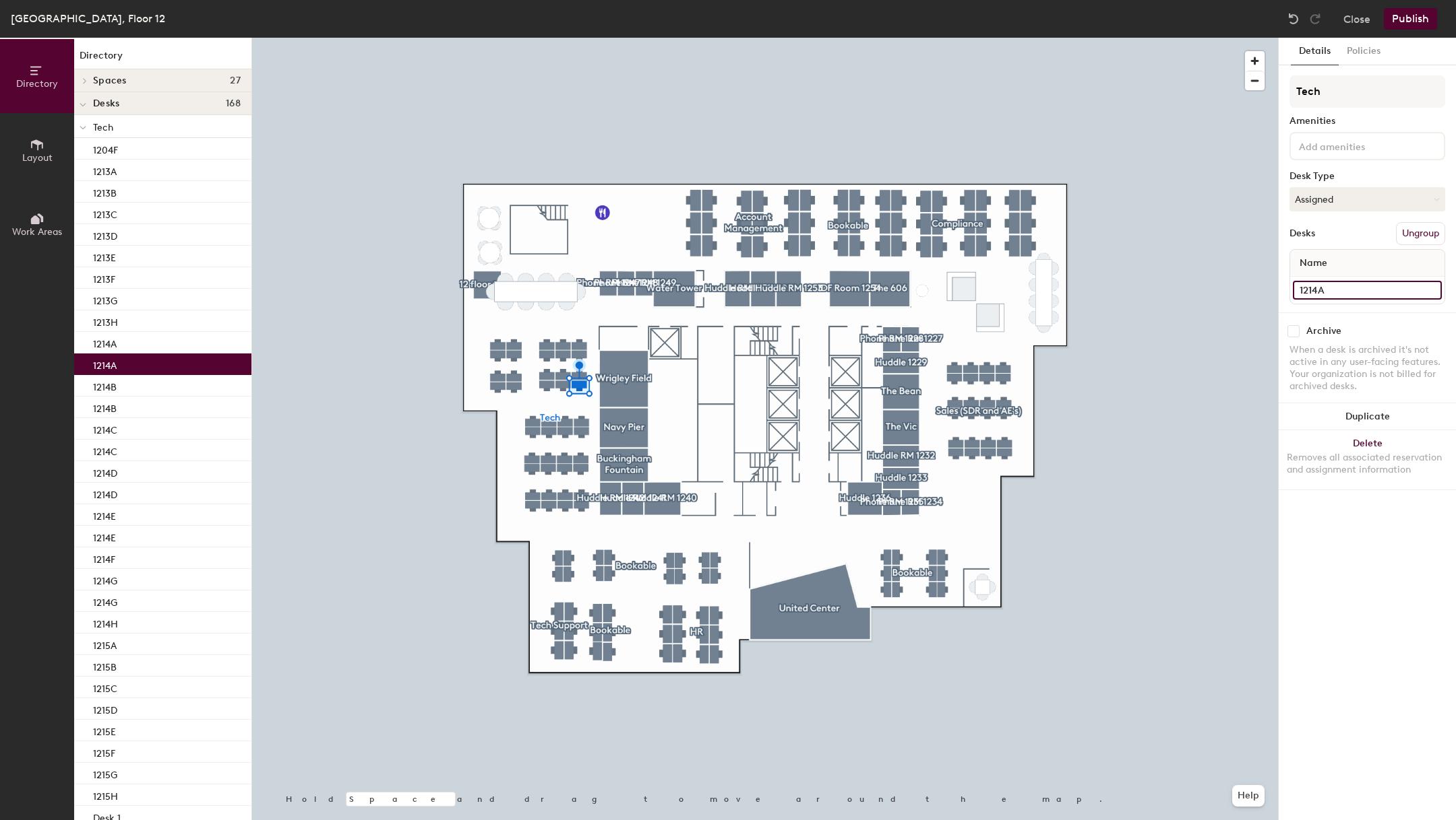
click at [1363, 289] on input "1214A" at bounding box center [1367, 290] width 149 height 19
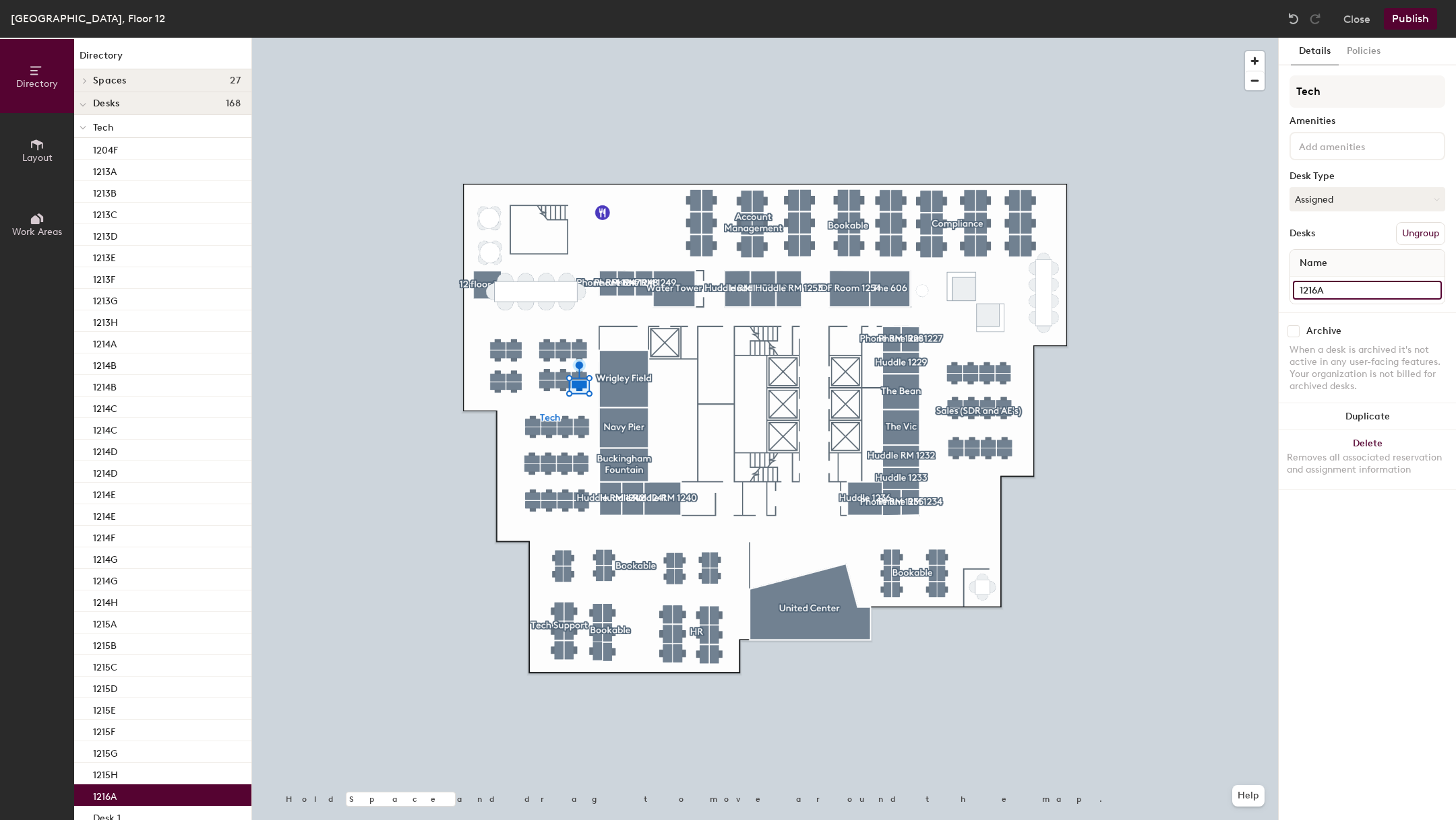
type input "1216A"
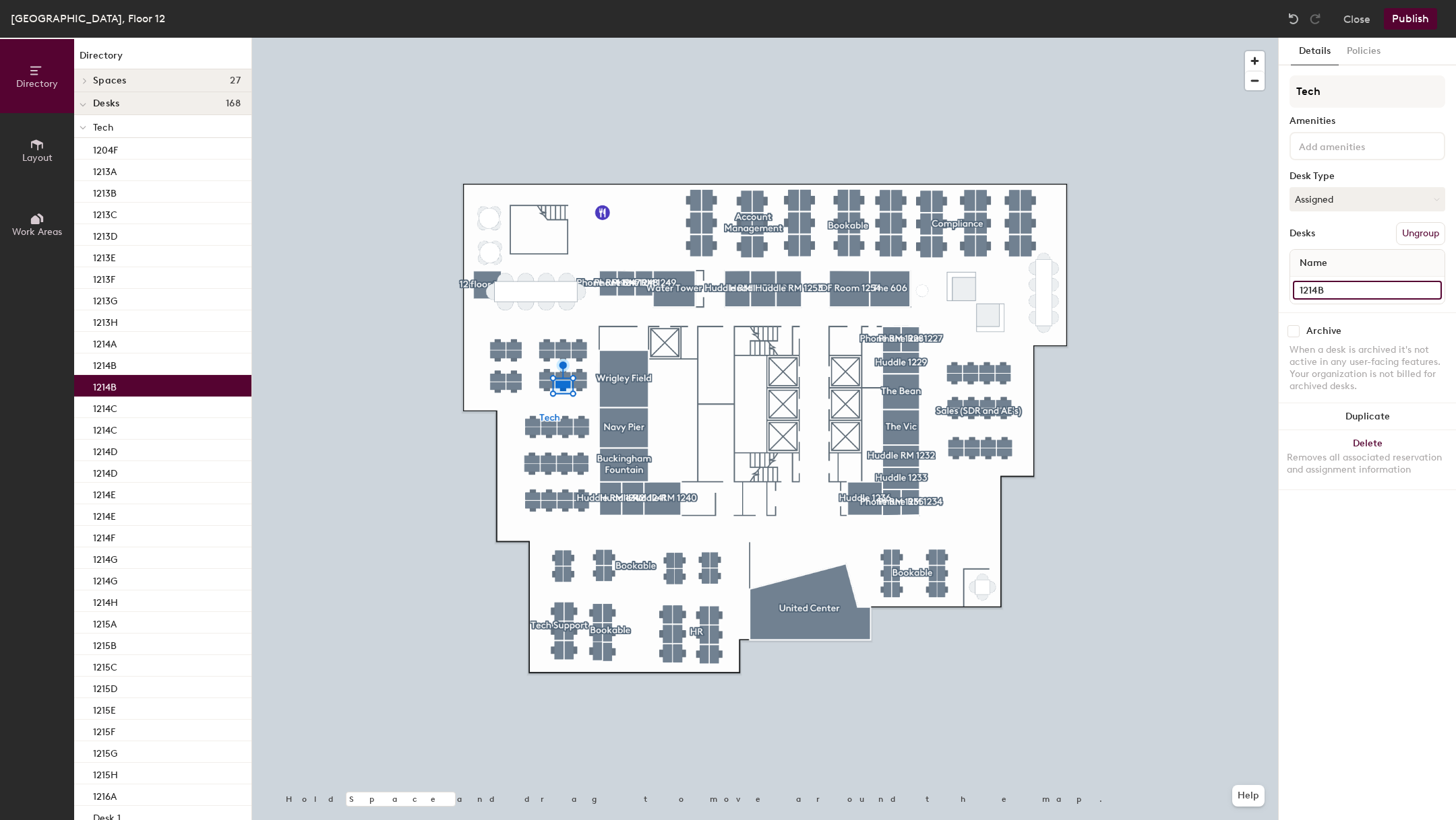
click at [1344, 293] on input "1214B" at bounding box center [1367, 290] width 149 height 19
type input "1216B"
click at [1333, 285] on input "1214C" at bounding box center [1367, 290] width 149 height 19
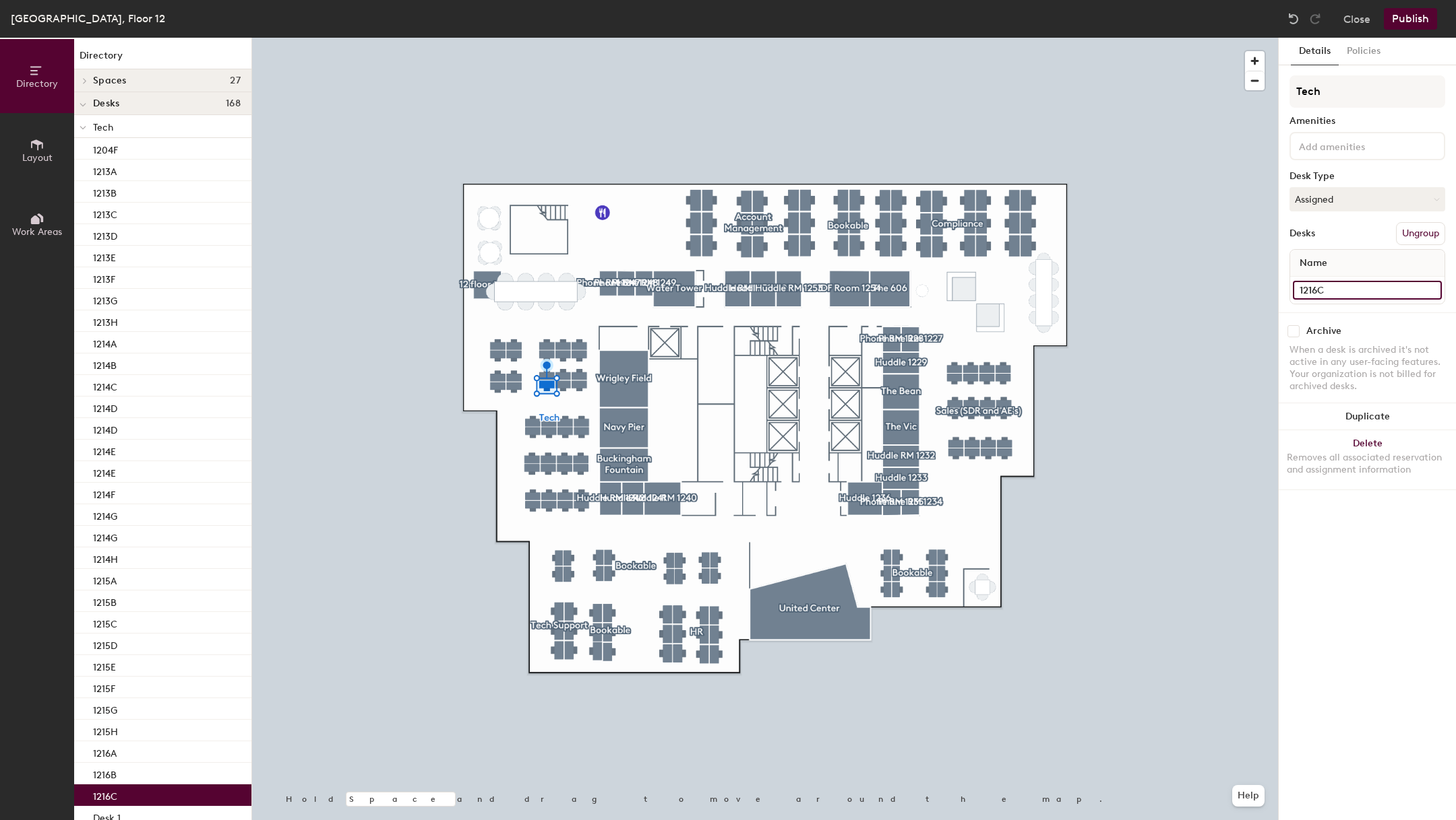
type input "1216C"
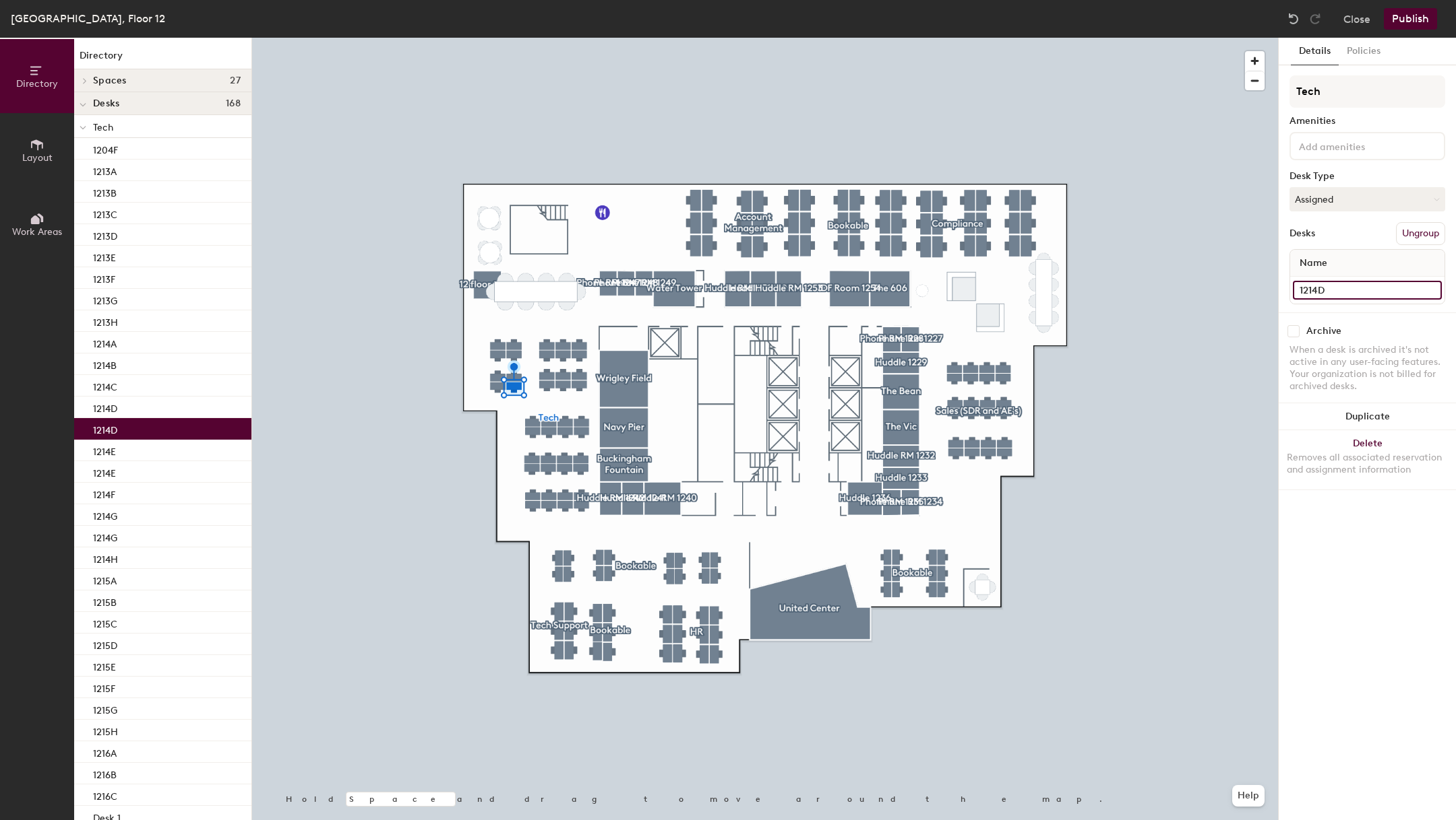
click at [1347, 295] on input "1214D" at bounding box center [1367, 290] width 149 height 19
type input "1216D"
click at [1360, 291] on input "1214E" at bounding box center [1367, 290] width 149 height 19
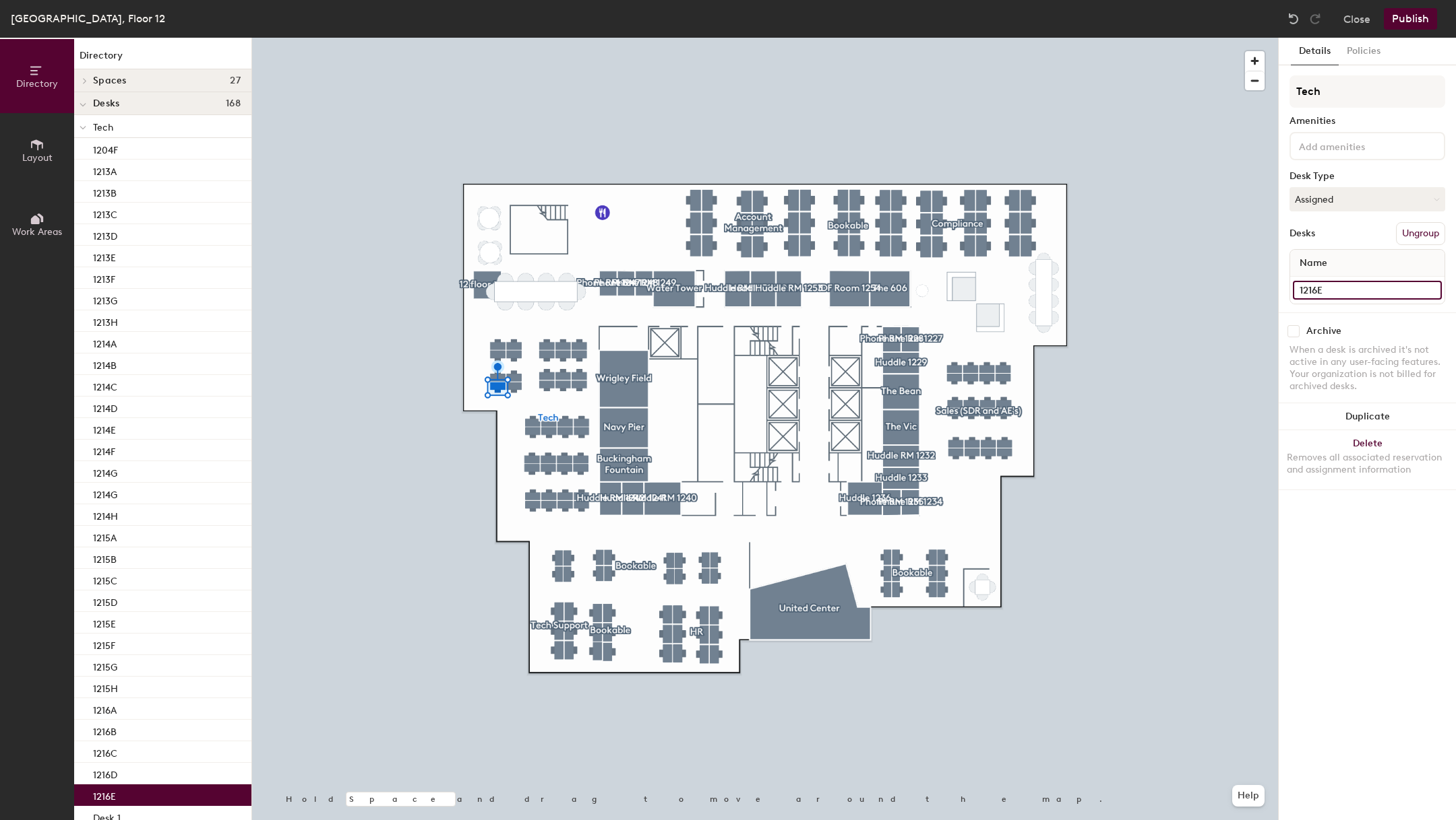
type input "1216E"
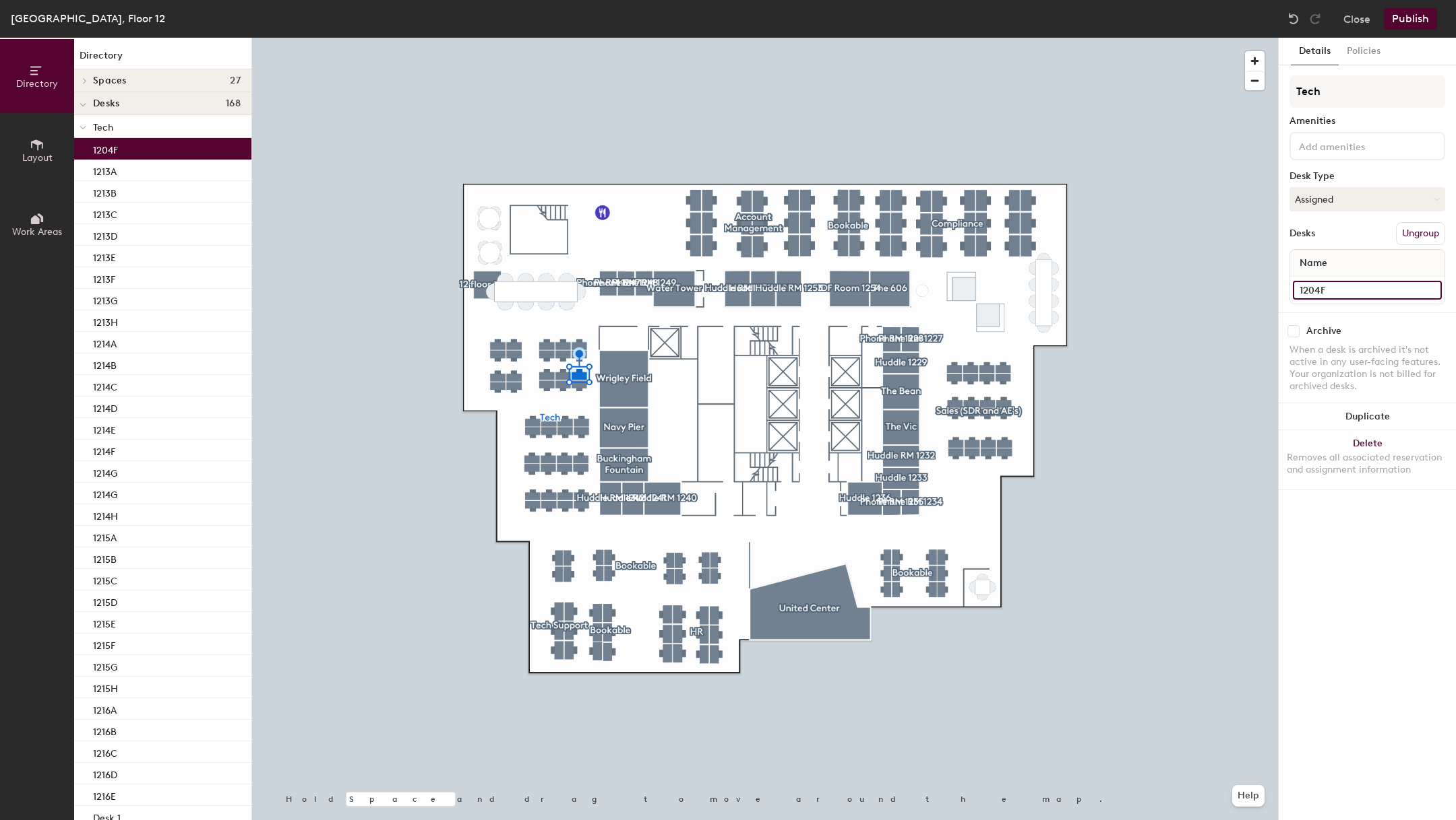
click at [1327, 293] on input "1204F" at bounding box center [1367, 290] width 149 height 19
type input "1206F"
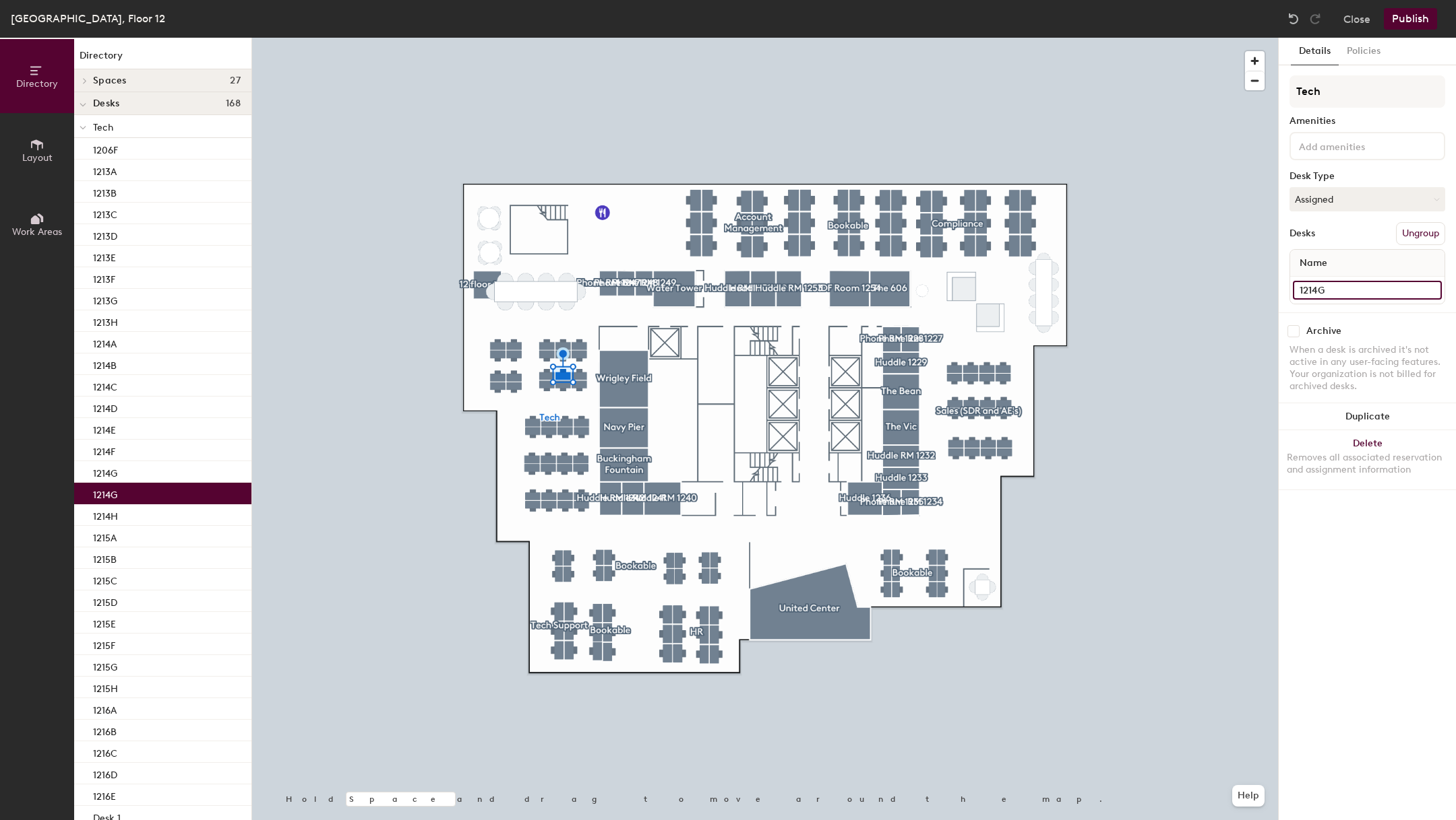
click at [1346, 289] on input "1214G" at bounding box center [1367, 290] width 149 height 19
type input "1216G"
click at [1370, 284] on input "Desk 13" at bounding box center [1367, 290] width 149 height 19
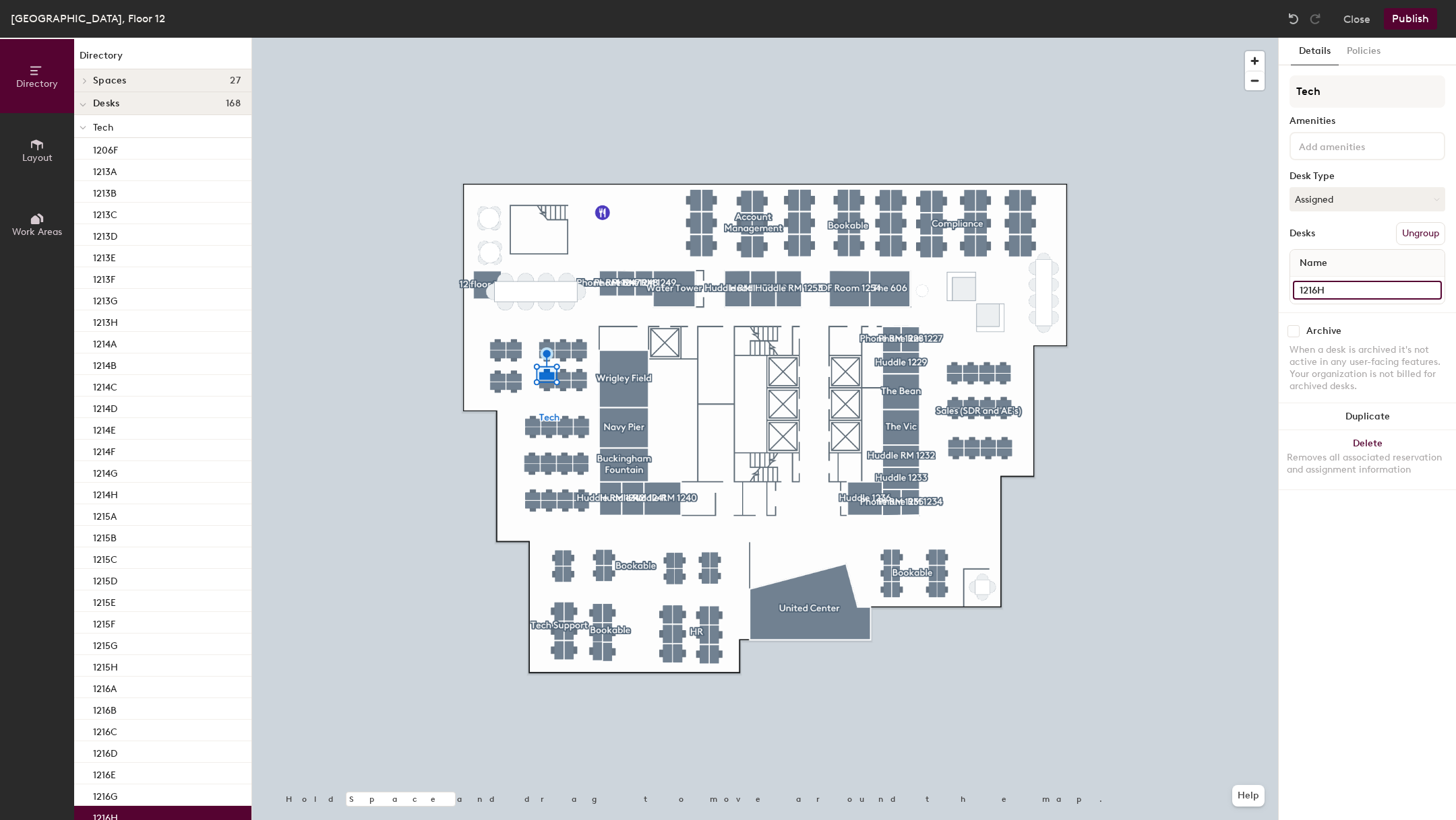
type input "1216H"
click at [1313, 295] on input "Desk 12" at bounding box center [1367, 290] width 149 height 19
type input "1216I"
click at [1344, 292] on input "Desk 11" at bounding box center [1367, 290] width 149 height 19
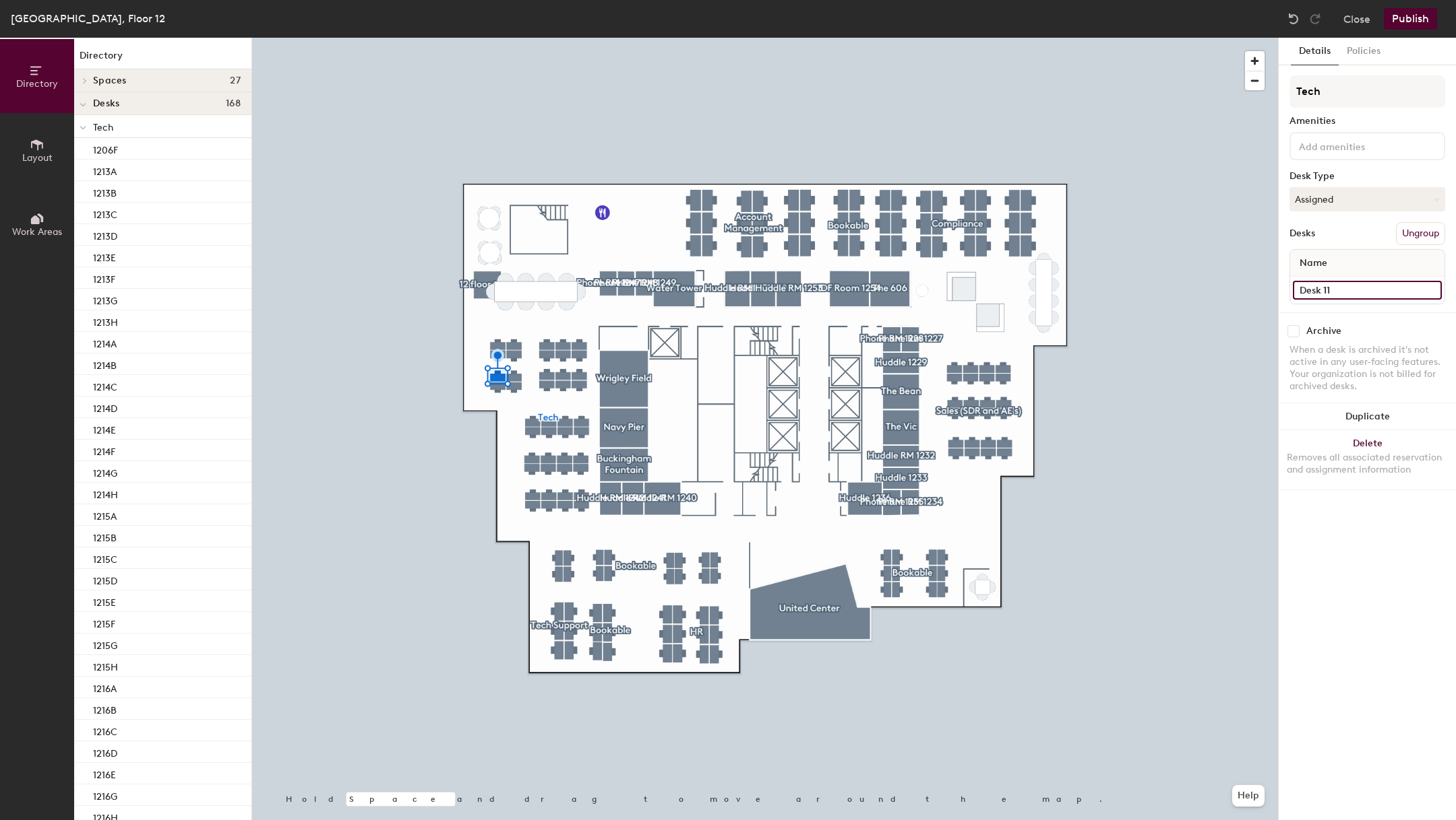
click at [1344, 292] on input "Desk 11" at bounding box center [1367, 290] width 149 height 19
type input "1216J"
click at [1320, 290] on input "Desk 6" at bounding box center [1367, 290] width 149 height 19
type input "1217A"
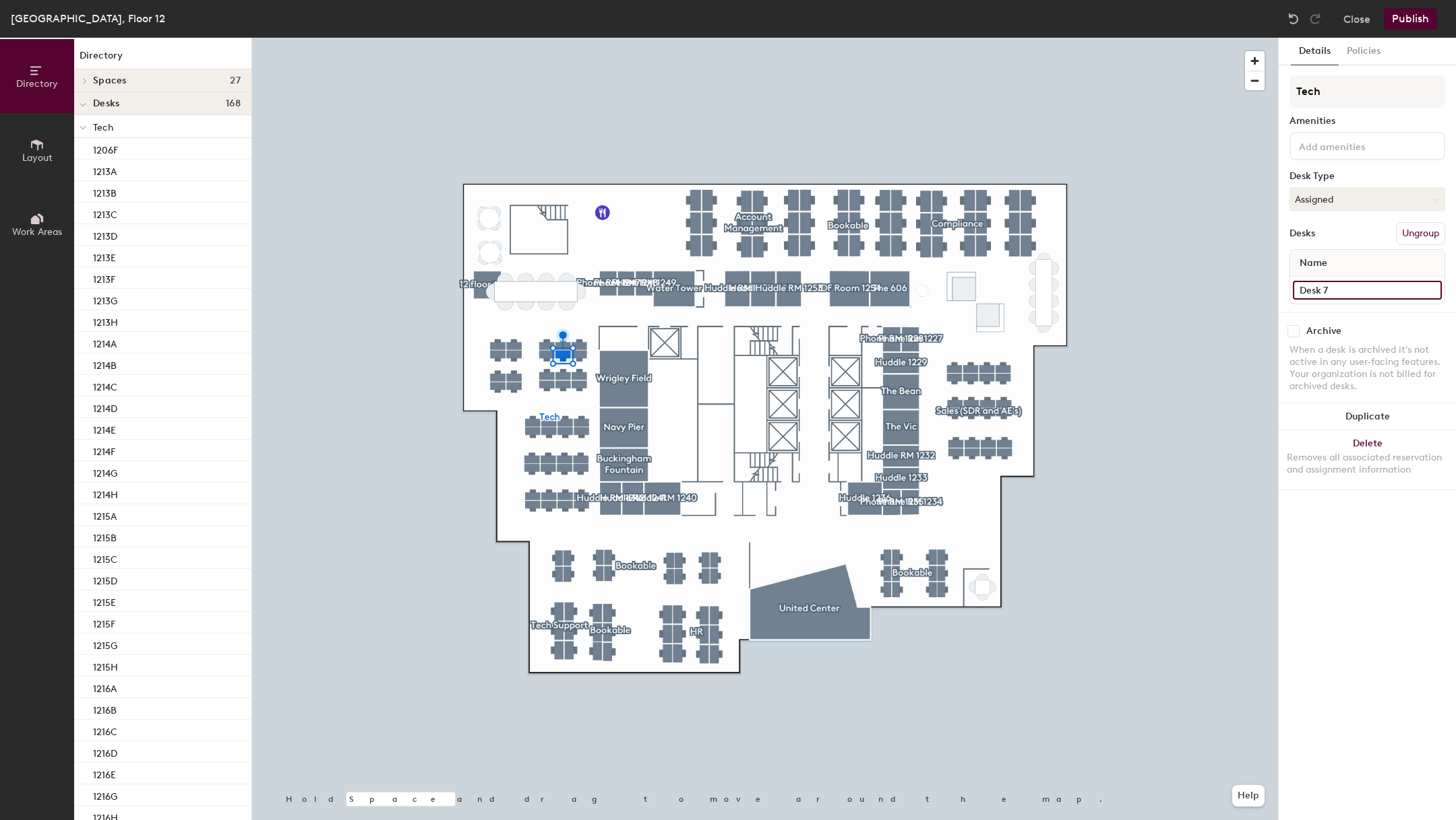
click at [1326, 287] on input "Desk 7" at bounding box center [1367, 290] width 149 height 19
type input "1217B"
click at [1344, 297] on div "Desk 8" at bounding box center [1367, 290] width 154 height 27
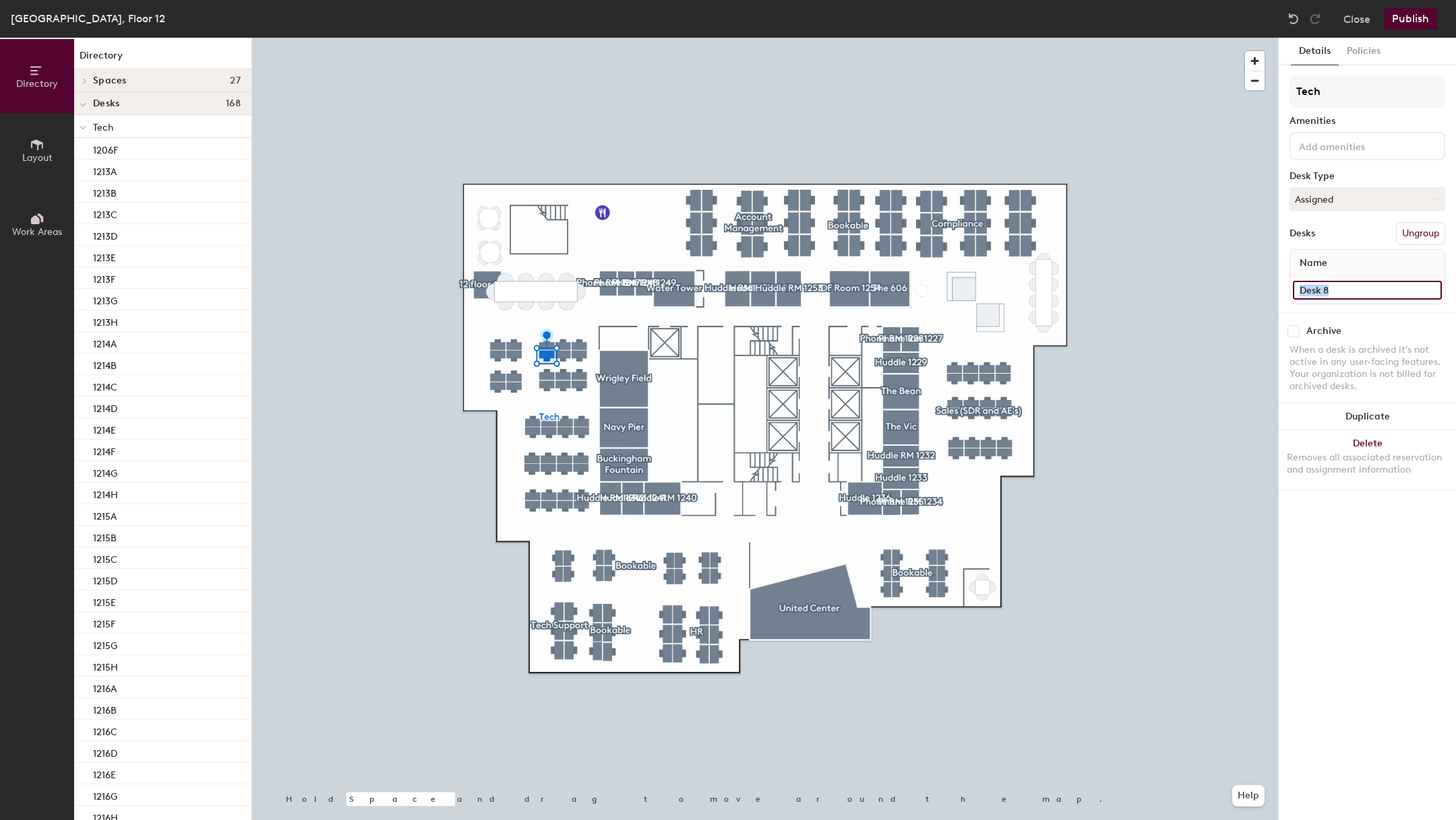
click at [1312, 291] on input "Desk 8" at bounding box center [1367, 290] width 149 height 19
type input "1217C"
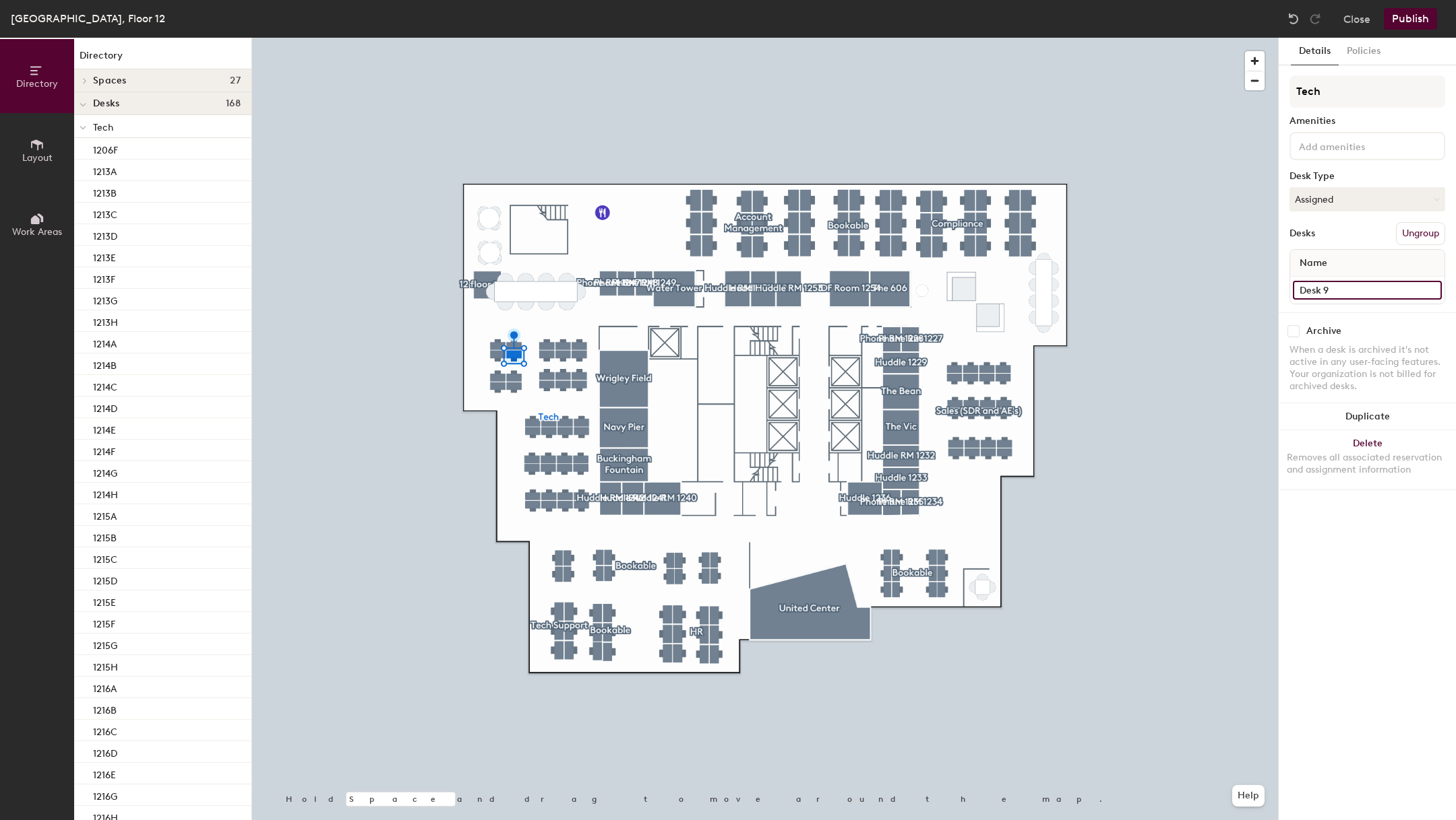
click at [1336, 284] on input "Desk 9" at bounding box center [1367, 290] width 149 height 19
type input "1217D"
click at [1325, 287] on input "Desk 10" at bounding box center [1367, 290] width 149 height 19
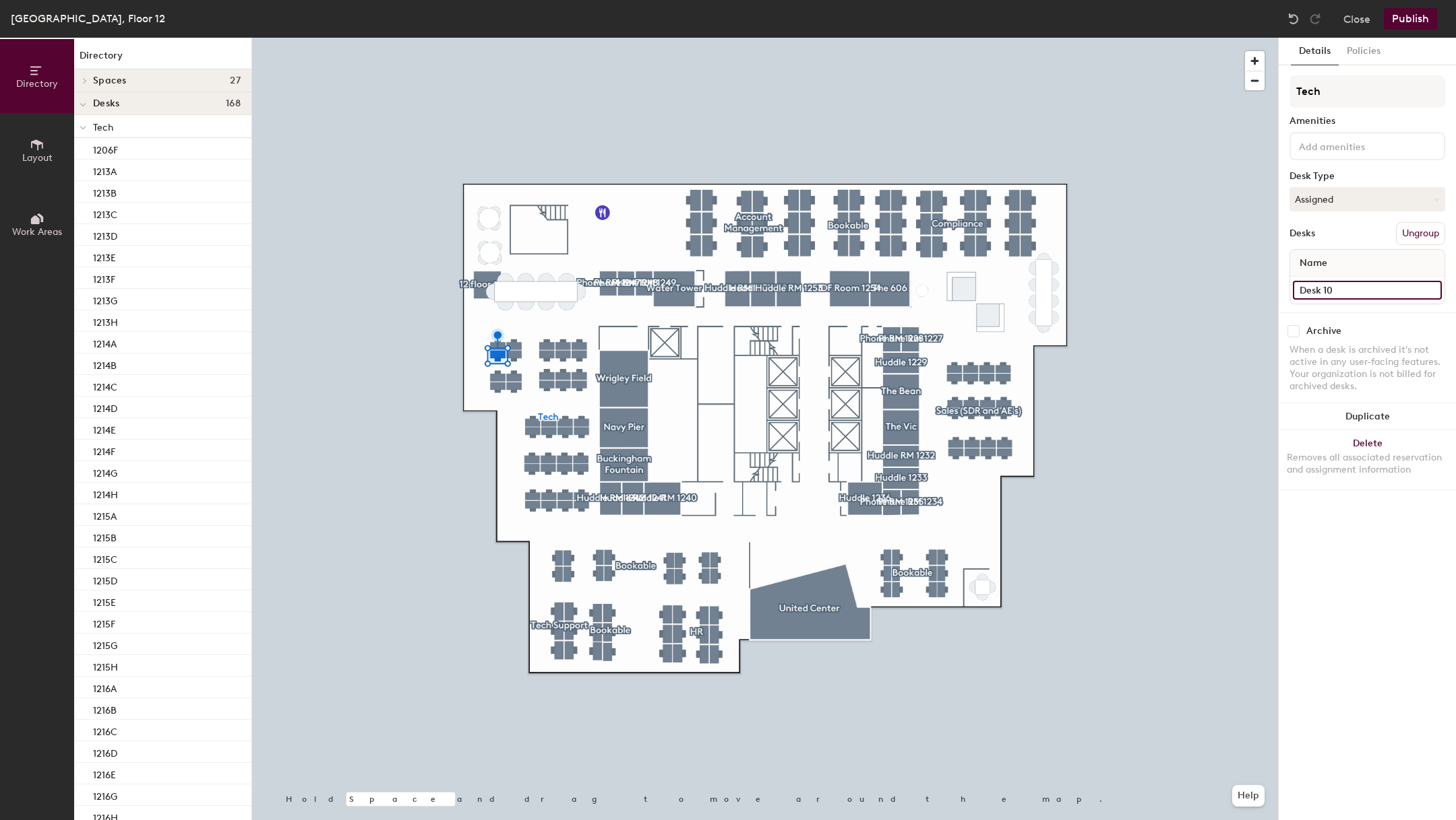
click at [1325, 287] on input "Desk 10" at bounding box center [1367, 290] width 149 height 19
type input "1217E"
click at [1331, 287] on input "Desk 5" at bounding box center [1367, 290] width 149 height 19
type input "1217F"
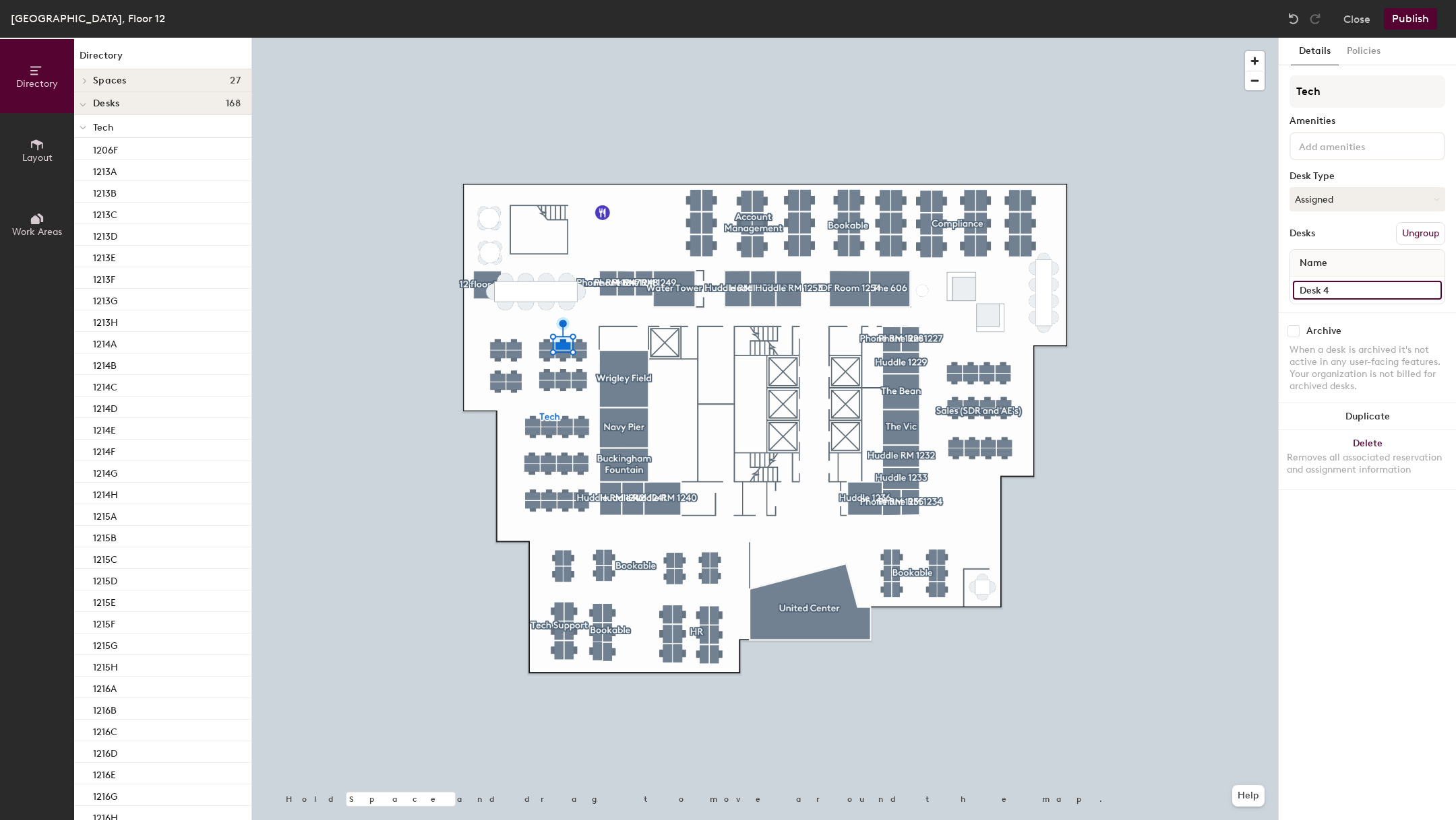
click at [1355, 286] on input "Desk 4" at bounding box center [1367, 290] width 149 height 19
type input "1217G"
click at [1368, 281] on input "Desk 3" at bounding box center [1367, 290] width 149 height 19
type input "1217H"
click at [1324, 296] on input "Desk 2" at bounding box center [1367, 290] width 149 height 19
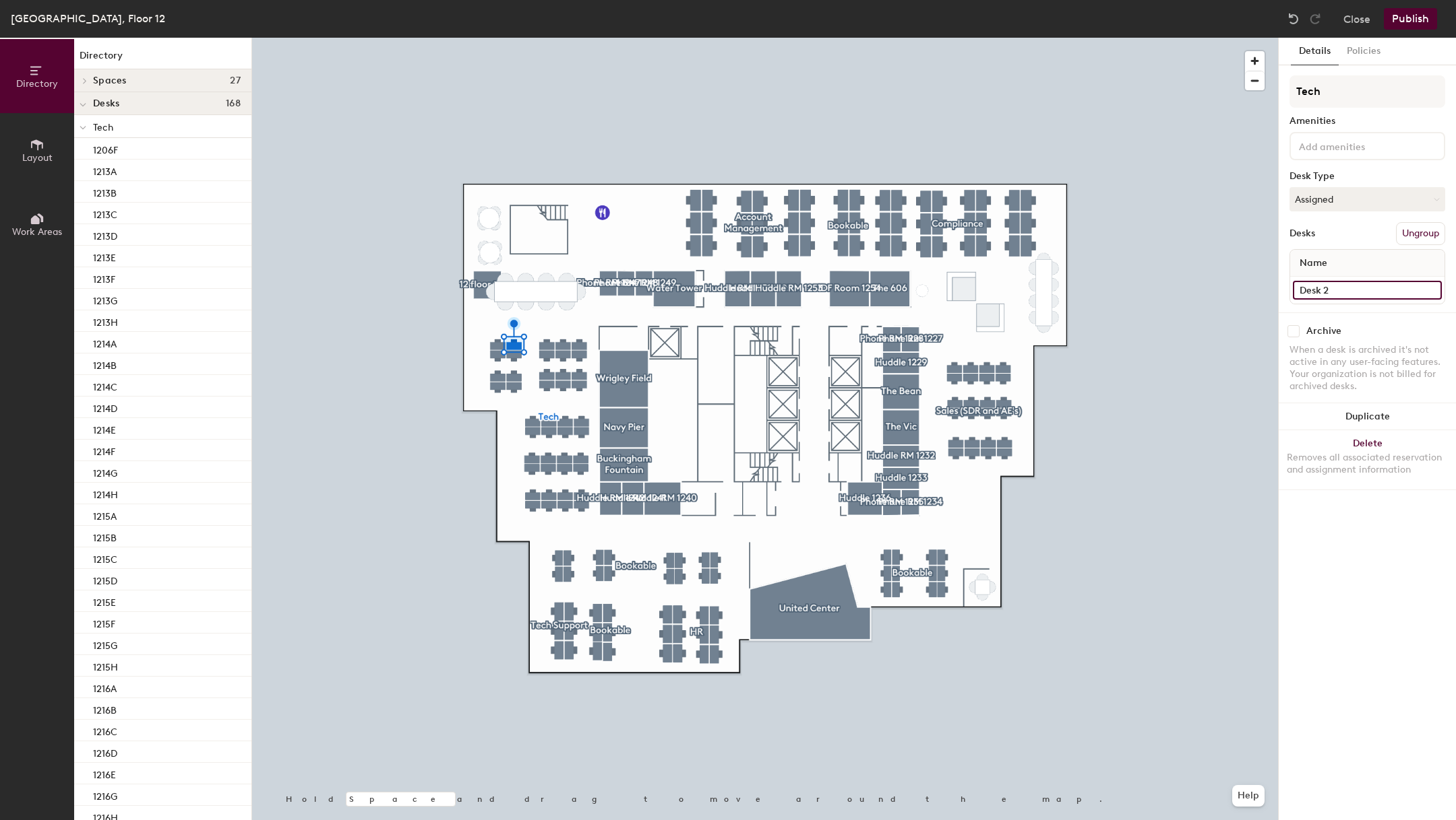
click at [1324, 296] on input "Desk 2" at bounding box center [1367, 290] width 149 height 19
type input "1217I"
click at [1403, 288] on input "Desk 1" at bounding box center [1367, 290] width 149 height 19
type input "1217J"
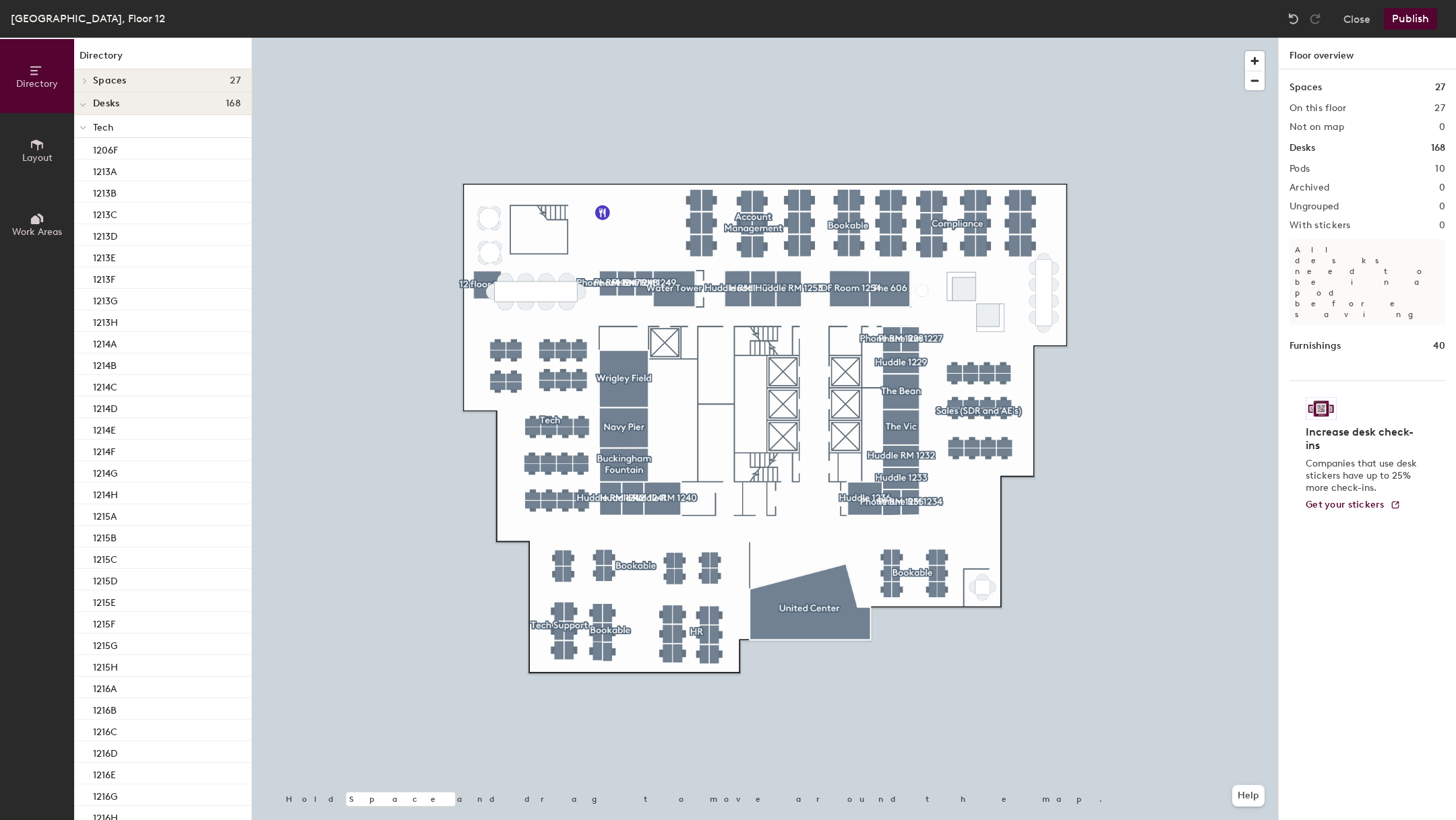
click at [1414, 21] on button "Publish" at bounding box center [1410, 19] width 54 height 22
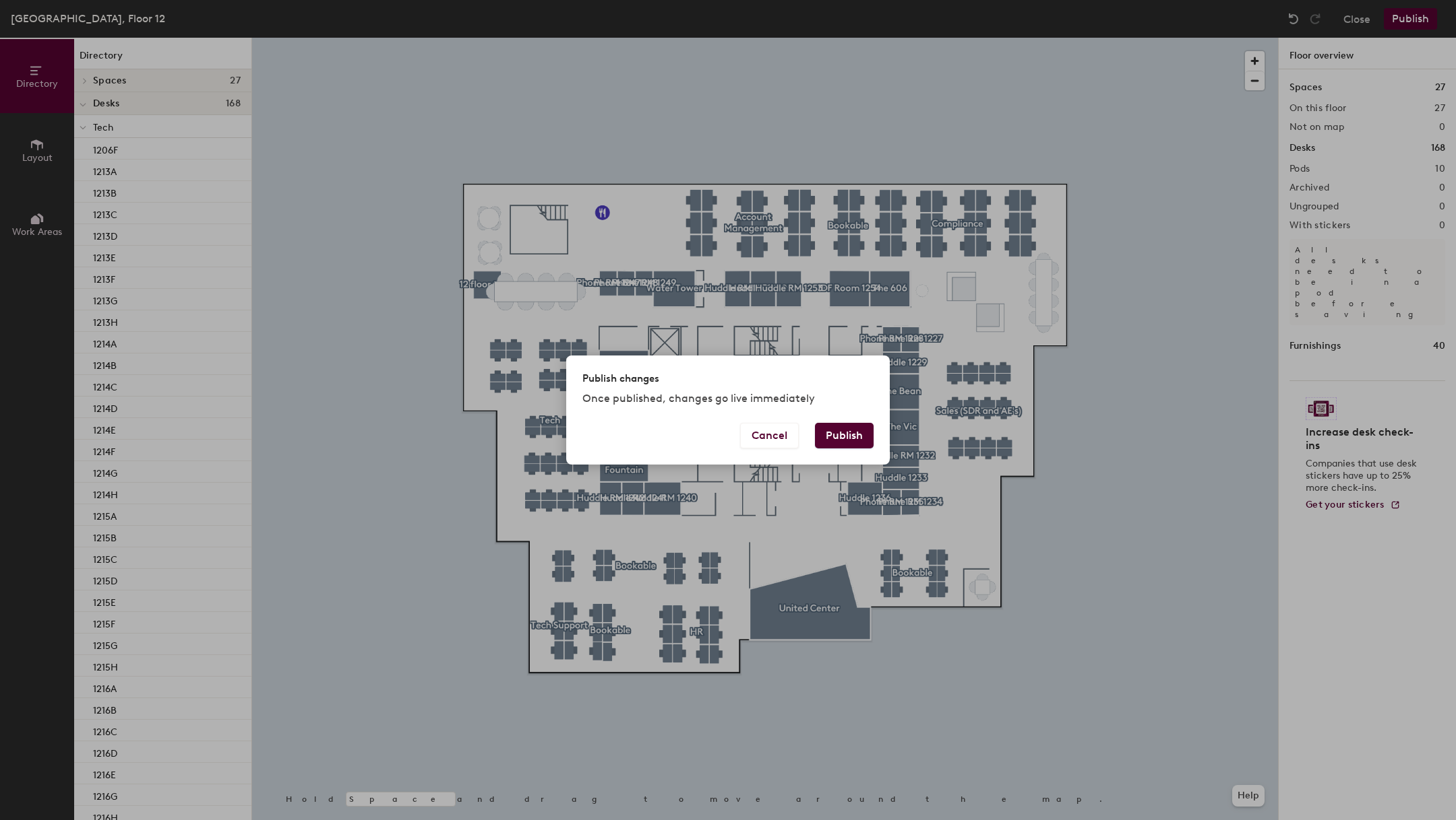
click at [847, 441] on button "Publish" at bounding box center [844, 435] width 58 height 25
